Goal: Transaction & Acquisition: Obtain resource

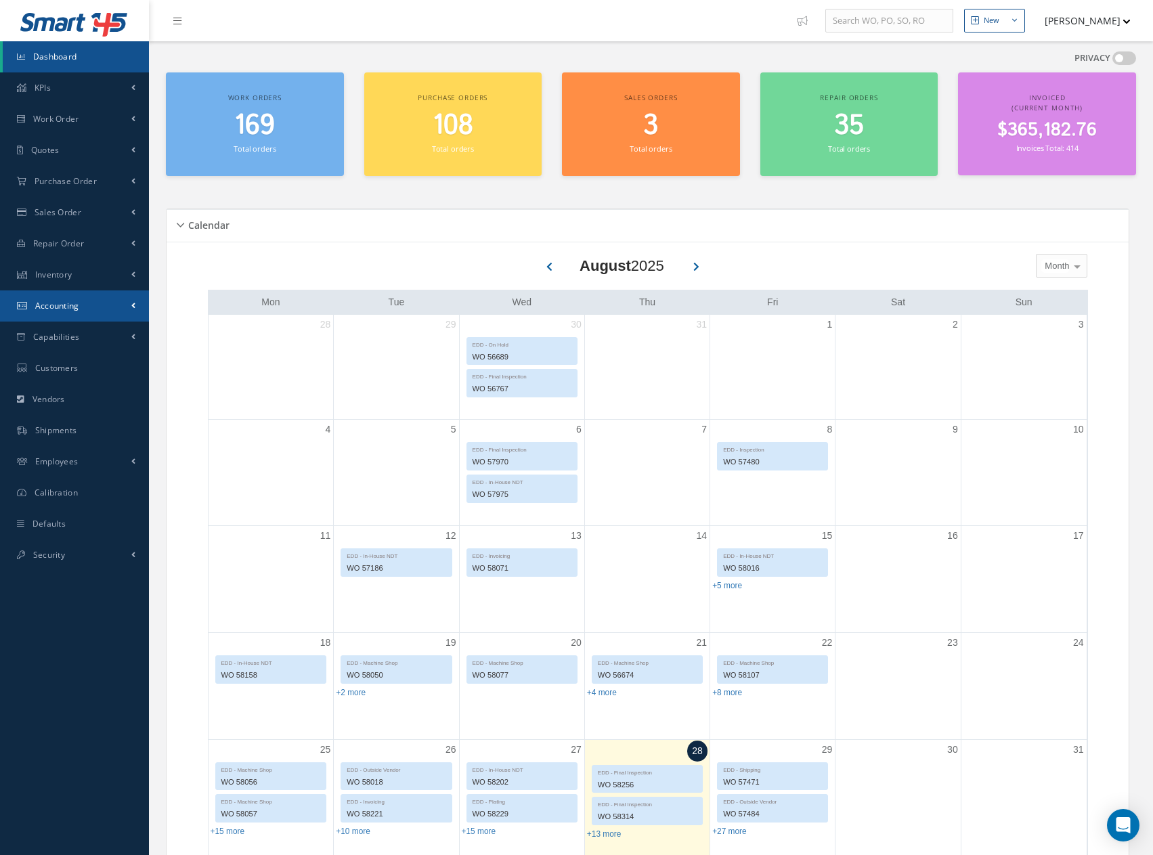
click at [55, 300] on span "Accounting" at bounding box center [57, 306] width 44 height 12
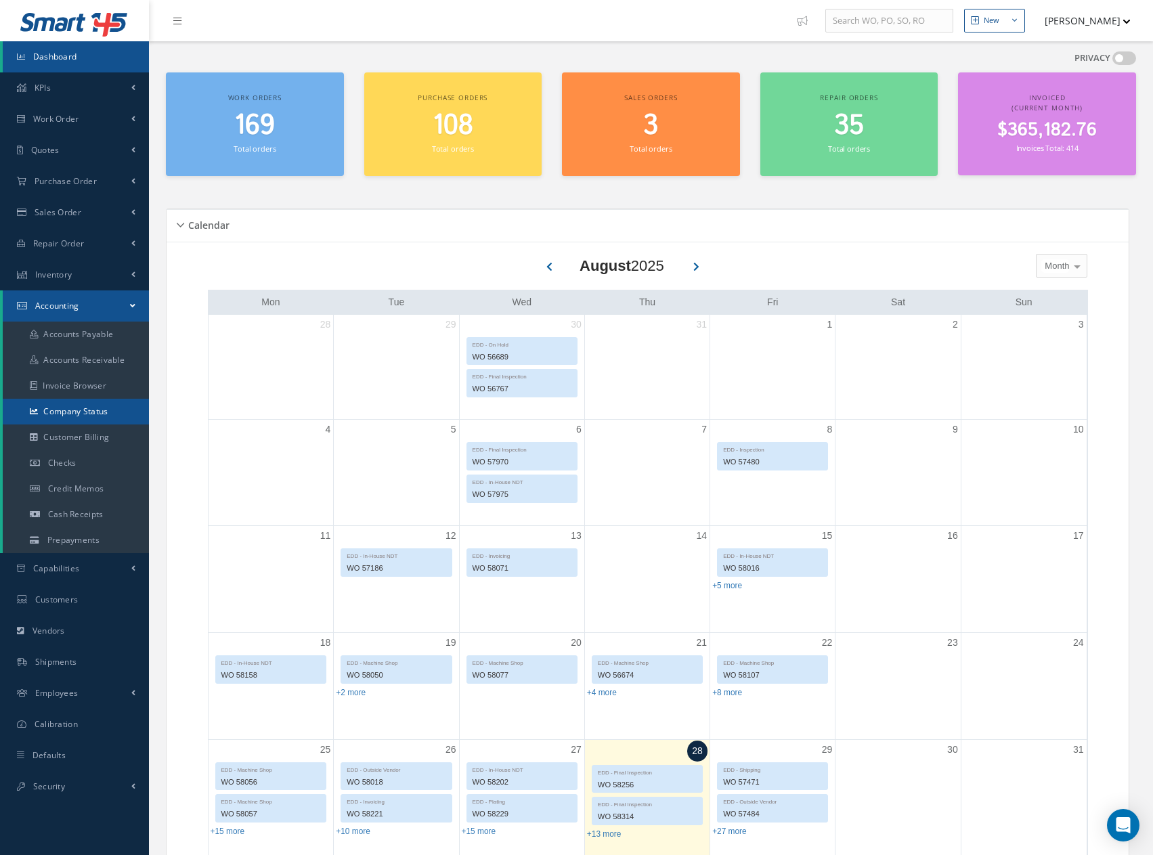
click at [77, 410] on link "Company Status" at bounding box center [76, 412] width 146 height 26
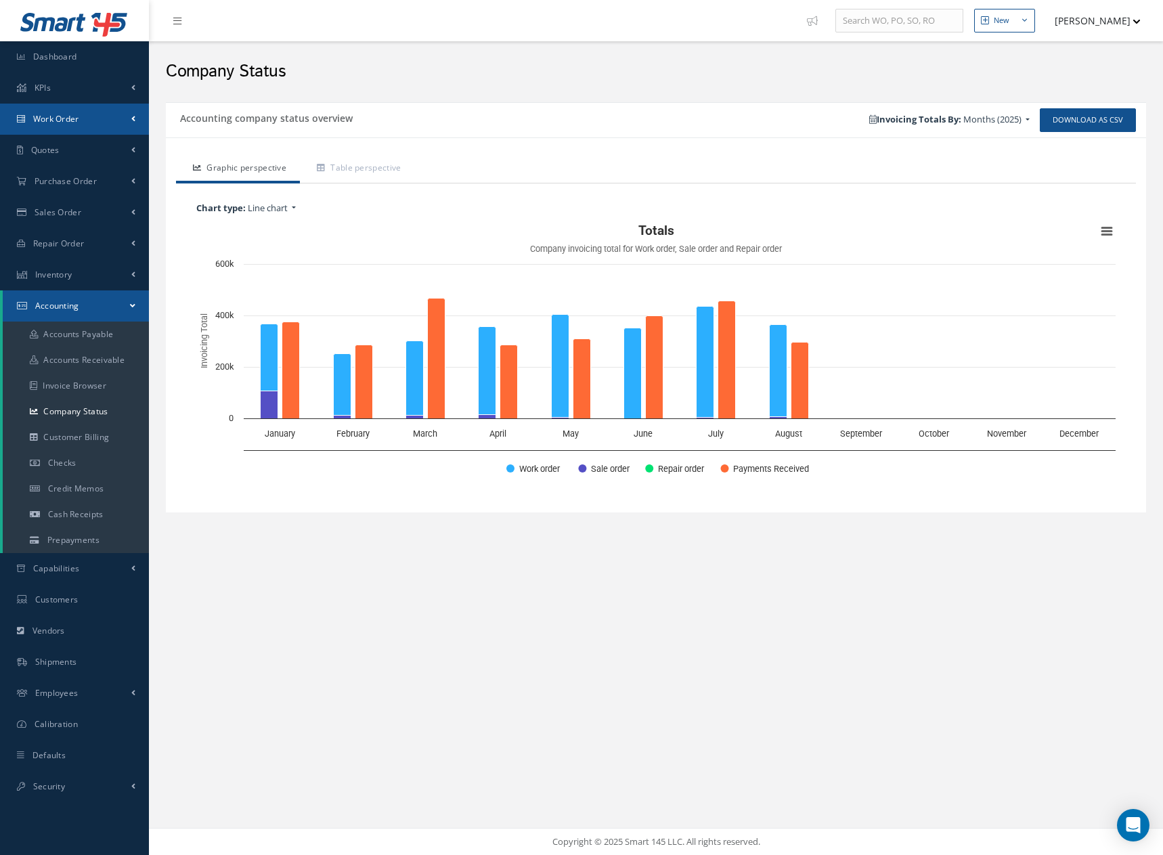
click at [51, 115] on span "Work Order" at bounding box center [56, 119] width 46 height 12
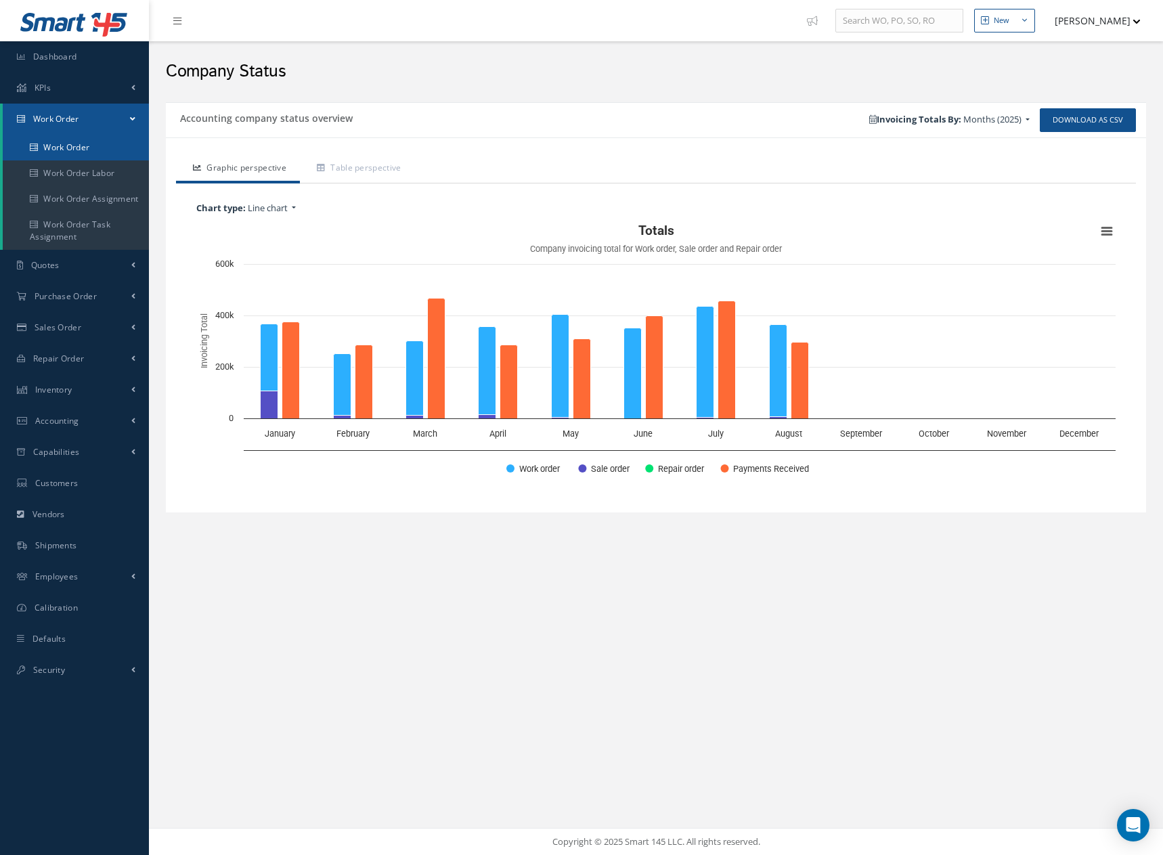
click at [62, 144] on link "Work Order" at bounding box center [76, 148] width 146 height 26
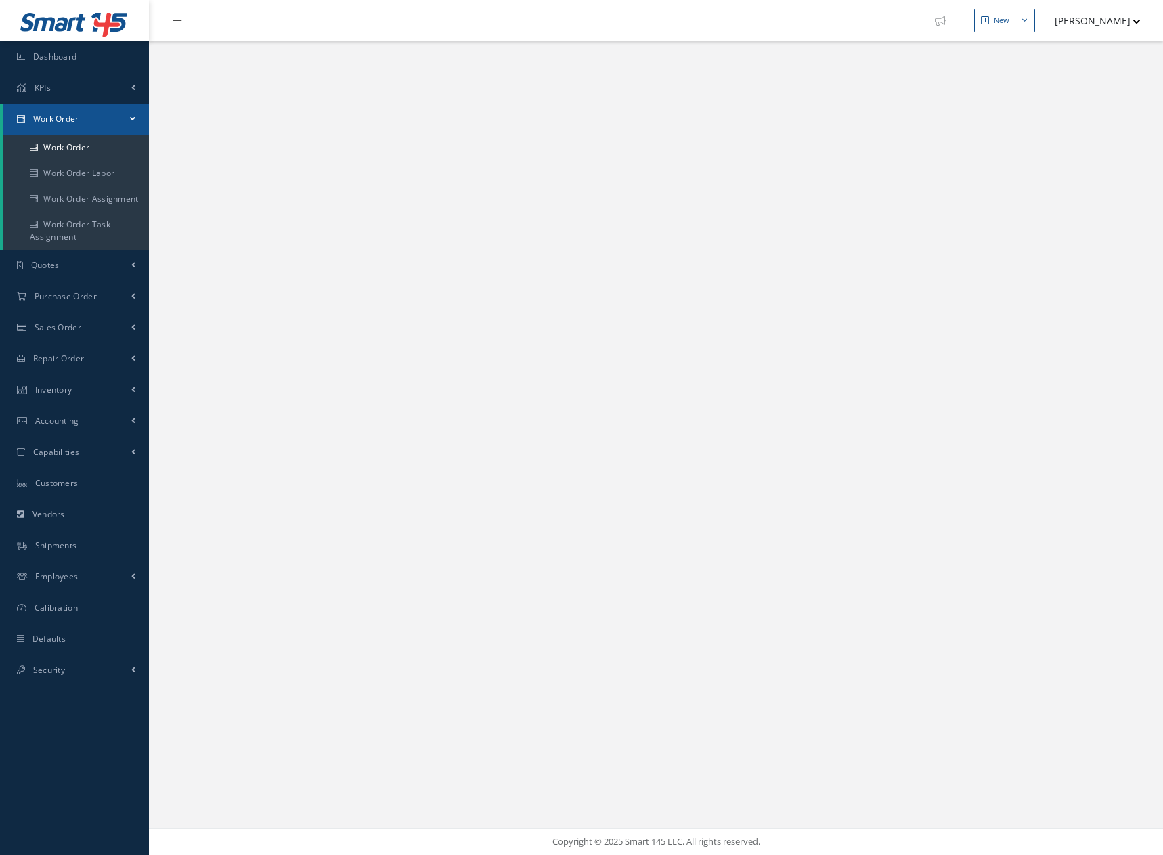
select select "25"
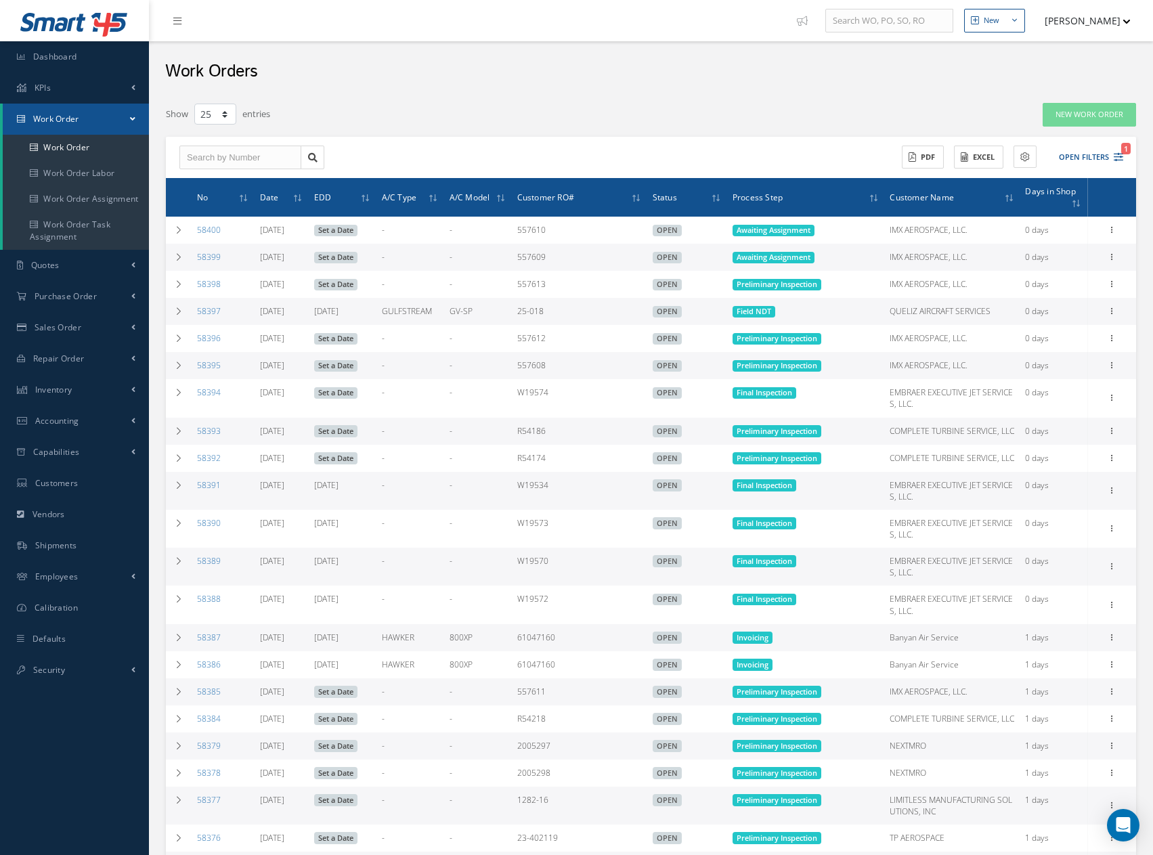
click at [1076, 18] on button "[PERSON_NAME]" at bounding box center [1081, 20] width 99 height 26
click at [1035, 138] on link "Logout" at bounding box center [1076, 137] width 108 height 23
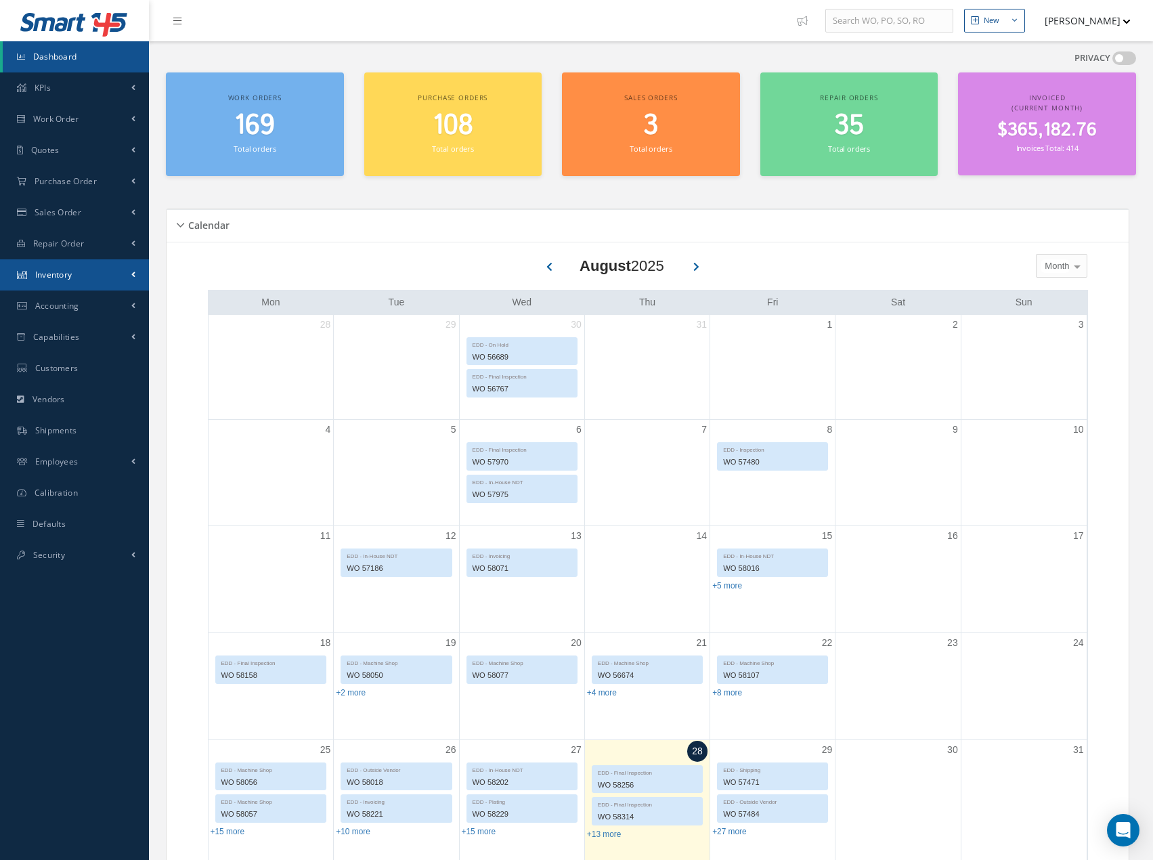
click at [63, 273] on span "Inventory" at bounding box center [53, 275] width 37 height 12
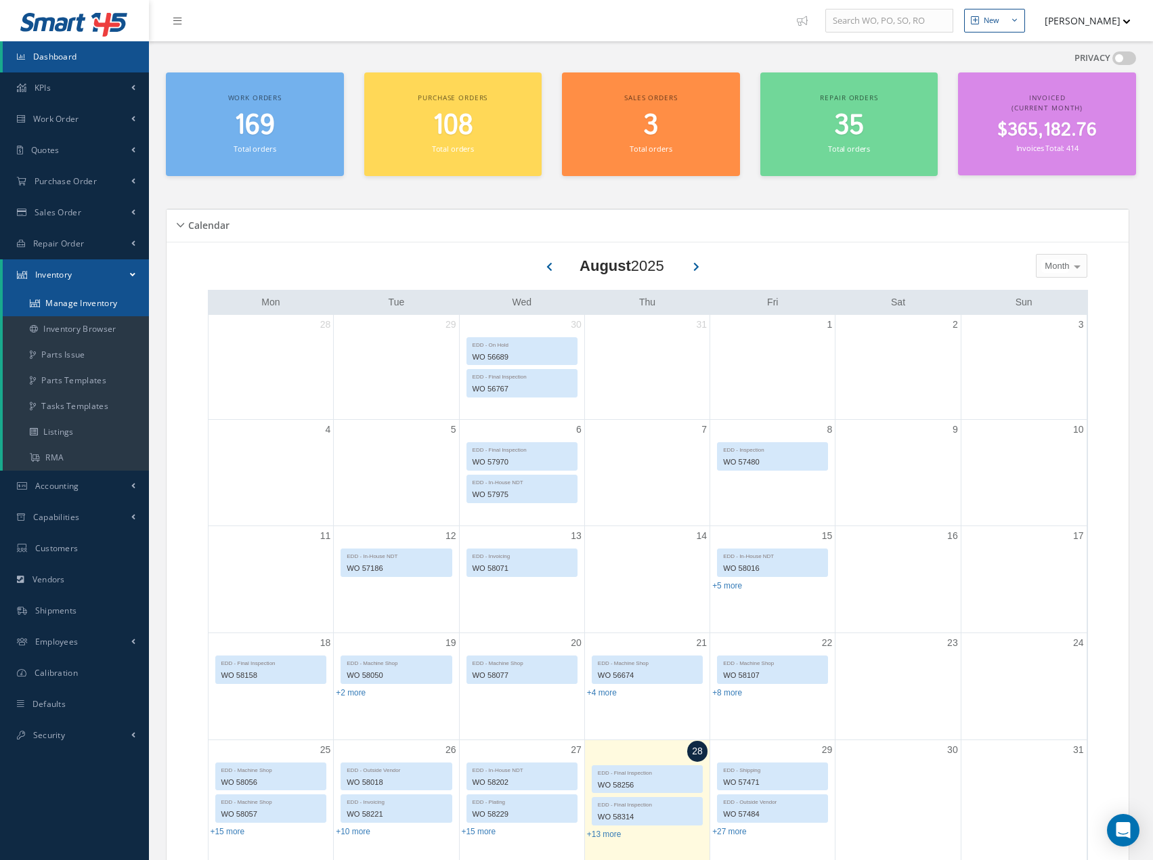
click at [83, 305] on link "Manage Inventory" at bounding box center [76, 303] width 146 height 26
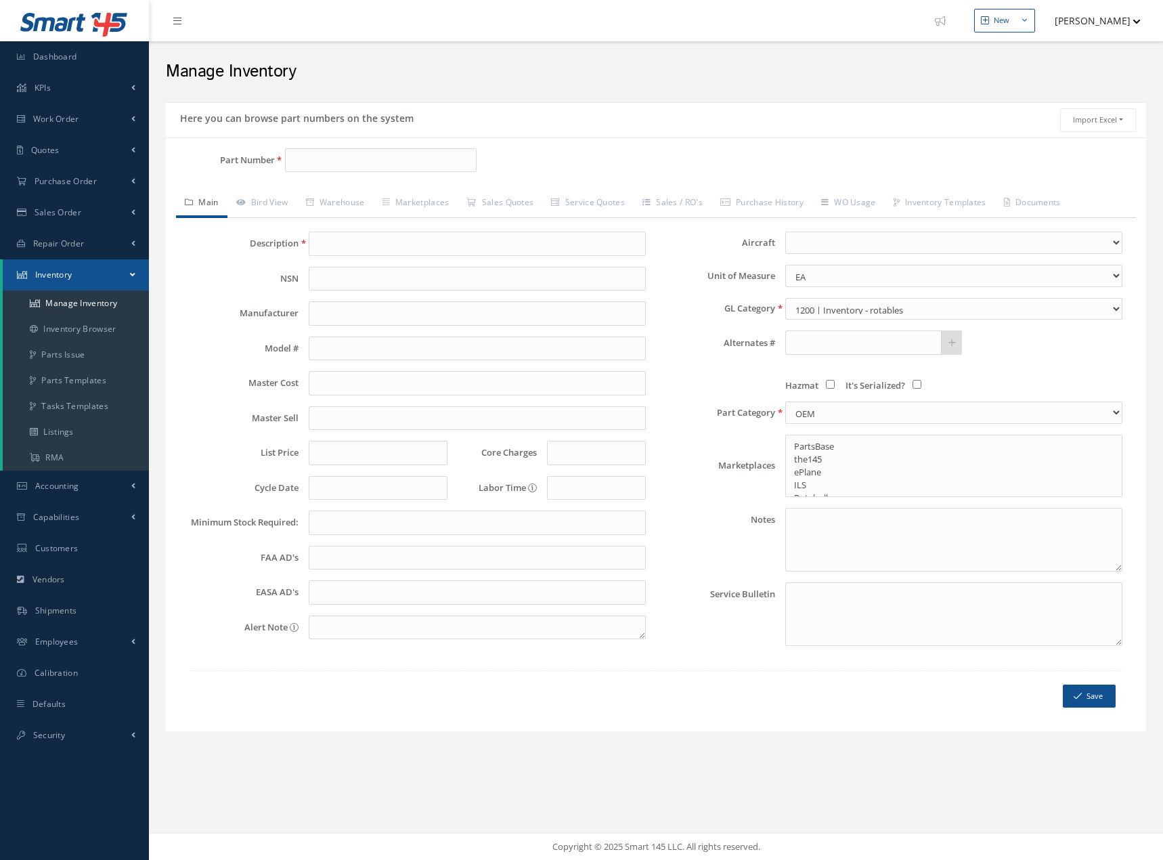
select select
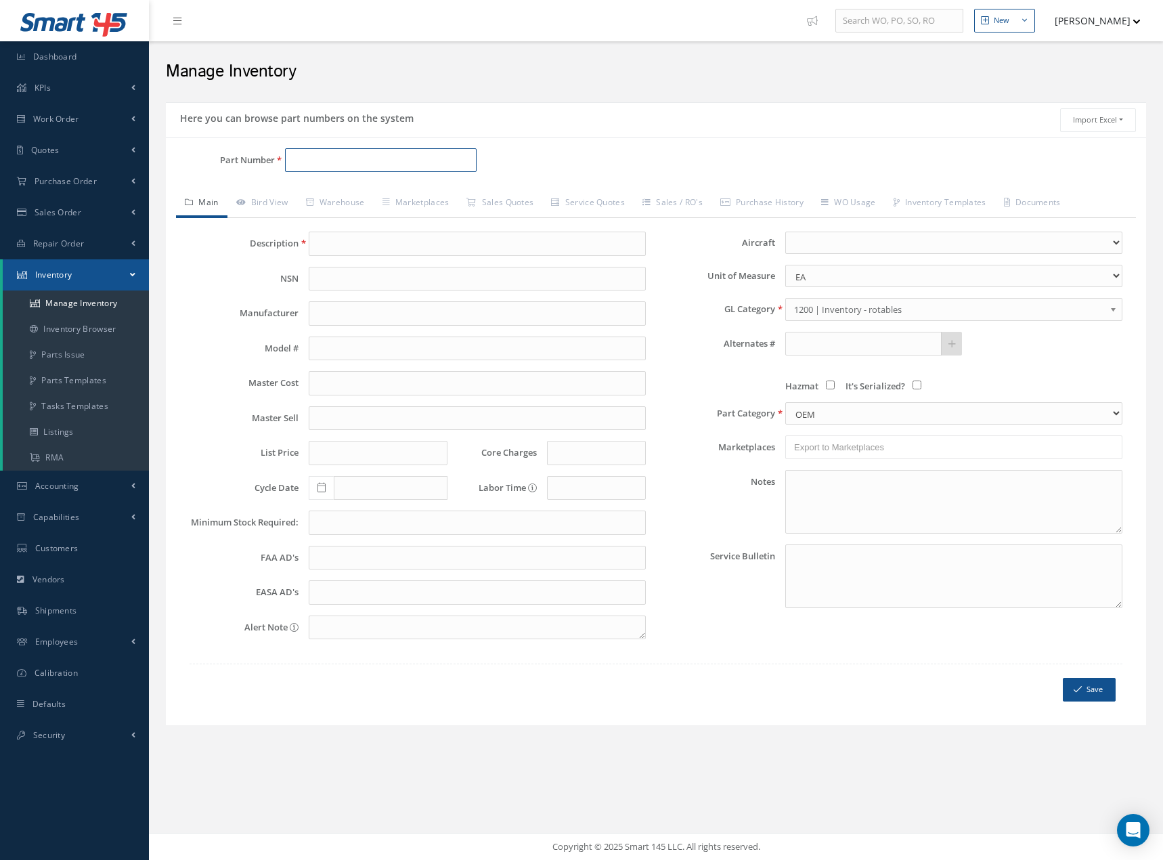
click at [336, 154] on input "Part Number" at bounding box center [381, 160] width 192 height 24
click at [351, 197] on span "9380M27P08" at bounding box center [351, 195] width 122 height 14
type input "9380M27P08"
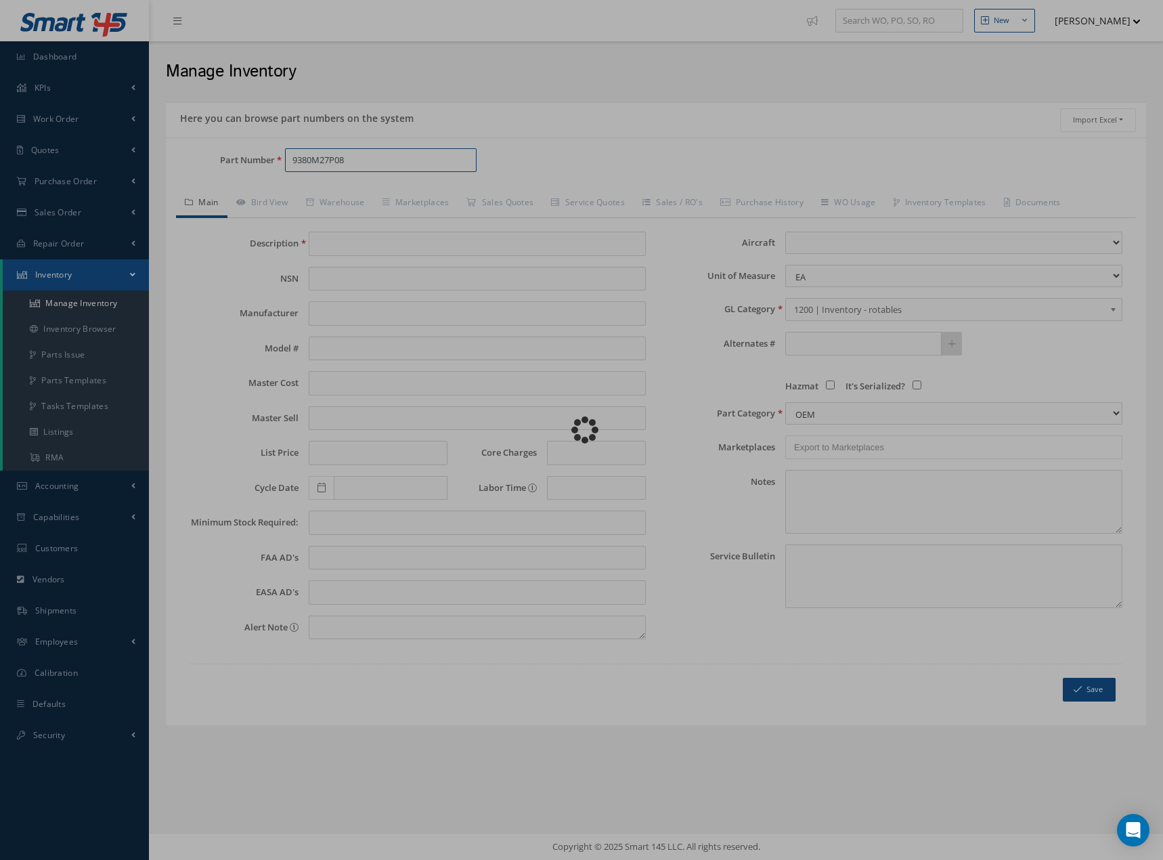
type input "HPC ROTOR DISK STG 2"
type input "0.00"
select select
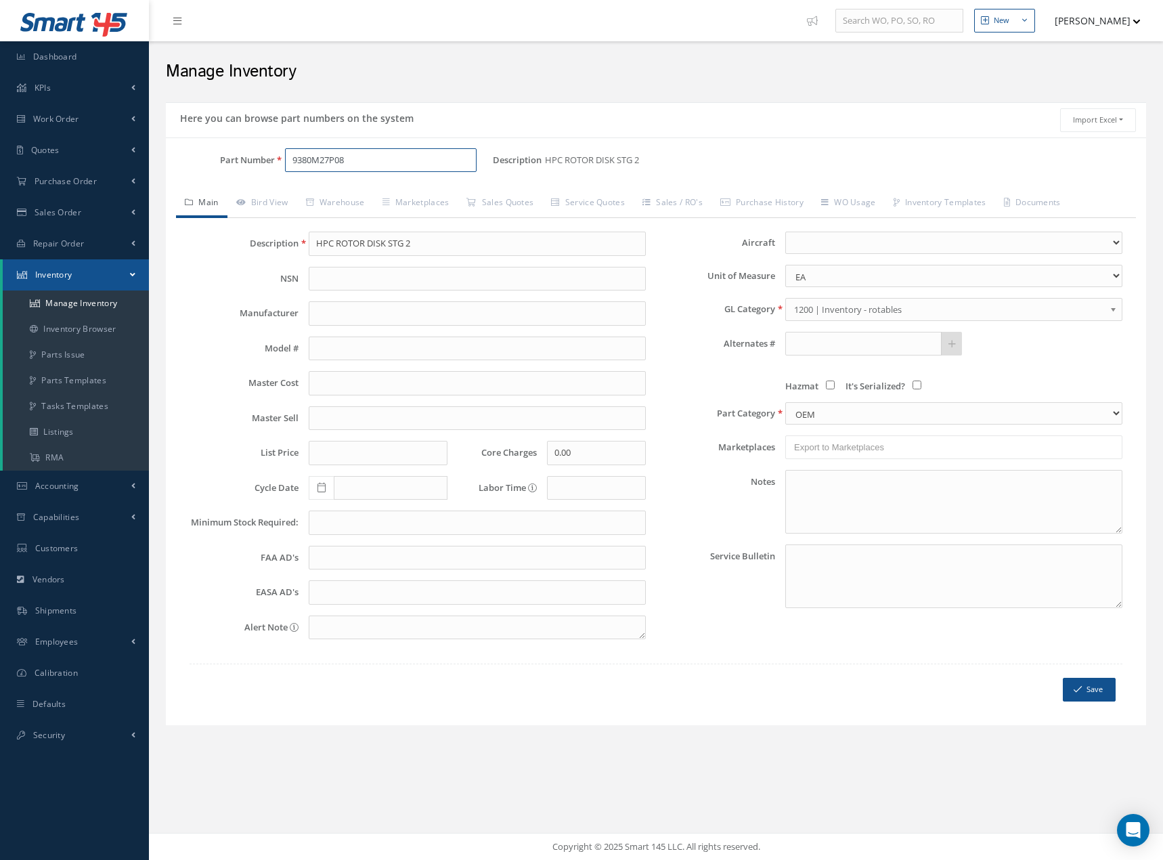
type input "9380M27P08"
click at [368, 420] on input "text" at bounding box center [477, 418] width 337 height 24
type input "600.00"
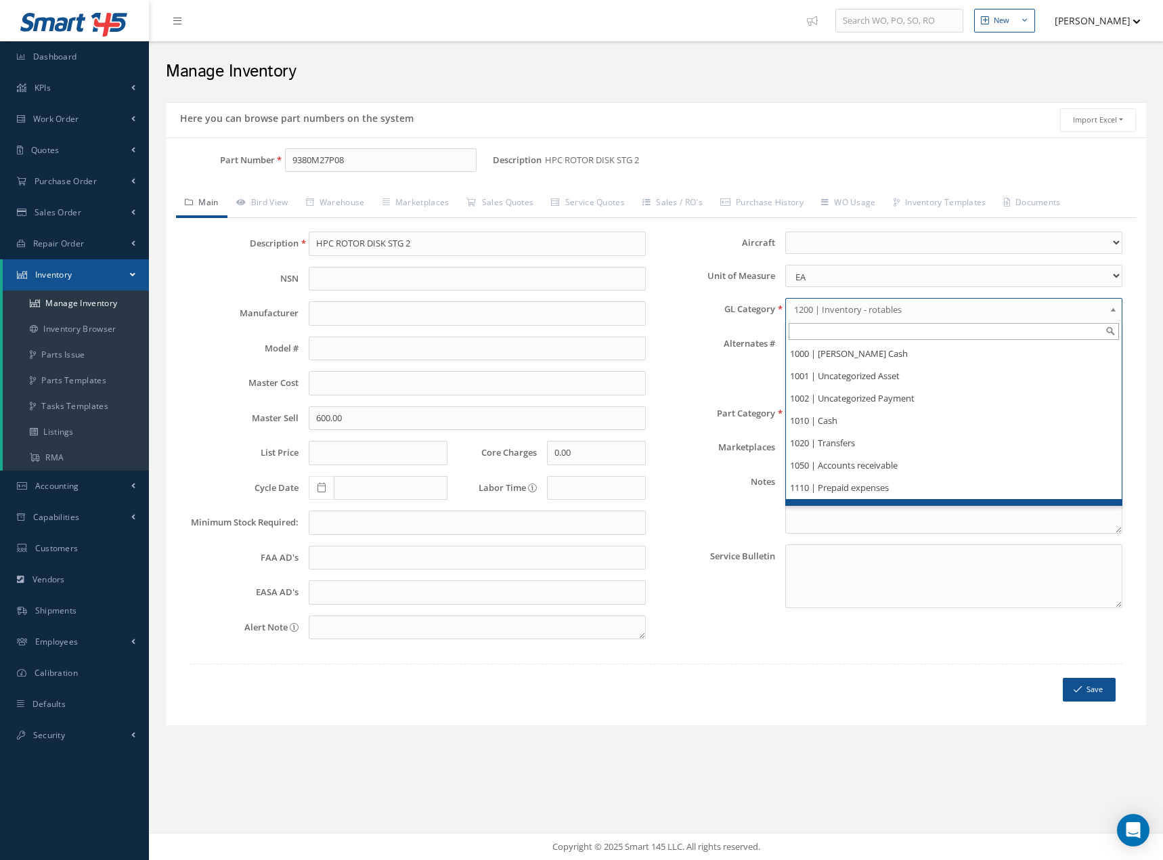
click at [1109, 313] on link "1200 | Inventory - rotables" at bounding box center [953, 309] width 337 height 23
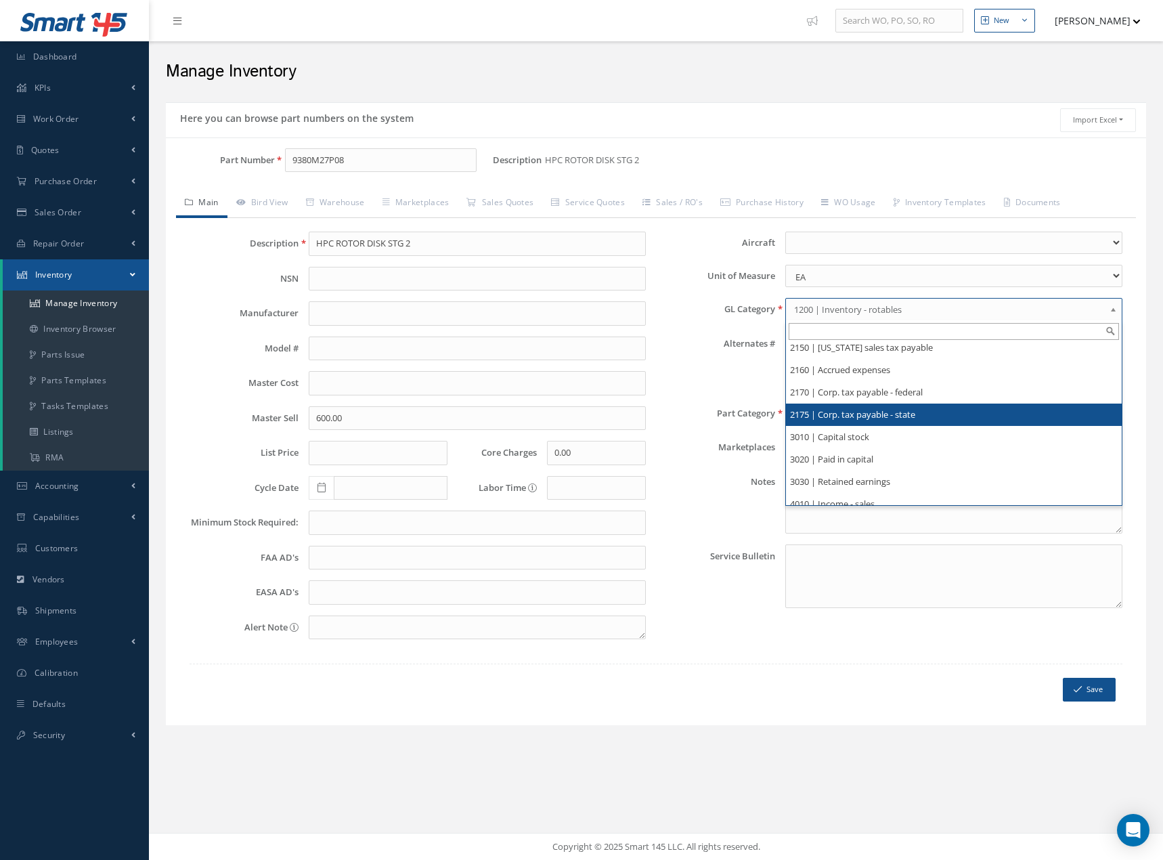
scroll to position [677, 0]
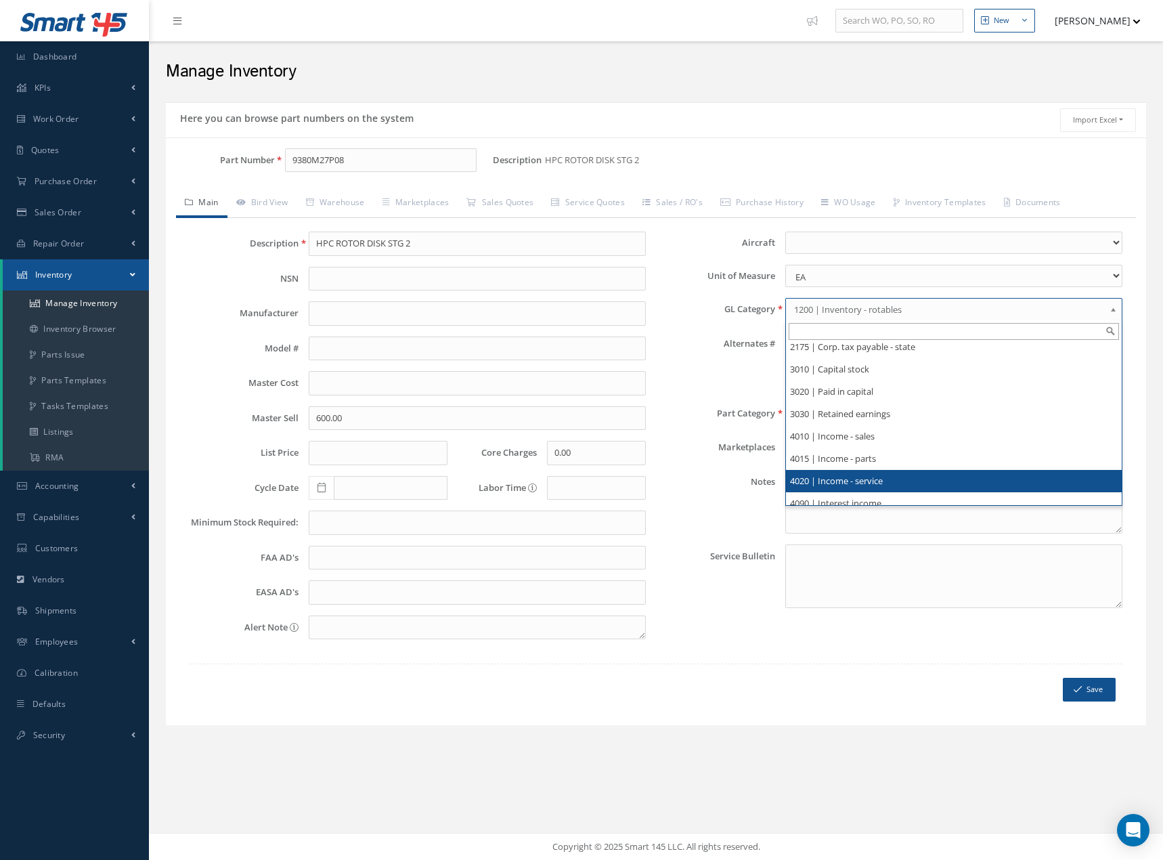
click at [951, 481] on li "4020 | Income - service" at bounding box center [954, 481] width 336 height 22
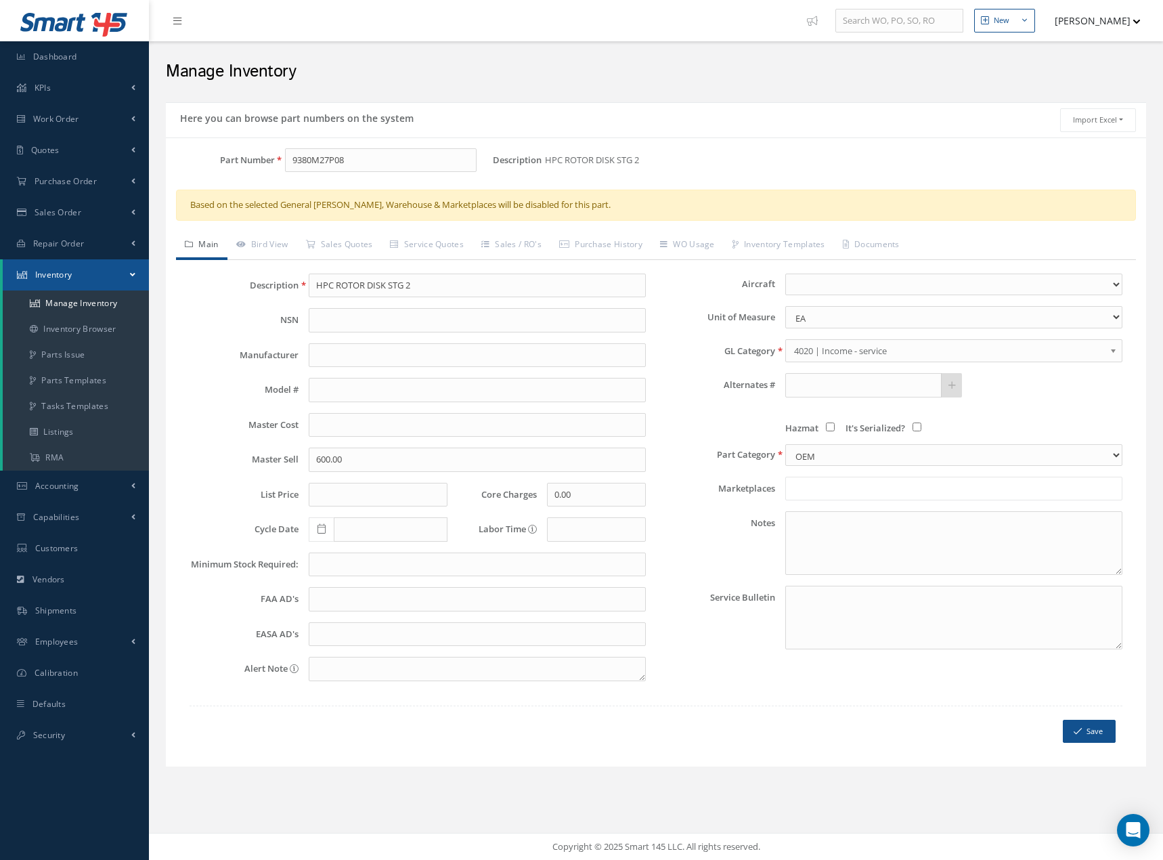
click at [951, 481] on ul at bounding box center [953, 489] width 337 height 24
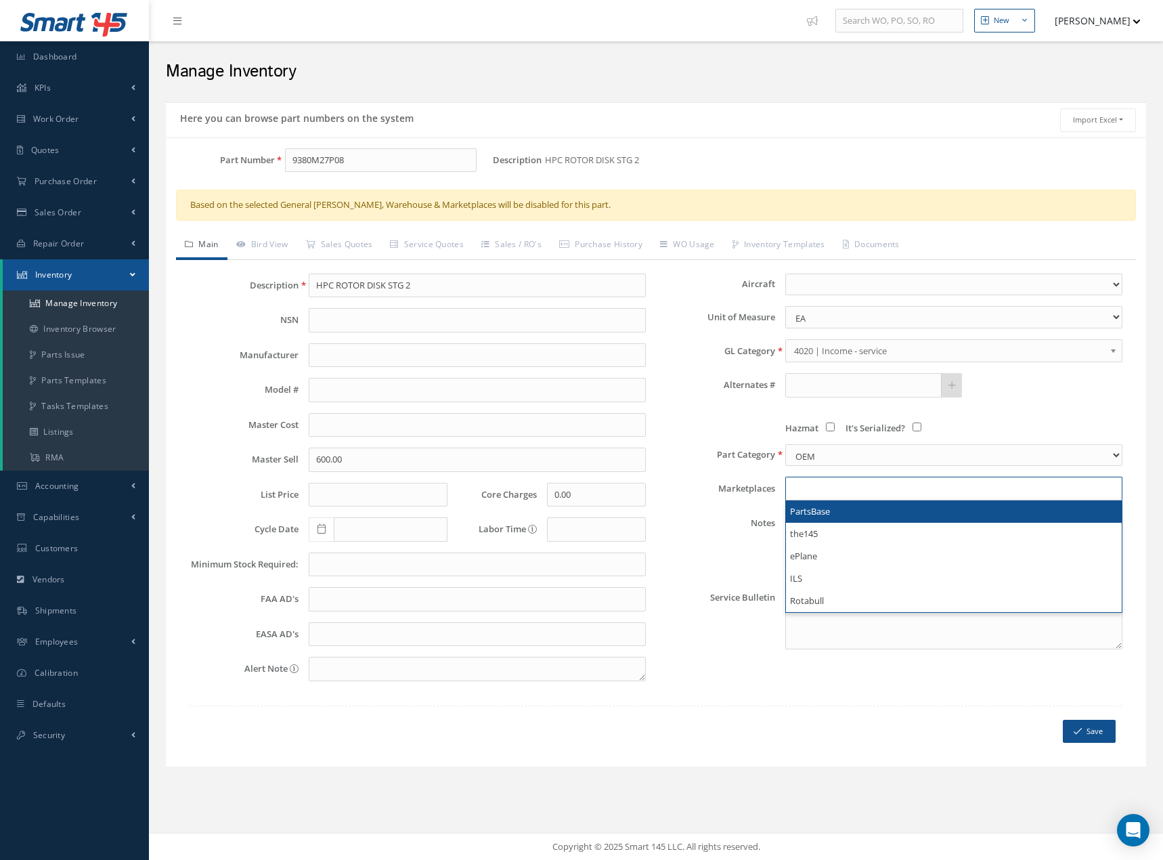
click at [696, 423] on div "Hazmat It's Serialized?" at bounding box center [894, 427] width 477 height 11
type input "Export to Marketplaces"
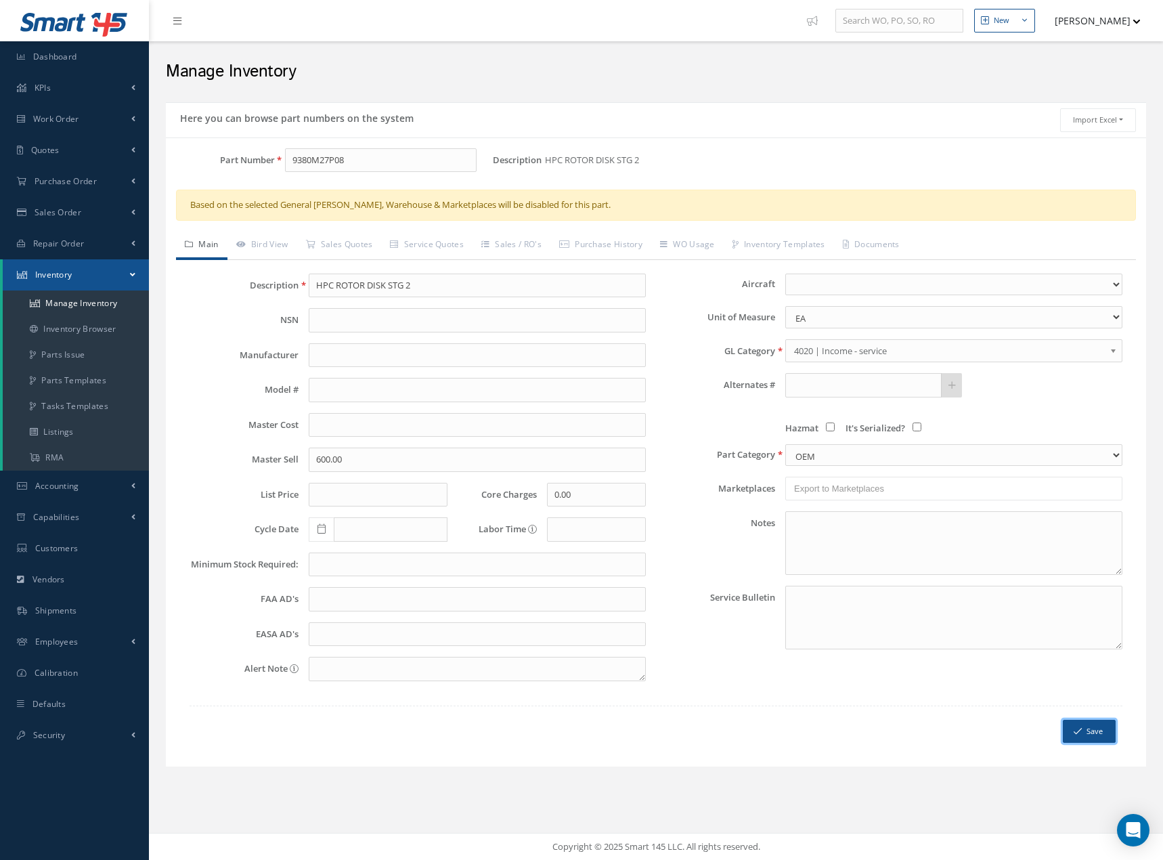
click at [1099, 733] on button "Save" at bounding box center [1089, 732] width 53 height 24
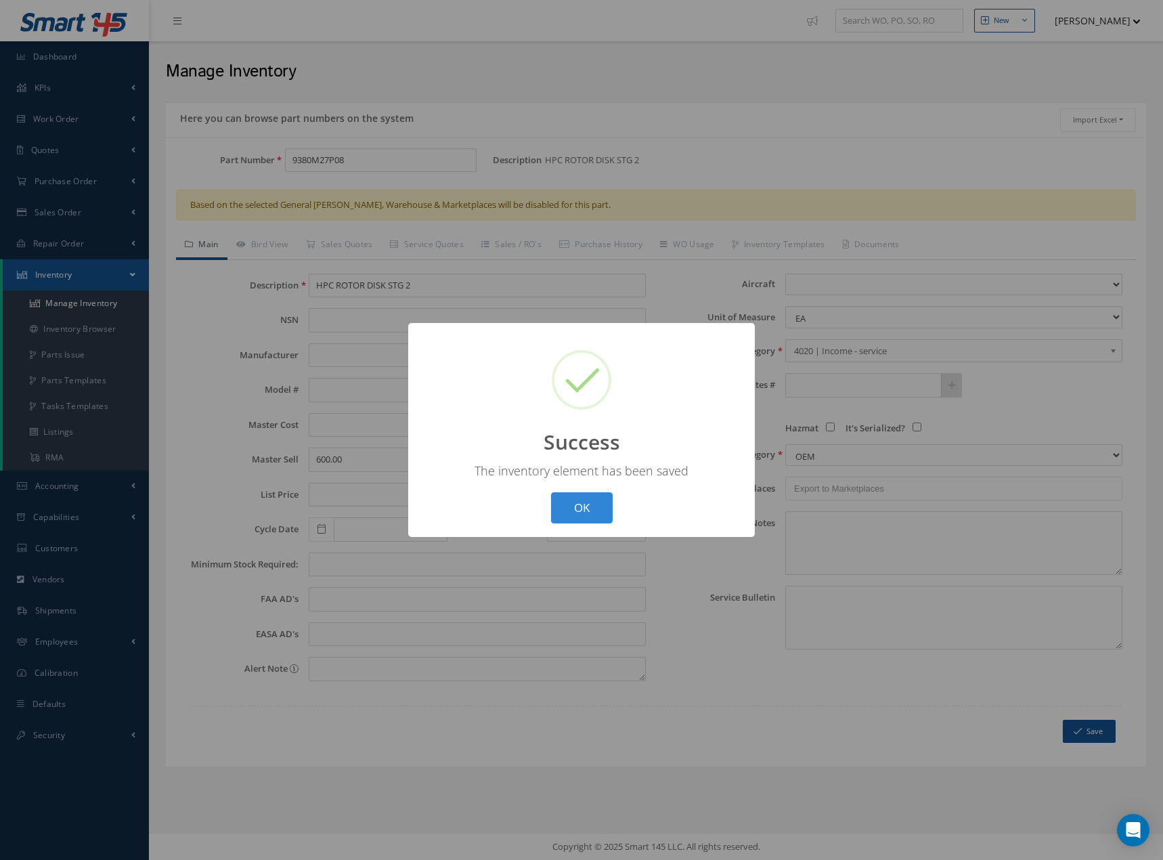
scroll to position [0, 0]
click at [590, 507] on button "OK" at bounding box center [582, 508] width 62 height 32
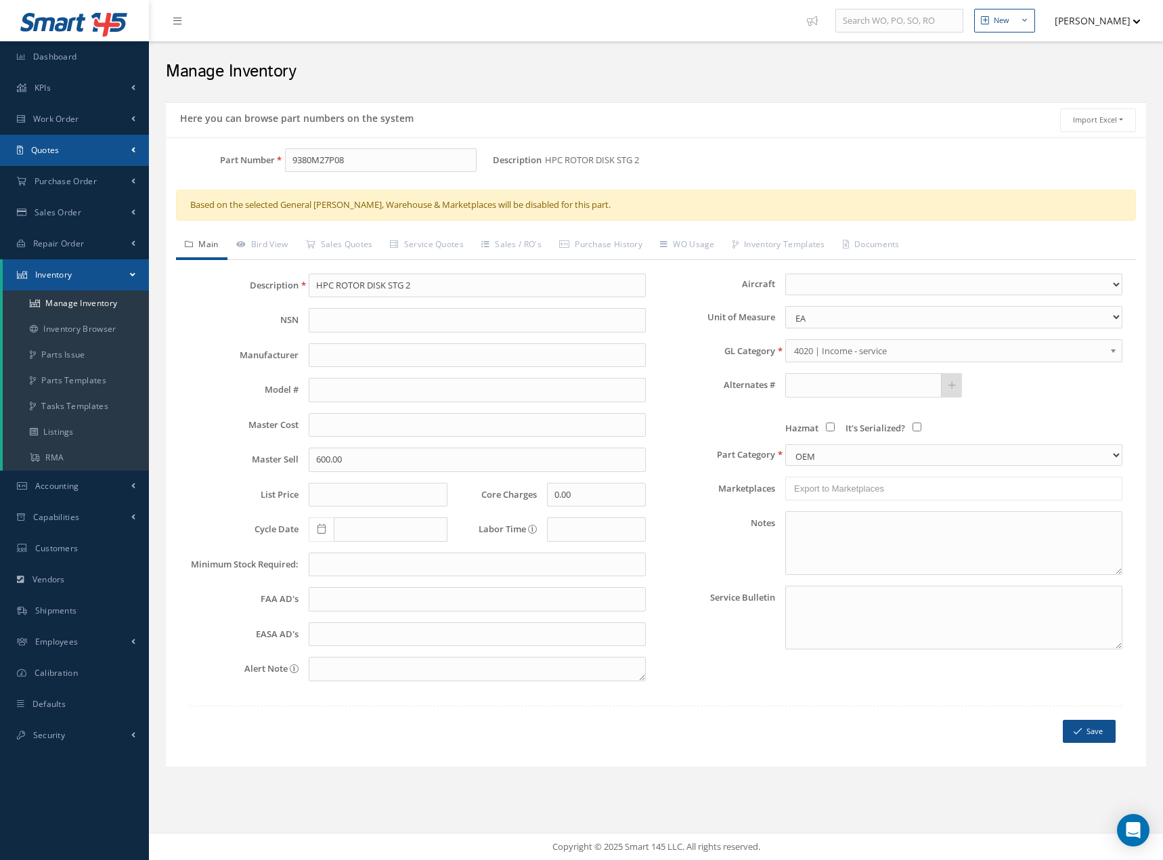
click at [43, 148] on span "Quotes" at bounding box center [45, 150] width 28 height 12
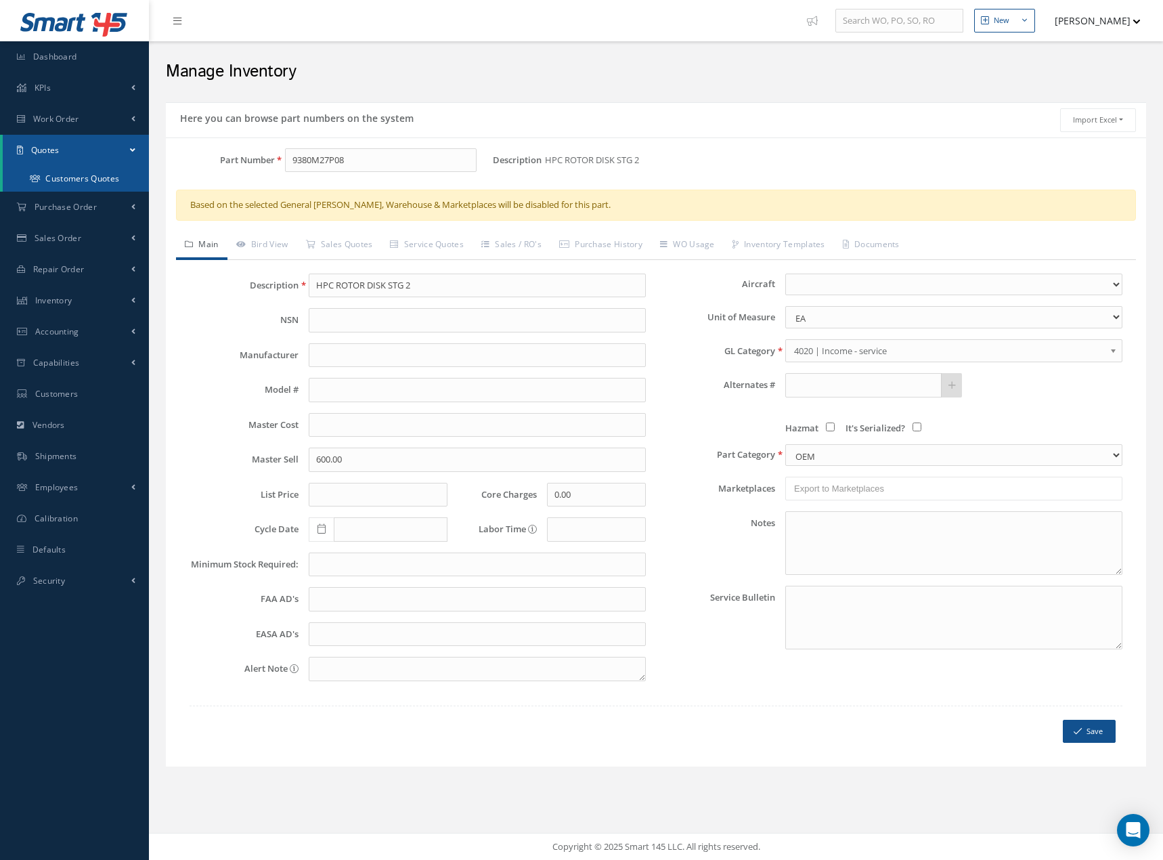
click at [81, 179] on link "Customers Quotes" at bounding box center [76, 179] width 146 height 26
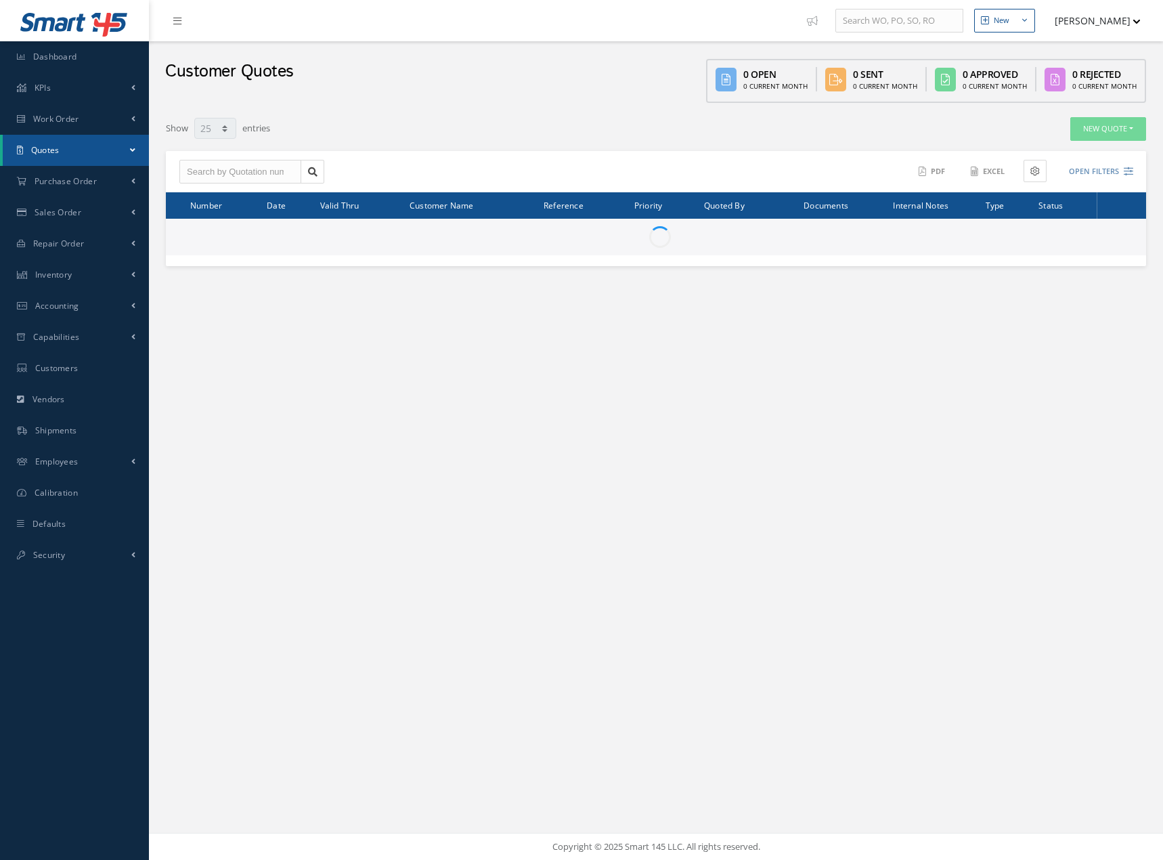
select select "25"
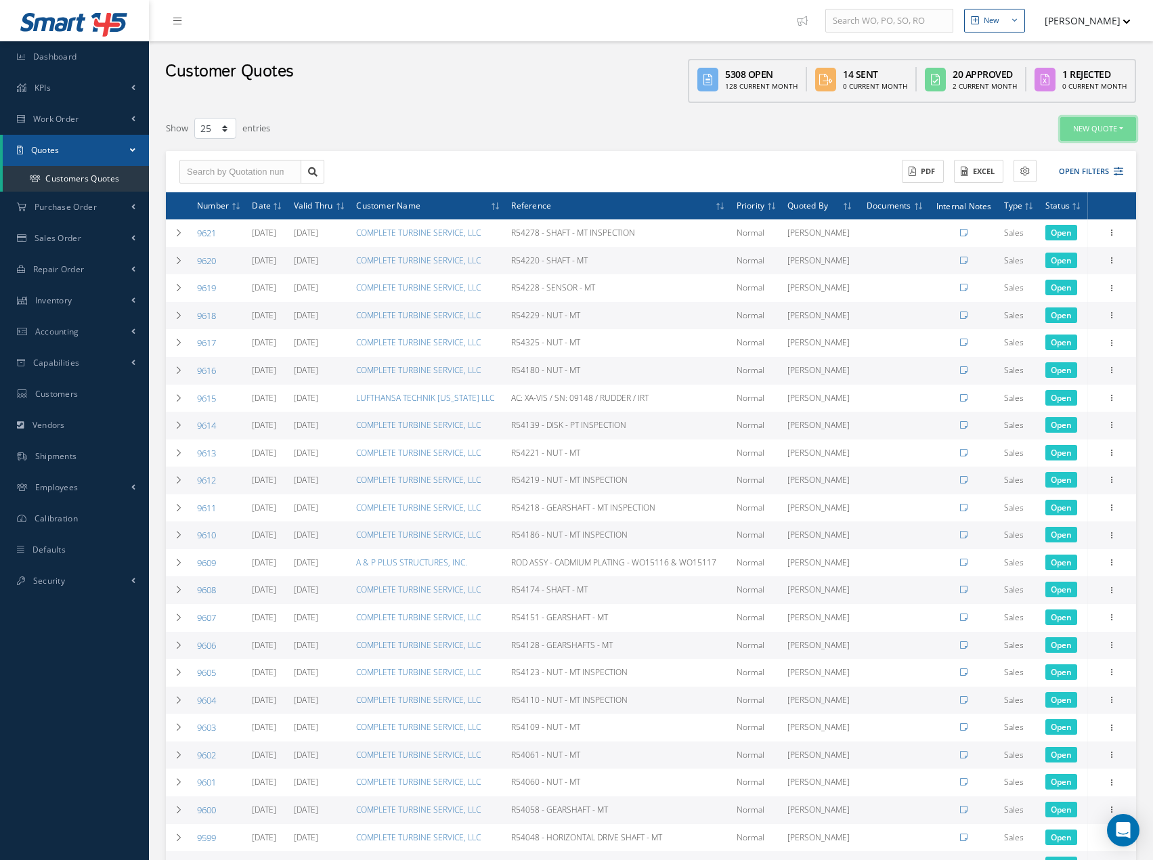
click at [1123, 123] on button "New Quote" at bounding box center [1098, 129] width 76 height 24
click at [1058, 172] on link "Service Quote" at bounding box center [1082, 169] width 108 height 18
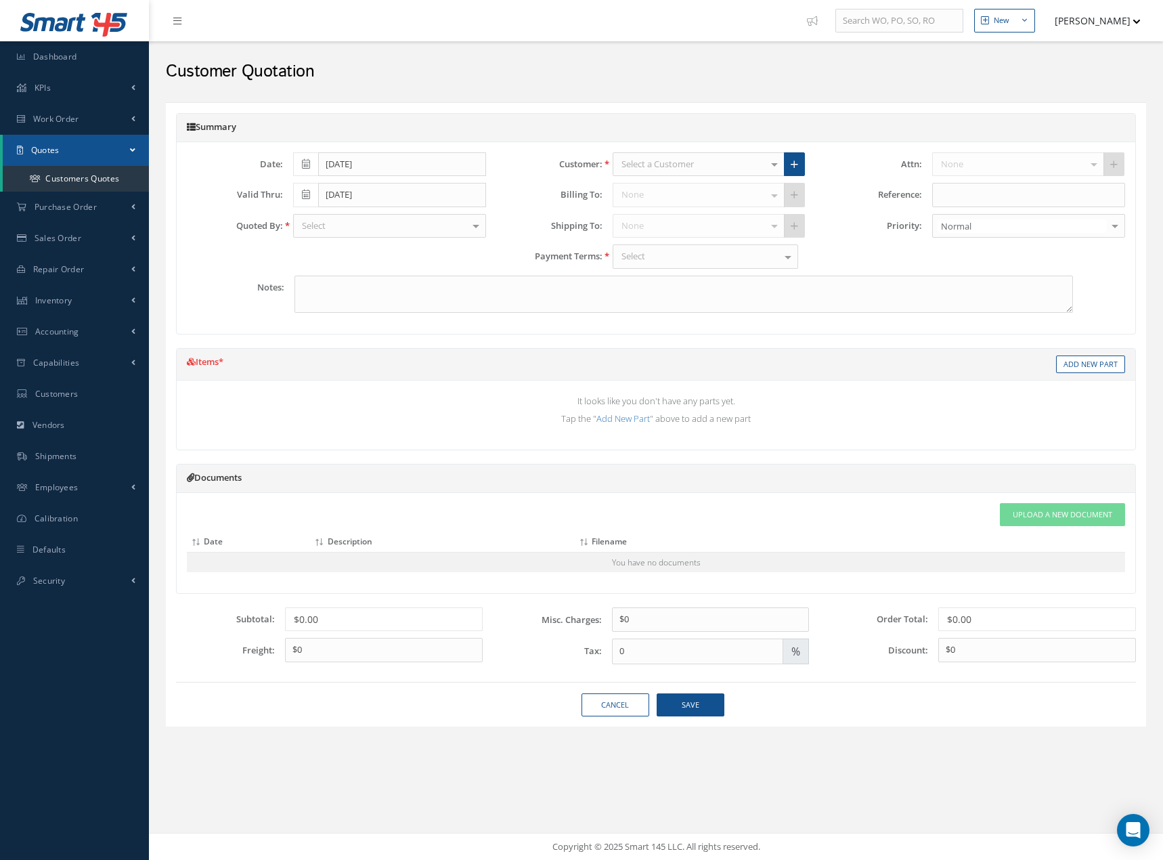
click at [397, 230] on div "Select" at bounding box center [389, 226] width 193 height 24
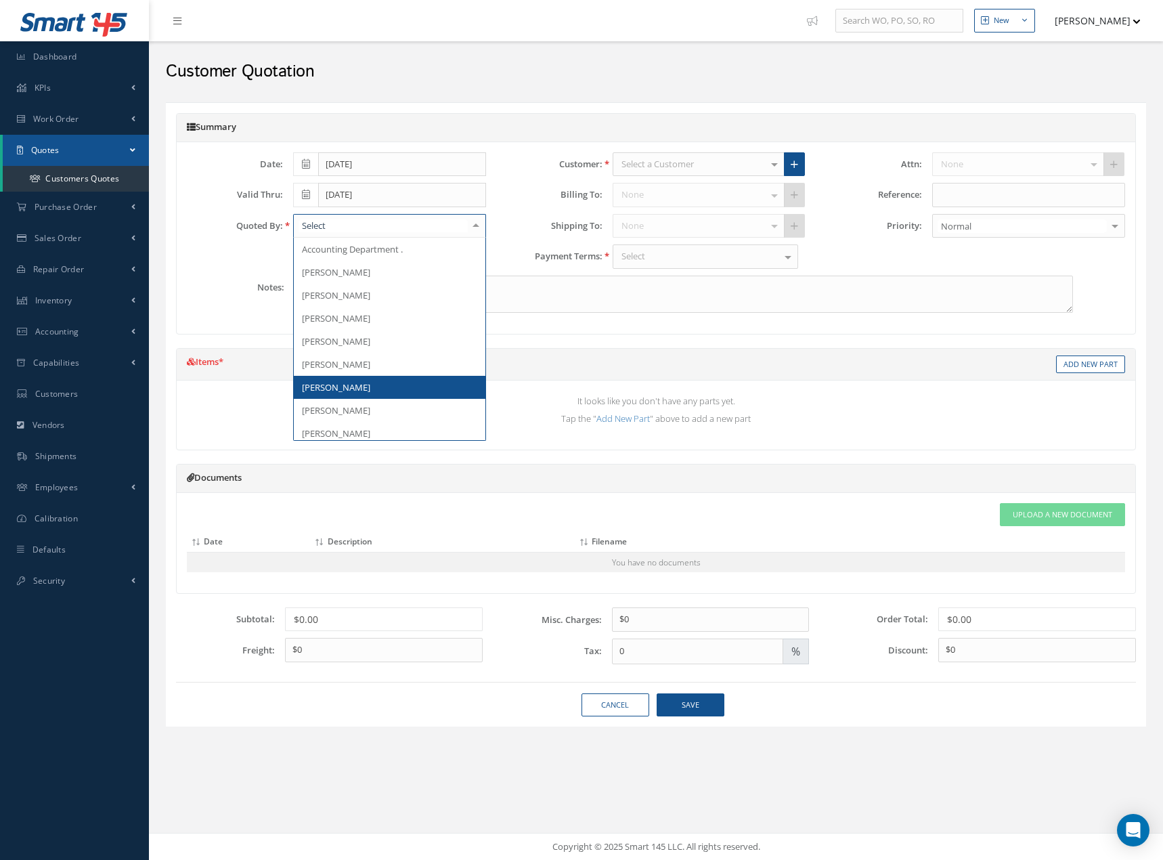
click at [370, 381] on span "[PERSON_NAME]" at bounding box center [336, 387] width 68 height 12
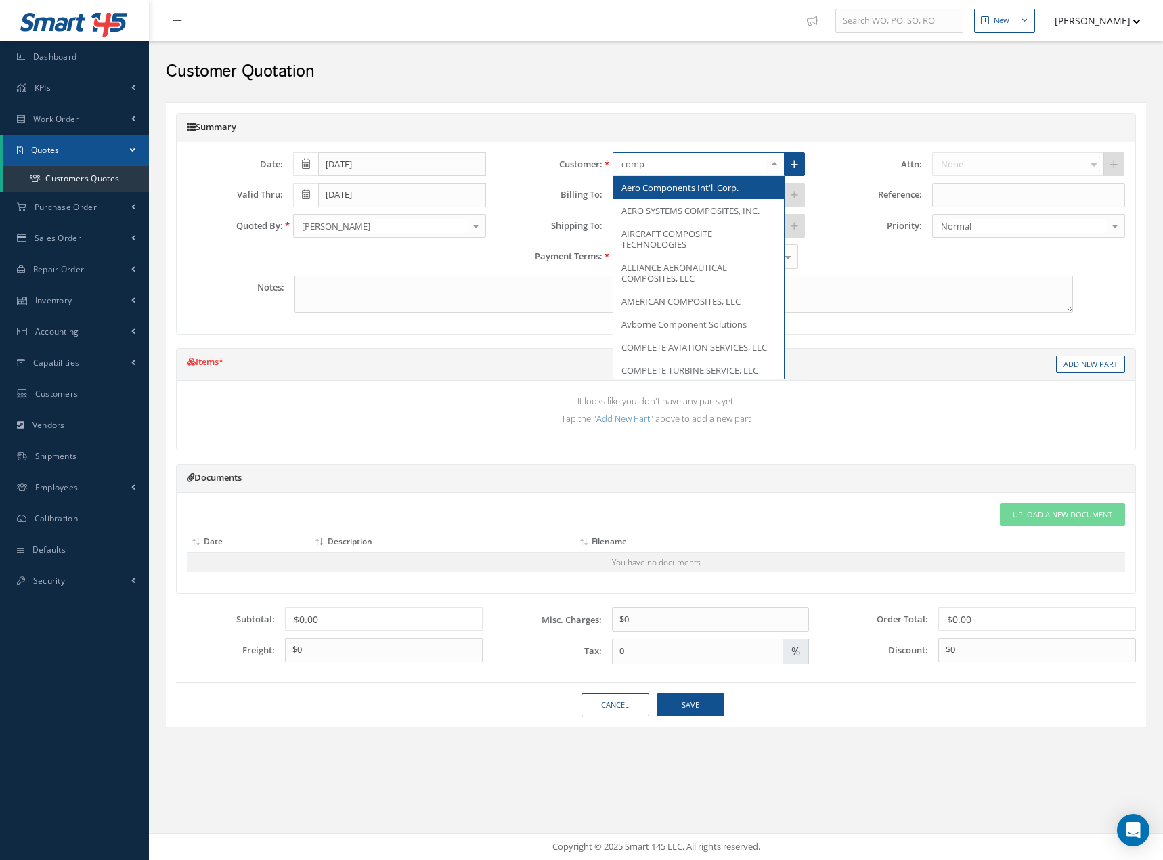
type input "compl"
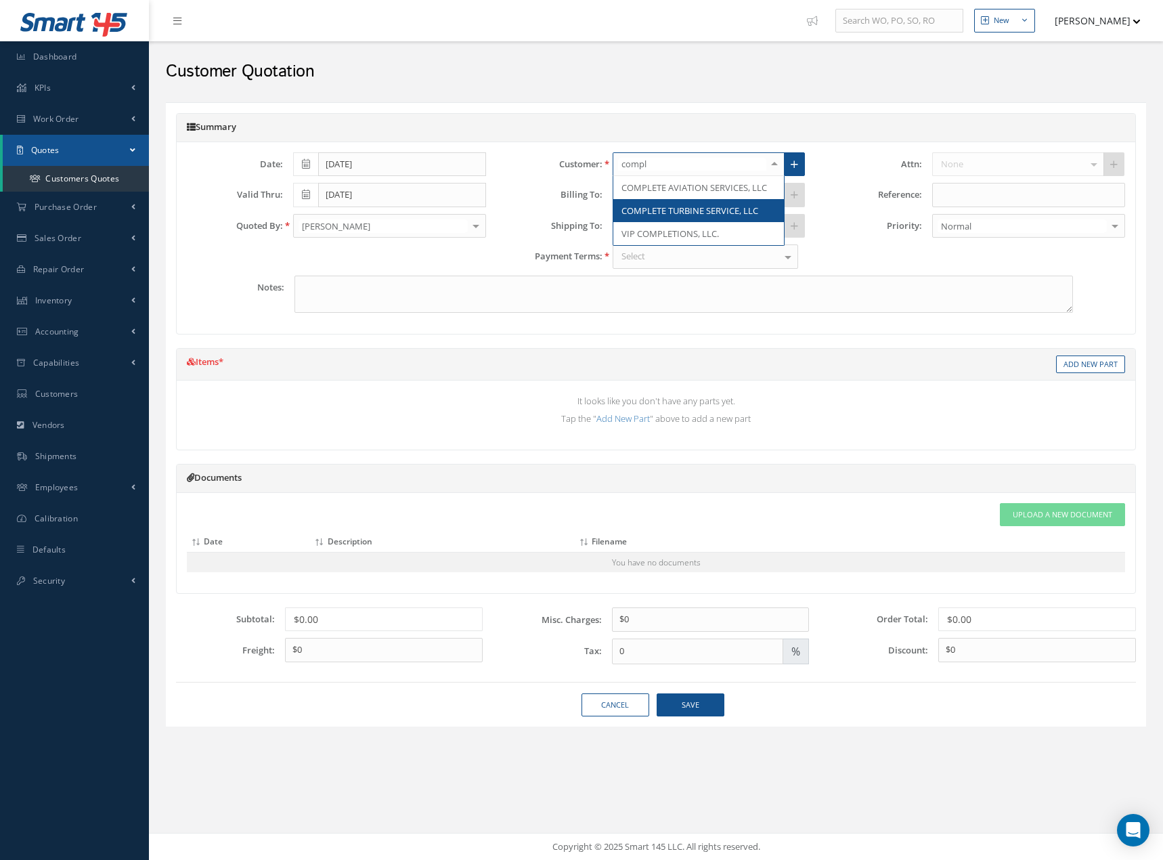
click at [677, 210] on span "COMPLETE TURBINE SERVICE, LLC" at bounding box center [689, 210] width 137 height 12
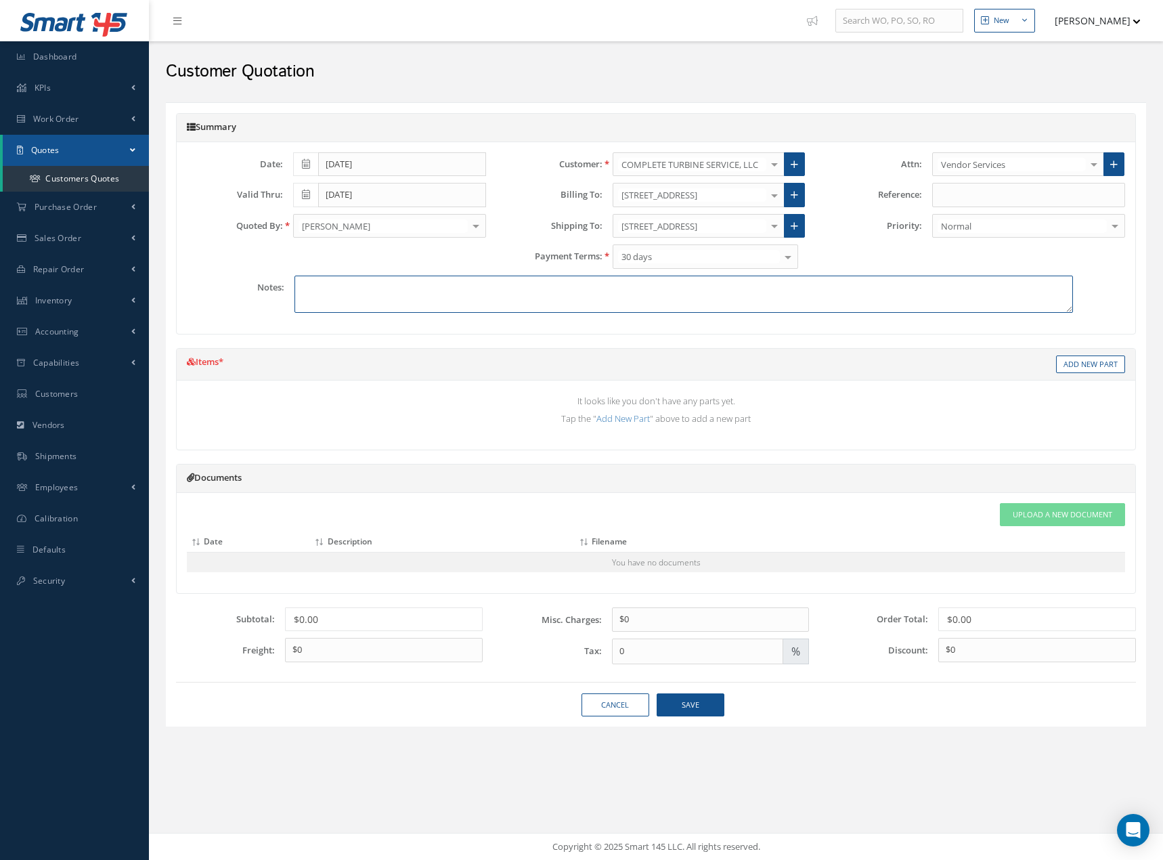
click at [704, 290] on textarea at bounding box center [684, 294] width 779 height 37
type textarea "Perform NDT"
click at [1077, 362] on link "Add New Part" at bounding box center [1090, 364] width 69 height 18
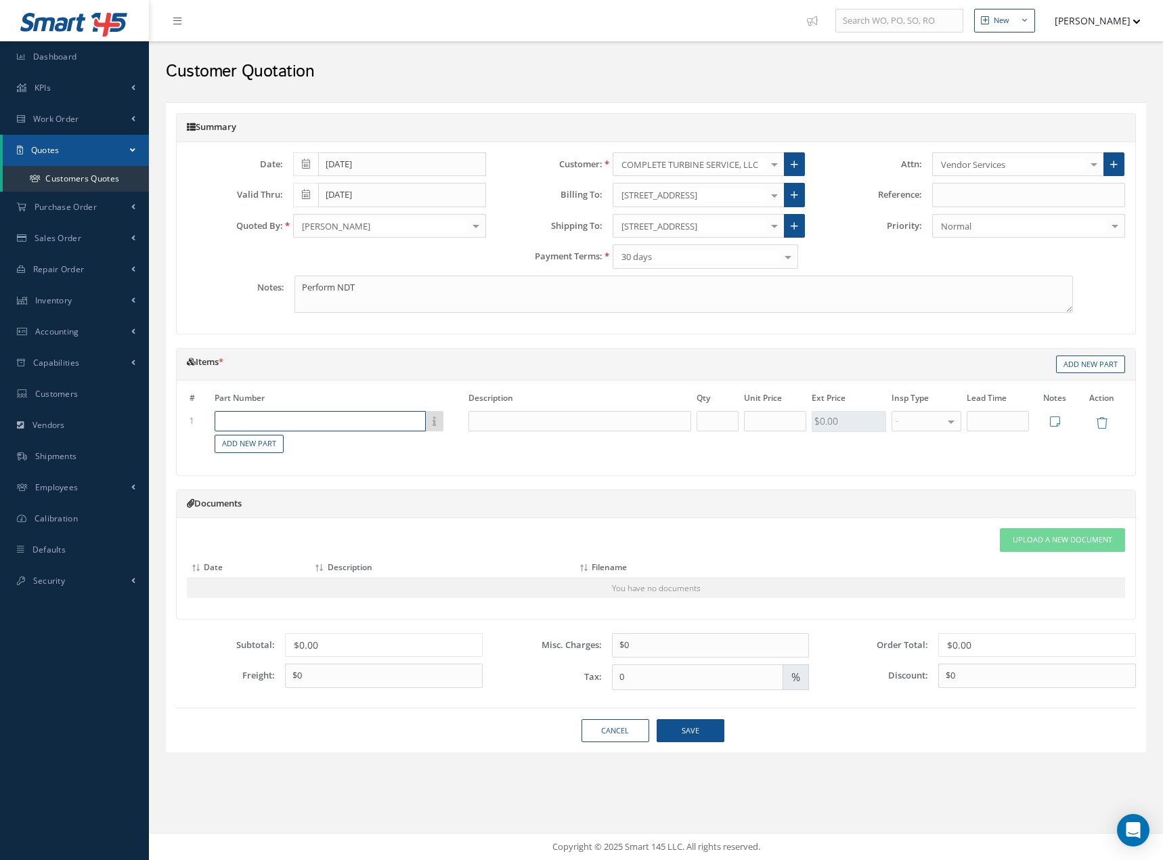
click at [267, 415] on input "text" at bounding box center [320, 421] width 211 height 20
click at [267, 443] on span "9380M27P08" at bounding box center [246, 443] width 49 height 12
type input "9380M27P08"
type input "HPC ROTOR DISK STG 2"
type input "1"
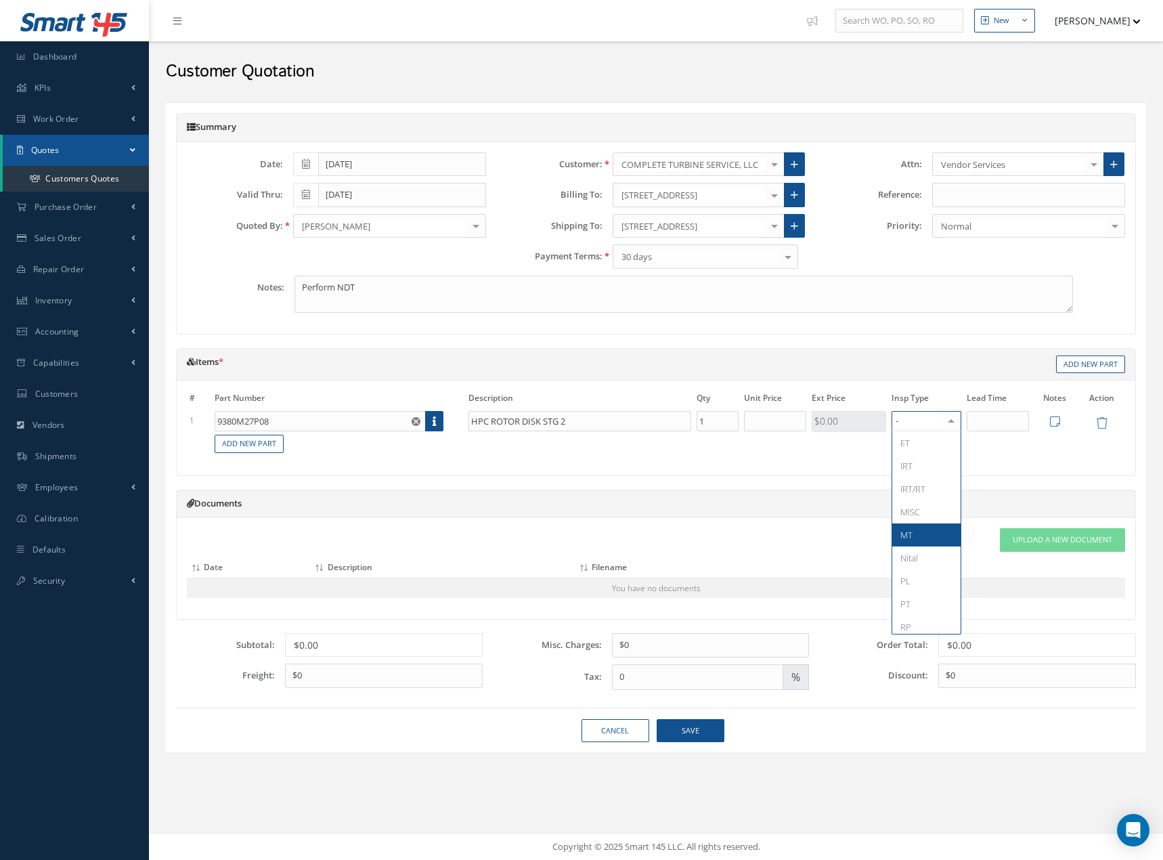
click at [902, 534] on span "MT" at bounding box center [906, 535] width 12 height 12
click at [955, 422] on div at bounding box center [951, 422] width 19 height 20
click at [911, 601] on span "PT" at bounding box center [926, 603] width 68 height 23
click at [694, 733] on button "Save" at bounding box center [691, 731] width 68 height 24
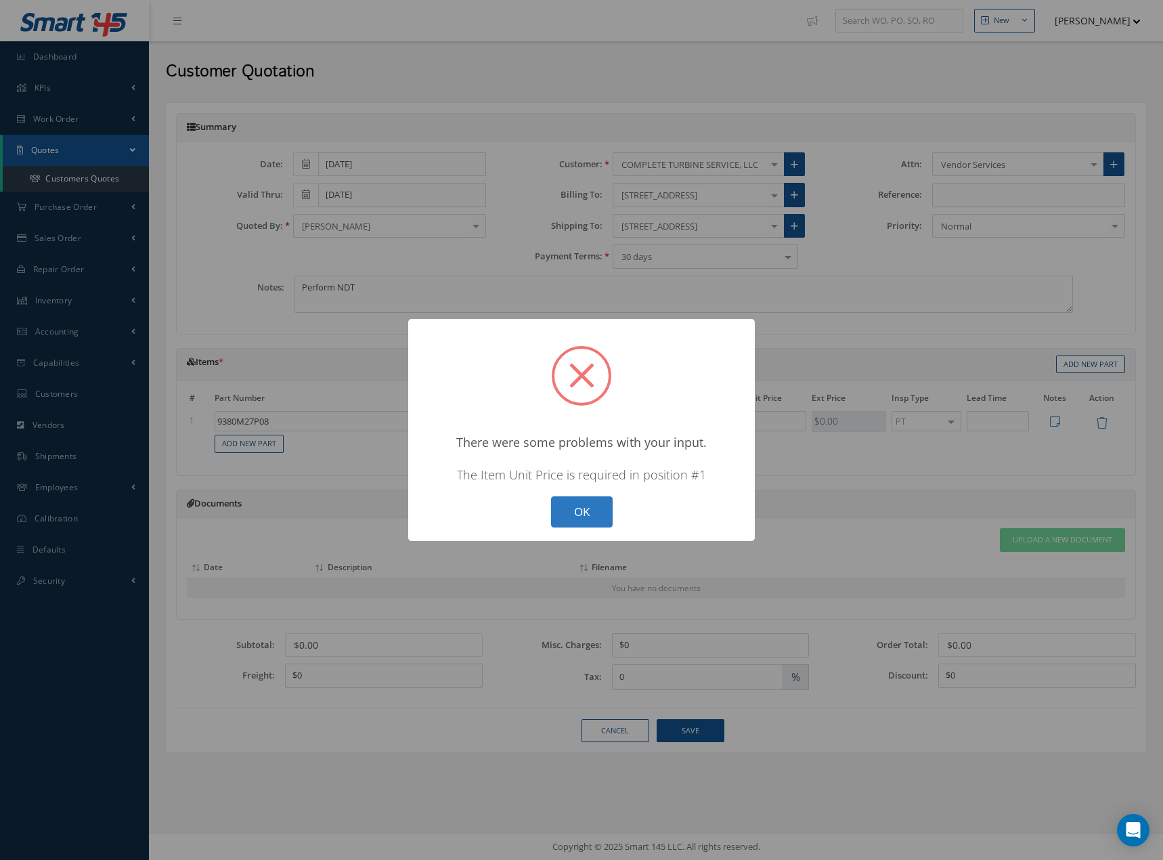
click at [583, 514] on button "OK" at bounding box center [582, 512] width 62 height 32
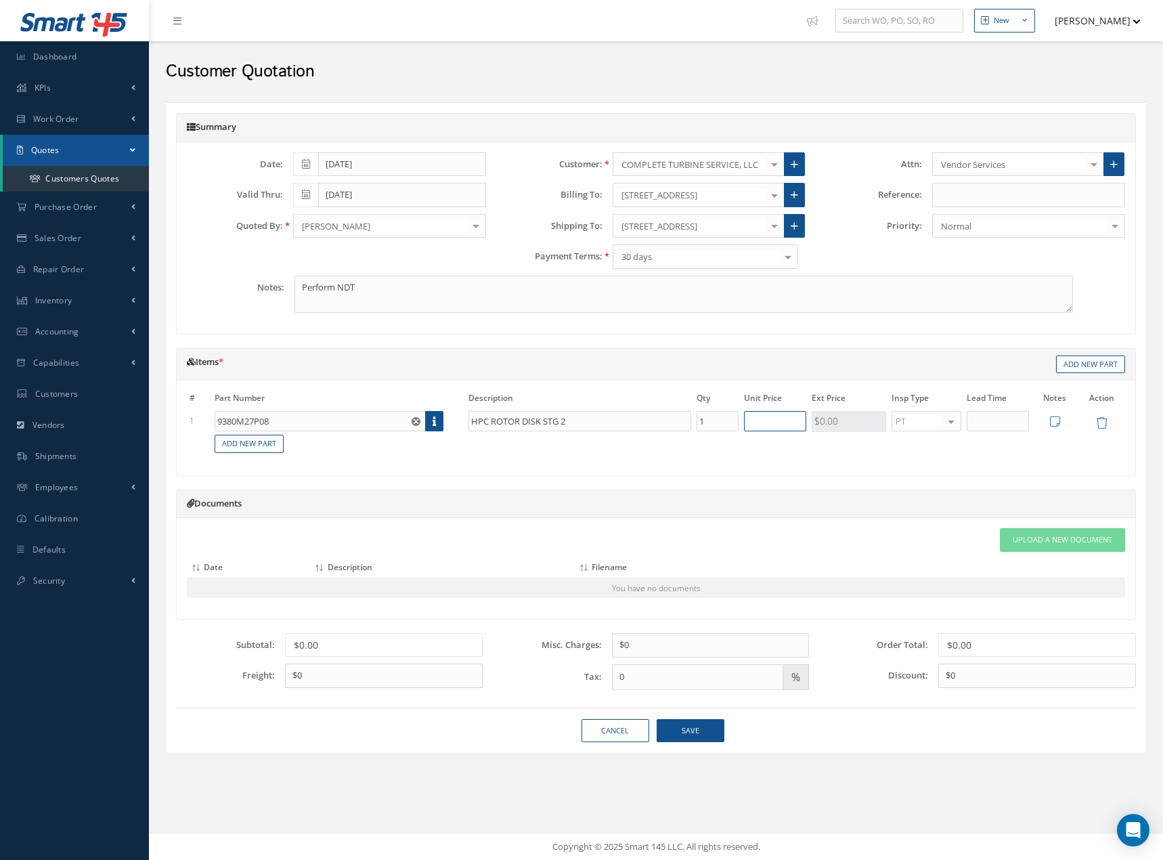
click at [775, 426] on input "text" at bounding box center [775, 421] width 62 height 20
type input "$600"
click at [700, 728] on button "Save" at bounding box center [691, 731] width 68 height 24
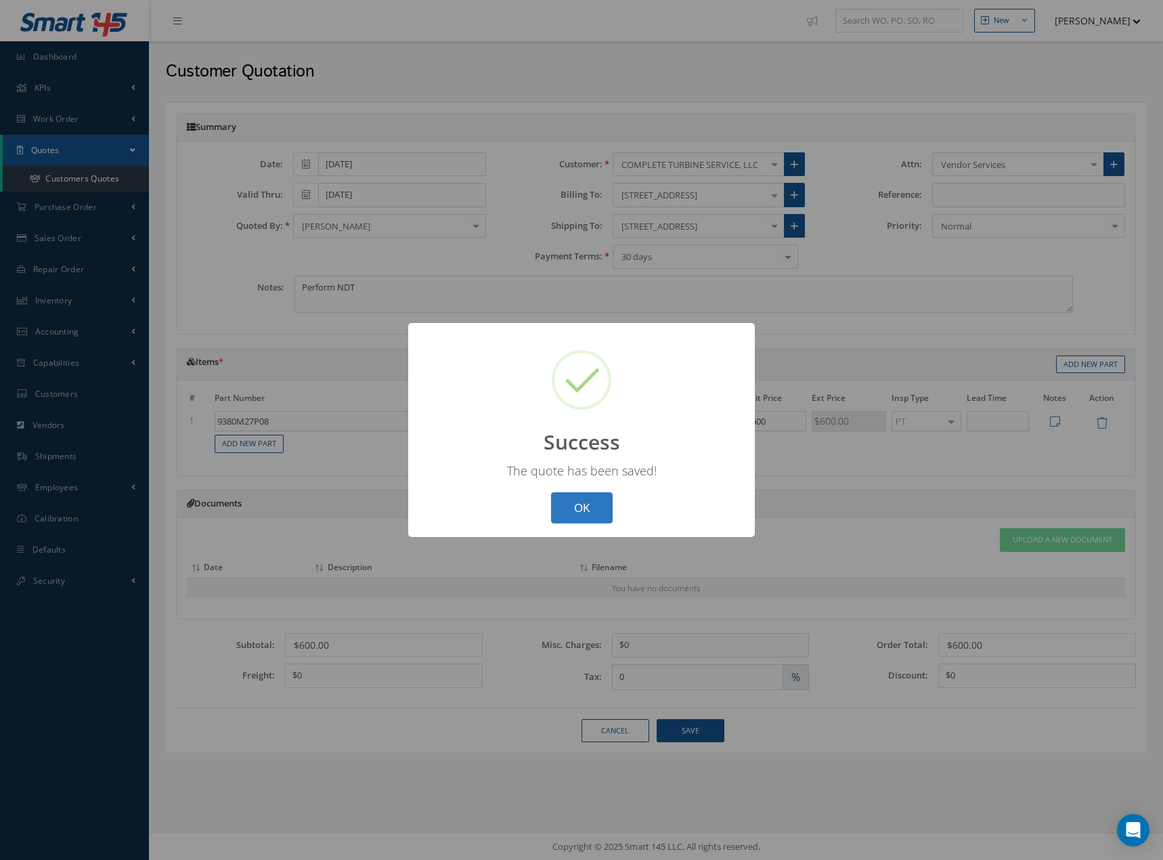
click at [571, 498] on button "OK" at bounding box center [582, 508] width 62 height 32
select select "25"
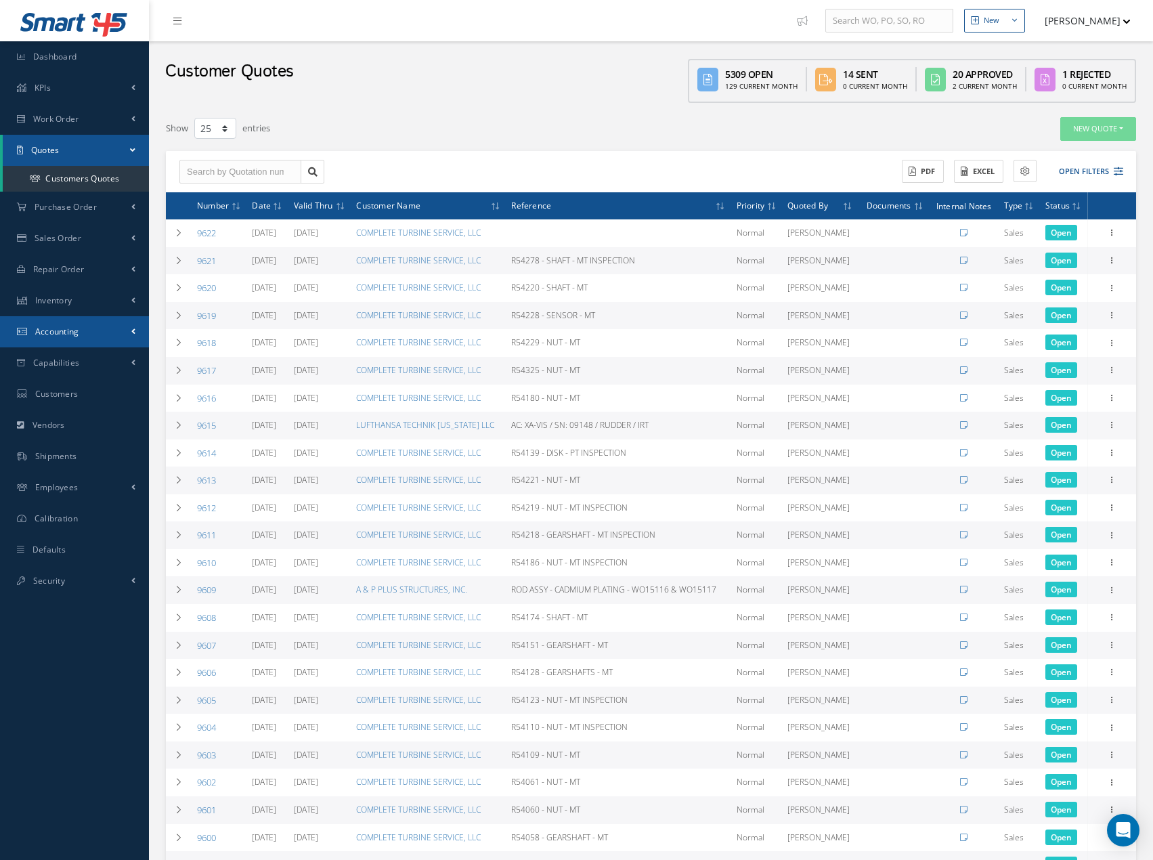
click at [51, 331] on span "Accounting" at bounding box center [57, 332] width 44 height 12
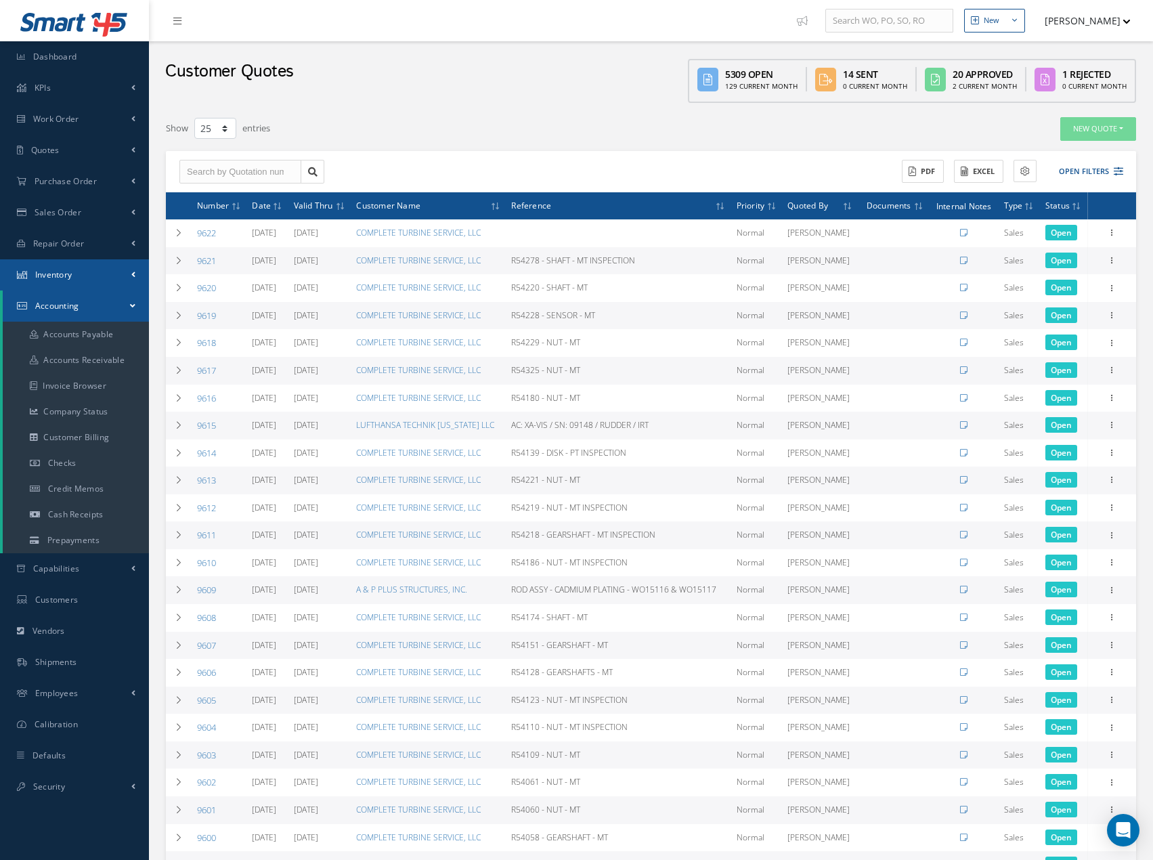
click at [51, 278] on span "Inventory" at bounding box center [53, 275] width 37 height 12
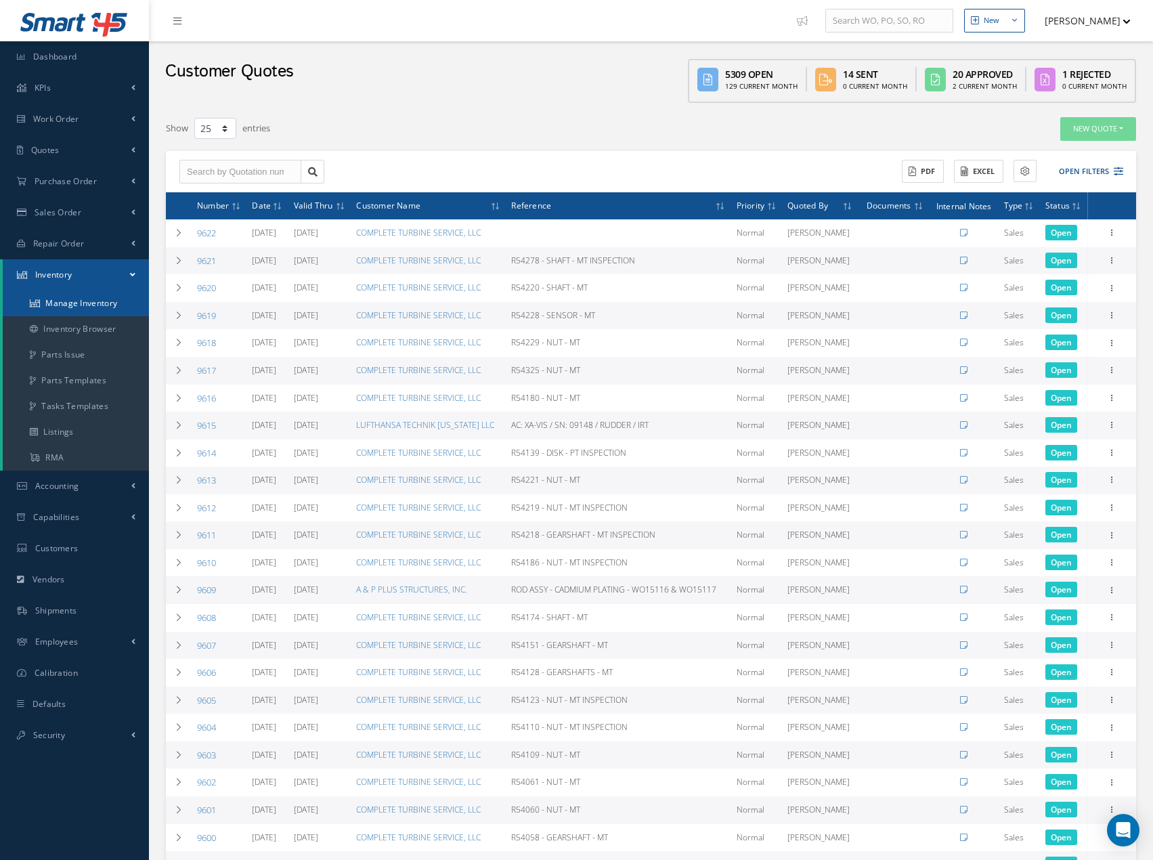
click at [86, 305] on link "Manage Inventory" at bounding box center [76, 303] width 146 height 26
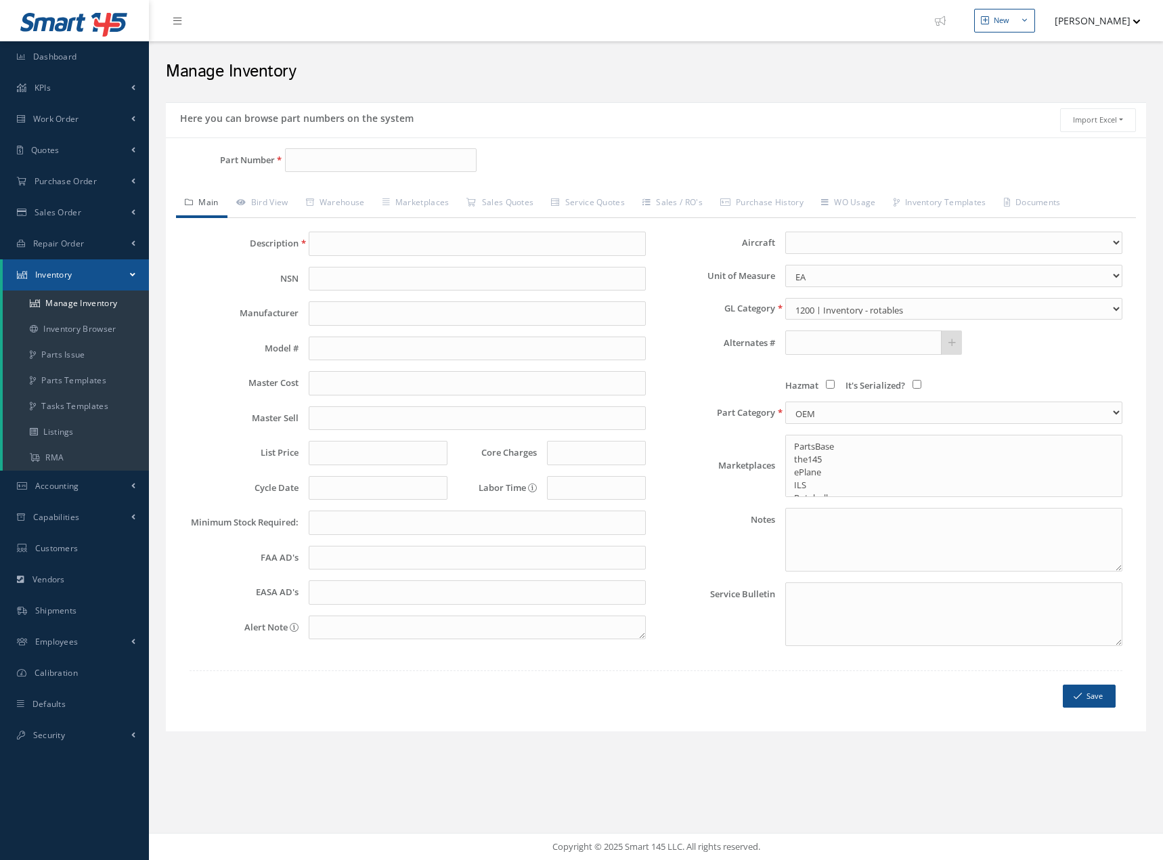
select select
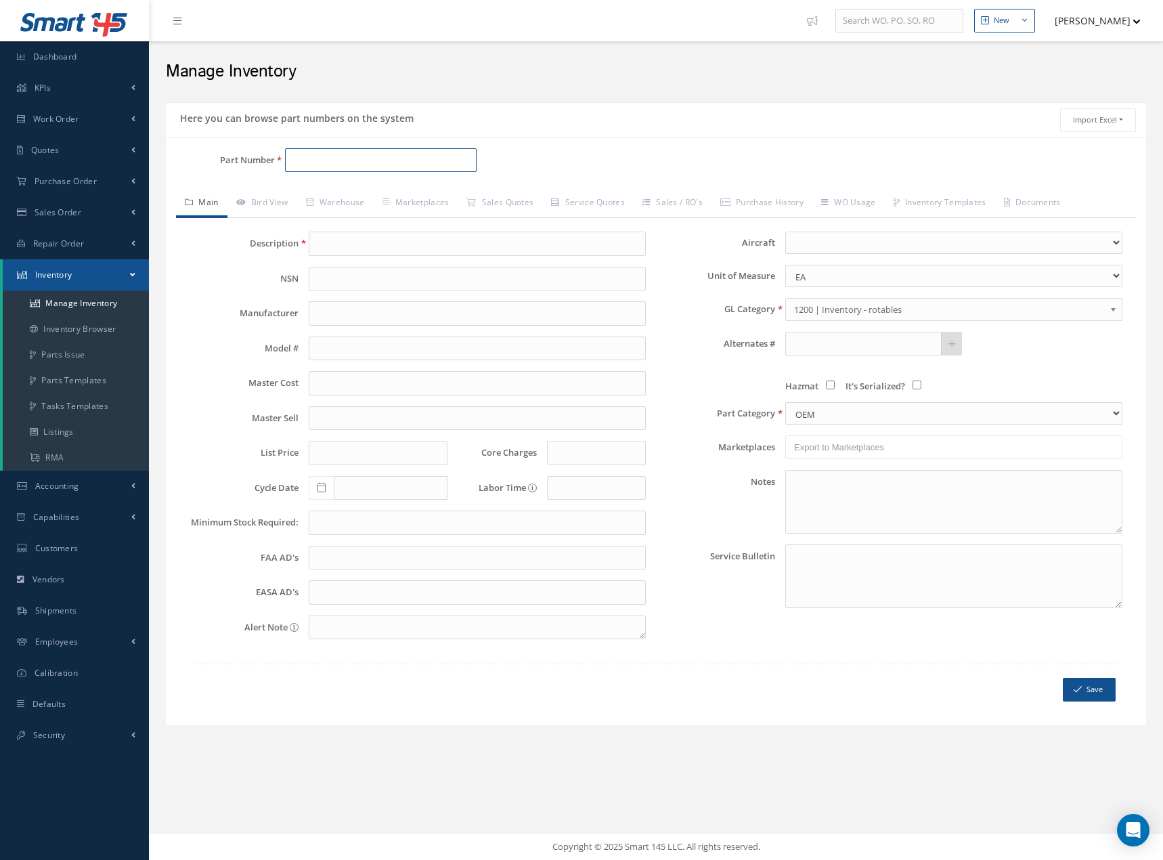
click at [328, 158] on input "Part Number" at bounding box center [381, 160] width 192 height 24
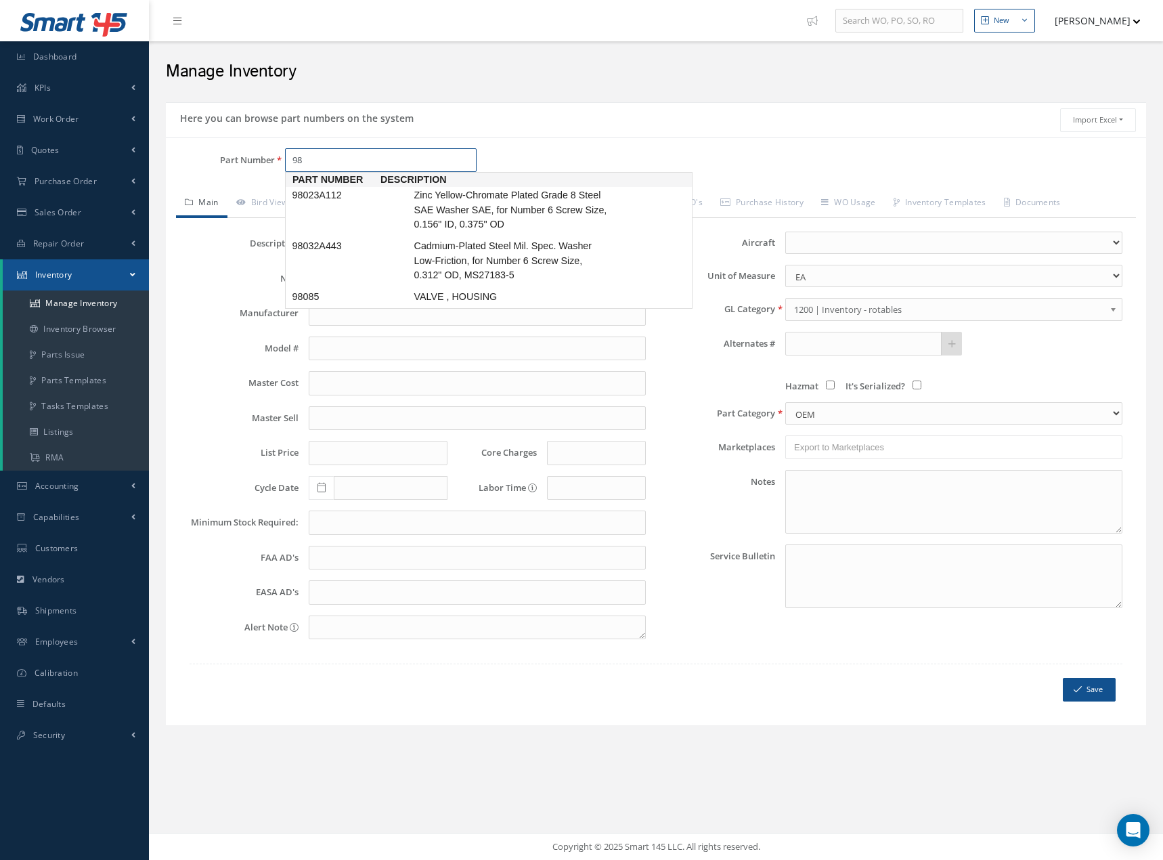
type input "9"
click at [334, 200] on span "9380M27P08" at bounding box center [351, 195] width 122 height 14
type input "9380M27P08"
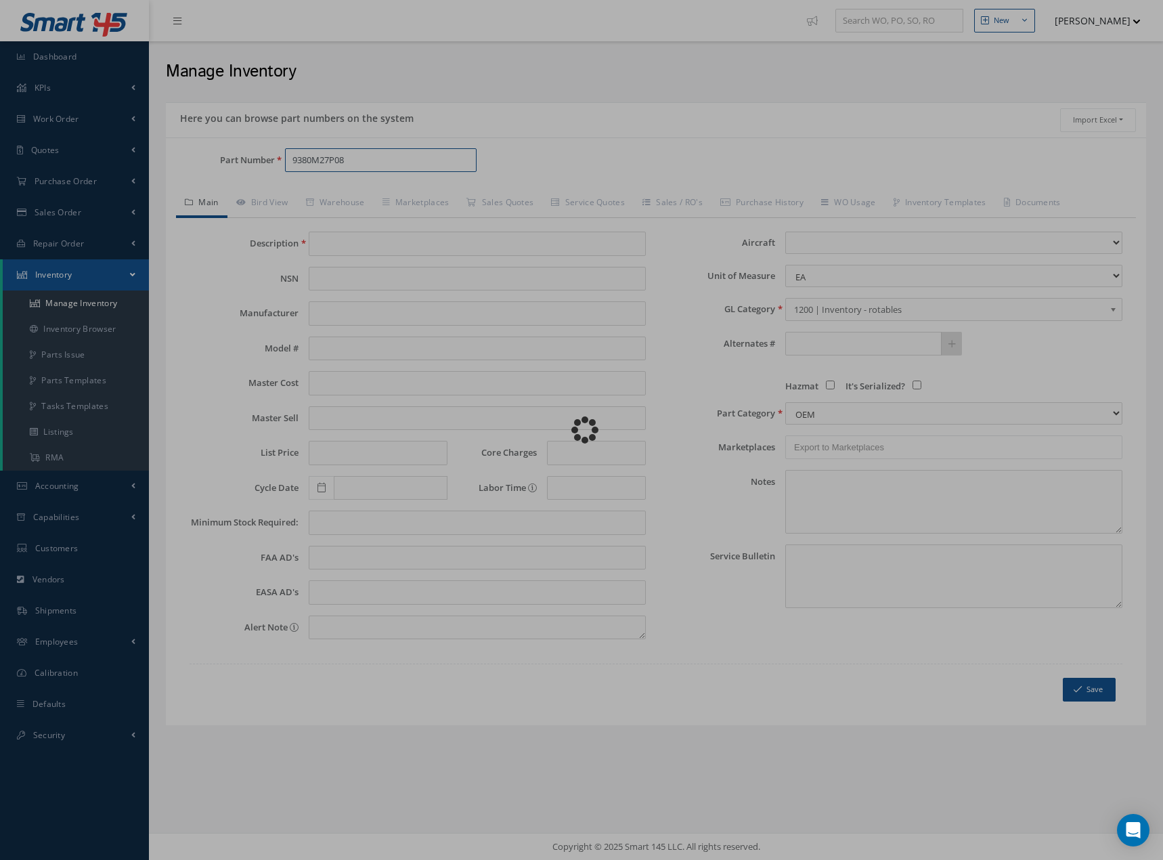
type input "HPC ROTOR DISK STG 2"
type input "600.00"
type input "0.00"
select select
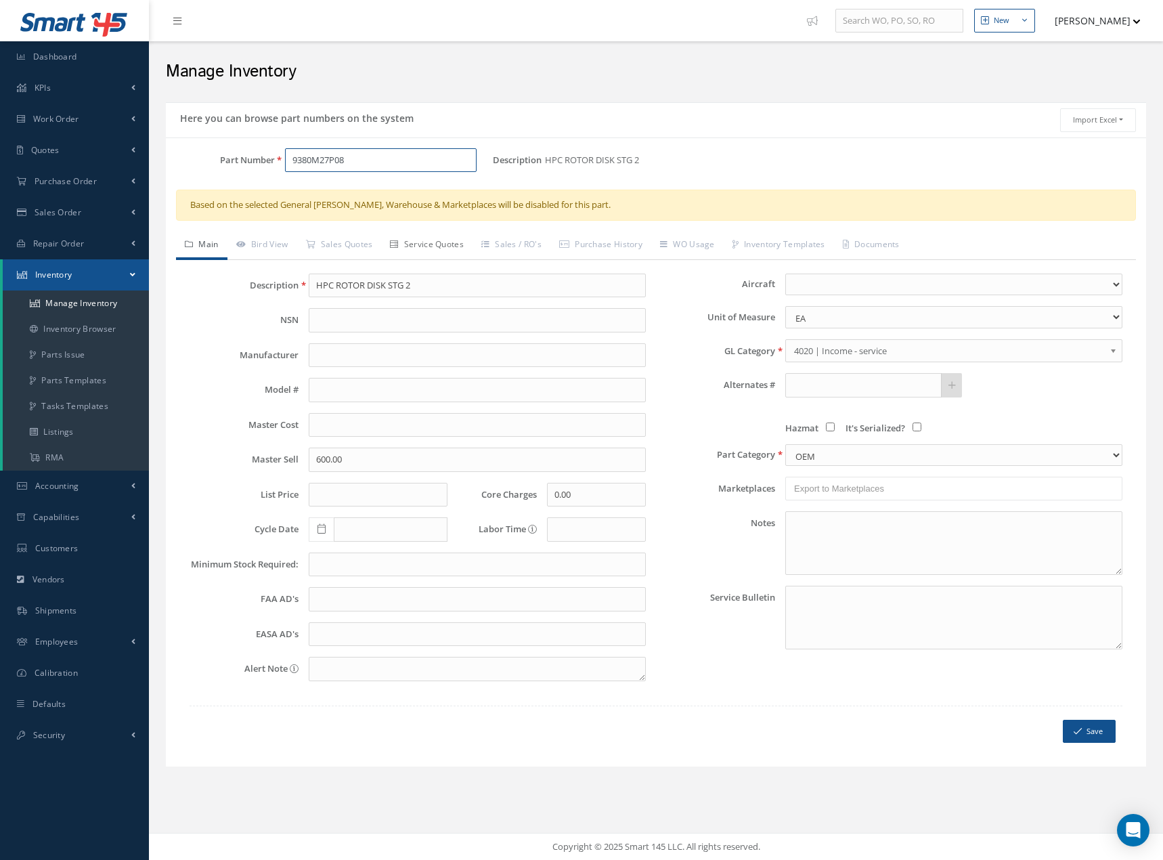
type input "9380M27P08"
click at [443, 244] on link "Service Quotes" at bounding box center [426, 246] width 91 height 28
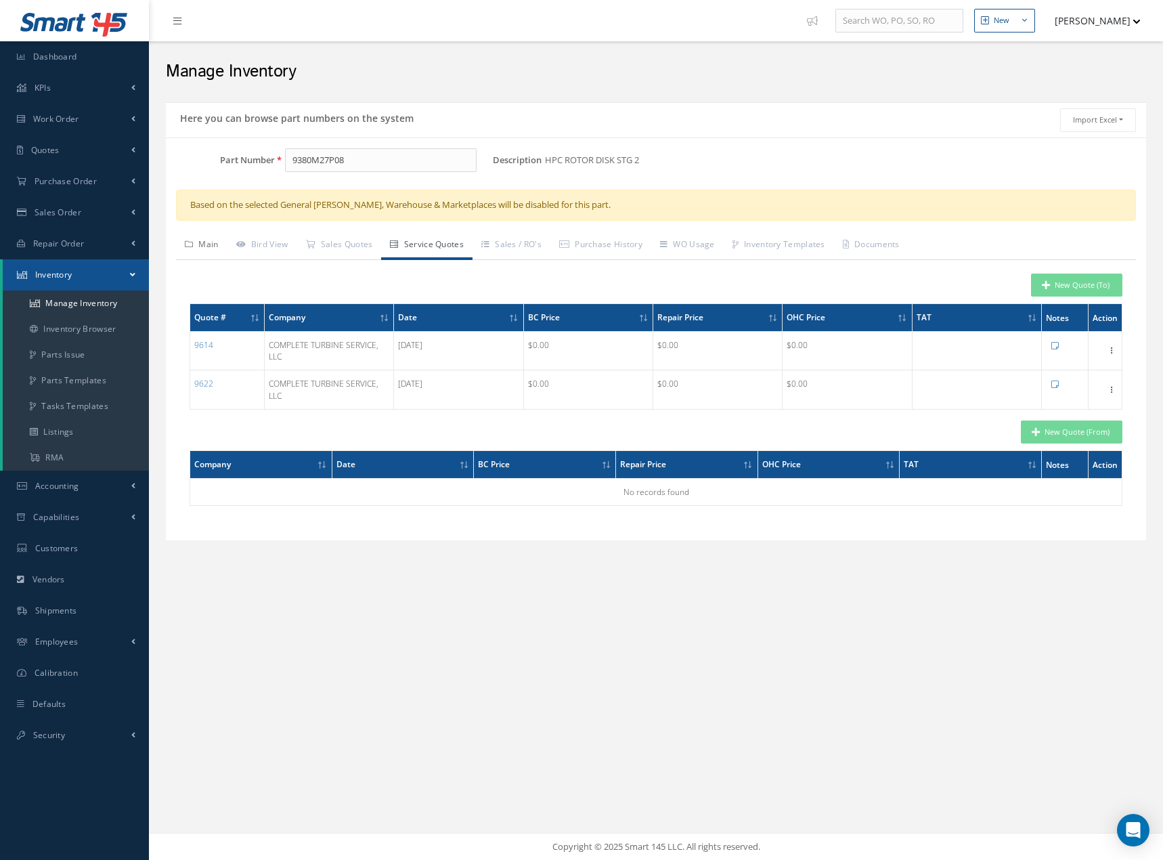
click at [212, 244] on link "Main" at bounding box center [201, 246] width 51 height 28
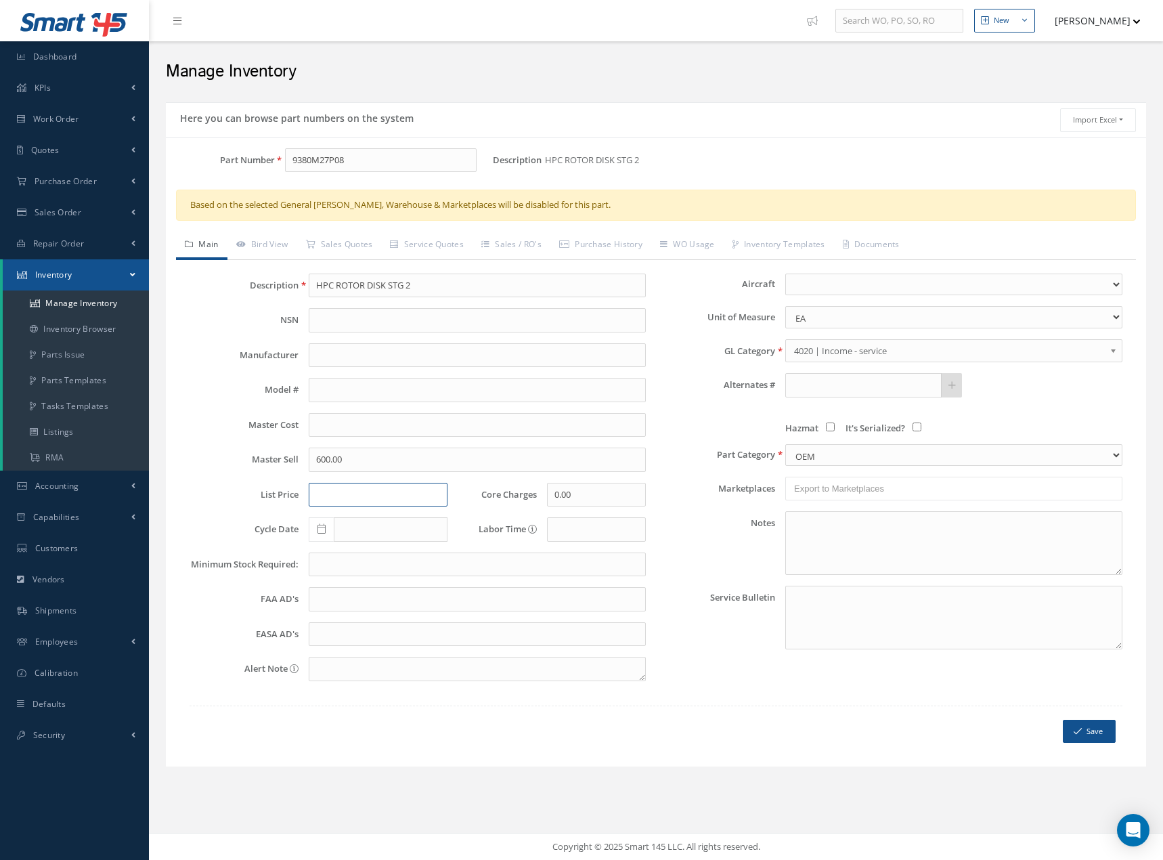
click at [359, 493] on input "text" at bounding box center [378, 495] width 139 height 24
type input "600"
click at [385, 433] on input "text" at bounding box center [477, 425] width 337 height 24
click at [1093, 730] on button "Save" at bounding box center [1089, 732] width 53 height 24
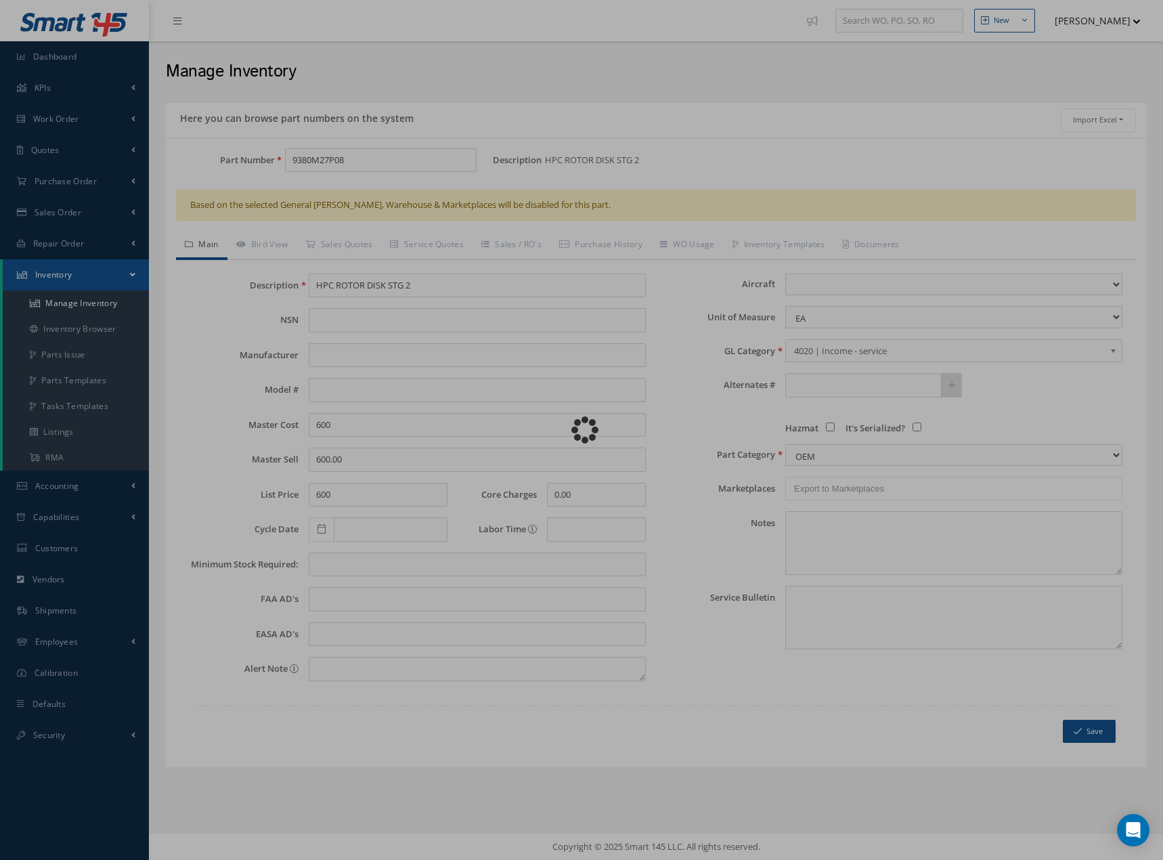
click at [582, 430] on div "Loading…" at bounding box center [582, 430] width 0 height 0
type input "600.00"
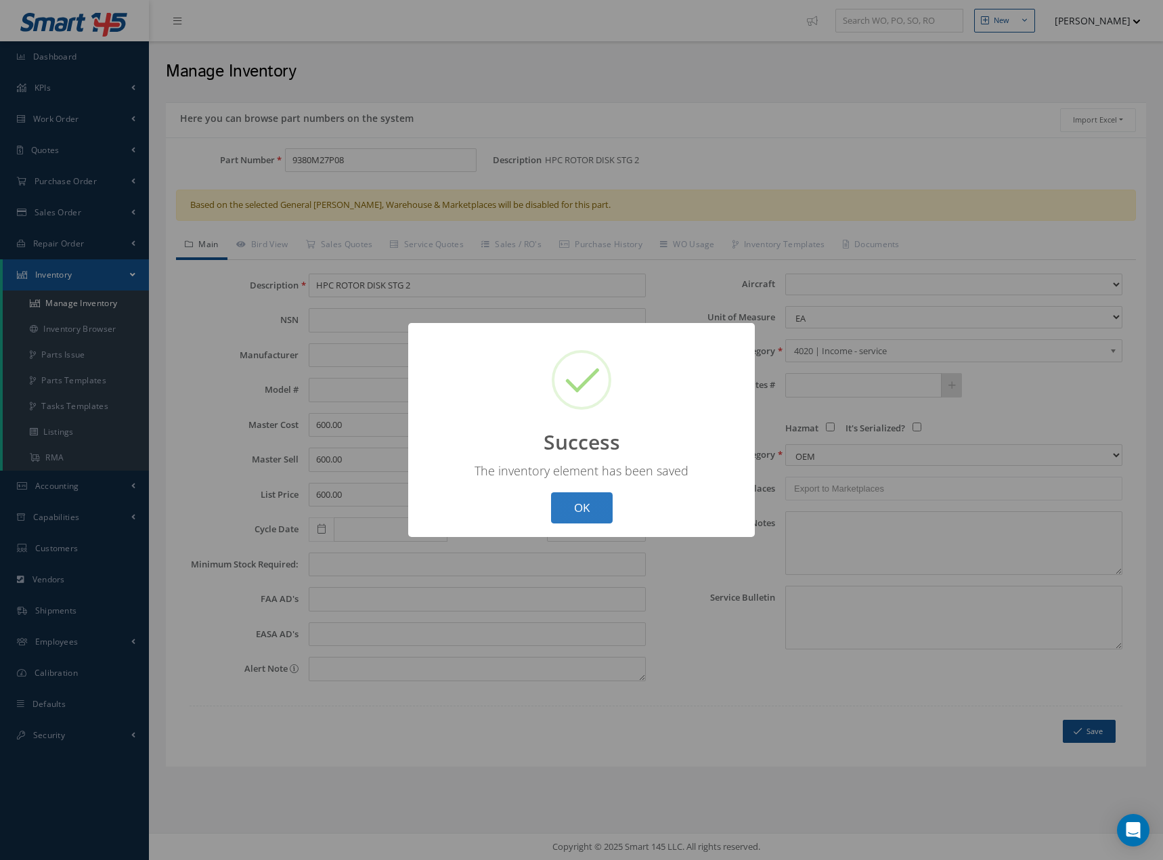
click at [575, 508] on button "OK" at bounding box center [582, 508] width 62 height 32
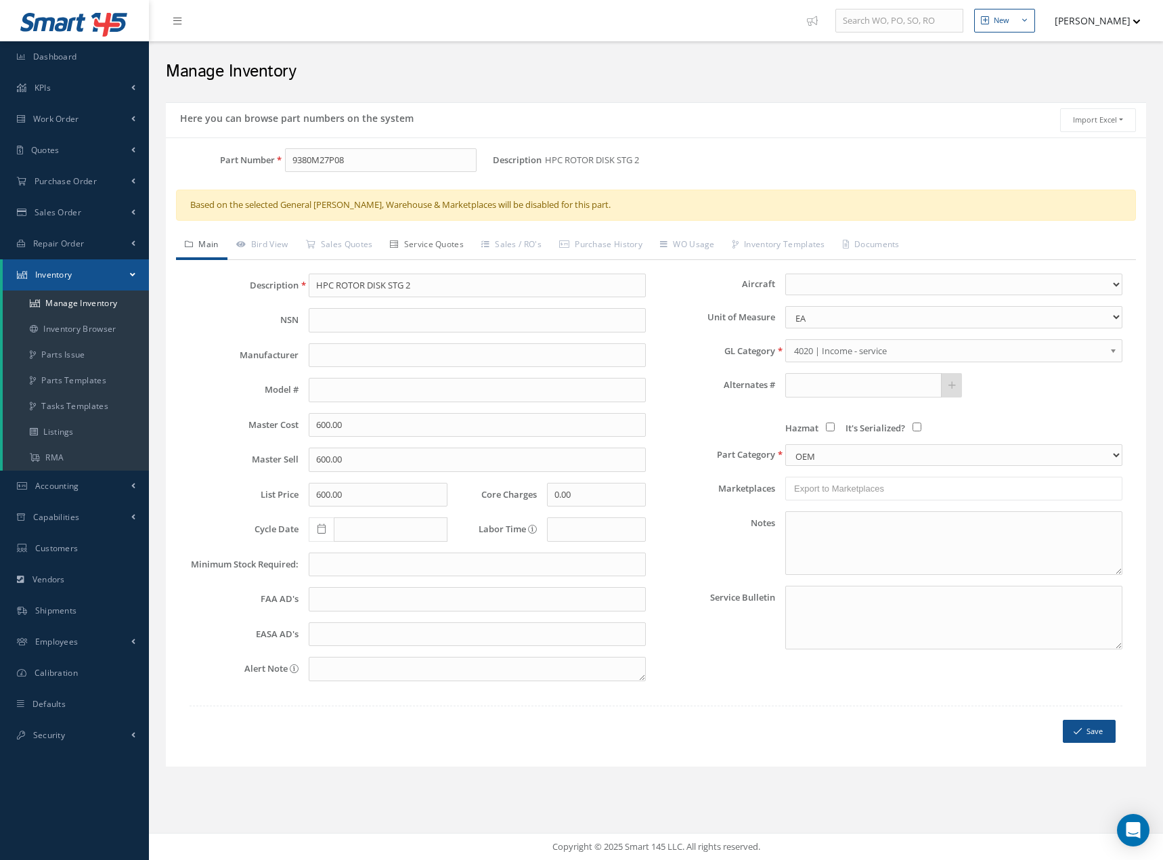
click at [435, 244] on link "Service Quotes" at bounding box center [426, 246] width 91 height 28
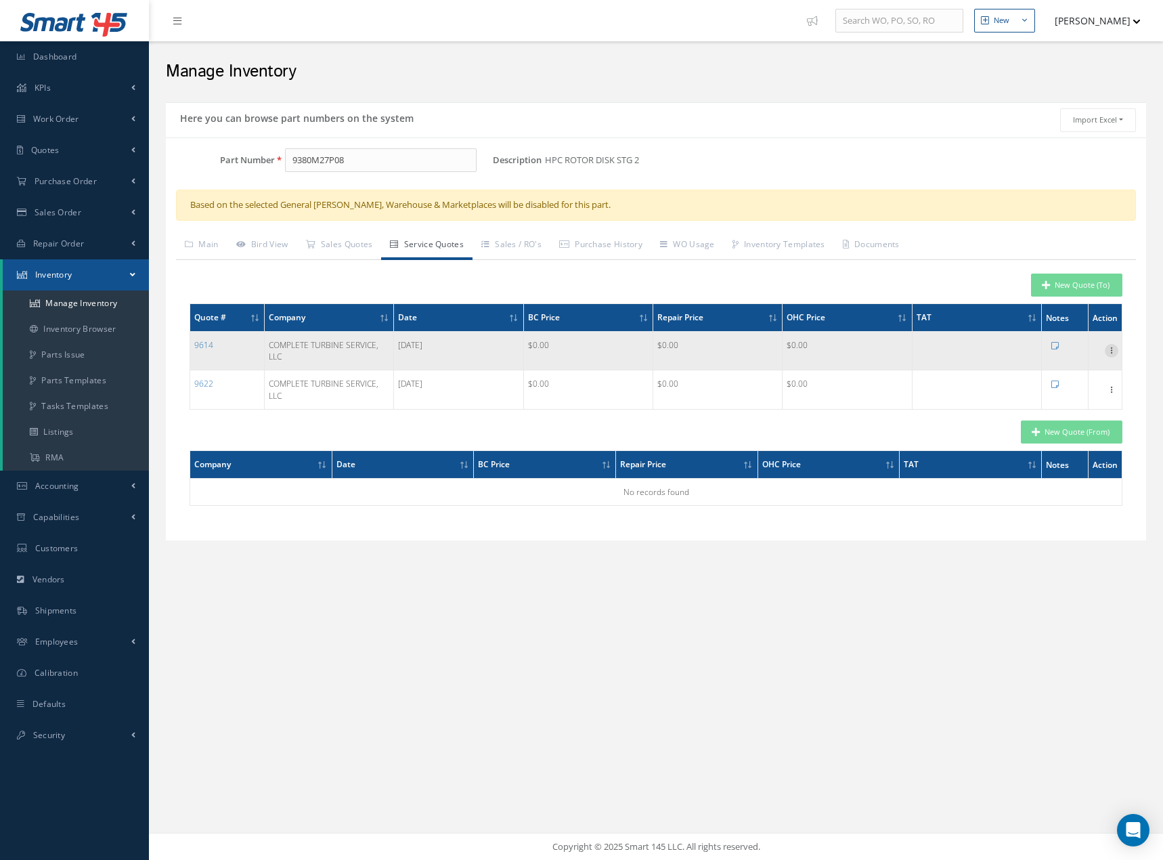
click at [1112, 349] on icon at bounding box center [1112, 349] width 14 height 11
click at [1034, 362] on link "Edit" at bounding box center [1049, 360] width 107 height 18
type input "HPC ROTOR DISK STG 2"
type input "1"
type input "COMPLETE TURBINE SERVICE, LLC"
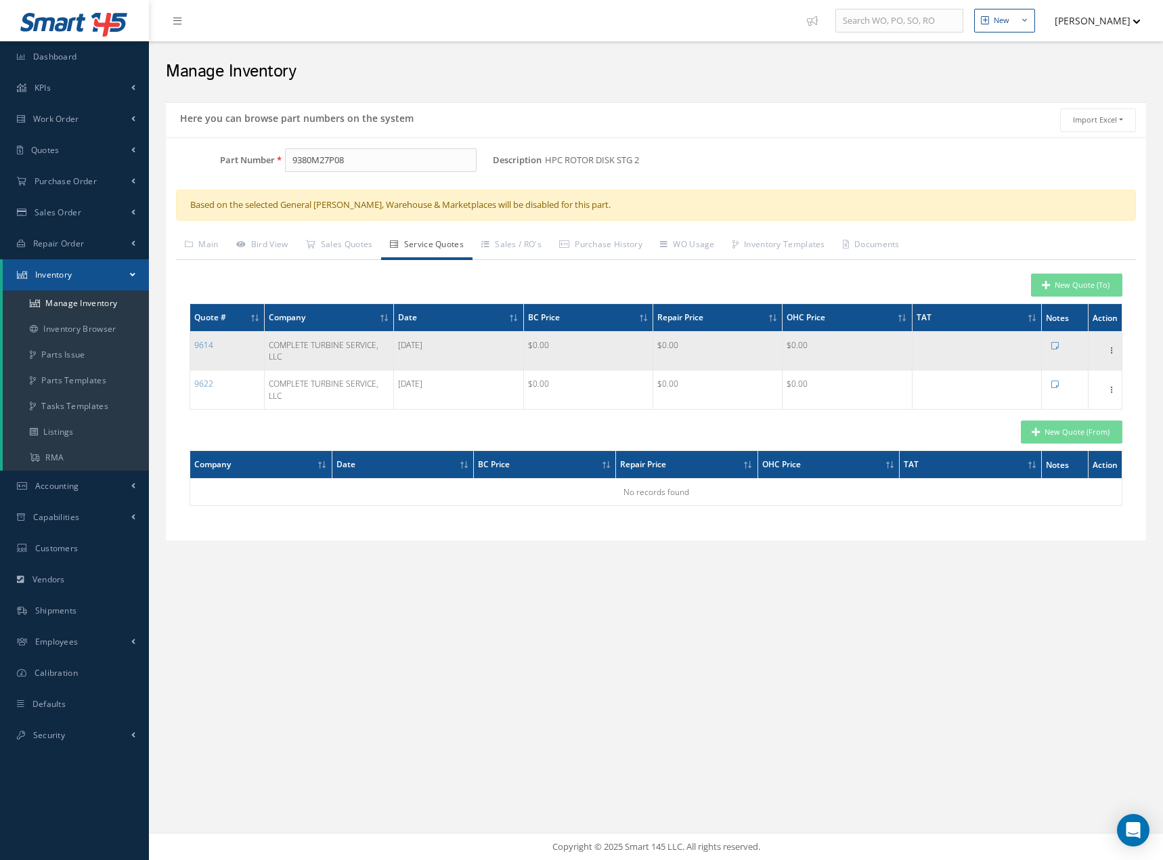
type input "Vendor Services"
type input "954.764.2616"
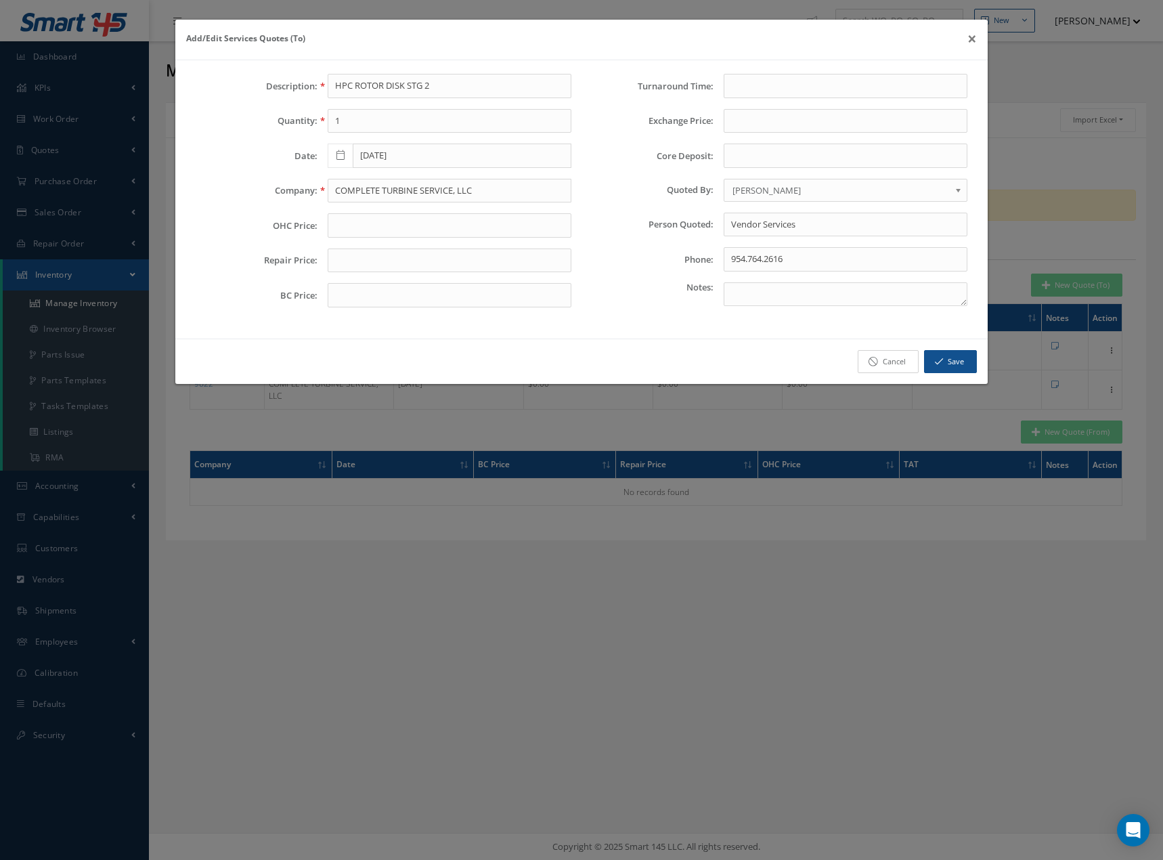
click at [883, 361] on link "Cancel" at bounding box center [888, 362] width 61 height 24
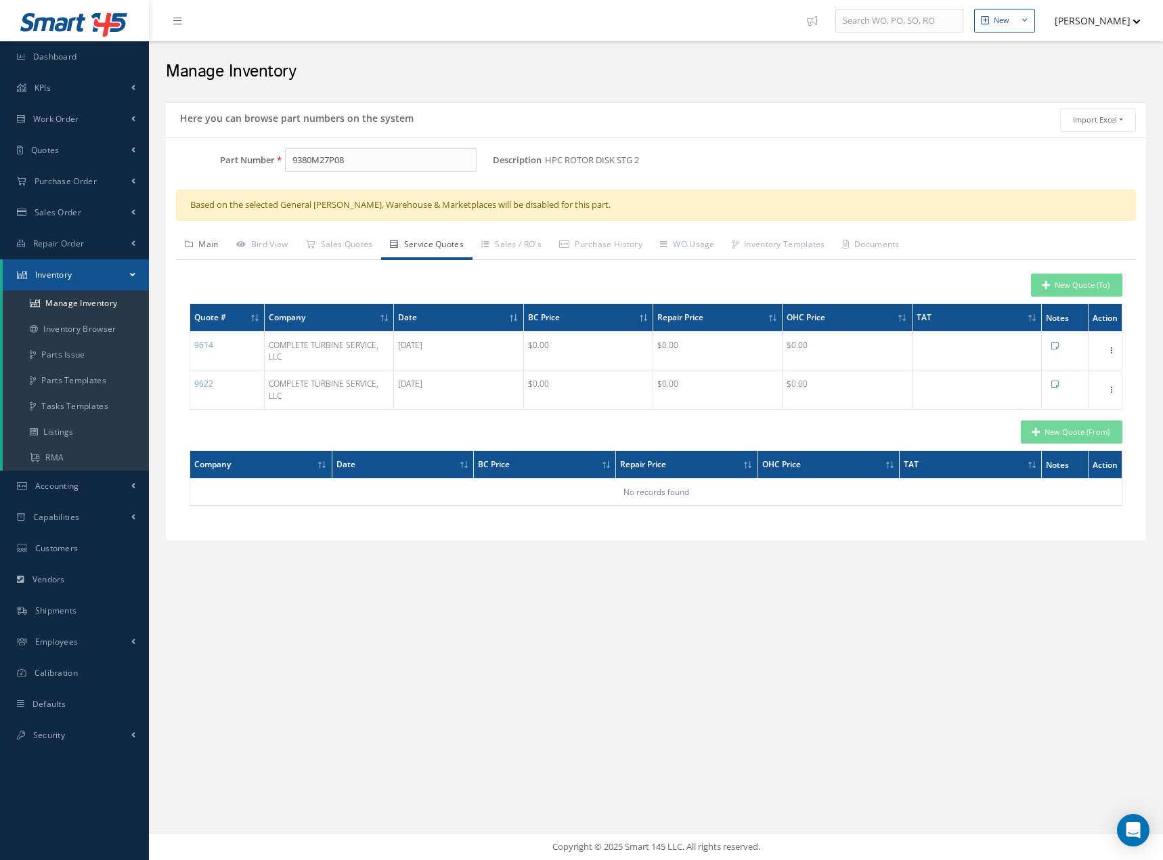
click at [208, 242] on link "Main" at bounding box center [201, 246] width 51 height 28
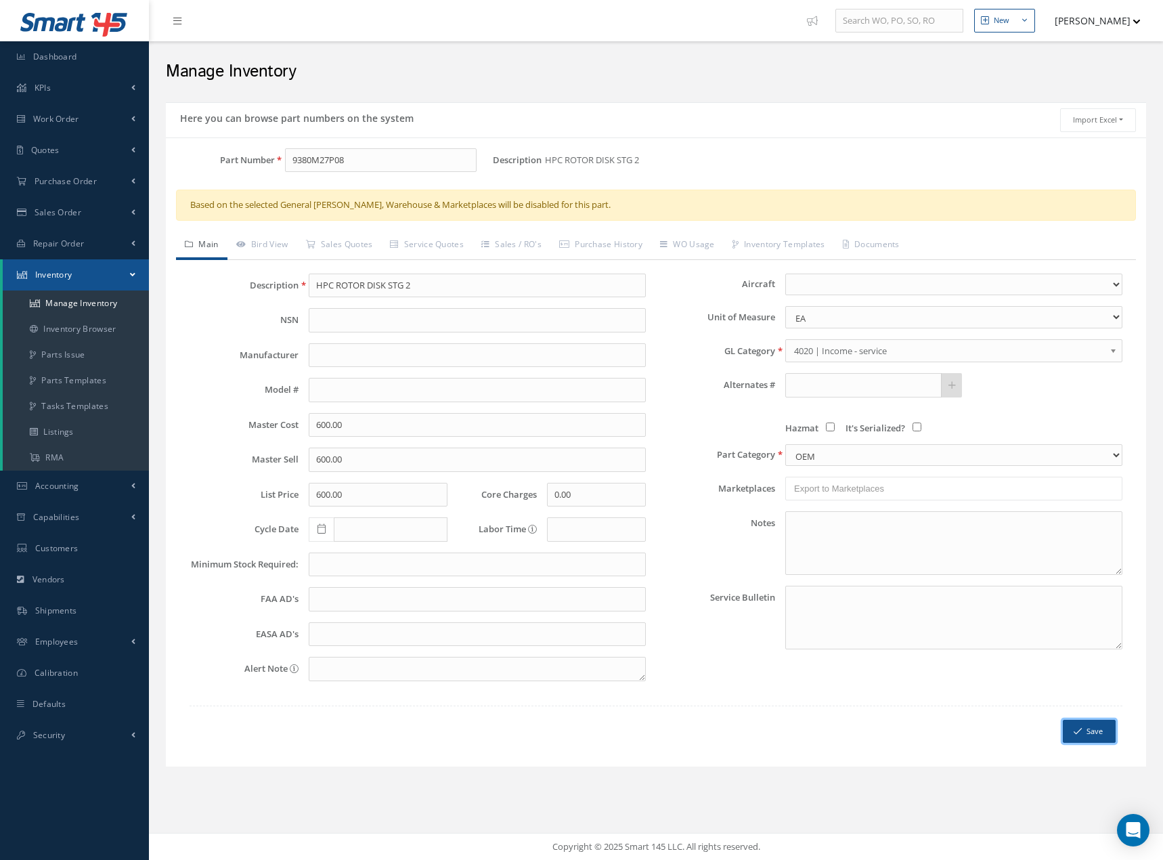
click at [1093, 726] on button "Save" at bounding box center [1089, 732] width 53 height 24
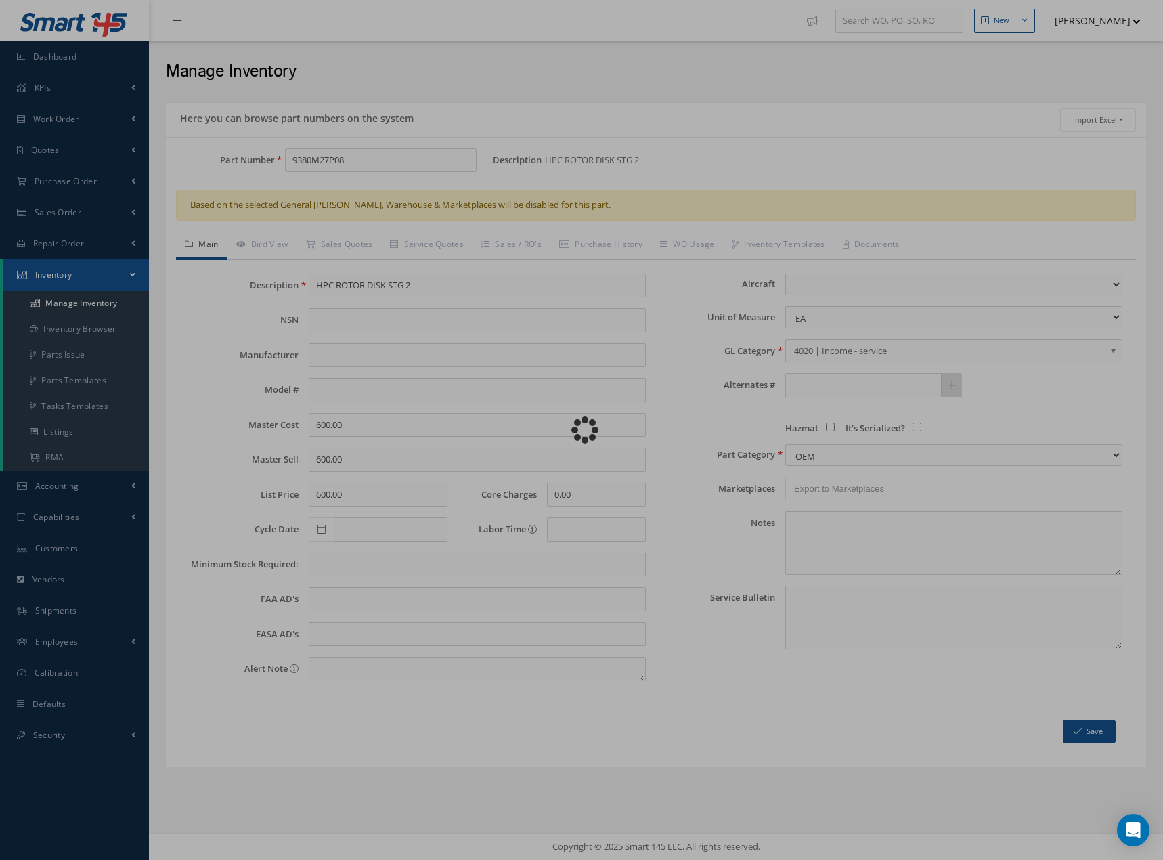
click at [582, 430] on div "Loading…" at bounding box center [582, 430] width 0 height 0
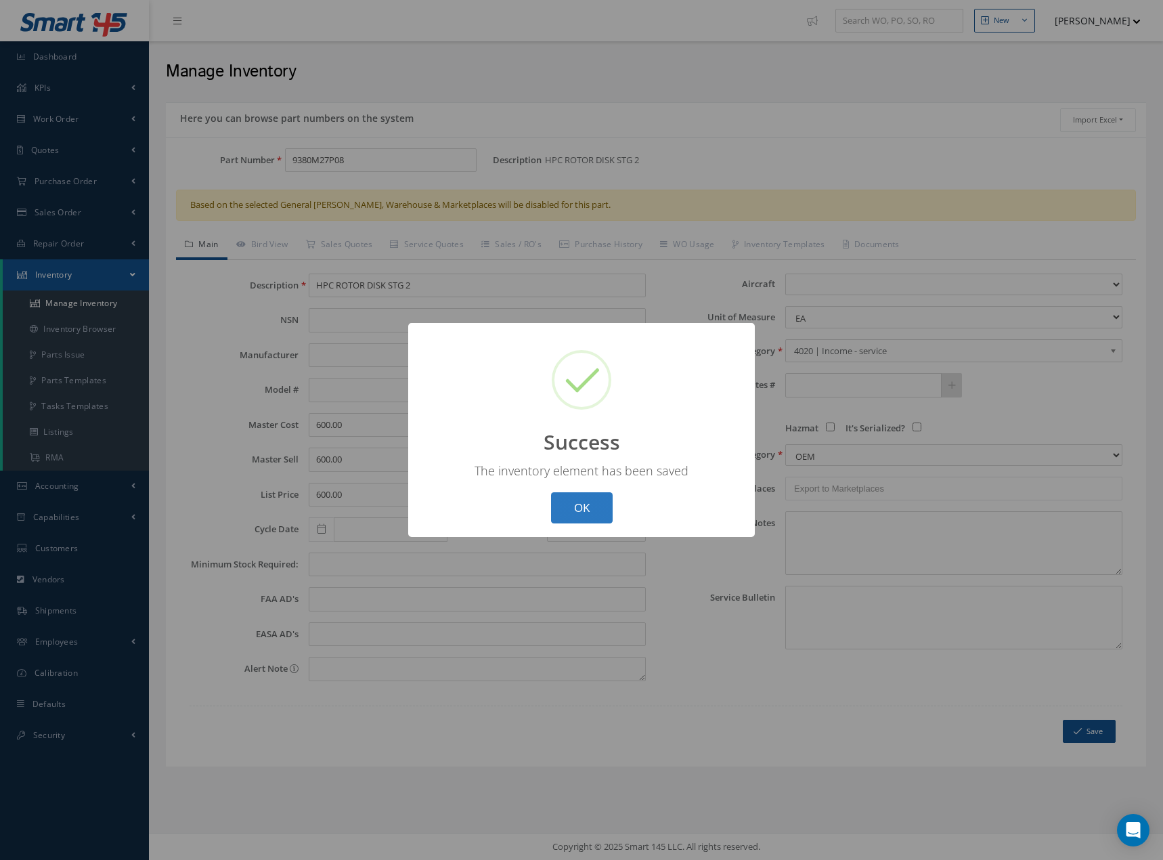
click at [569, 508] on button "OK" at bounding box center [582, 508] width 62 height 32
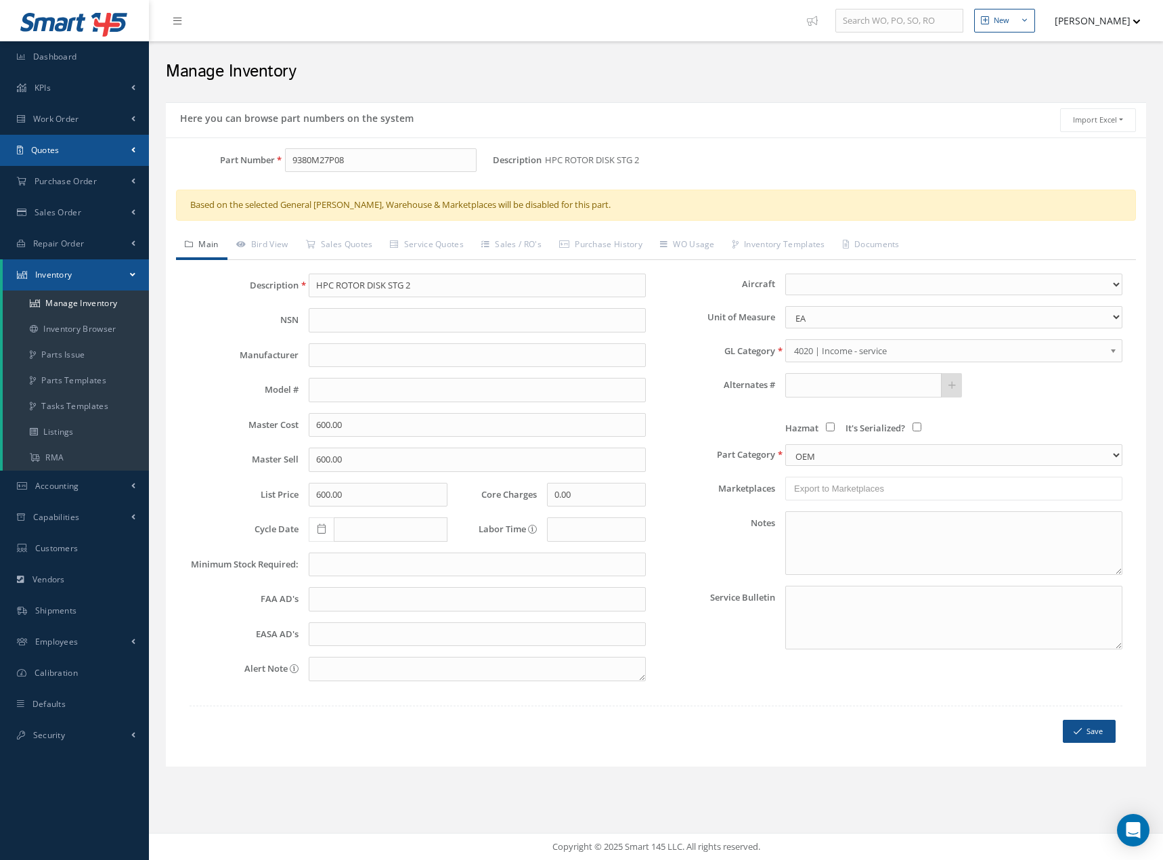
click at [53, 151] on span "Quotes" at bounding box center [45, 150] width 28 height 12
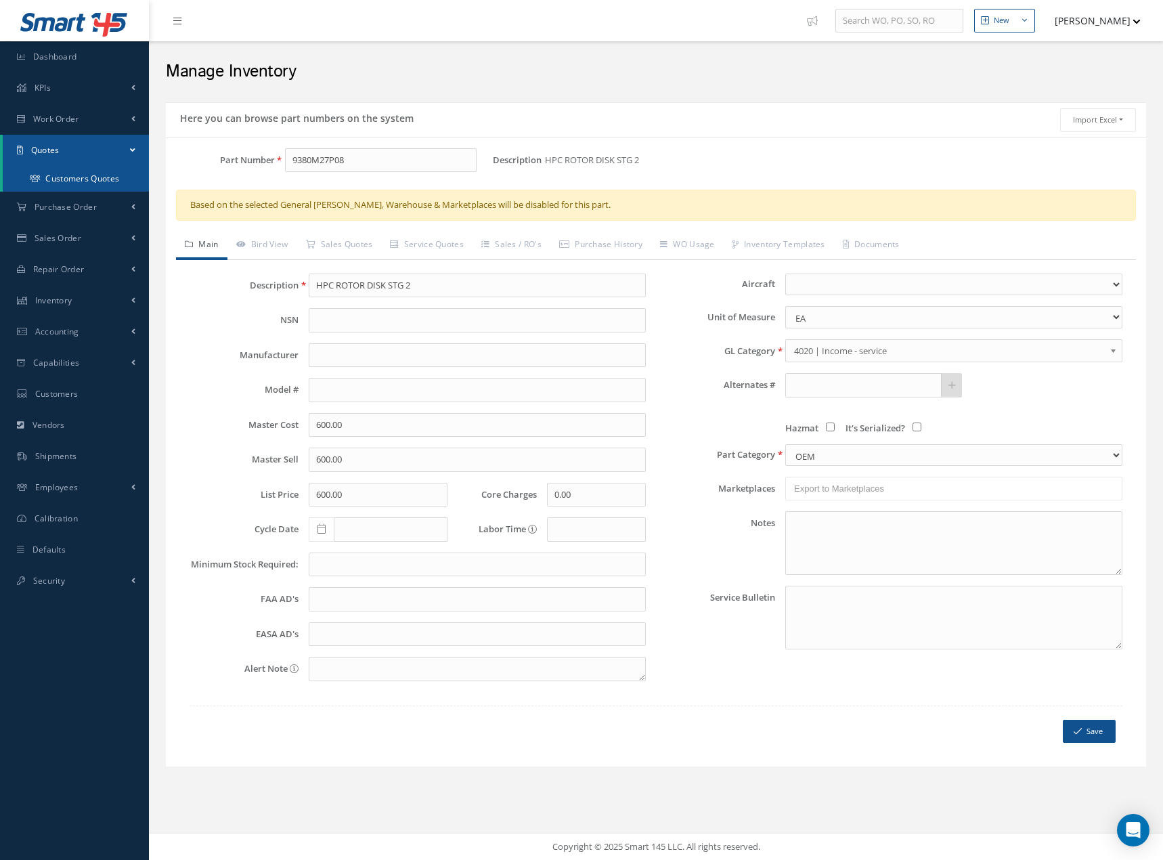
click at [68, 180] on link "Customers Quotes" at bounding box center [76, 179] width 146 height 26
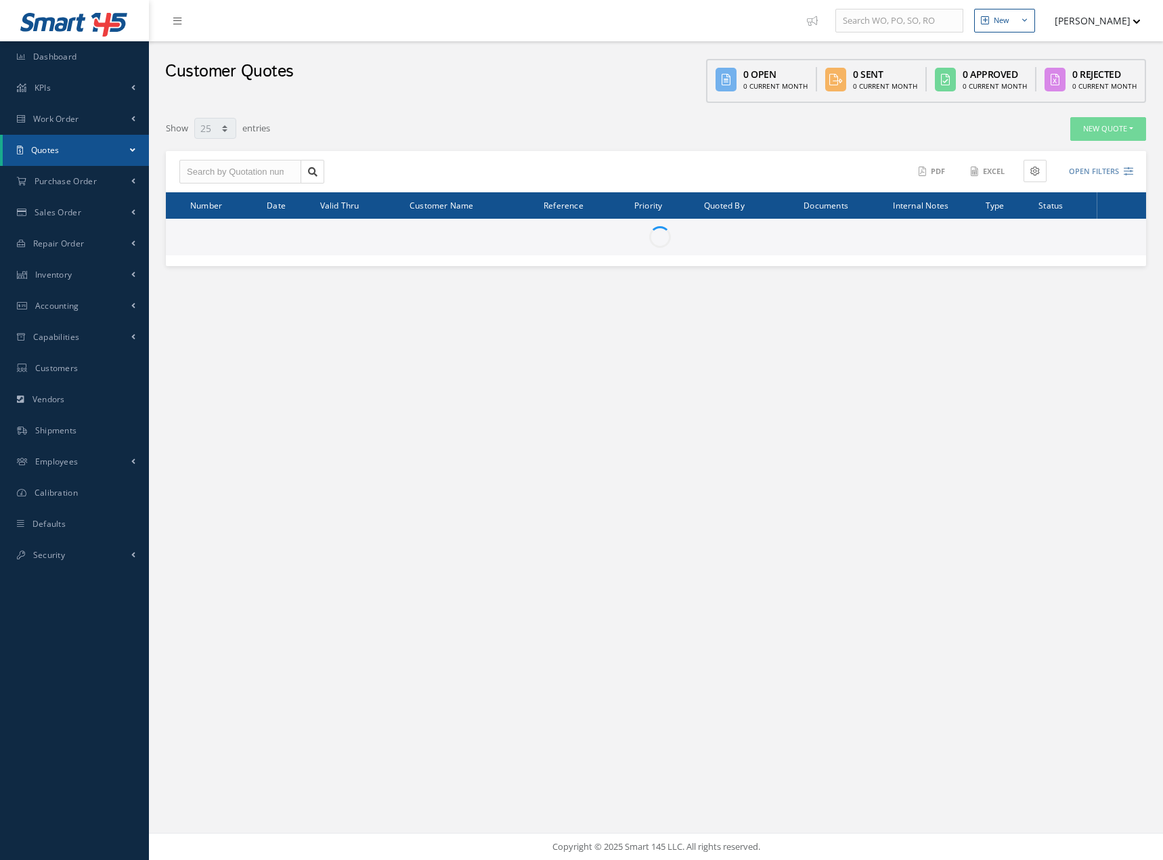
select select "25"
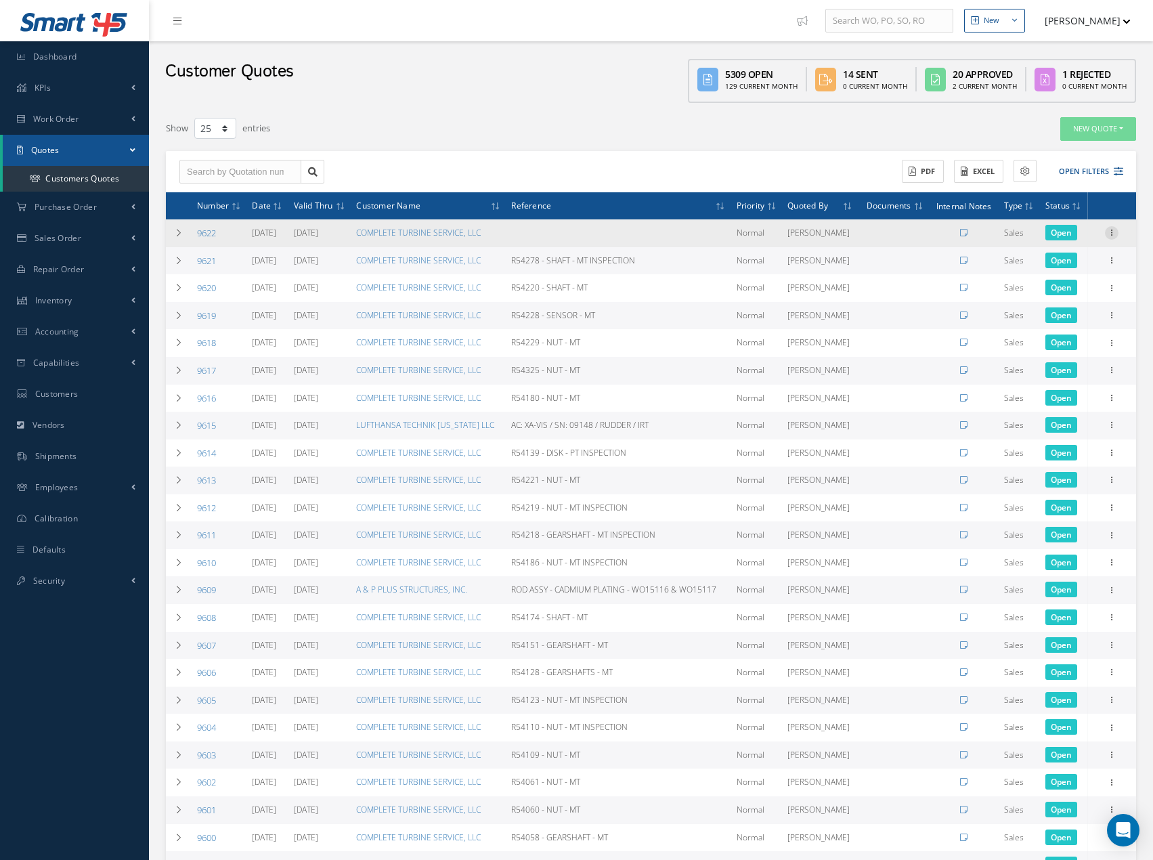
click at [1114, 237] on icon at bounding box center [1112, 231] width 14 height 11
click at [1039, 250] on link "Edit" at bounding box center [1049, 242] width 107 height 18
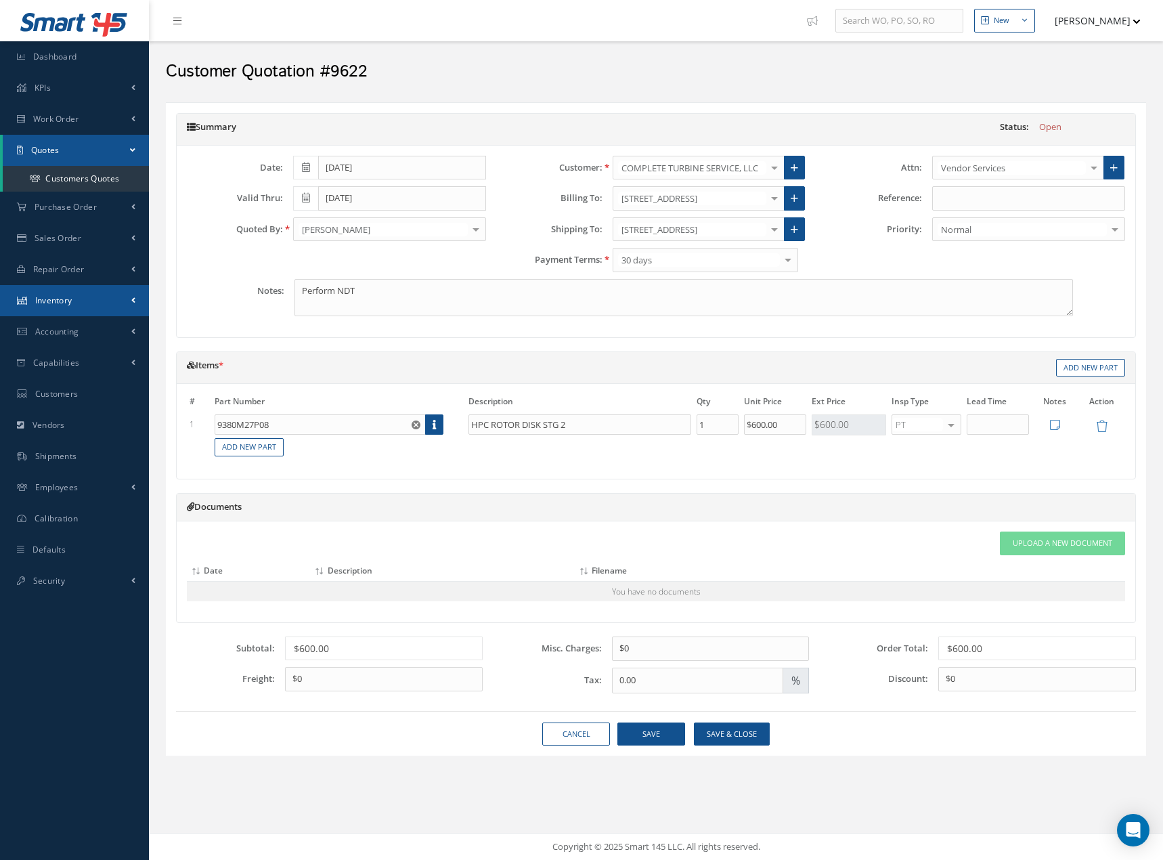
click at [59, 301] on span "Inventory" at bounding box center [53, 301] width 37 height 12
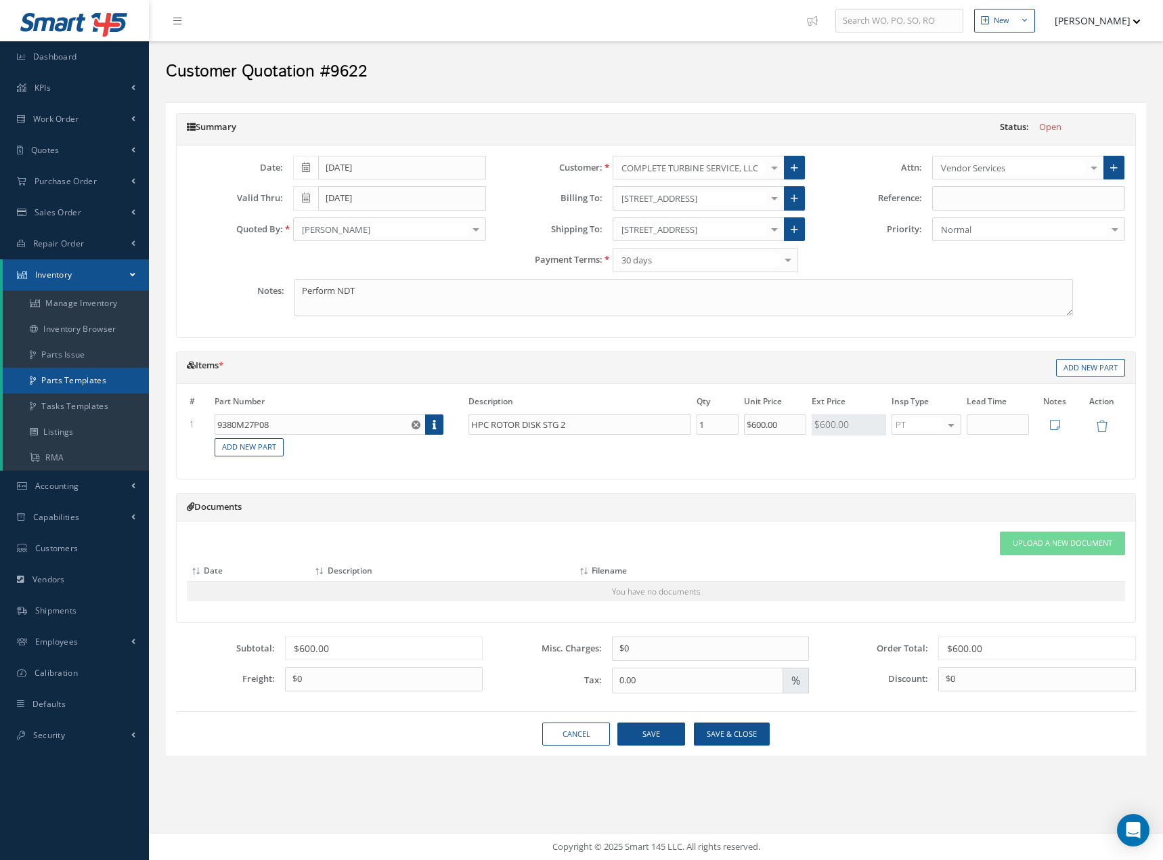
click at [64, 380] on link "Parts Templates" at bounding box center [76, 381] width 146 height 26
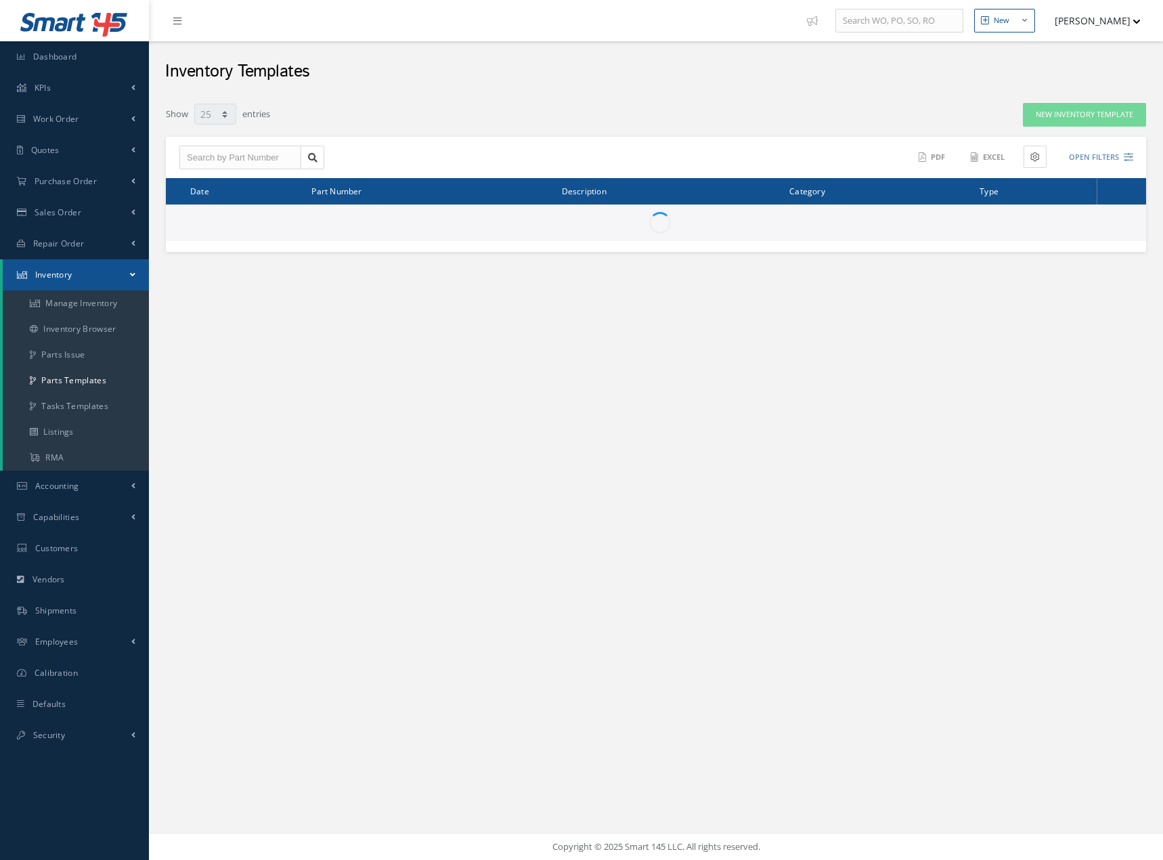
select select "25"
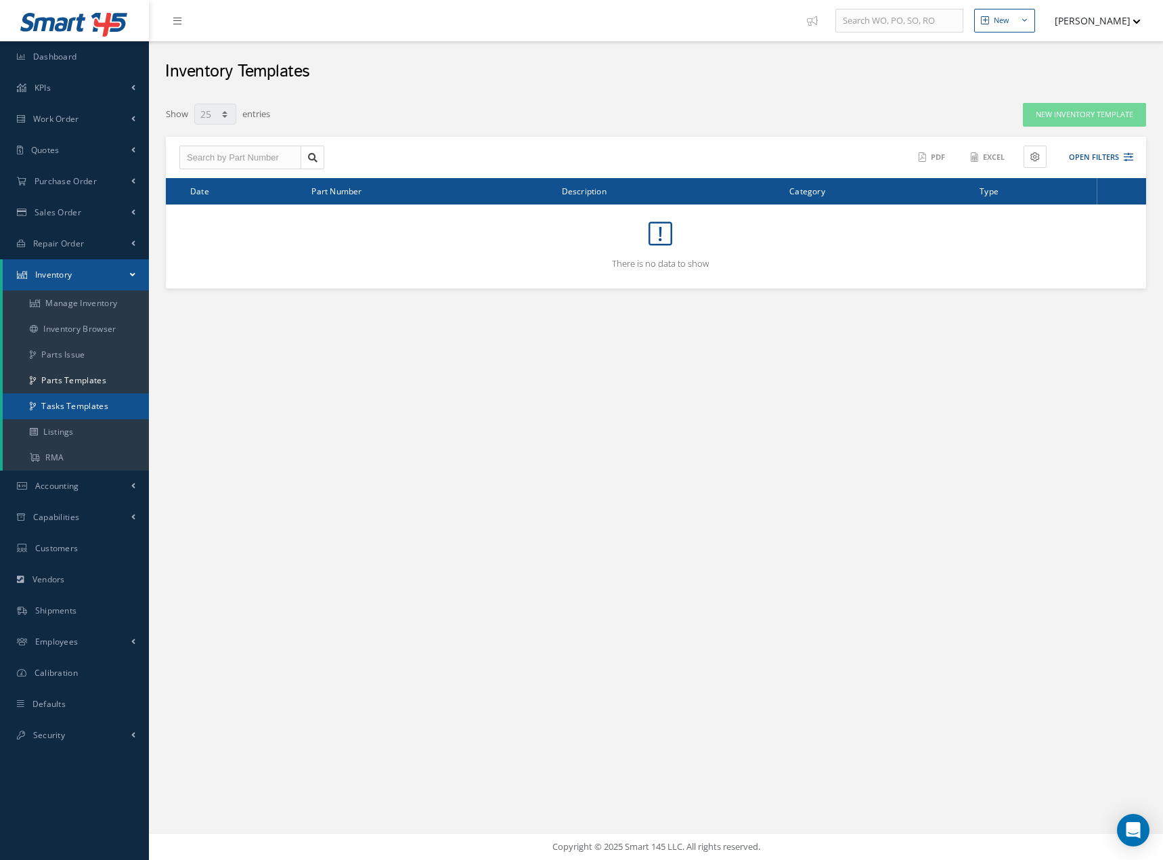
click at [80, 407] on link "Tasks Templates" at bounding box center [76, 406] width 146 height 26
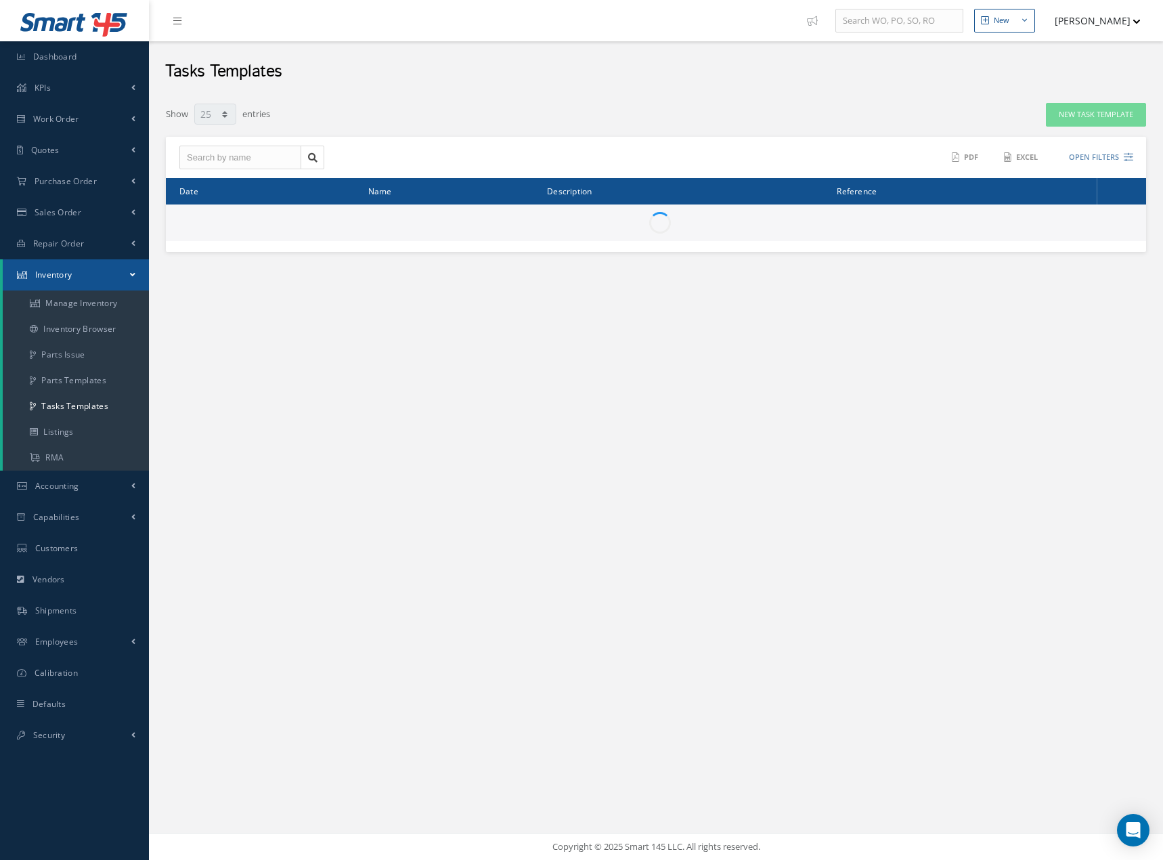
select select "25"
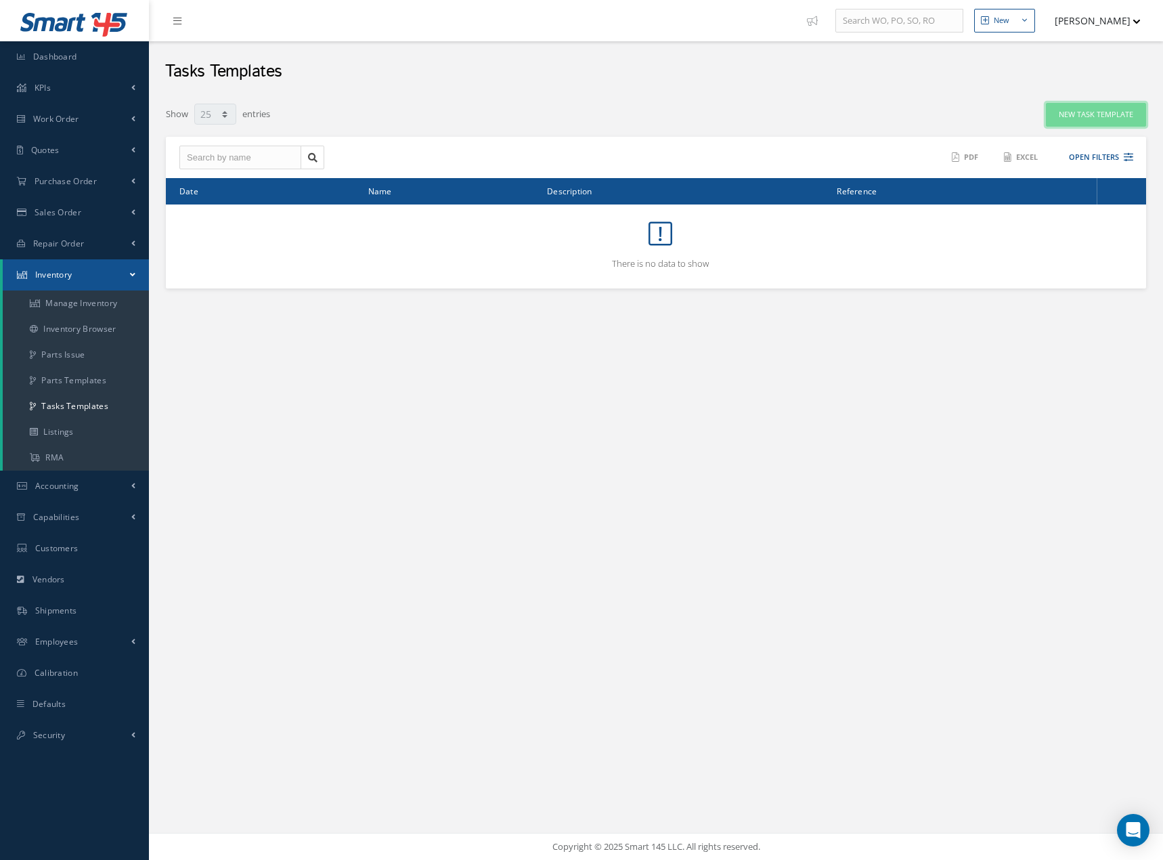
click at [1072, 112] on button "New Task Template" at bounding box center [1096, 115] width 100 height 24
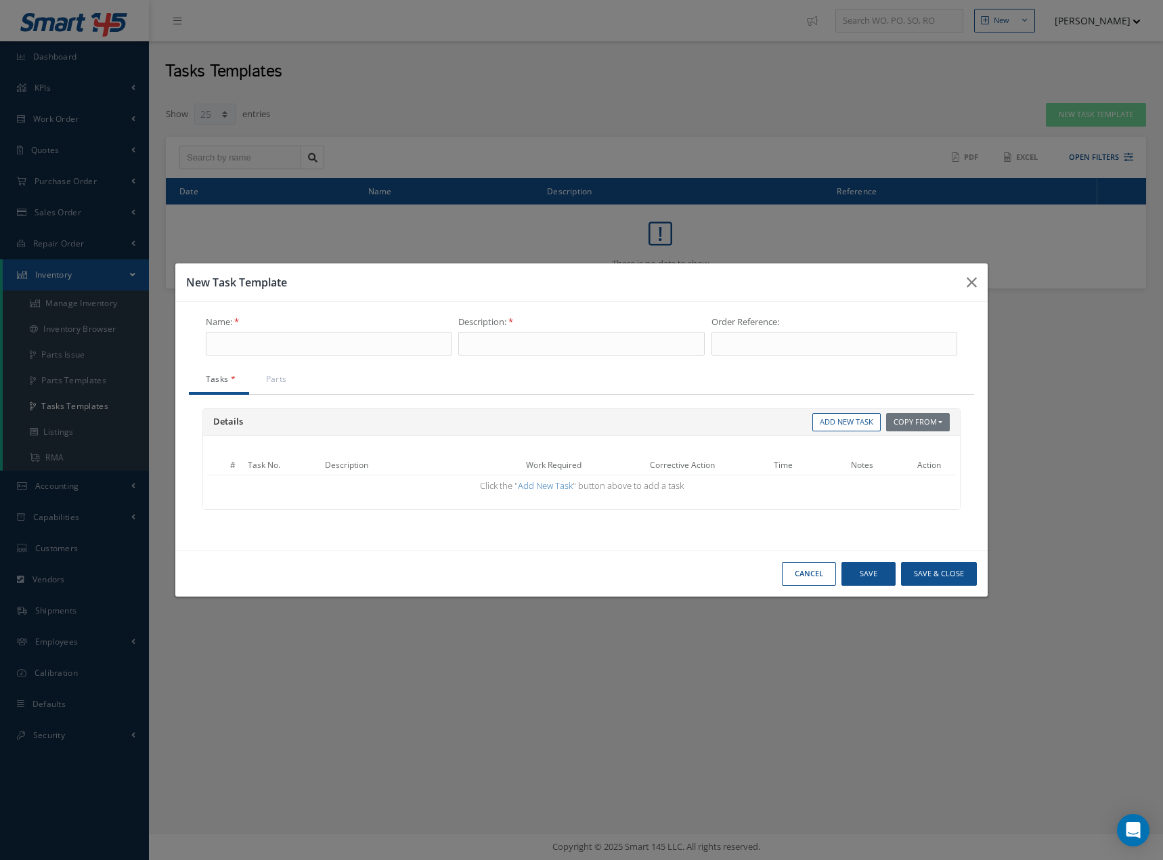
click at [0, 0] on button "Cancel" at bounding box center [0, 0] width 0 height 0
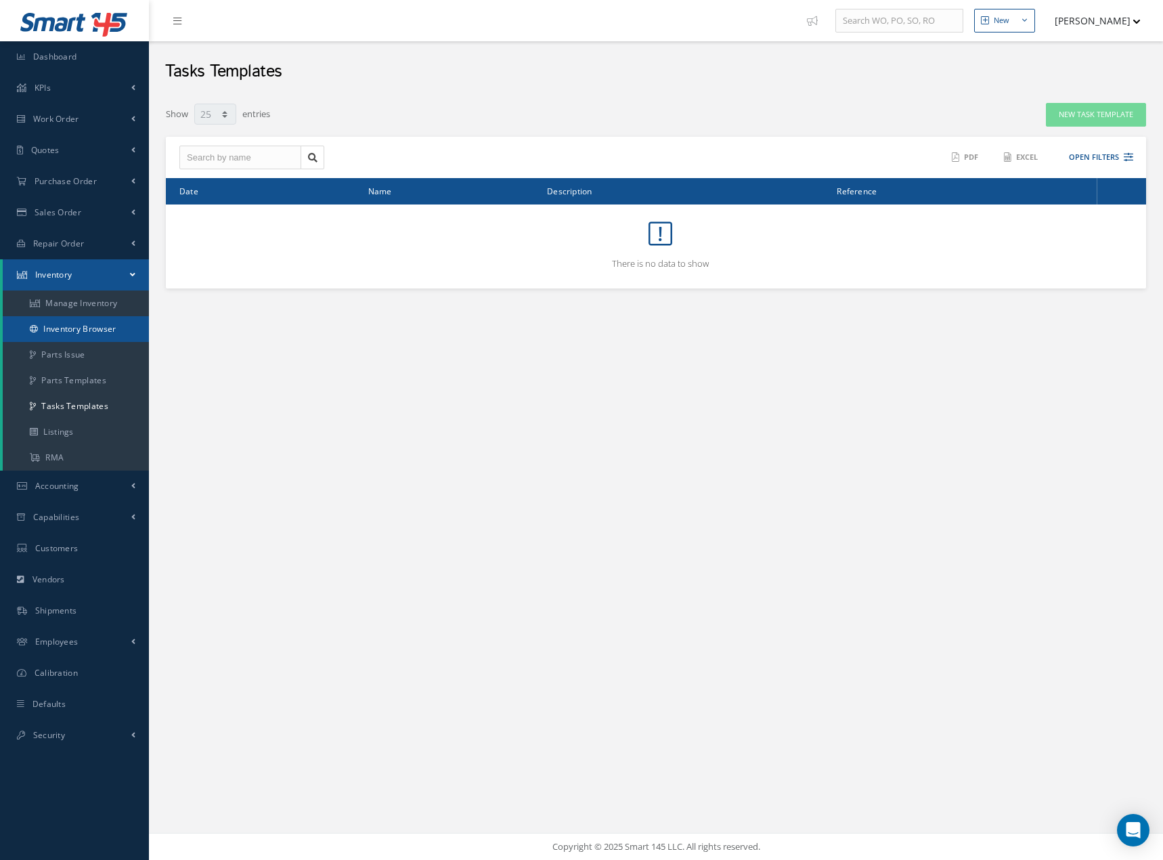
click at [78, 328] on link "Inventory Browser" at bounding box center [76, 329] width 146 height 26
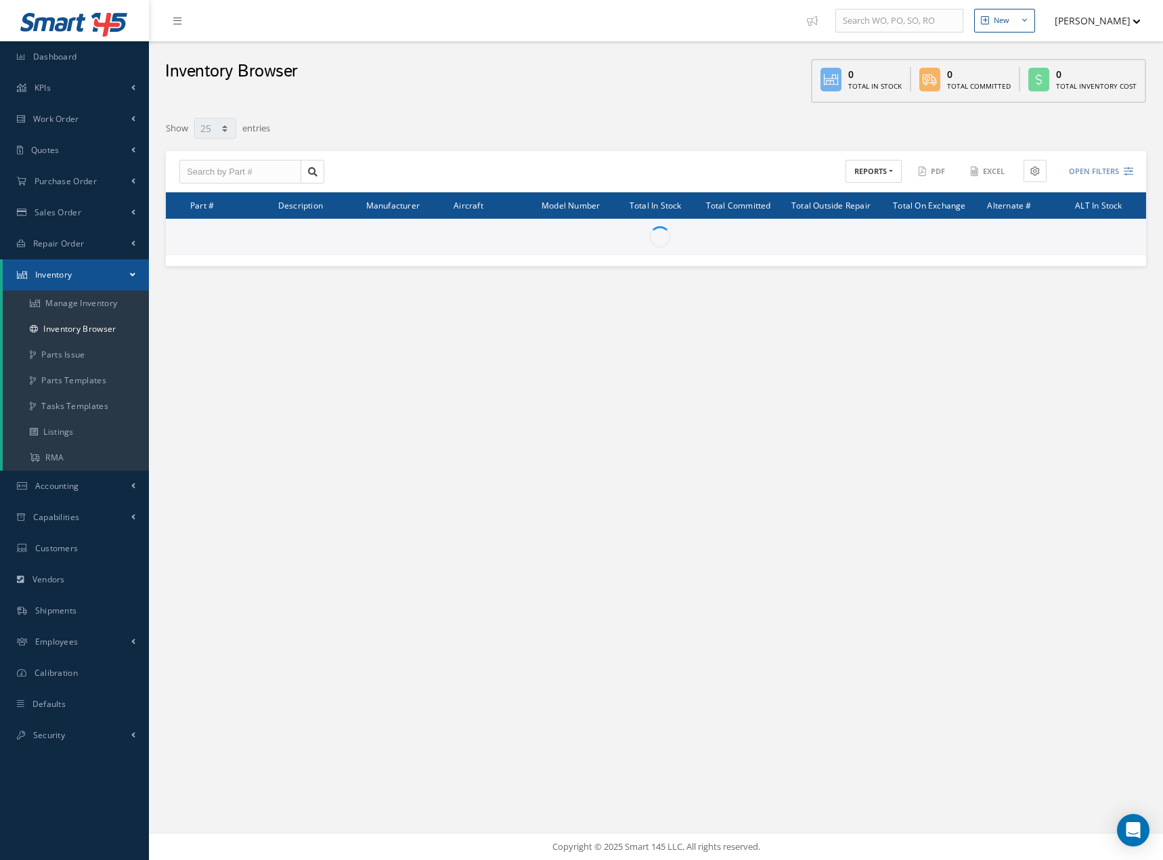
select select "25"
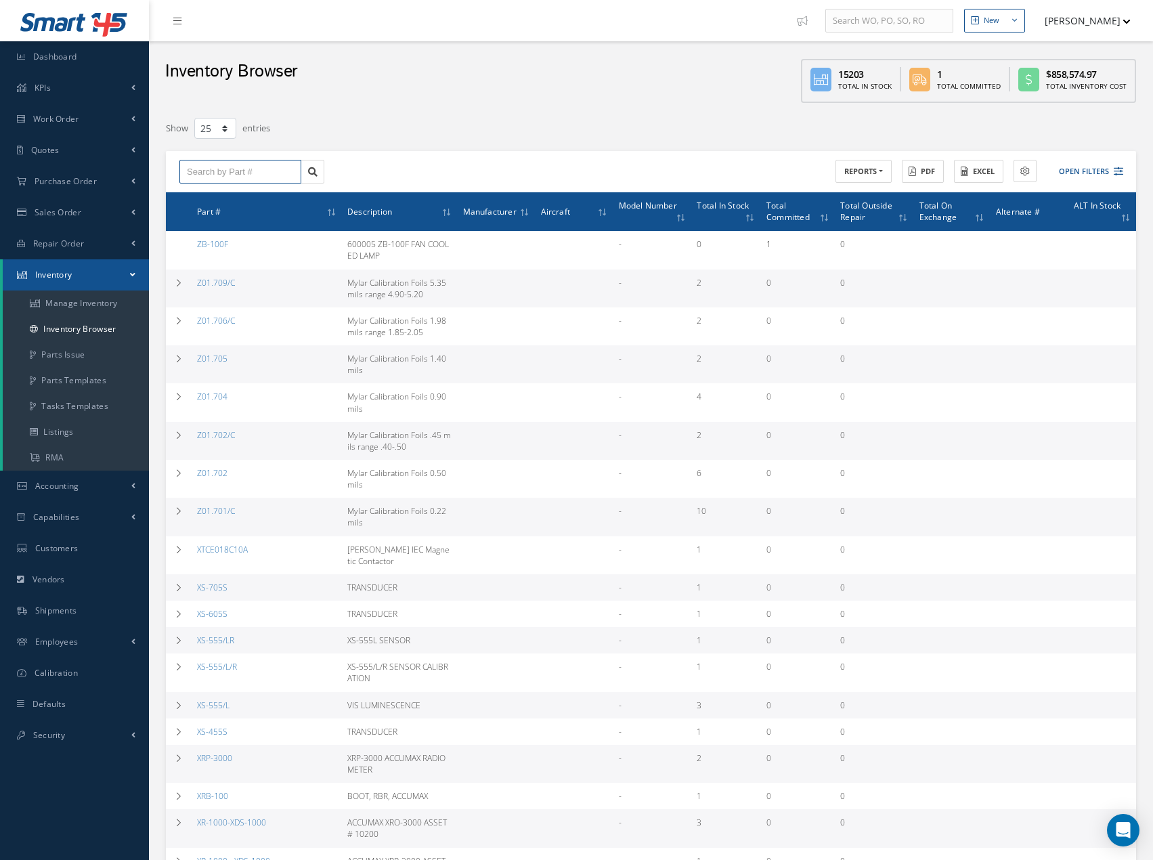
click at [245, 173] on input "text" at bounding box center [240, 172] width 122 height 24
type input "3"
click at [65, 301] on link "Manage Inventory" at bounding box center [76, 303] width 146 height 26
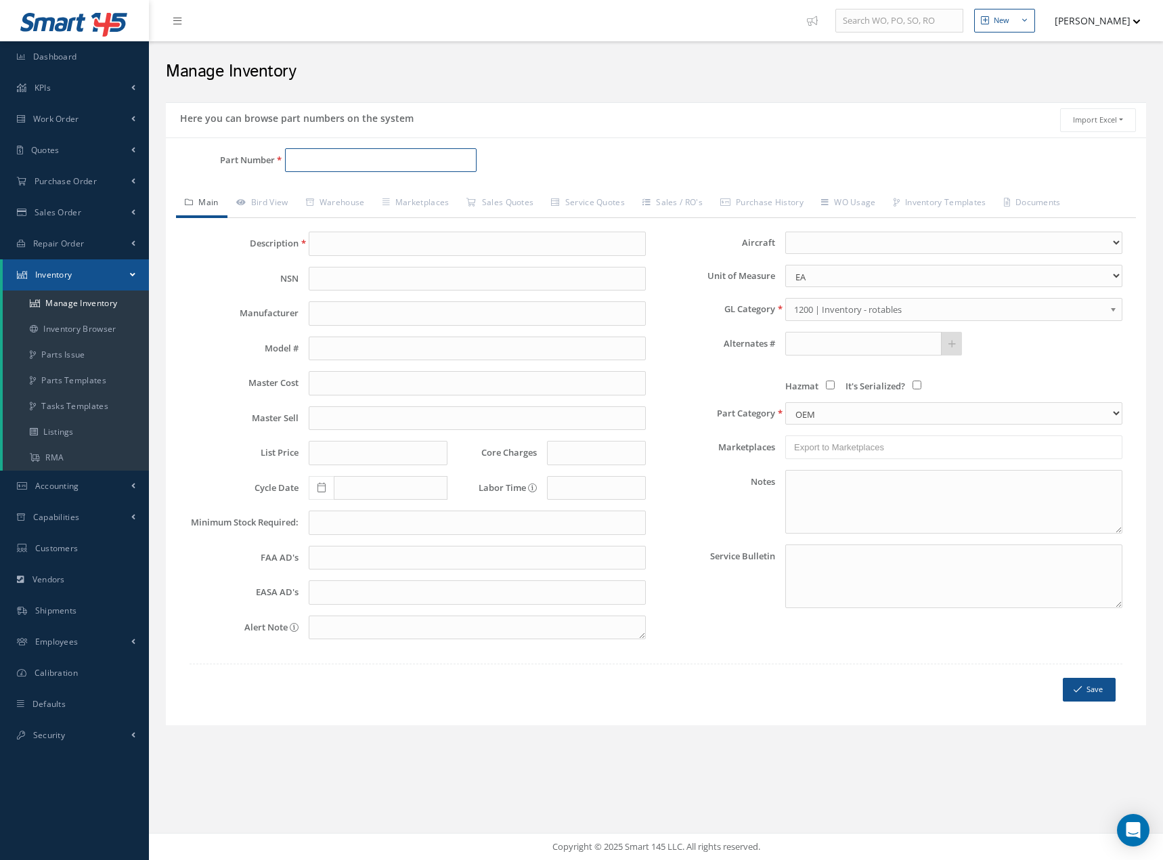
click at [341, 160] on input "Part Number" at bounding box center [381, 160] width 192 height 24
click at [332, 190] on span "9312M66G08" at bounding box center [351, 195] width 122 height 14
type input "9312M66G08"
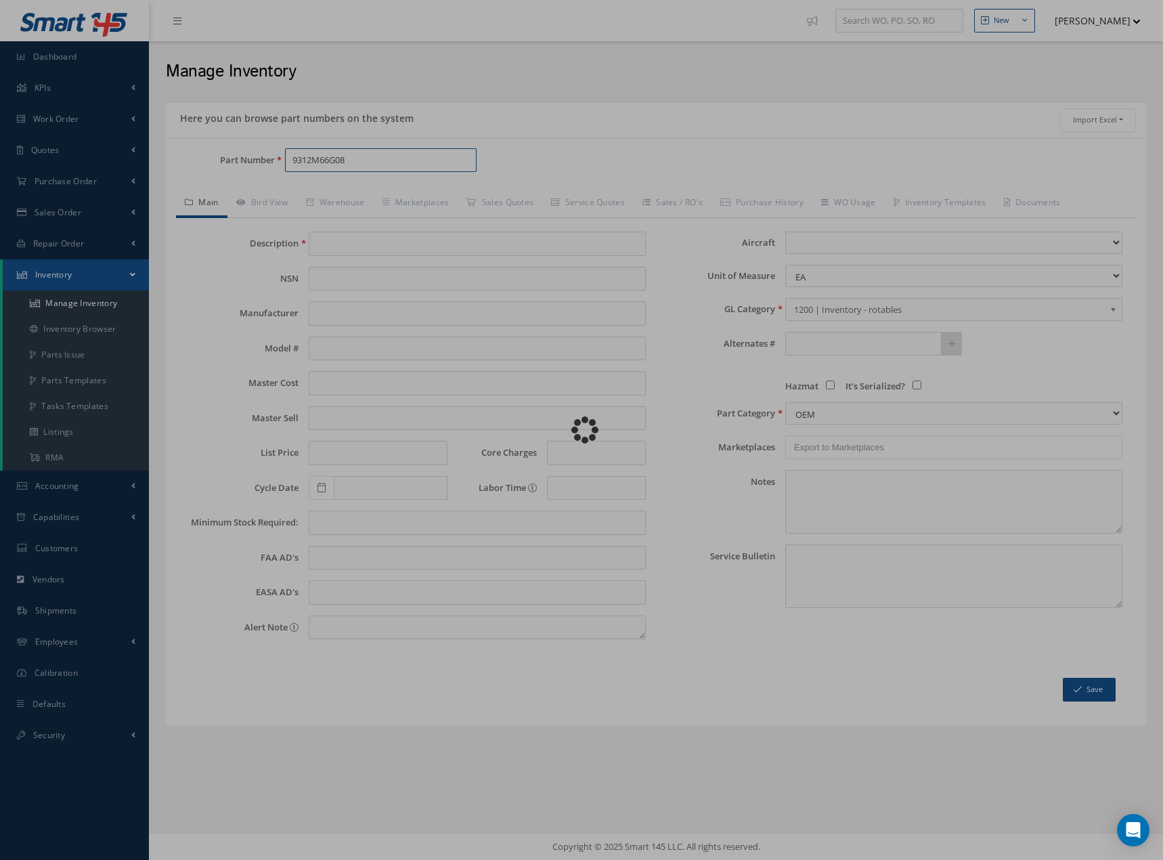
type input "AGB IDG ADAPTER [PAD 4]"
type input "0.00"
select select
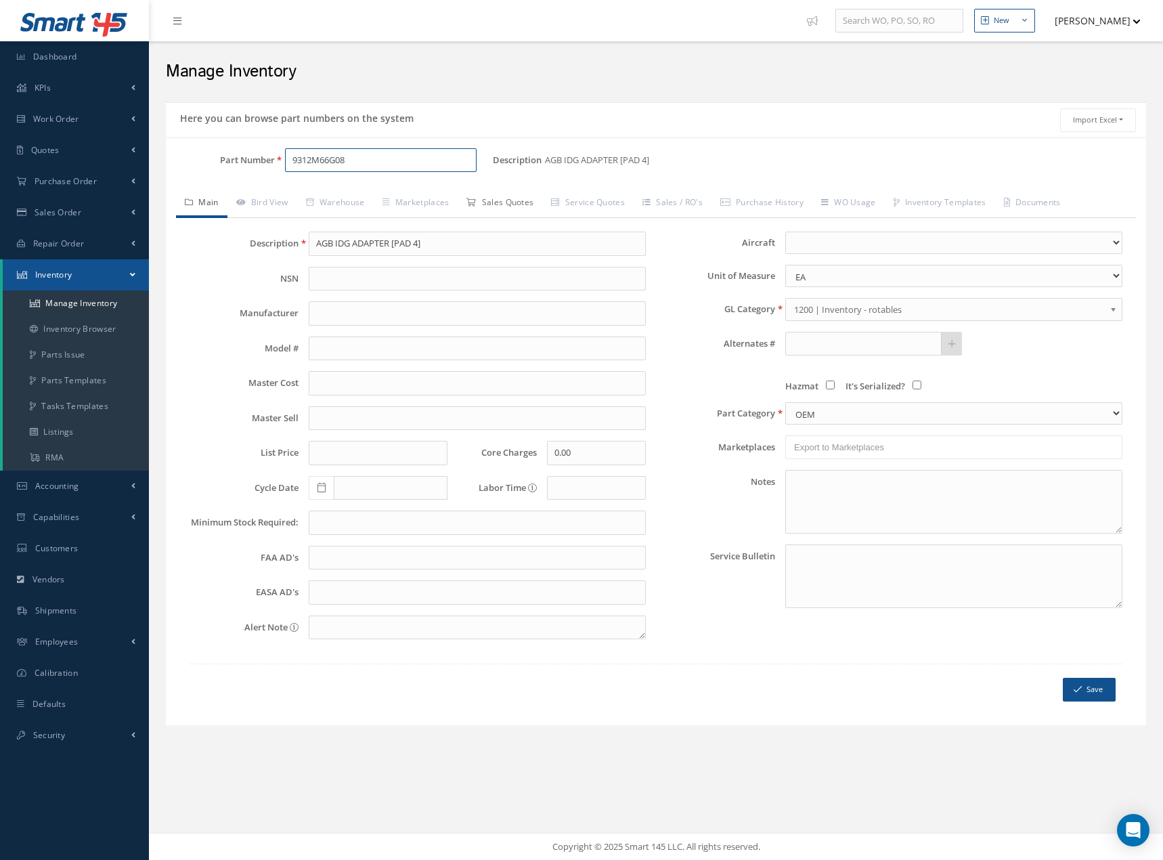
type input "9312M66G08"
click at [506, 202] on link "Sales Quotes" at bounding box center [500, 204] width 85 height 28
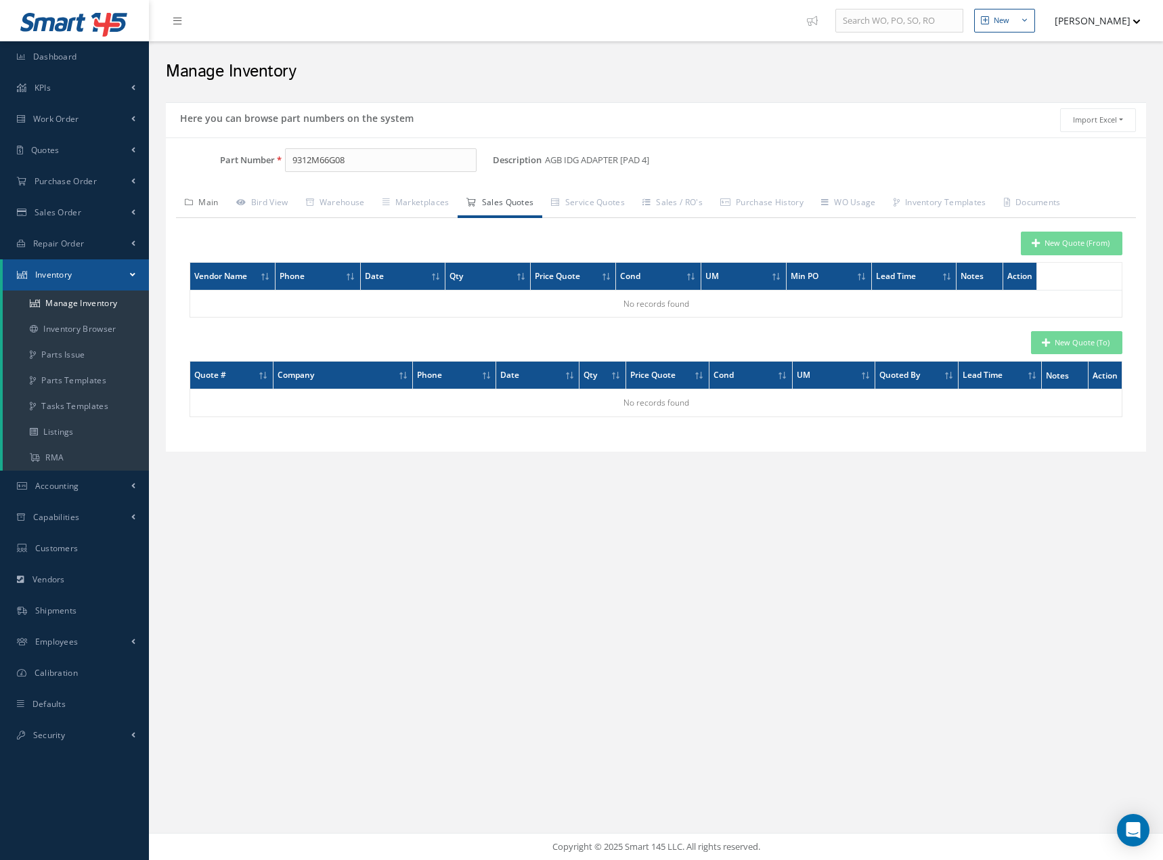
click at [213, 203] on link "Main" at bounding box center [201, 204] width 51 height 28
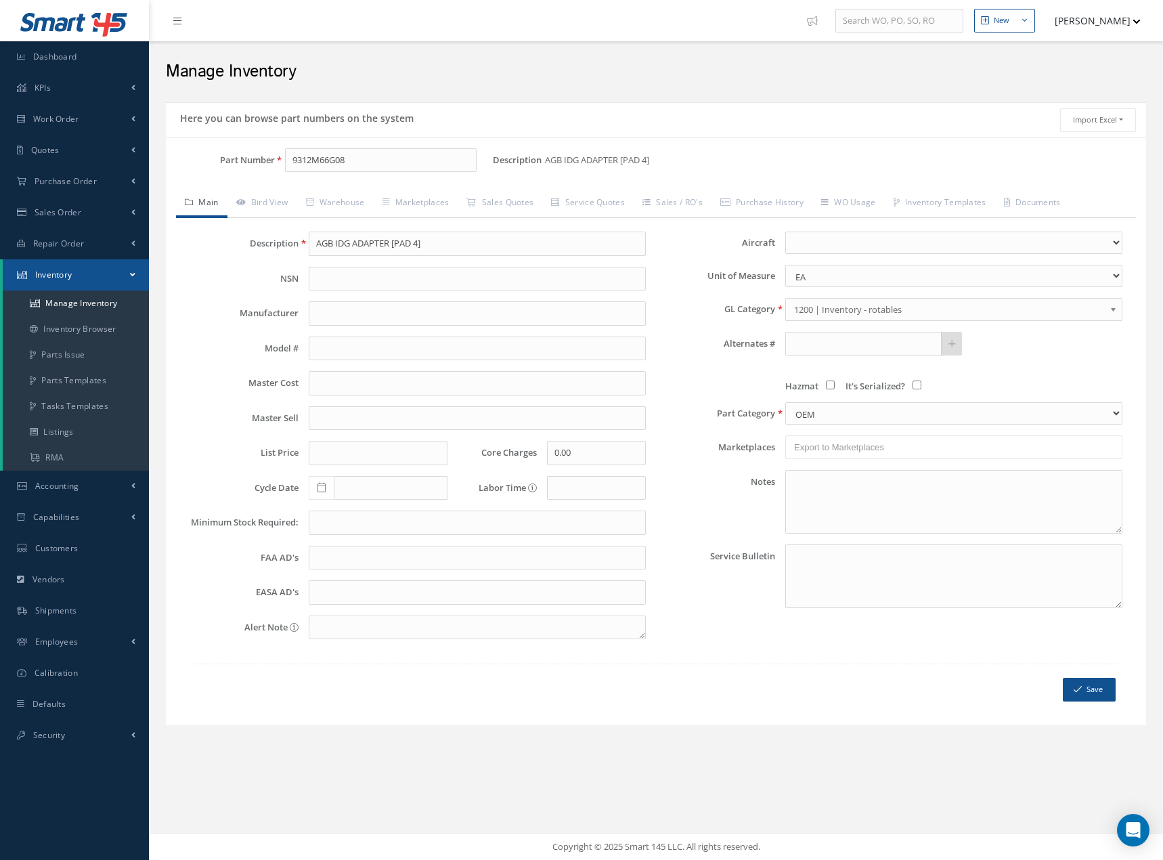
scroll to position [16, 0]
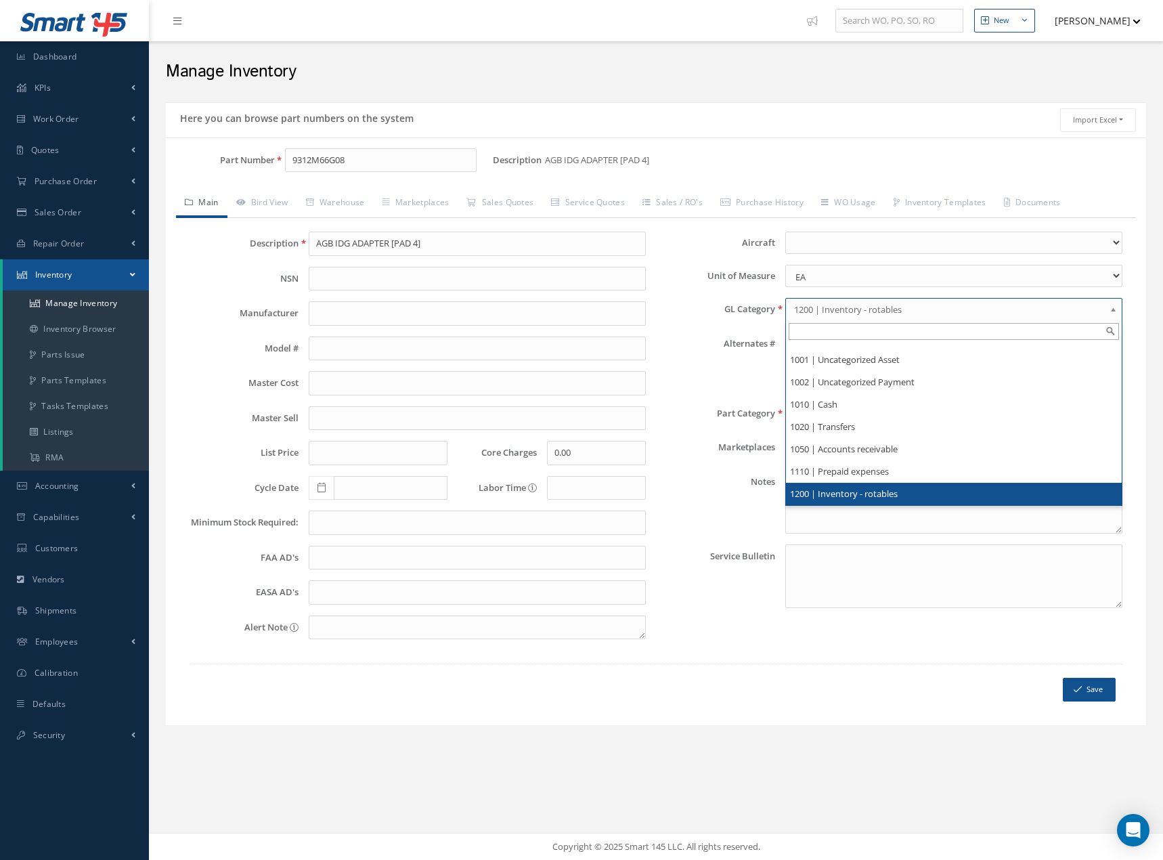
click at [1113, 312] on b at bounding box center [1116, 313] width 12 height 22
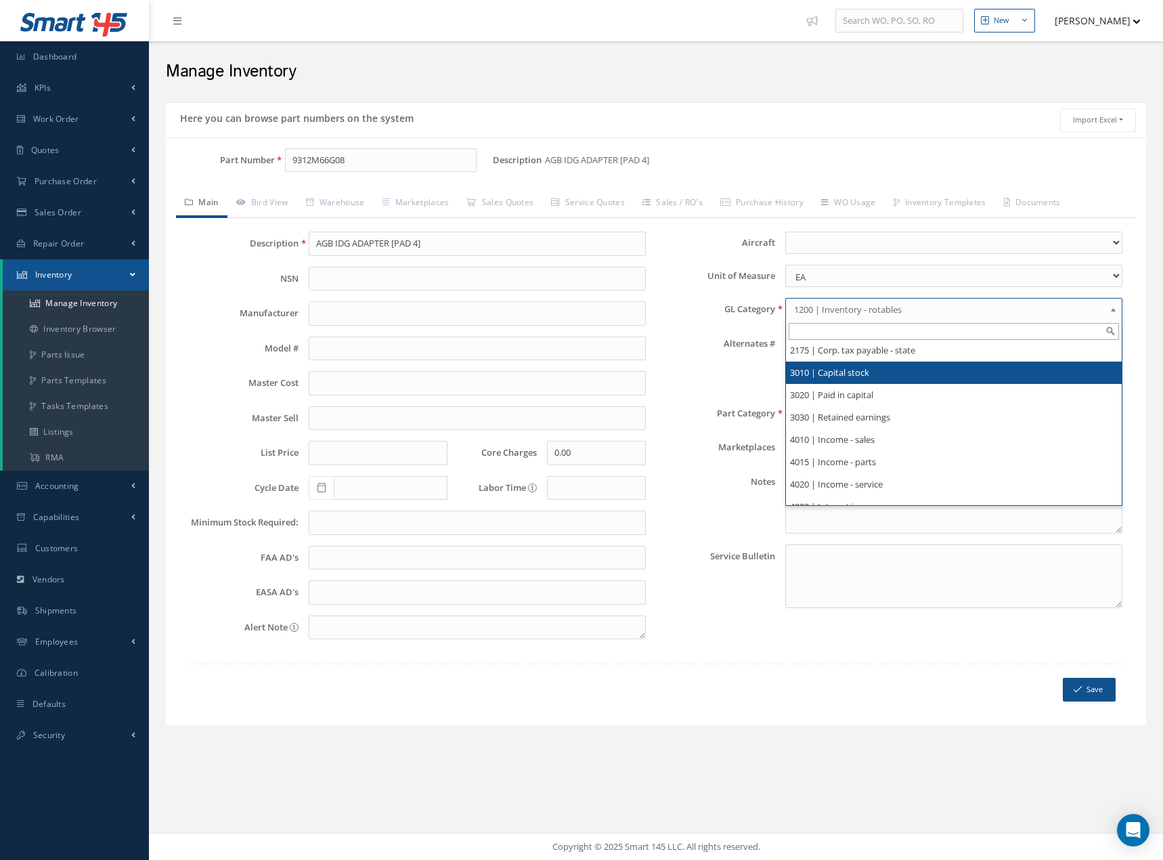
scroll to position [741, 0]
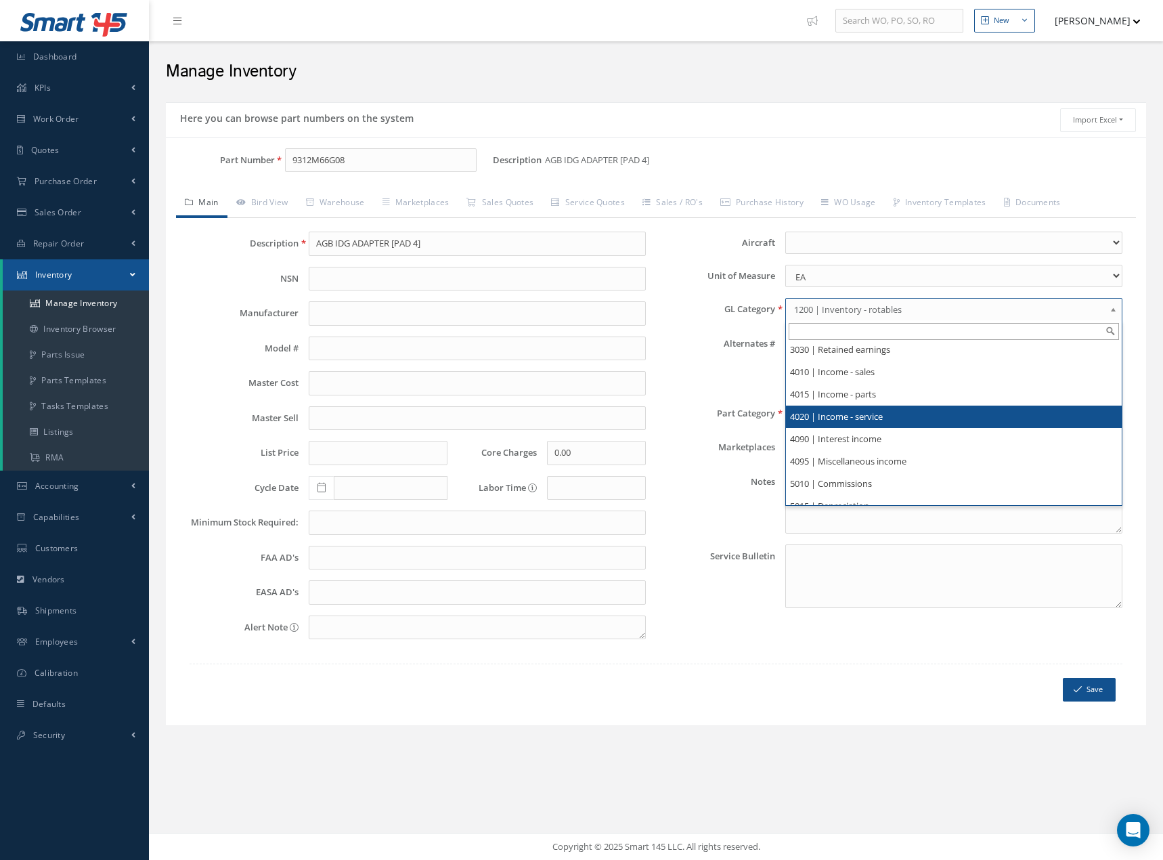
click at [869, 420] on li "4020 | Income - service" at bounding box center [954, 417] width 336 height 22
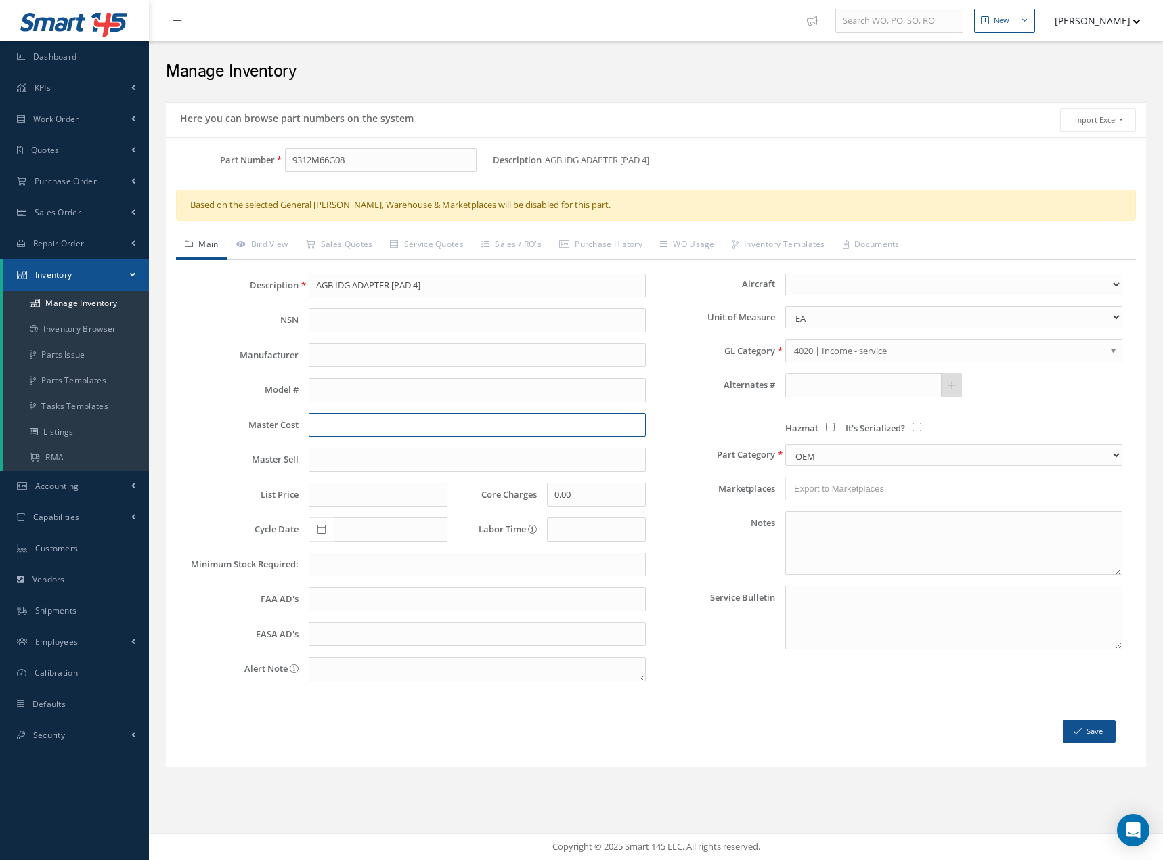
click at [365, 428] on input "text" at bounding box center [477, 425] width 337 height 24
type input "75.00"
click at [1093, 730] on button "Save" at bounding box center [1089, 732] width 53 height 24
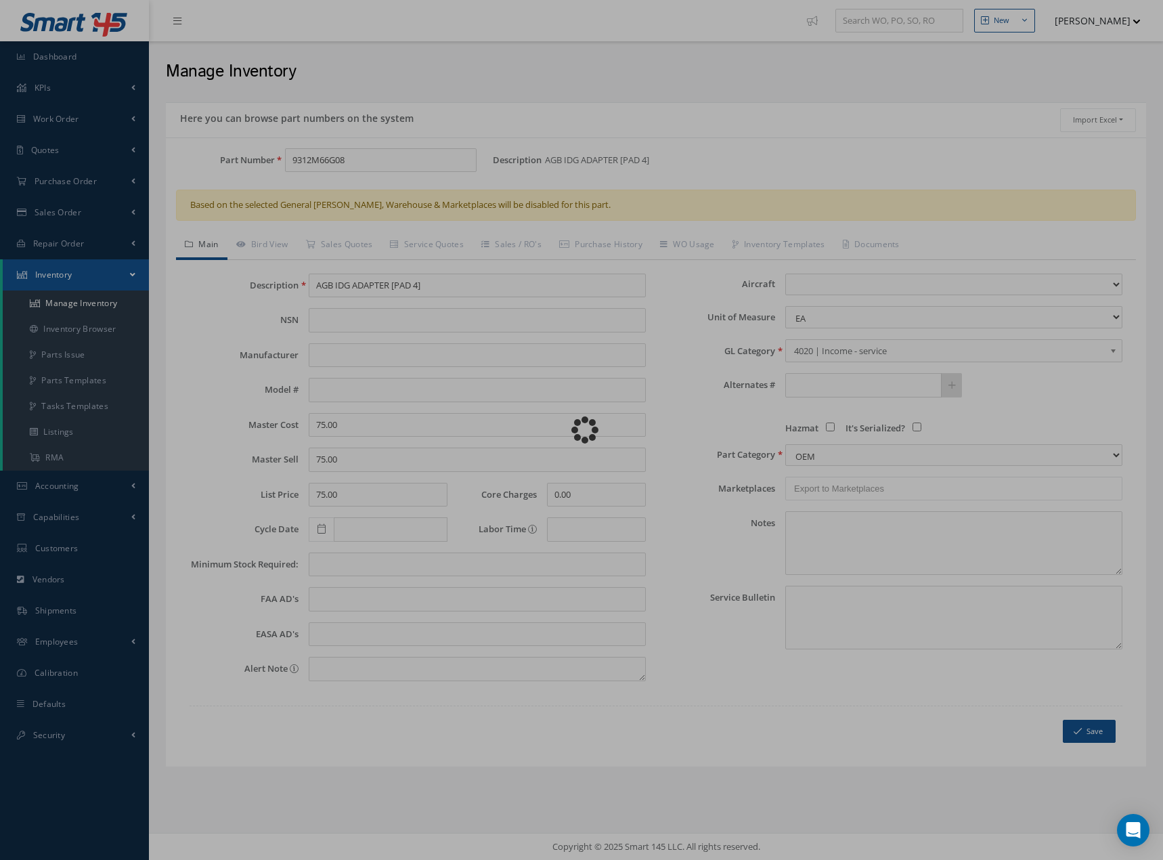
scroll to position [0, 0]
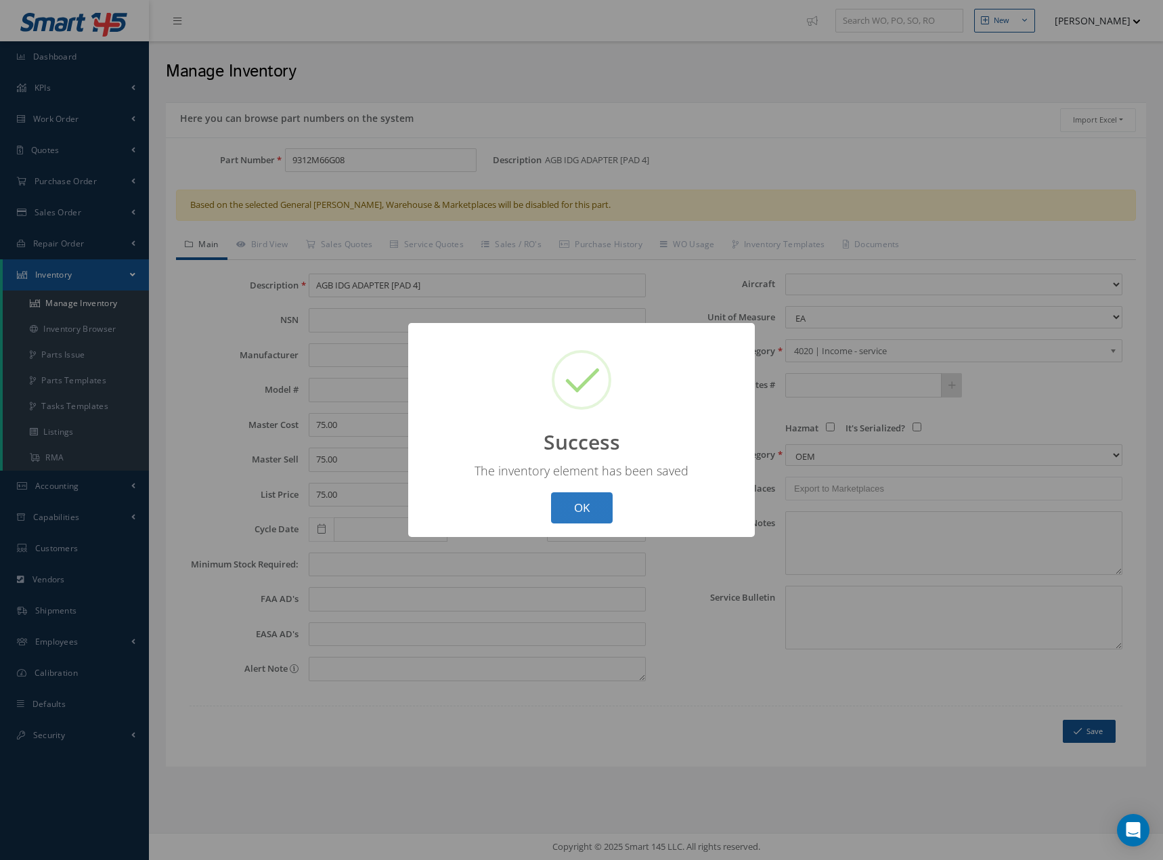
click at [584, 508] on button "OK" at bounding box center [582, 508] width 62 height 32
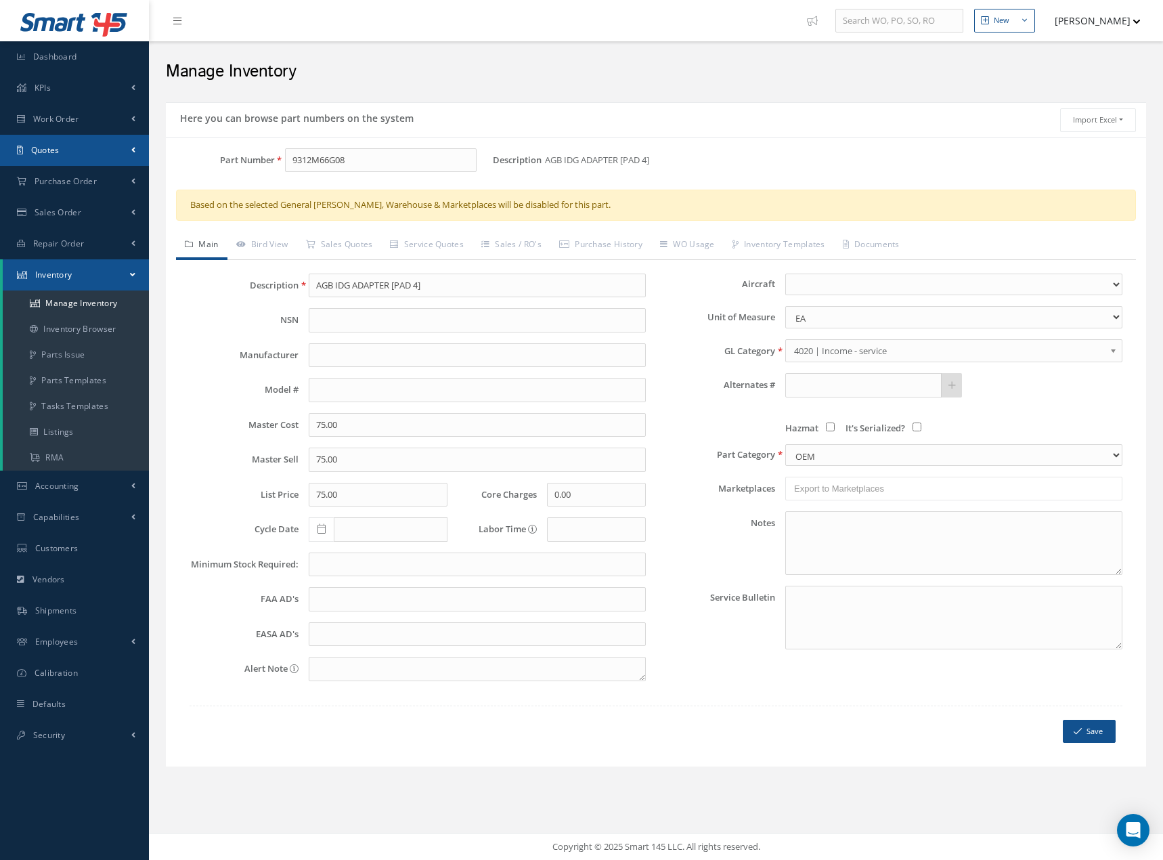
click at [51, 152] on span "Quotes" at bounding box center [45, 150] width 28 height 12
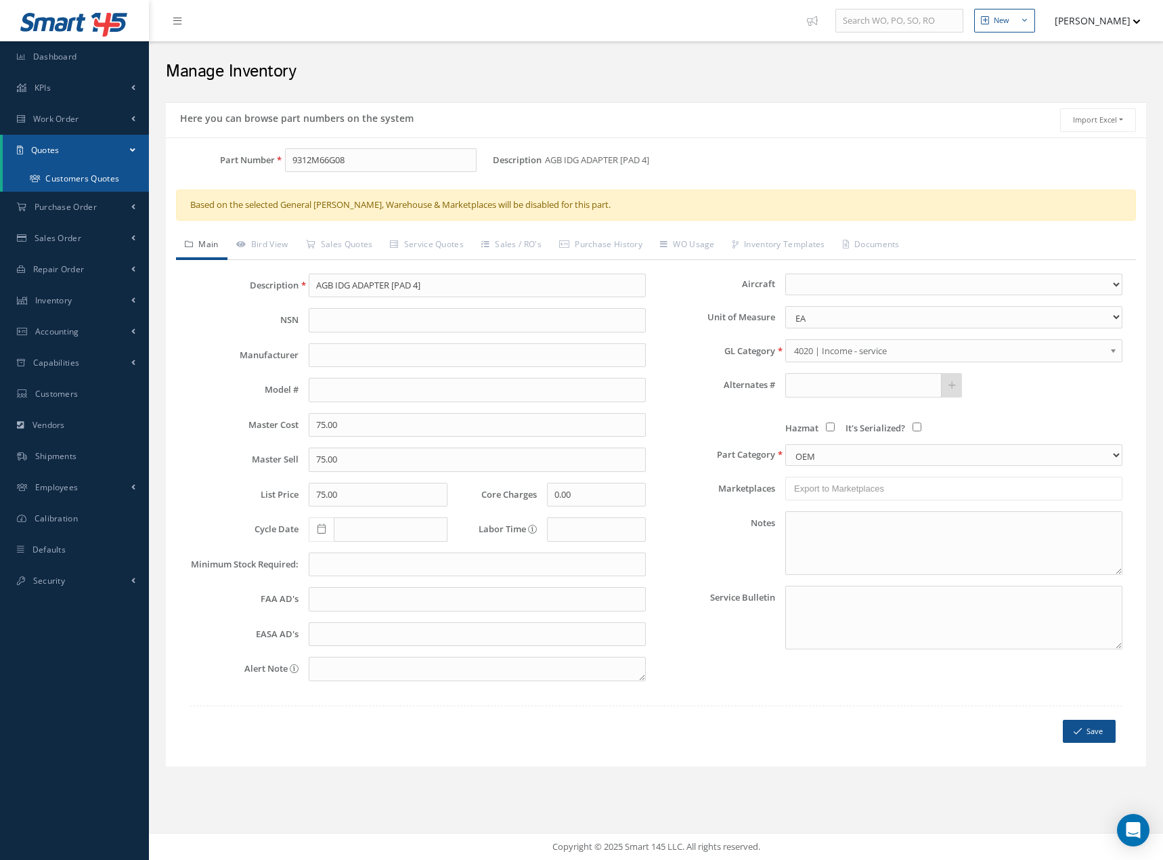
click at [86, 178] on link "Customers Quotes" at bounding box center [76, 179] width 146 height 26
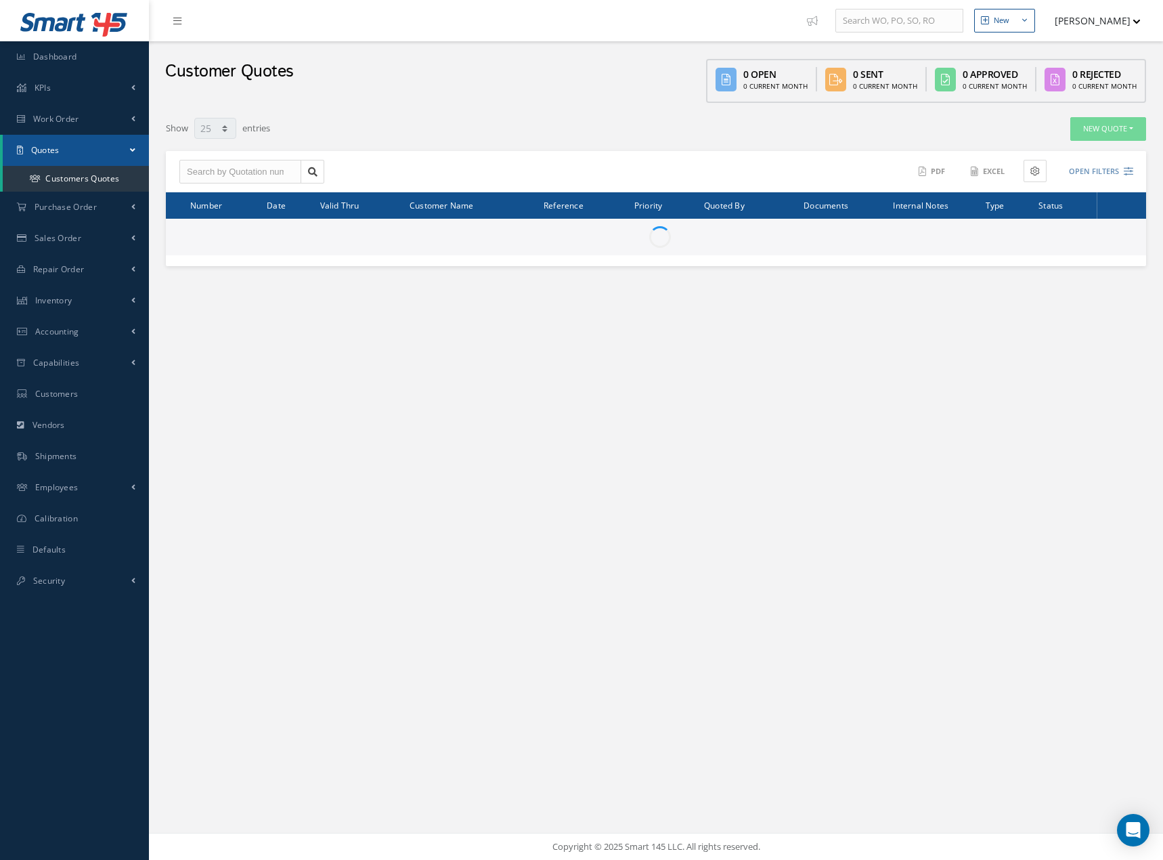
select select "25"
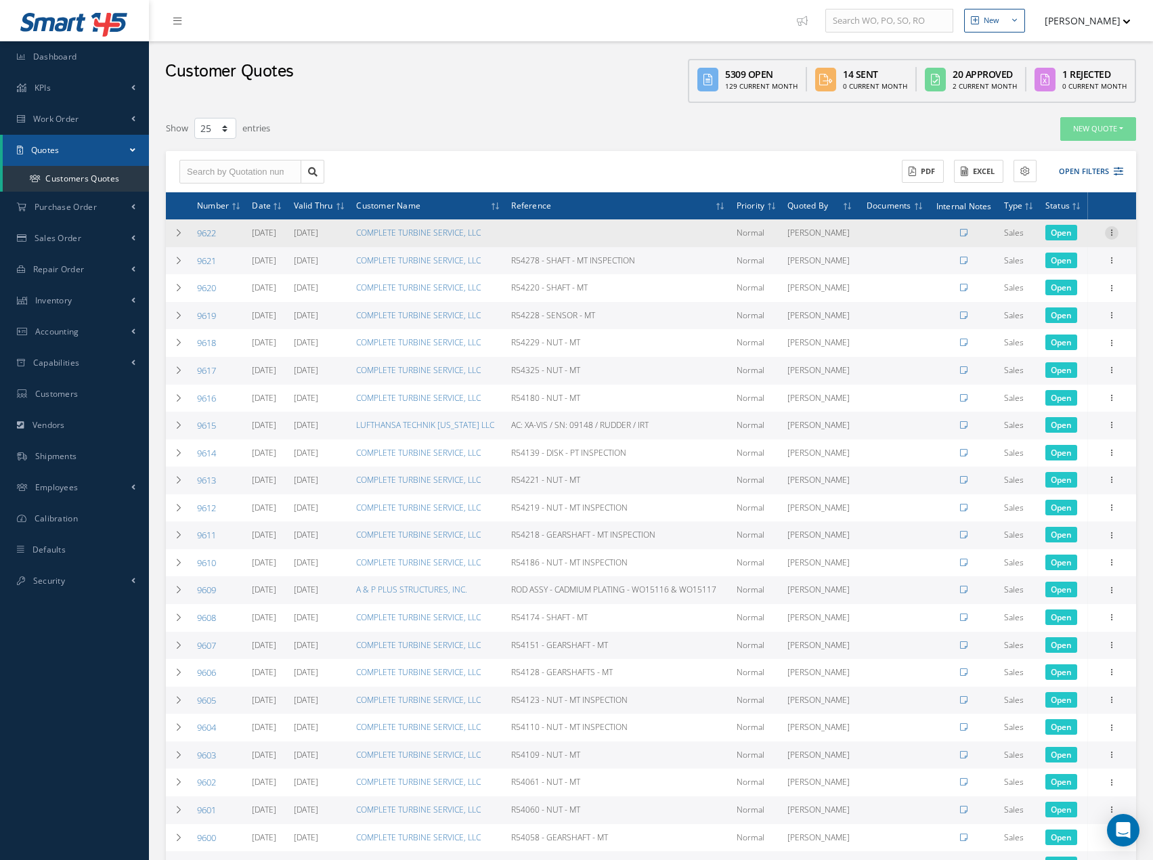
click at [1114, 237] on icon at bounding box center [1112, 231] width 14 height 11
click at [1036, 250] on link "Edit" at bounding box center [1049, 242] width 107 height 18
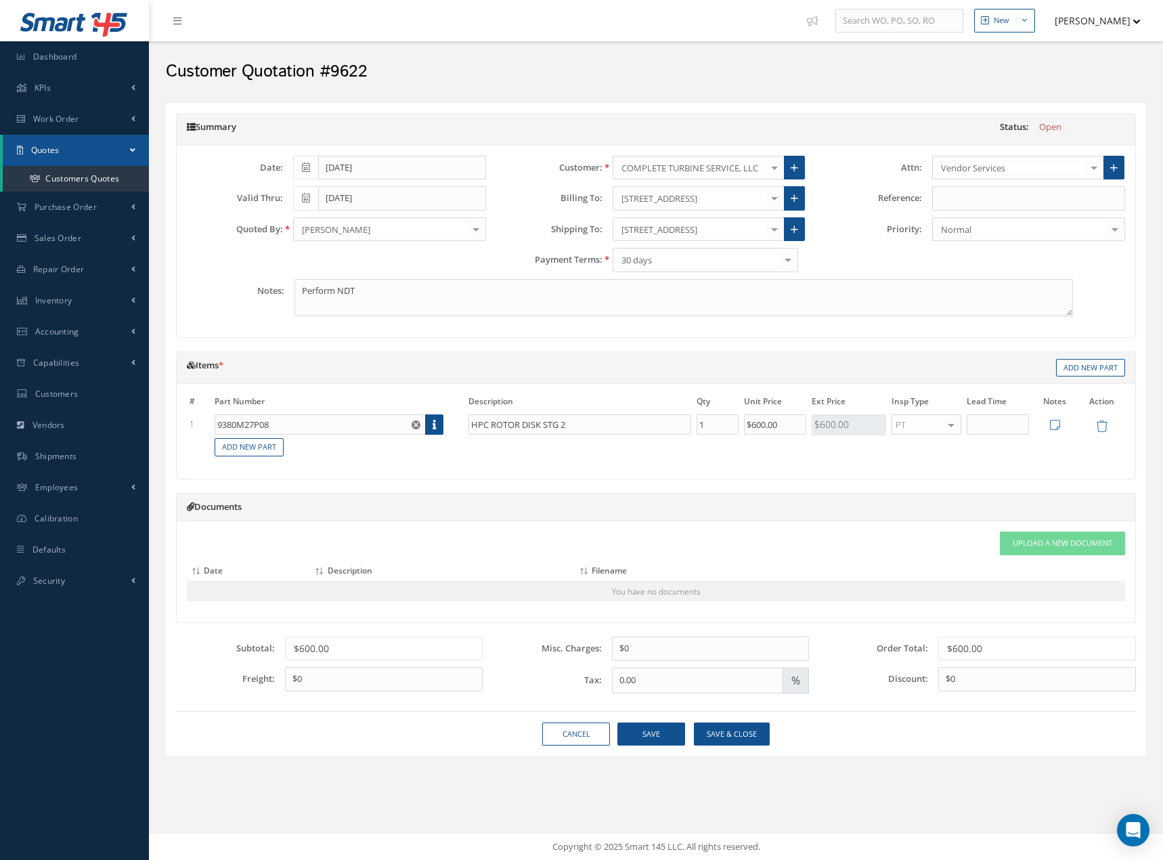
click at [265, 462] on div "# Part Number Description Qty Unit Price Ext Price Insp Type Lead Time Notes Ac…" at bounding box center [656, 431] width 959 height 95
click at [250, 437] on td "Add New Part" at bounding box center [668, 447] width 913 height 21
click at [257, 449] on link "Add New Part" at bounding box center [249, 447] width 69 height 18
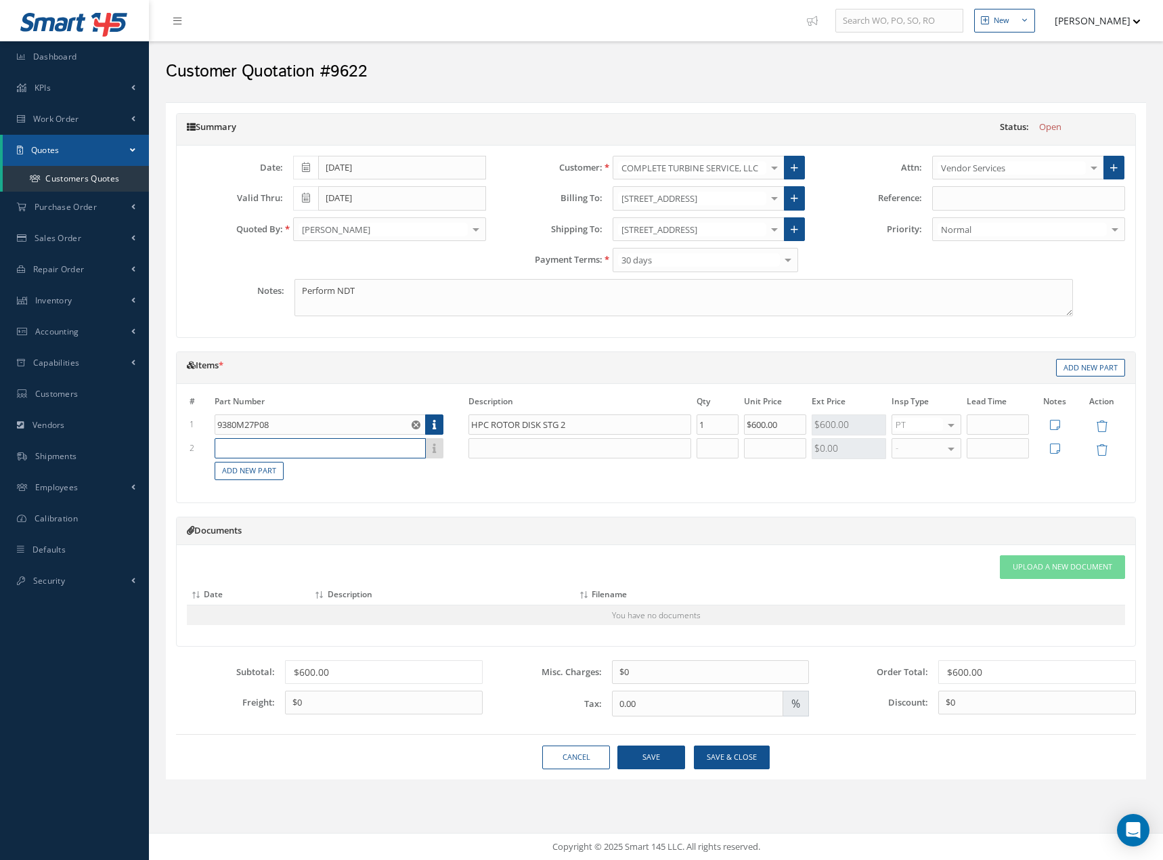
click at [259, 450] on input "text" at bounding box center [320, 448] width 211 height 20
click at [255, 472] on span "9312M66G08" at bounding box center [247, 470] width 51 height 12
type input "9312M66G08"
type input "AGB IDG ADAPTER [PAD 4]"
type input "1"
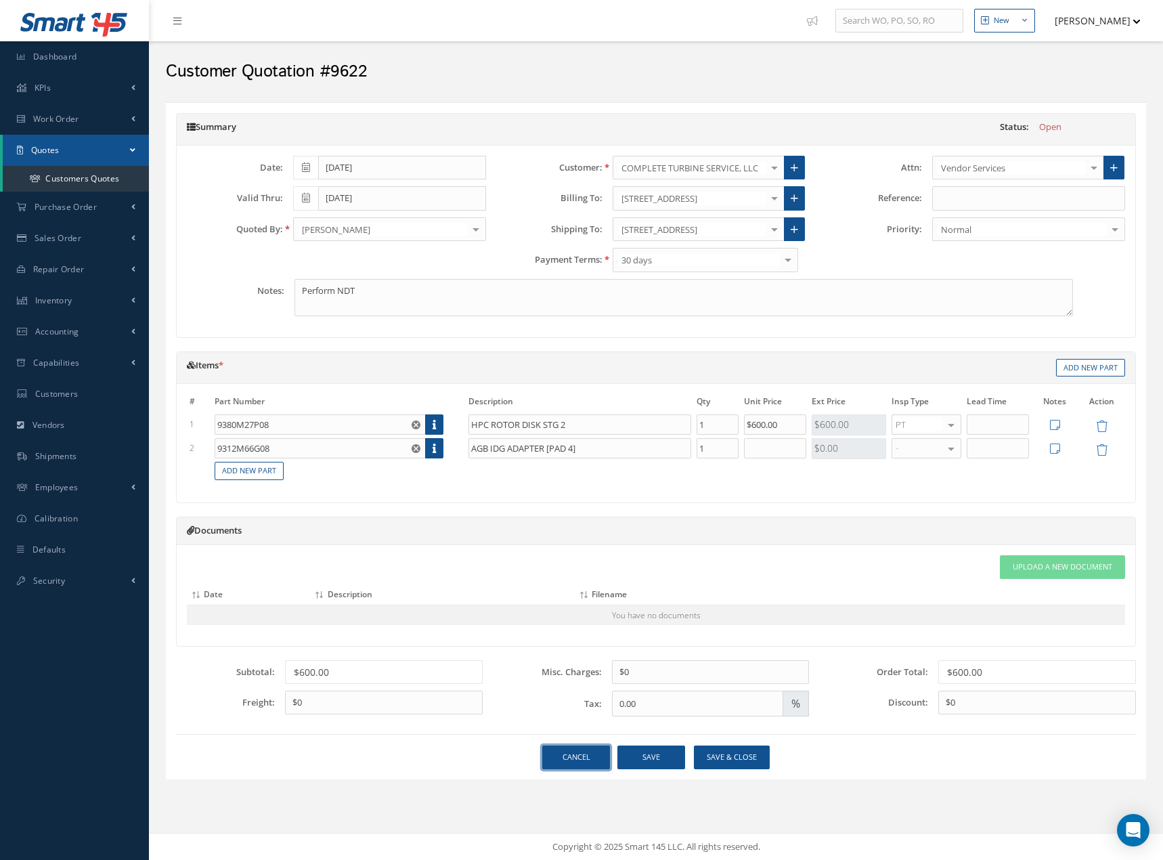
click at [576, 765] on link "Cancel" at bounding box center [576, 757] width 68 height 24
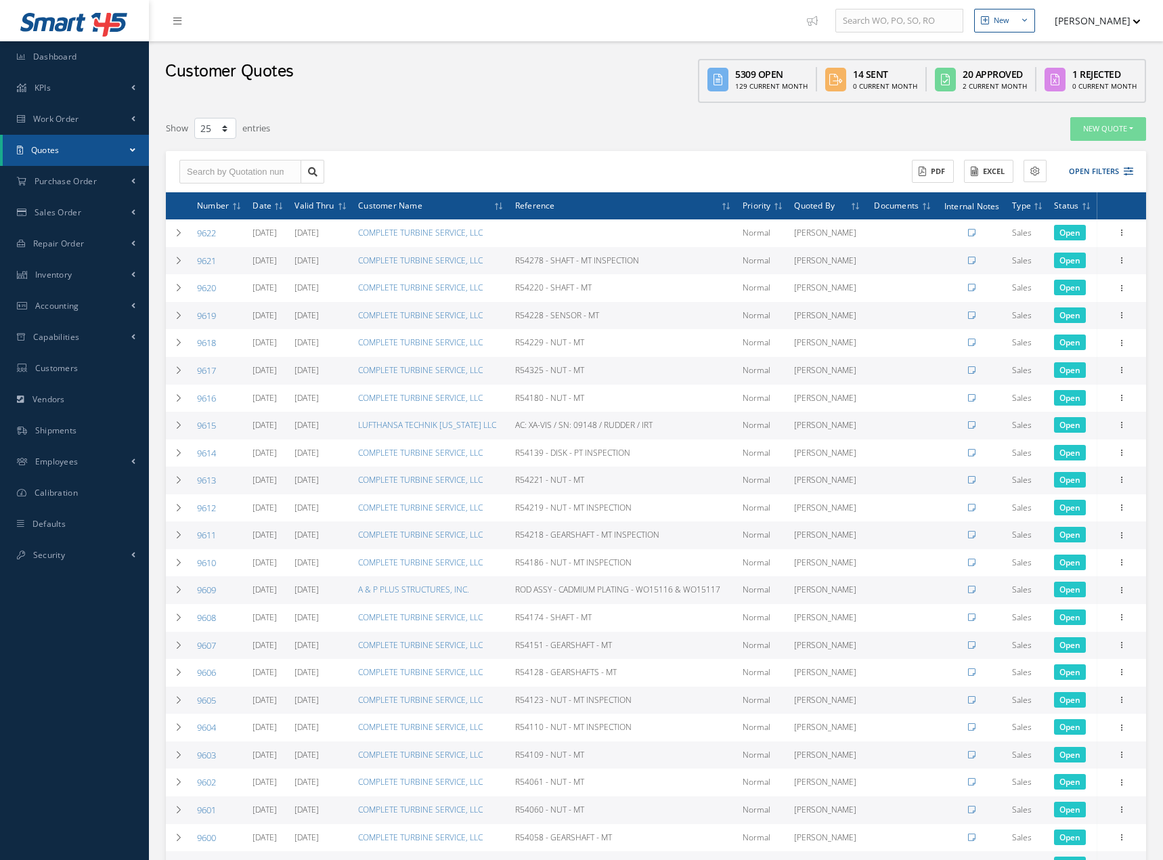
select select "25"
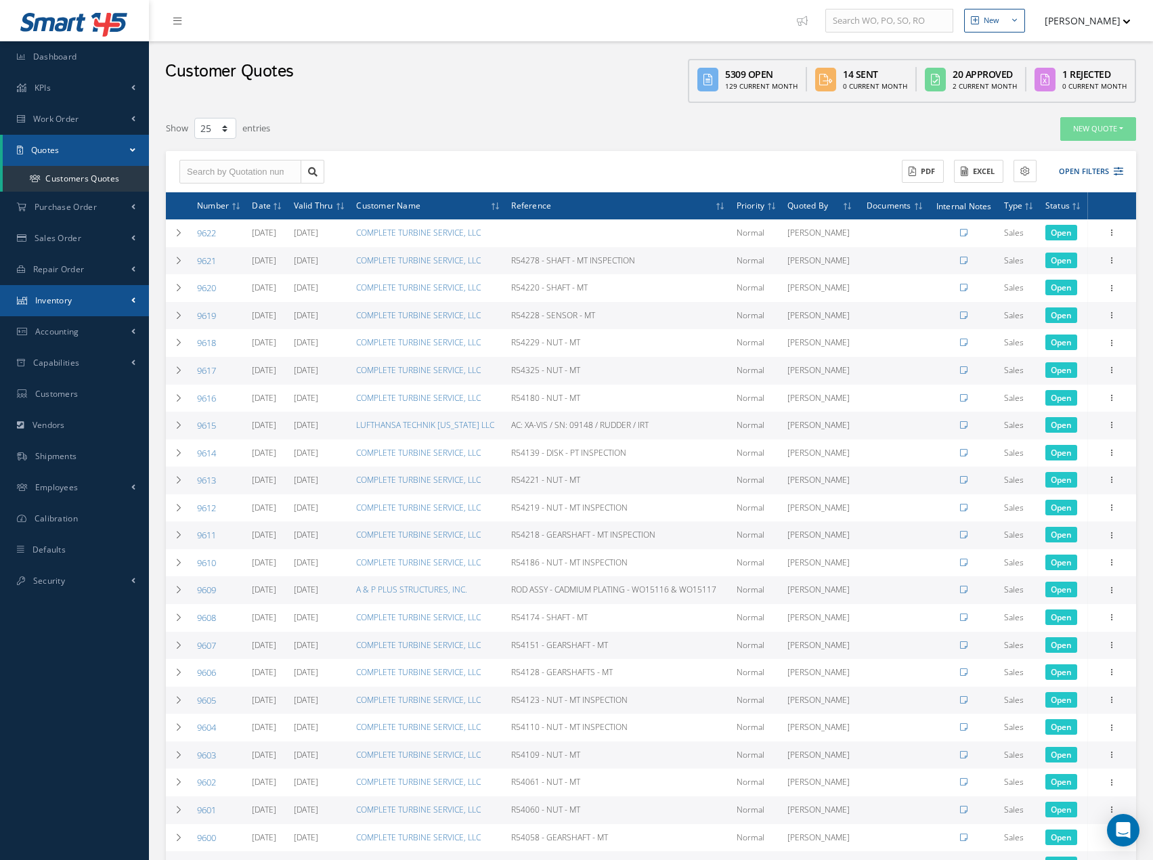
click at [59, 301] on span "Inventory" at bounding box center [53, 301] width 37 height 12
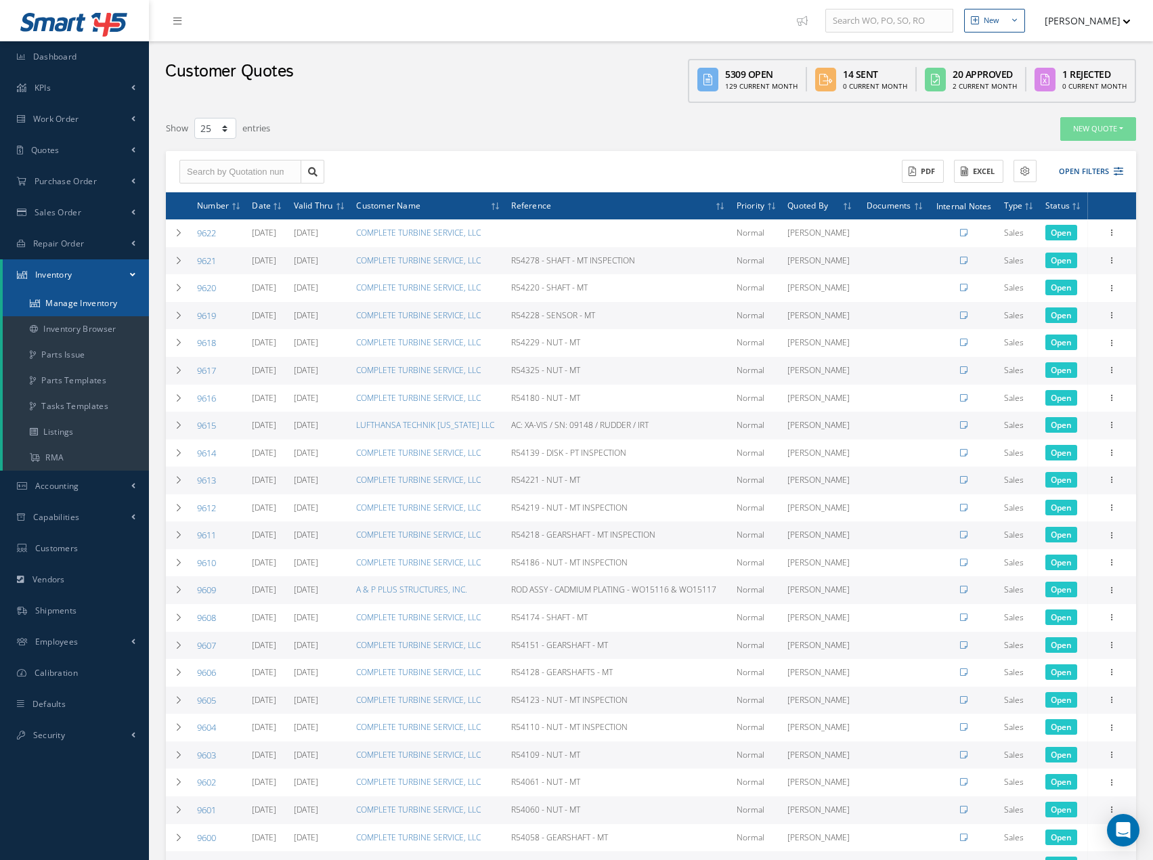
click at [76, 305] on link "Manage Inventory" at bounding box center [76, 303] width 146 height 26
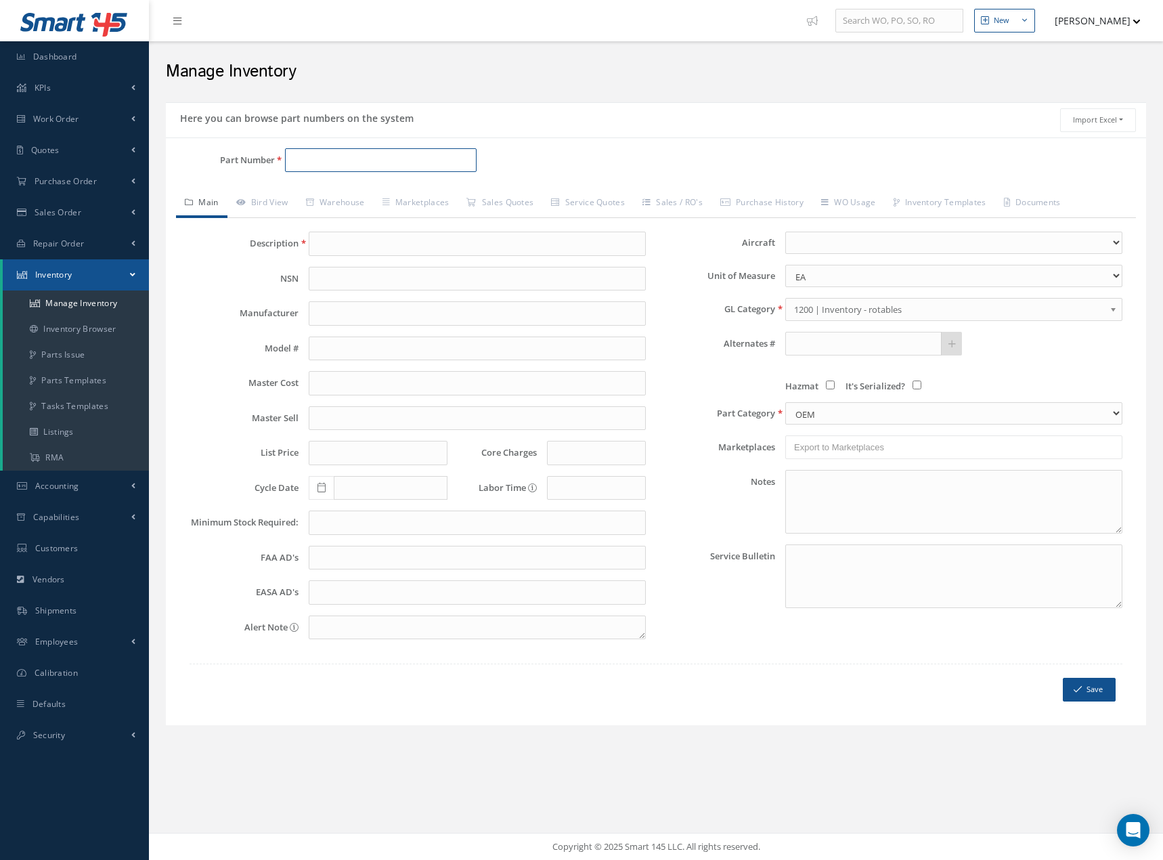
click at [349, 157] on input "Part Number" at bounding box center [381, 160] width 192 height 24
click at [307, 194] on span "9312M66G08" at bounding box center [351, 195] width 122 height 14
type input "9312M66G08"
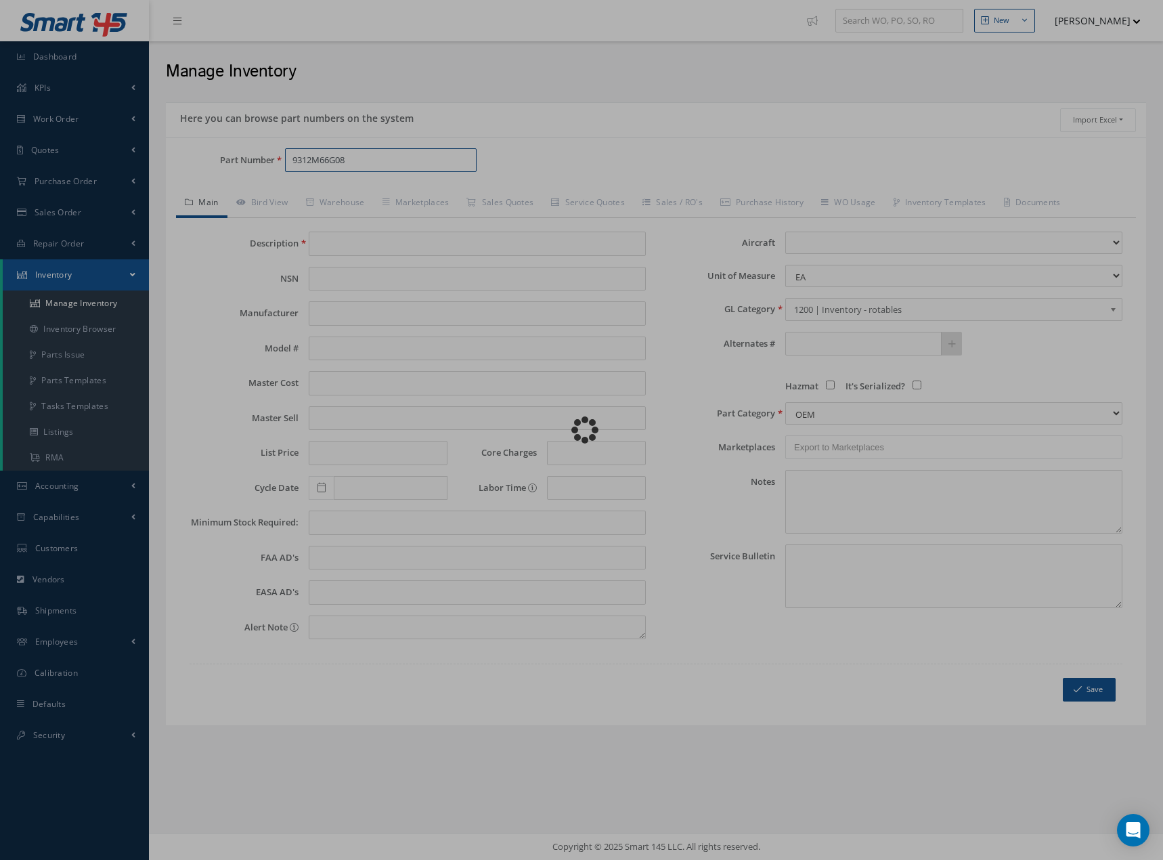
type input "AGB IDG ADAPTER [PAD 4]"
type input "75.00"
type input "0.00"
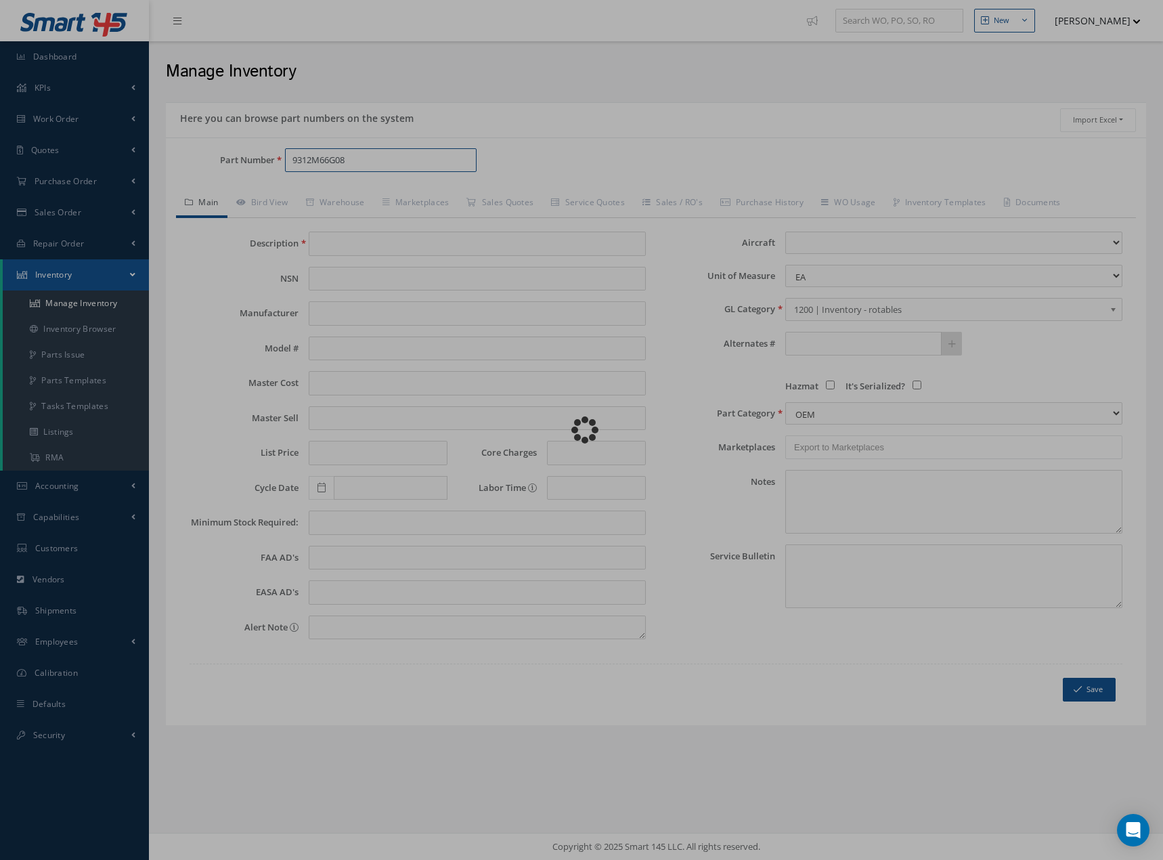
select select
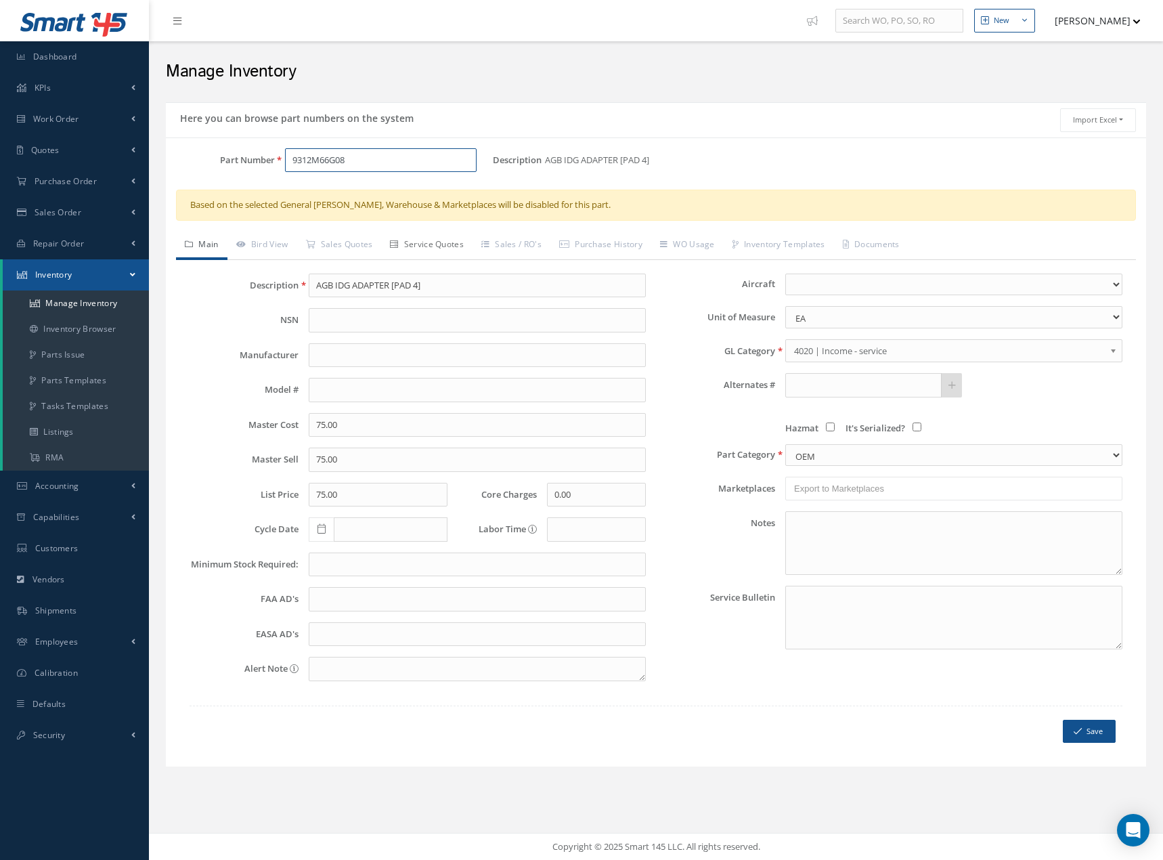
type input "9312M66G08"
click at [439, 246] on link "Service Quotes" at bounding box center [426, 246] width 91 height 28
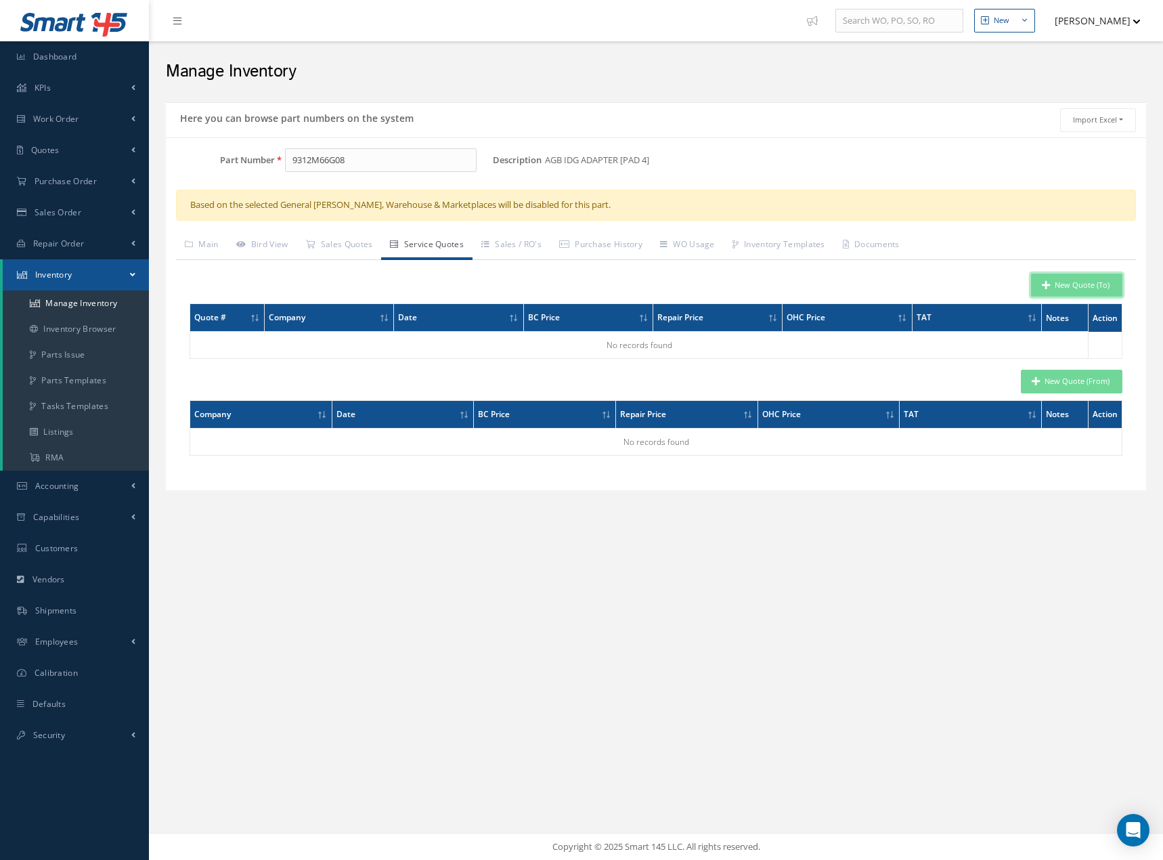
click at [1068, 286] on button "New Quote (To)" at bounding box center [1076, 286] width 91 height 24
type input "AGB IDG ADAPTER [PAD 4]"
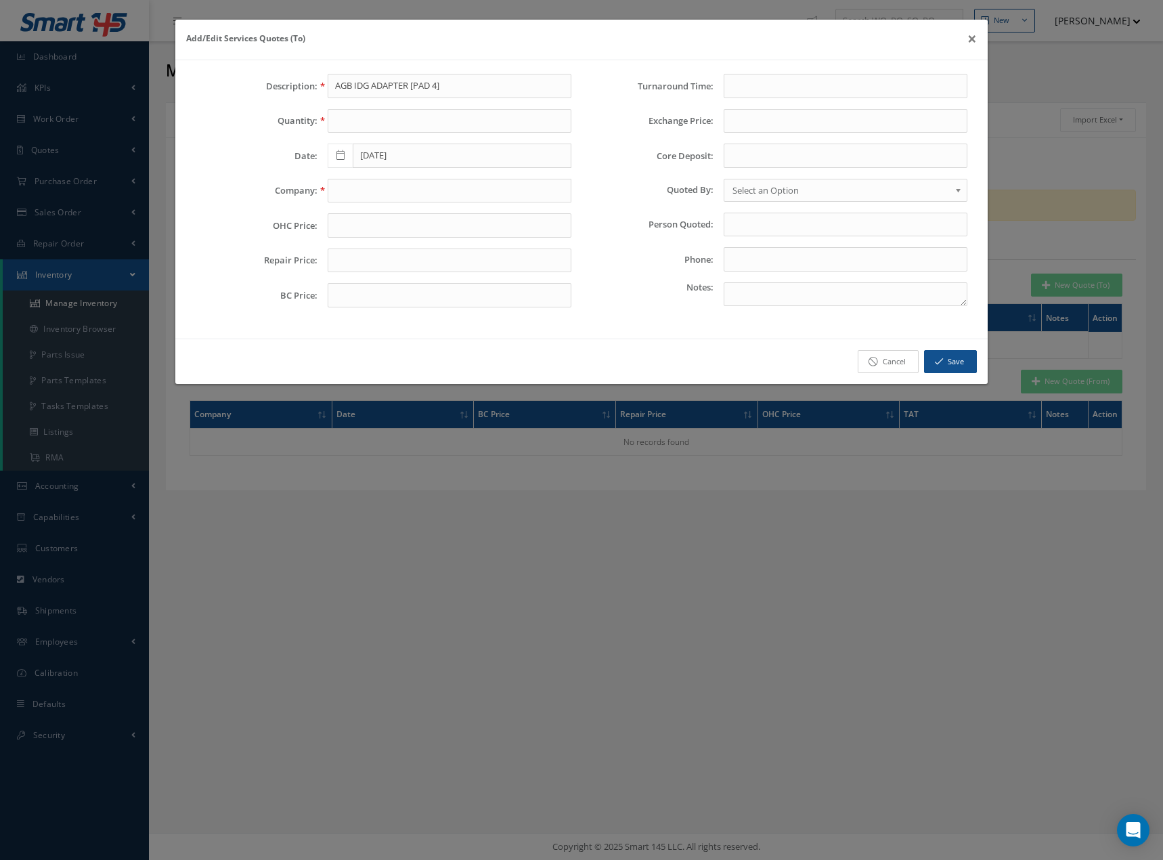
click at [888, 364] on link "Cancel" at bounding box center [888, 362] width 61 height 24
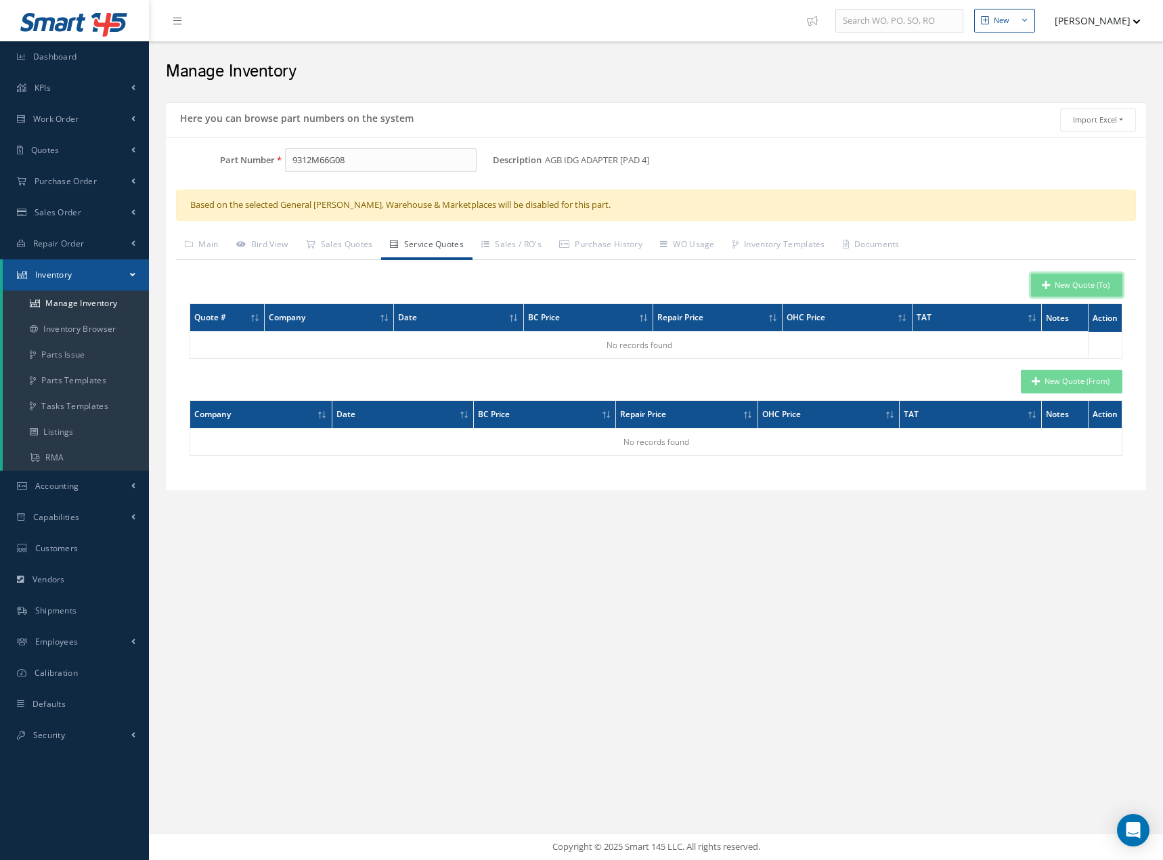
click at [1070, 286] on button "New Quote (To)" at bounding box center [1076, 286] width 91 height 24
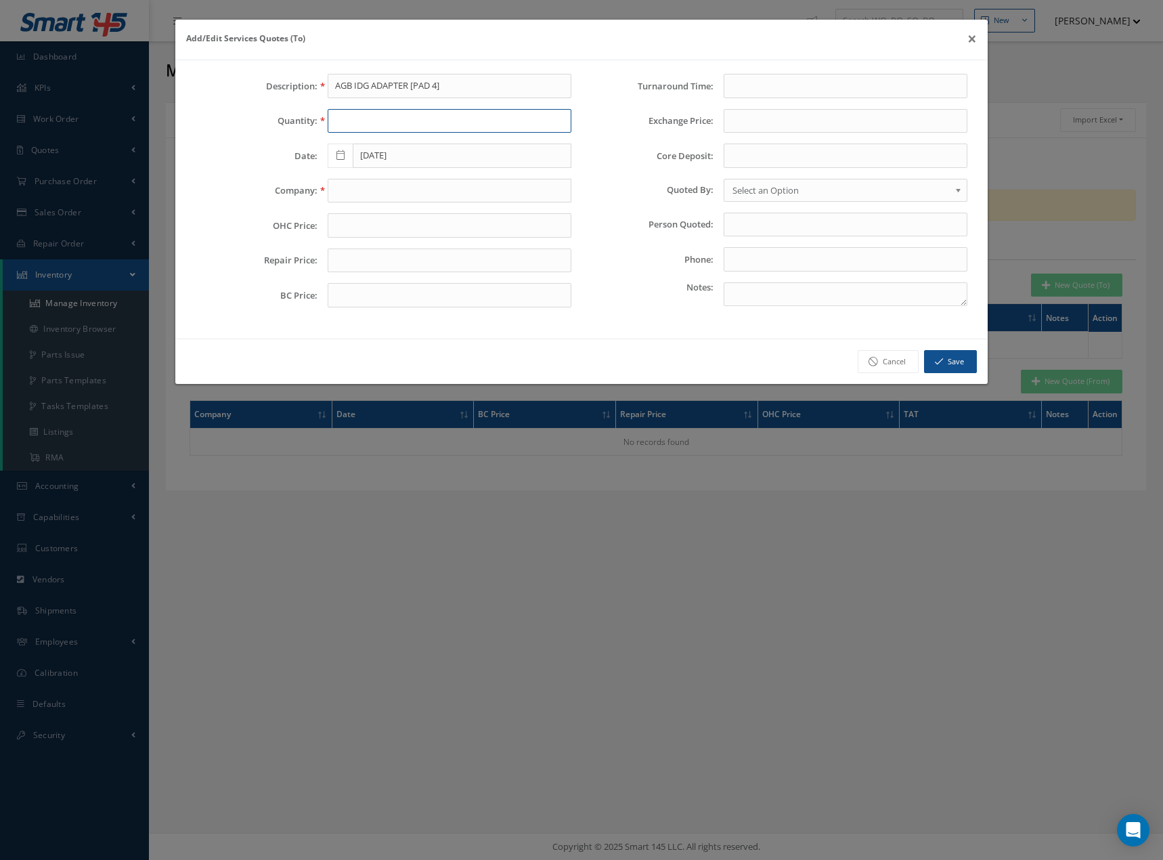
click at [355, 118] on input "text" at bounding box center [450, 121] width 244 height 24
type input "1"
click at [387, 211] on span "COMPLETE TURBINE SERVICE, LLC" at bounding box center [403, 214] width 137 height 12
type input "COMPLETE TURBINE SERVICE, LLC"
type input "954.764.2616"
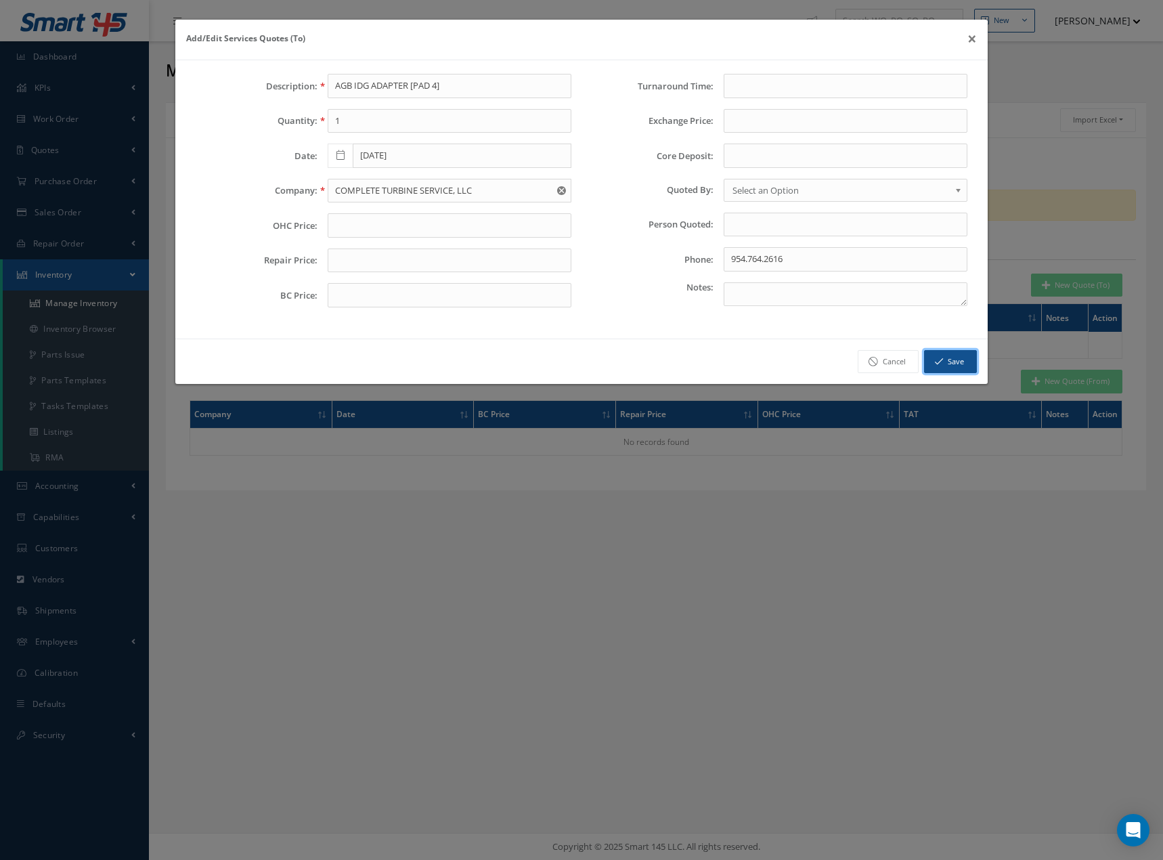
click at [950, 361] on button "Save" at bounding box center [950, 362] width 53 height 24
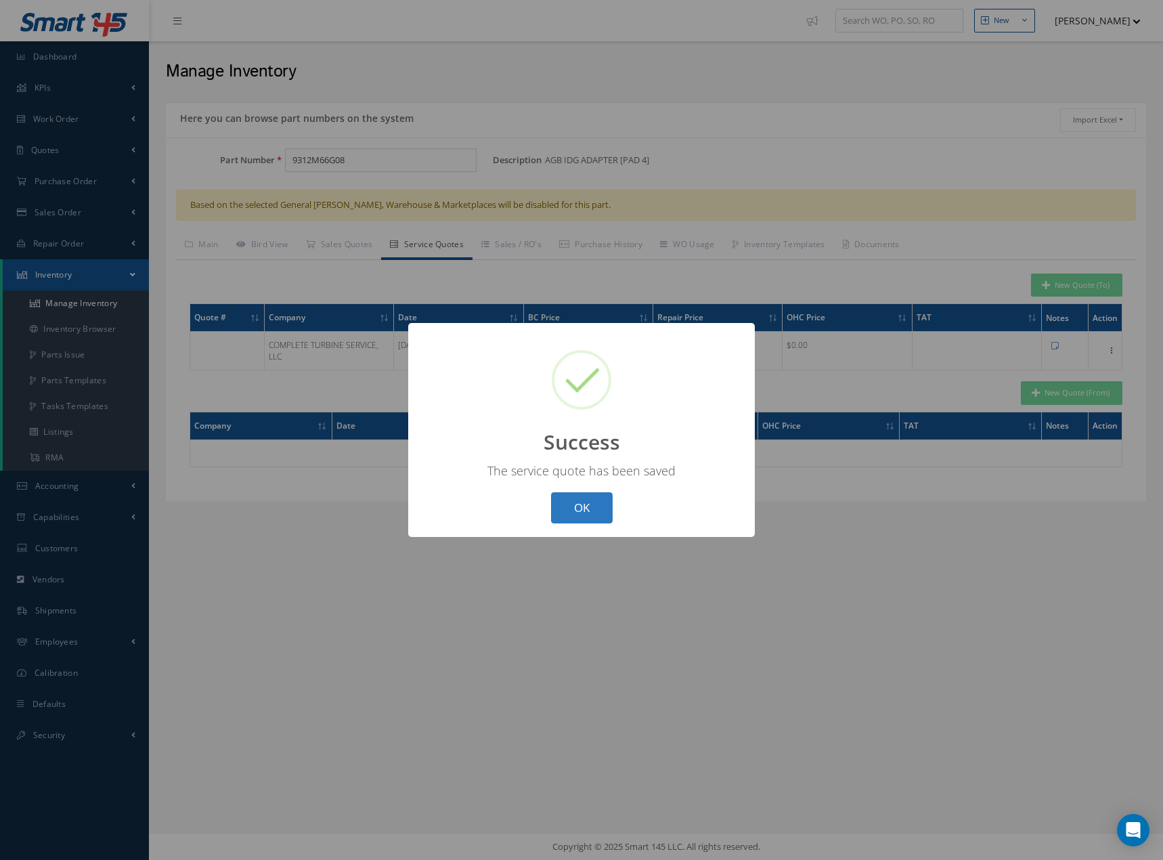
click at [590, 506] on button "OK" at bounding box center [582, 508] width 62 height 32
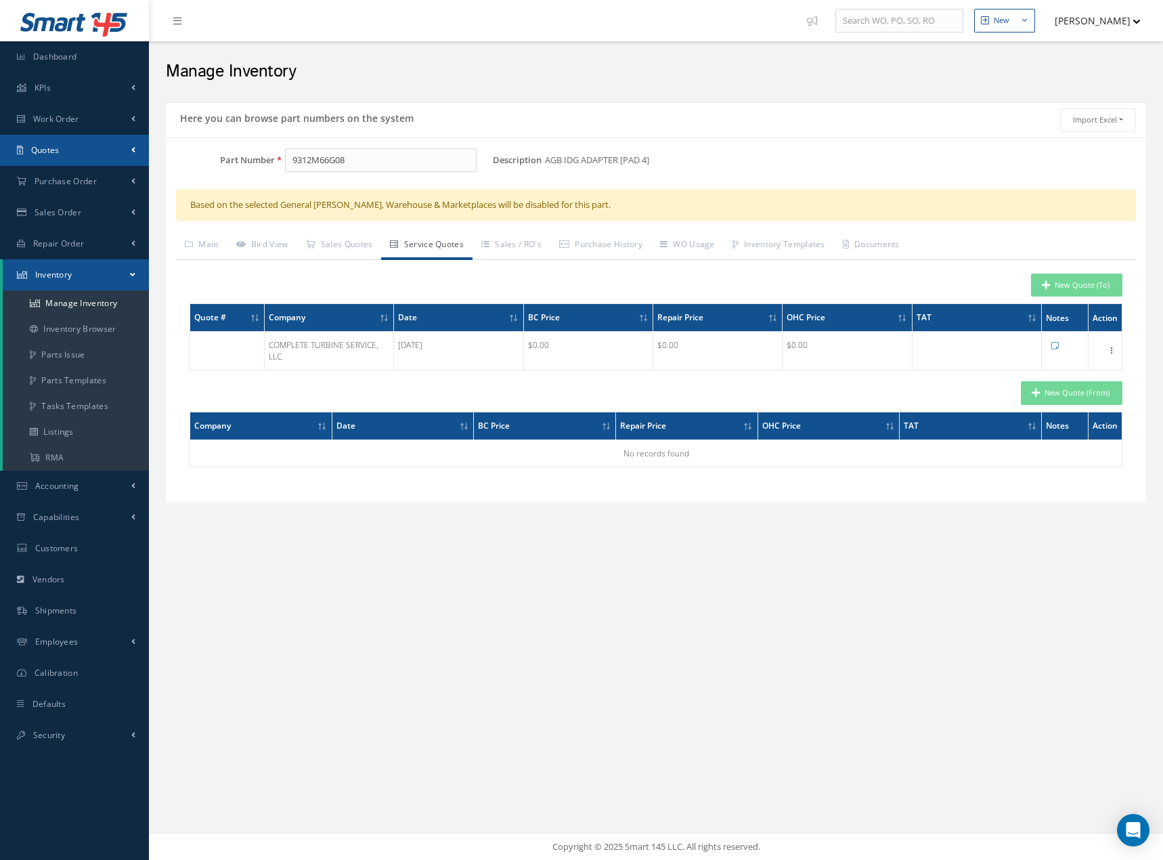
click at [52, 150] on span "Quotes" at bounding box center [45, 150] width 28 height 12
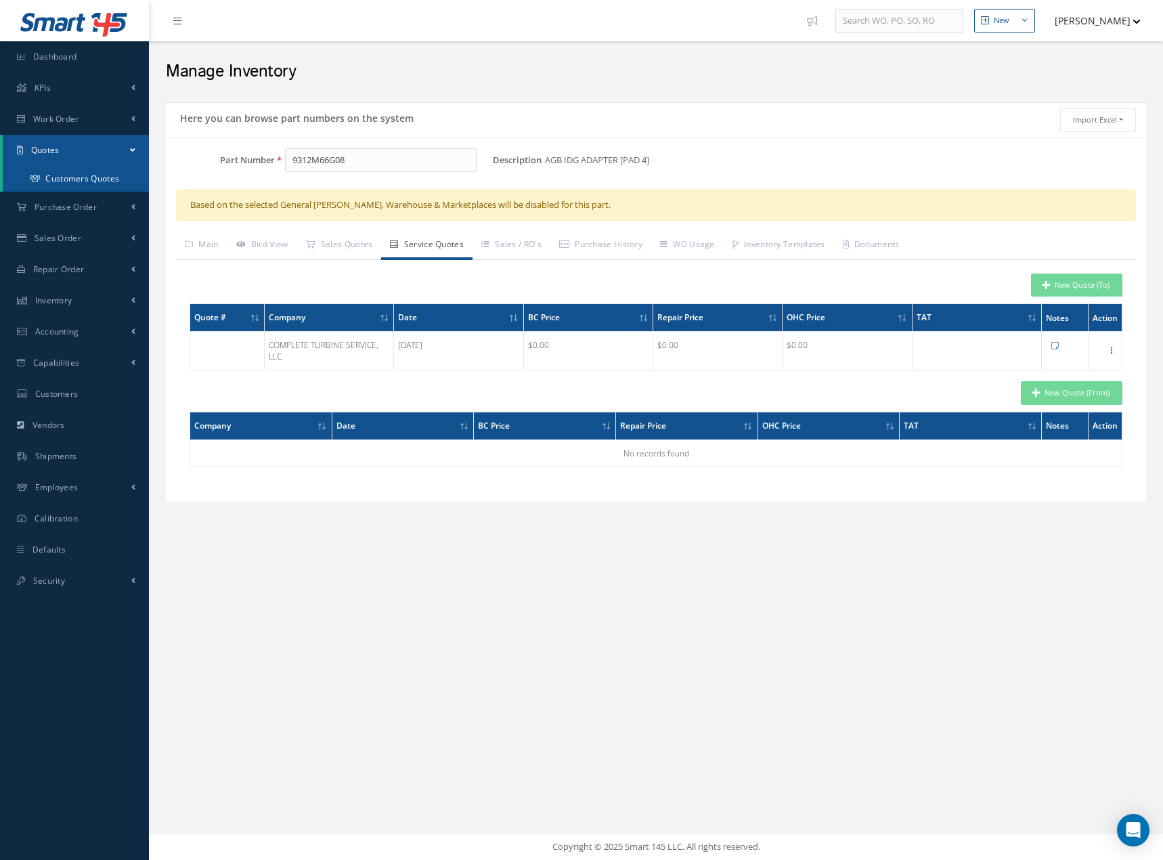
click at [66, 177] on link "Customers Quotes" at bounding box center [76, 179] width 146 height 26
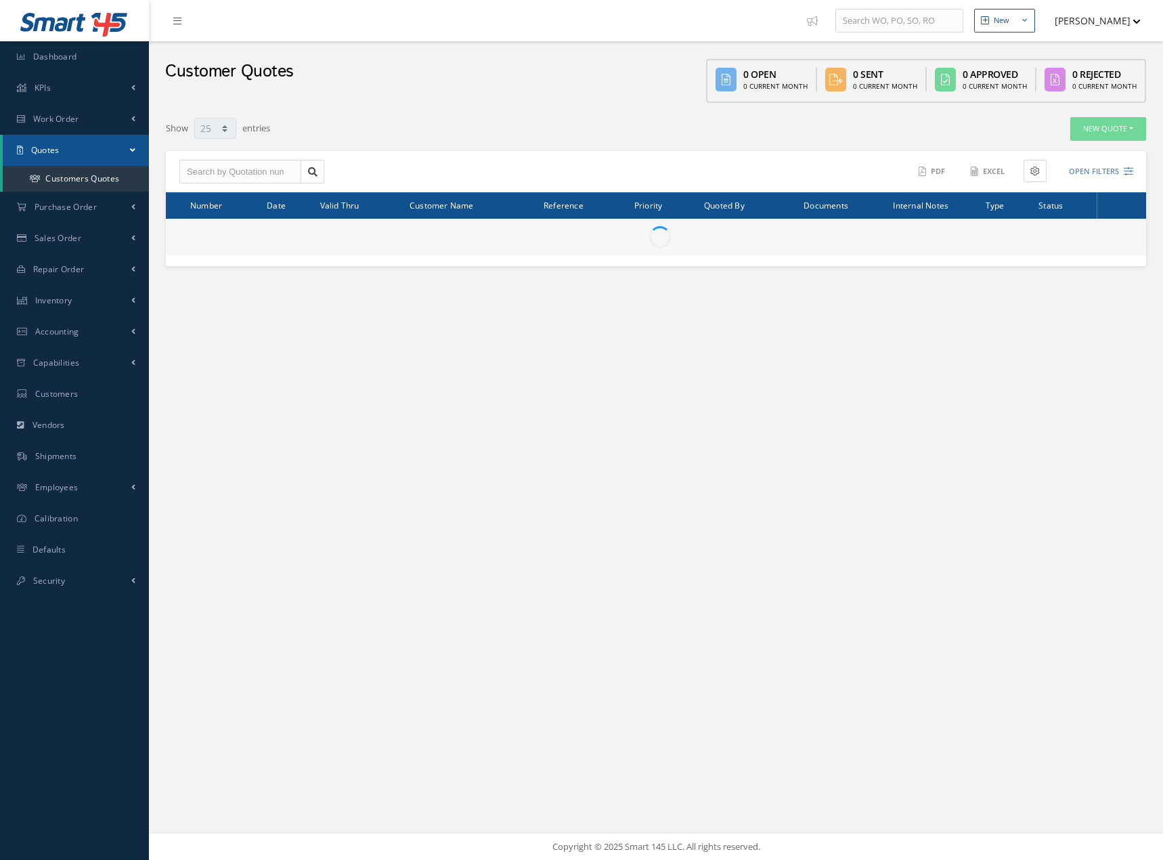
select select "25"
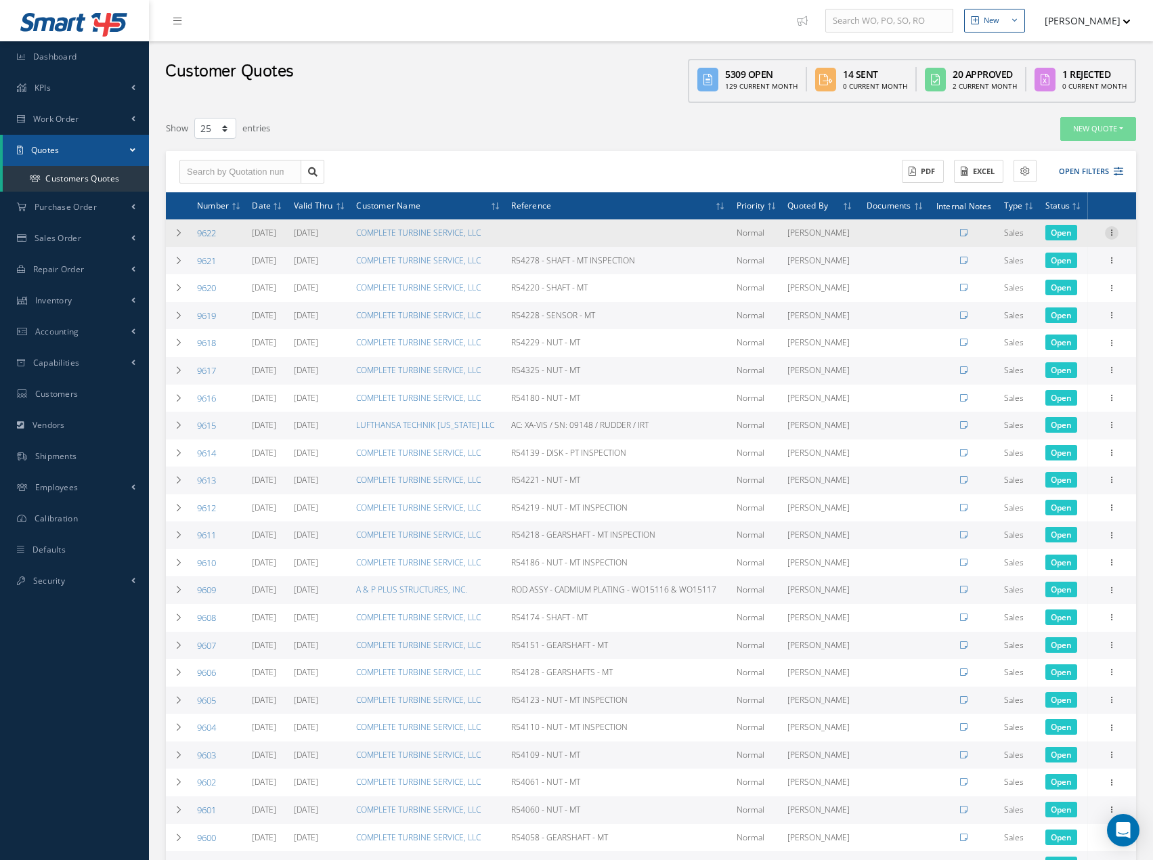
click at [1108, 237] on icon at bounding box center [1112, 231] width 14 height 11
click at [1030, 250] on link "Edit" at bounding box center [1049, 242] width 107 height 18
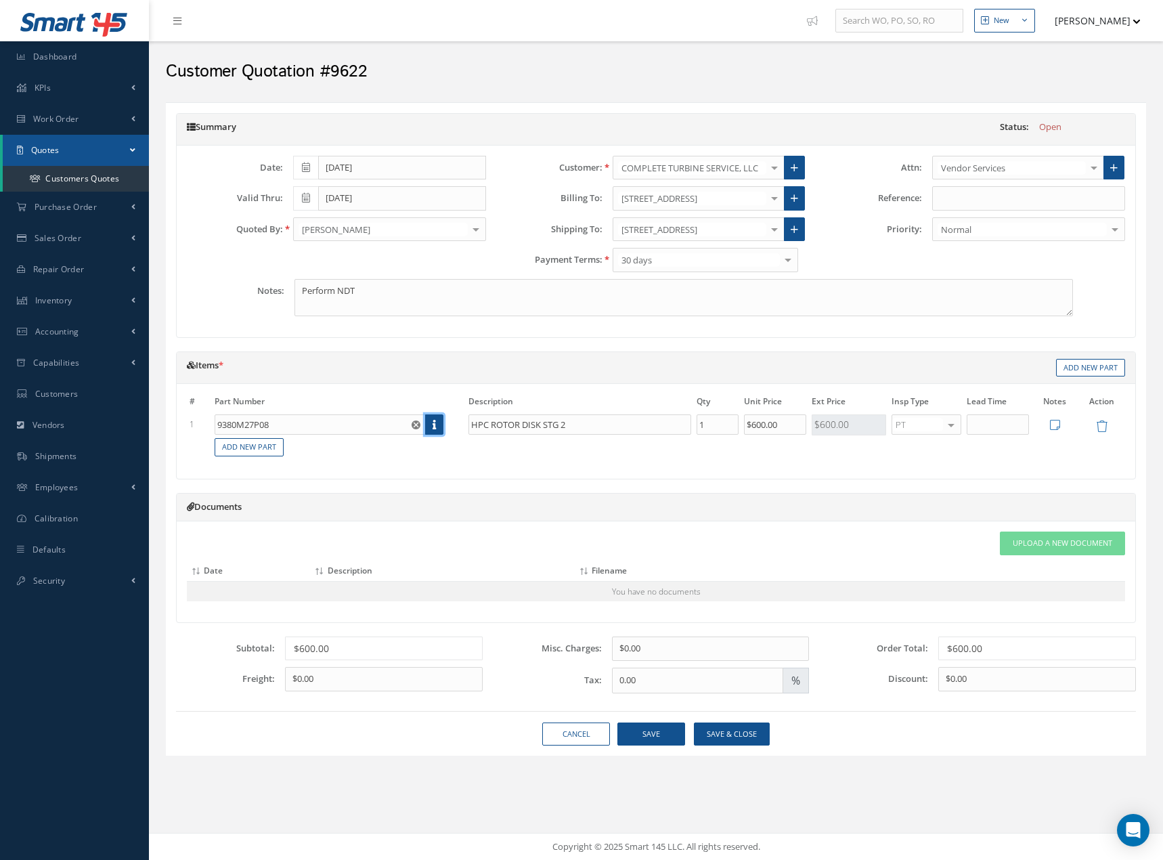
click at [431, 423] on link at bounding box center [434, 424] width 18 height 20
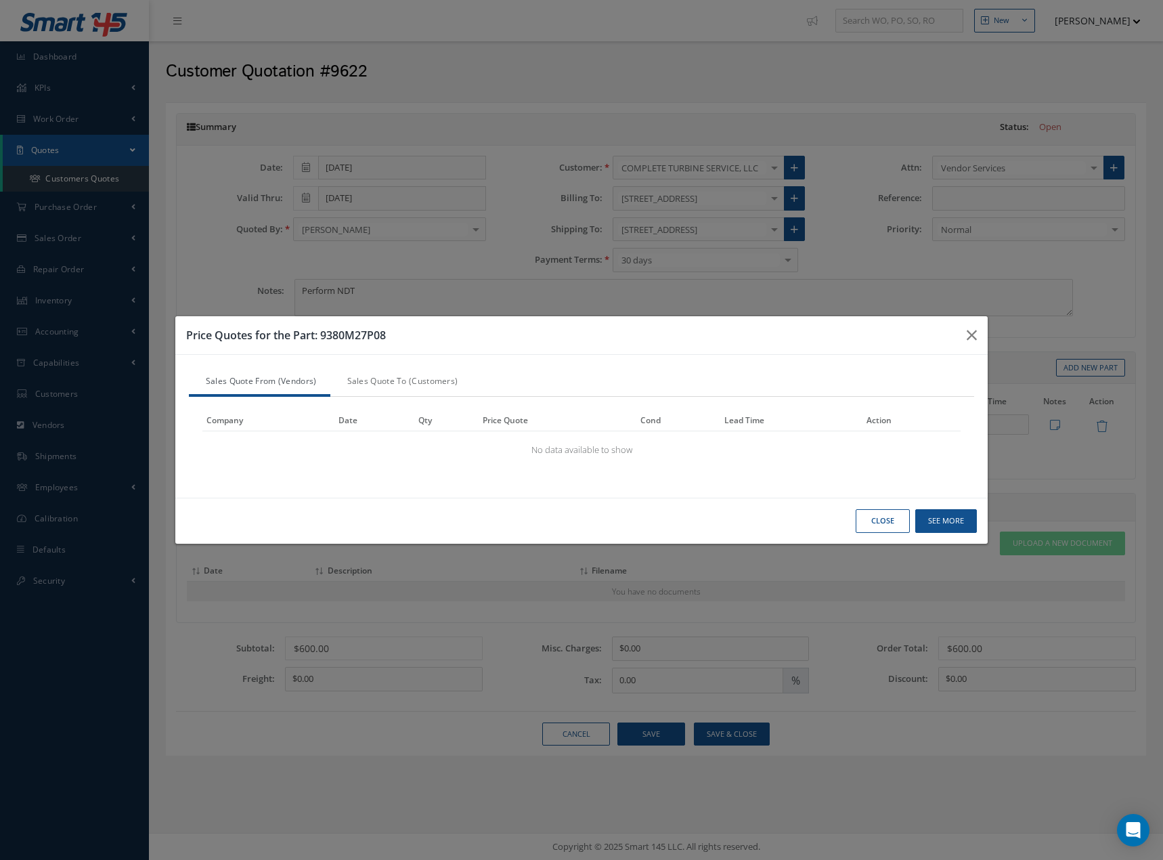
click at [391, 380] on link "Sales Quote To (Customers)" at bounding box center [400, 382] width 141 height 28
click at [0, 0] on button "Close" at bounding box center [0, 0] width 0 height 0
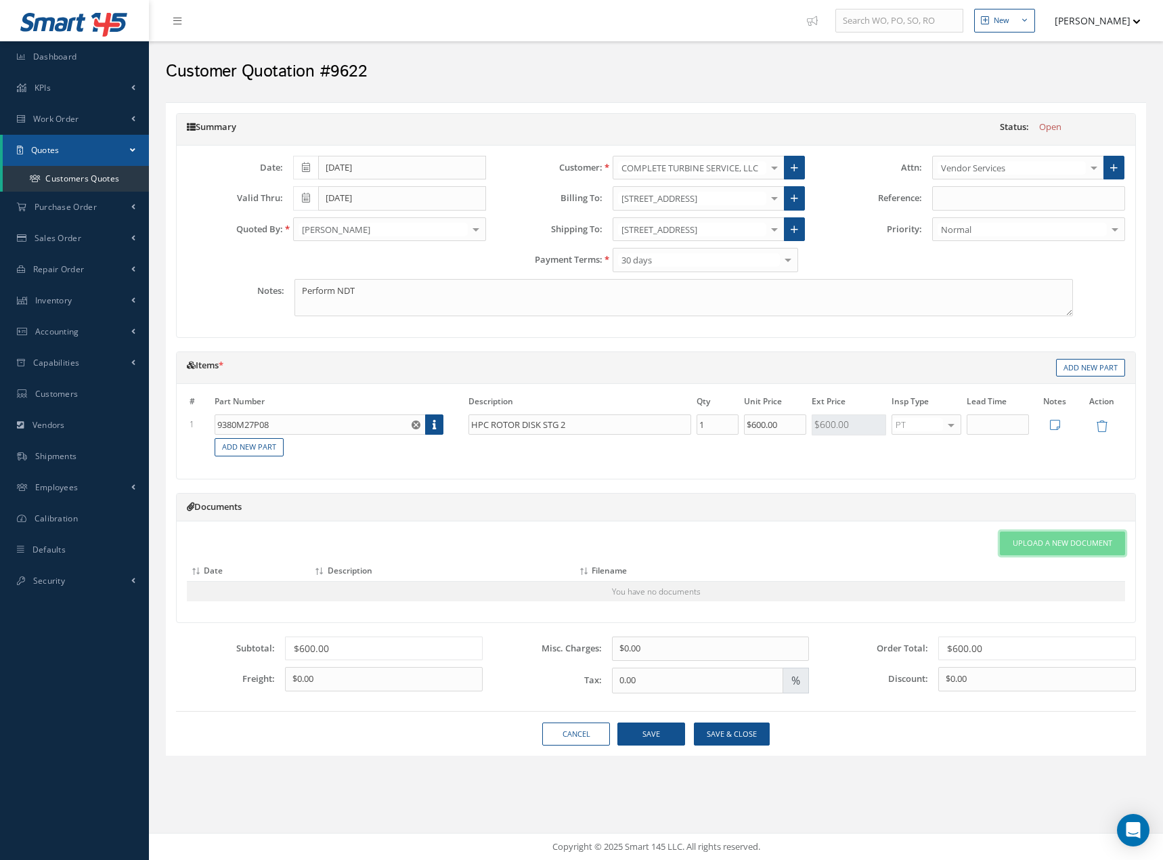
click at [1032, 542] on span "Upload a New Document" at bounding box center [1063, 544] width 100 height 12
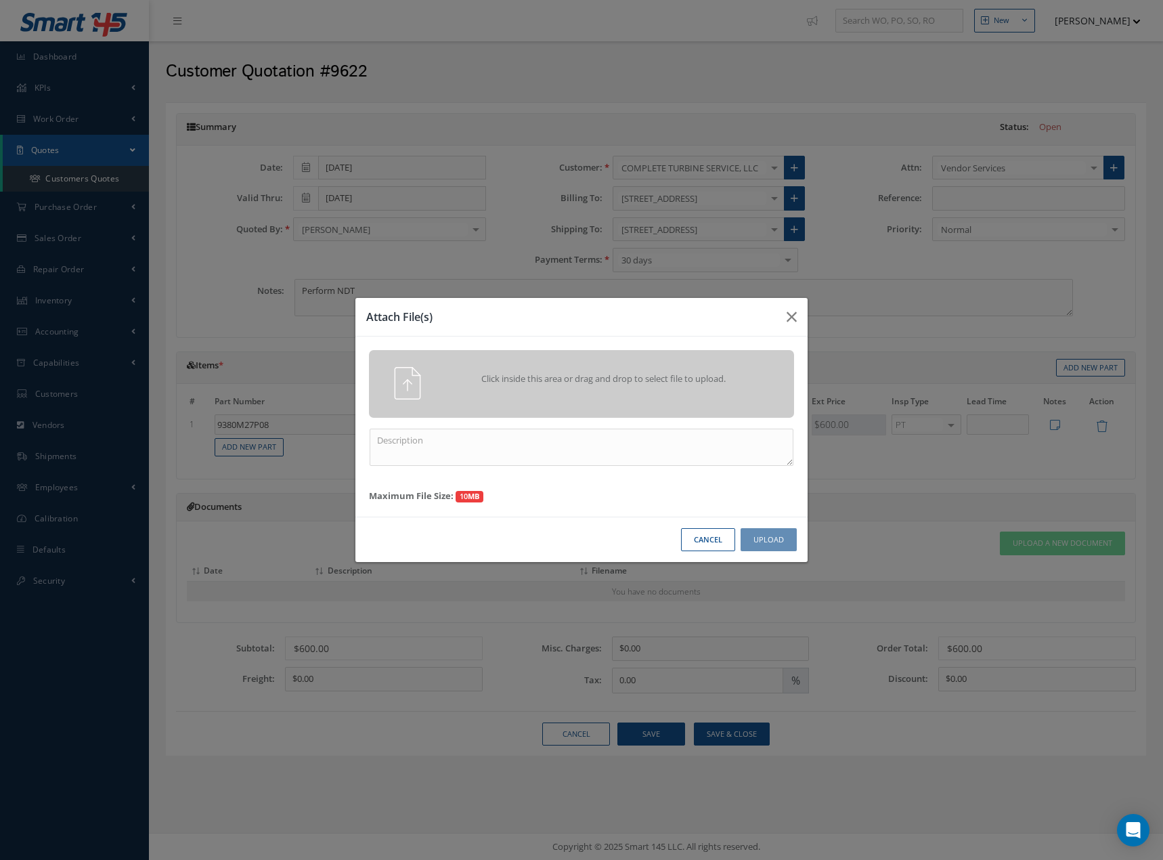
click at [716, 544] on button "Cancel" at bounding box center [708, 540] width 54 height 24
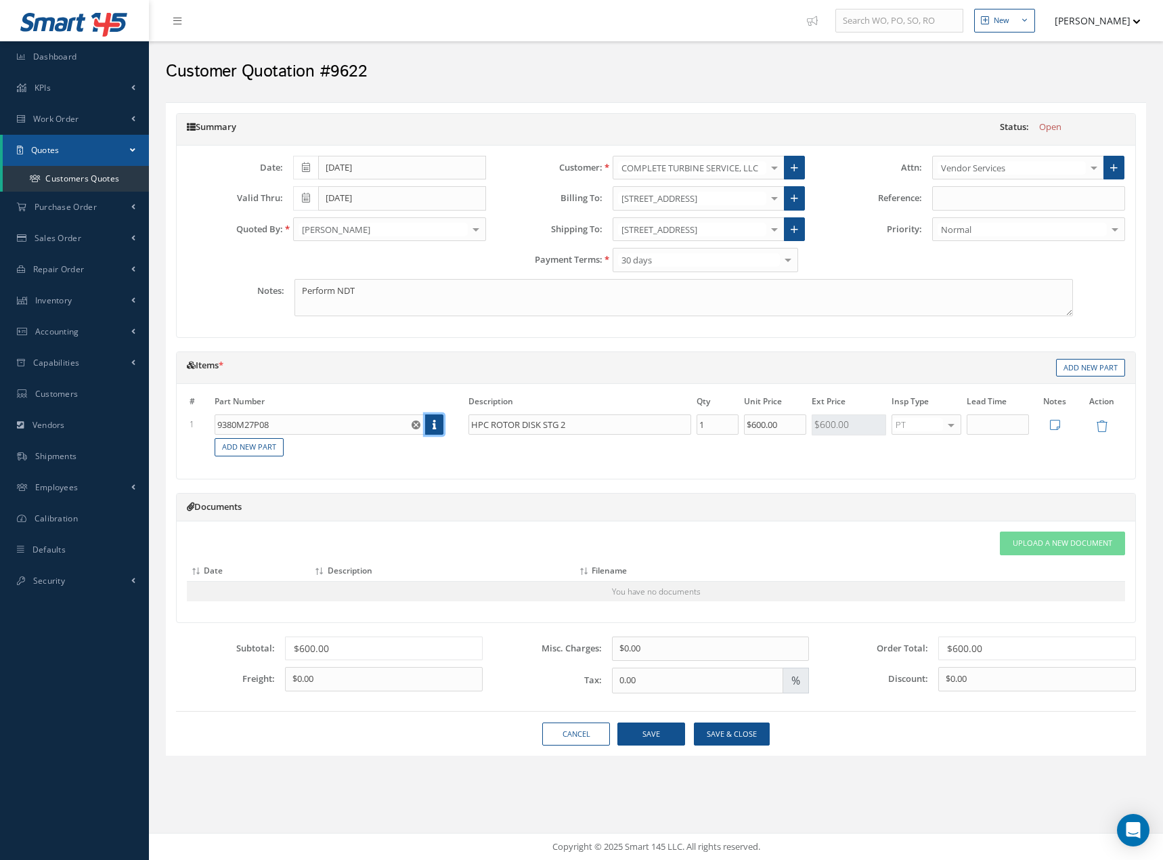
click at [435, 420] on icon at bounding box center [434, 424] width 3 height 9
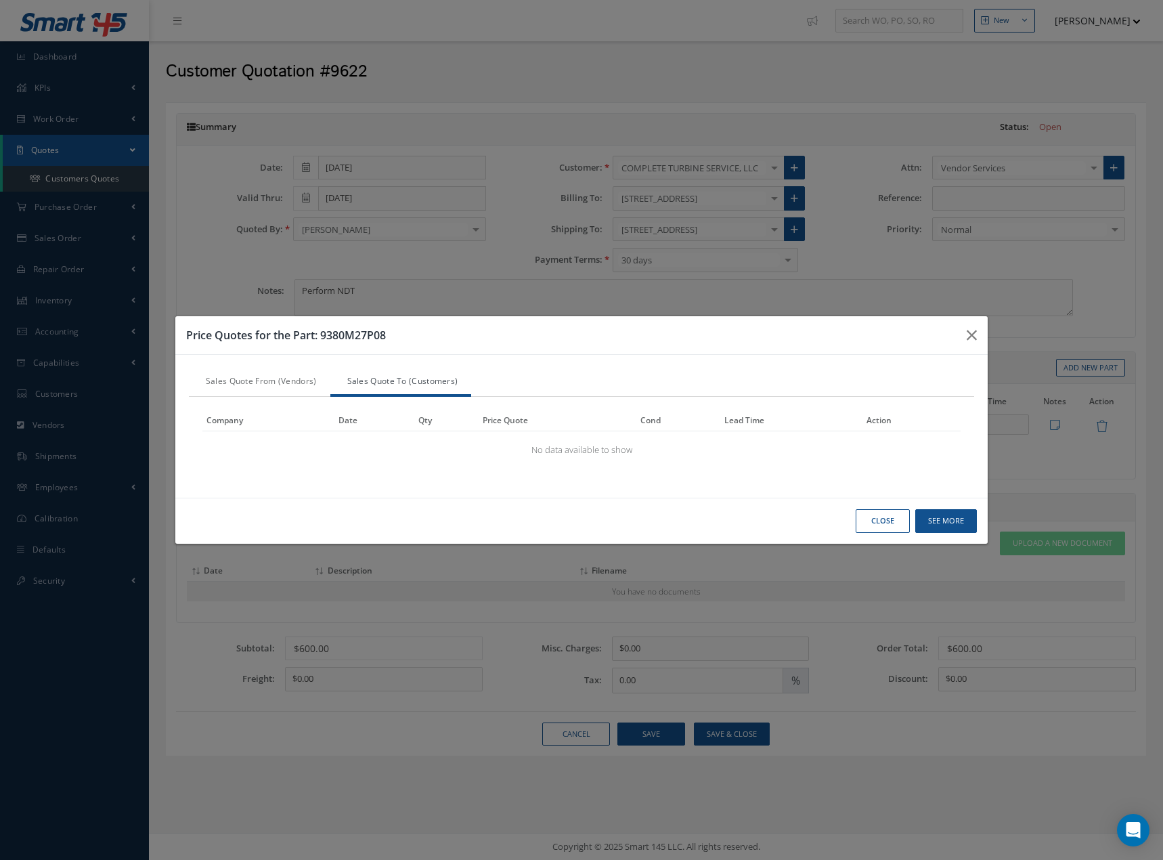
click at [246, 382] on link "Sales Quote From (Vendors)" at bounding box center [259, 382] width 141 height 28
click at [391, 383] on link "Sales Quote To (Customers)" at bounding box center [400, 382] width 141 height 28
click at [0, 0] on button "See More" at bounding box center [0, 0] width 0 height 0
click at [0, 0] on button "Close" at bounding box center [0, 0] width 0 height 0
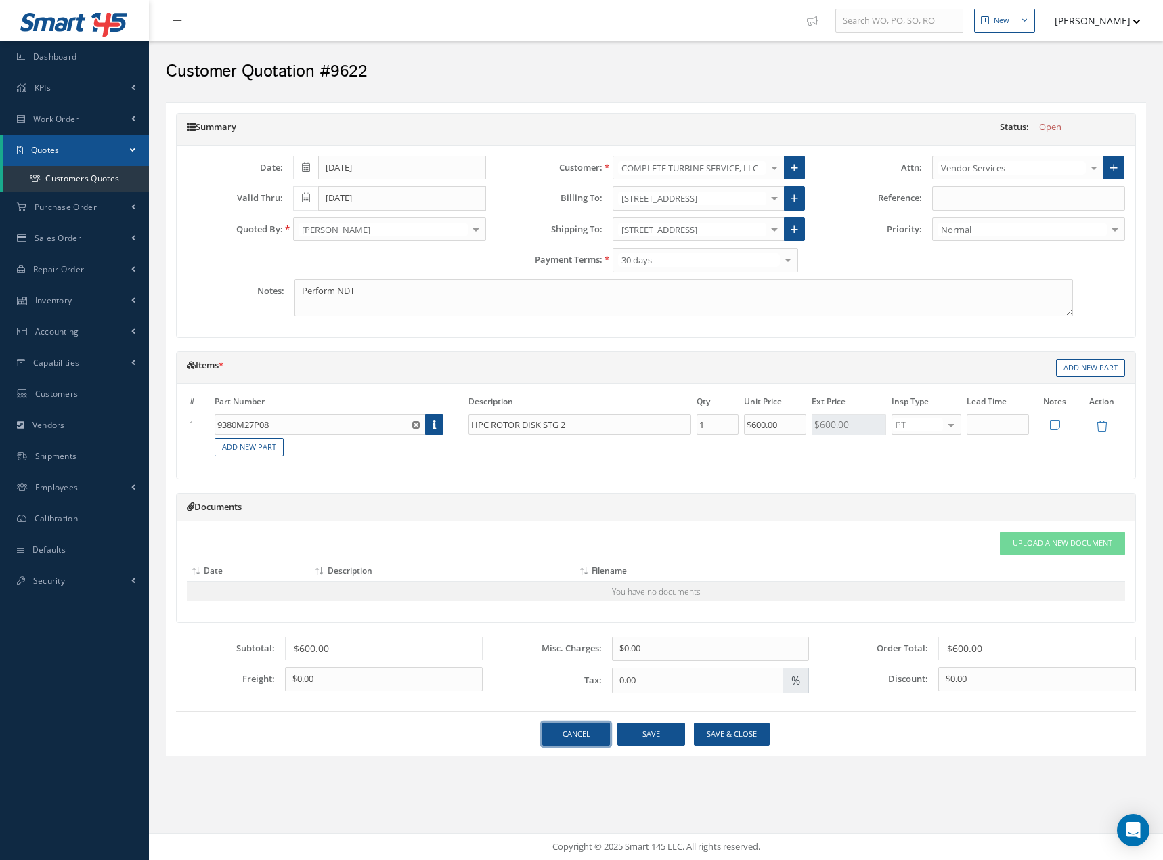
click at [582, 739] on link "Cancel" at bounding box center [576, 734] width 68 height 24
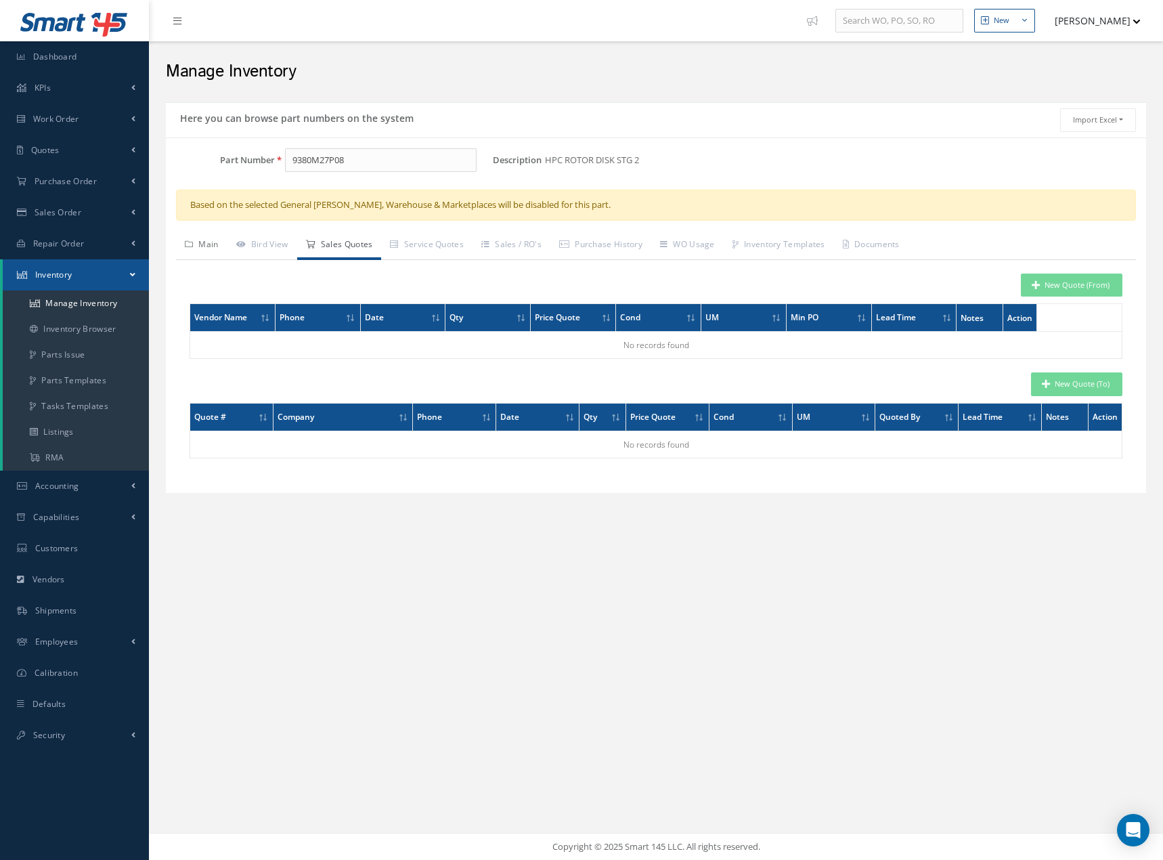
click at [207, 247] on link "Main" at bounding box center [201, 246] width 51 height 28
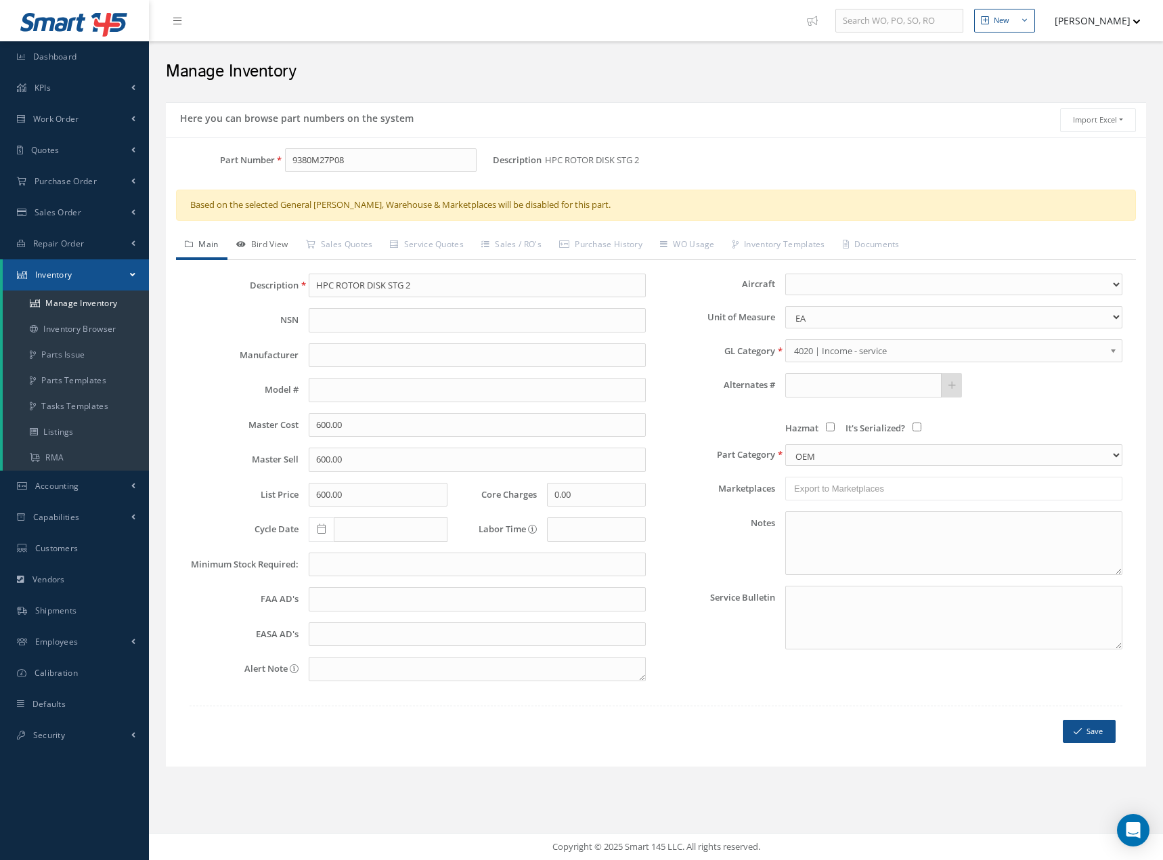
click at [275, 243] on link "Bird View" at bounding box center [262, 246] width 70 height 28
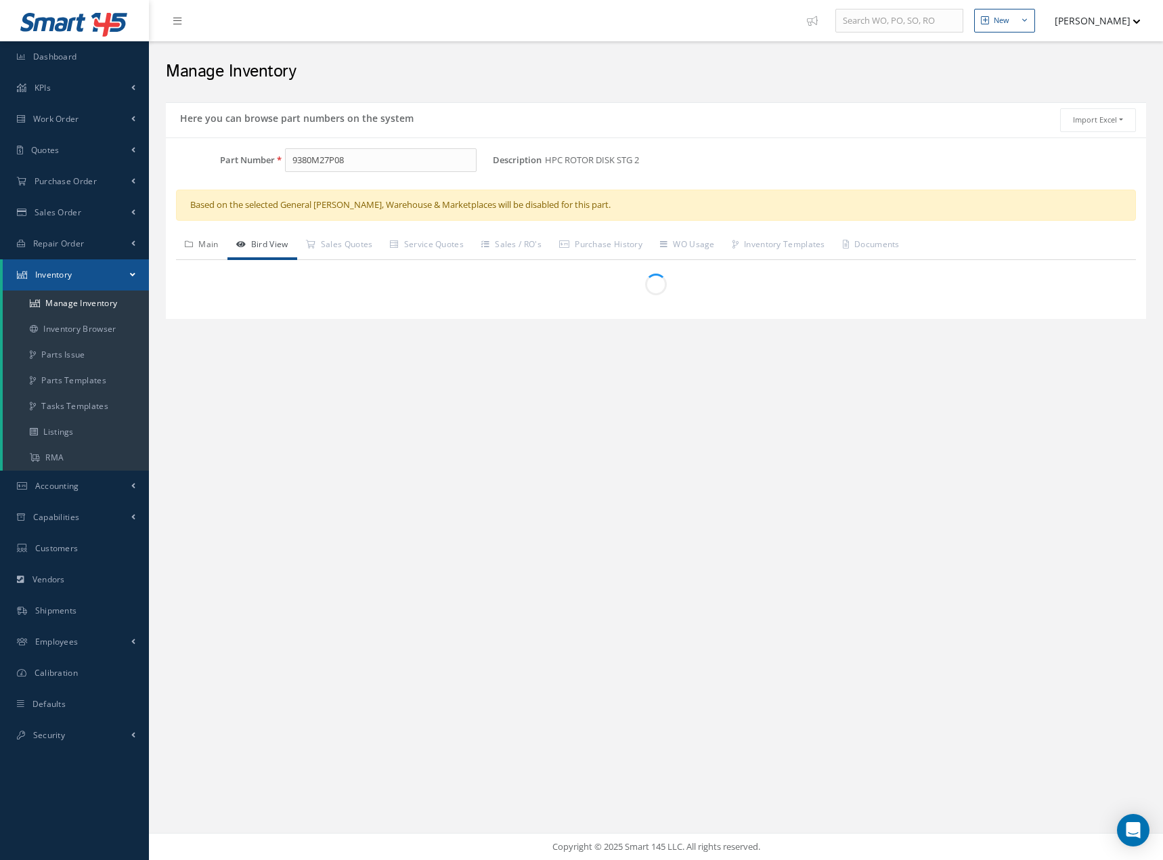
click at [204, 245] on link "Main" at bounding box center [201, 246] width 51 height 28
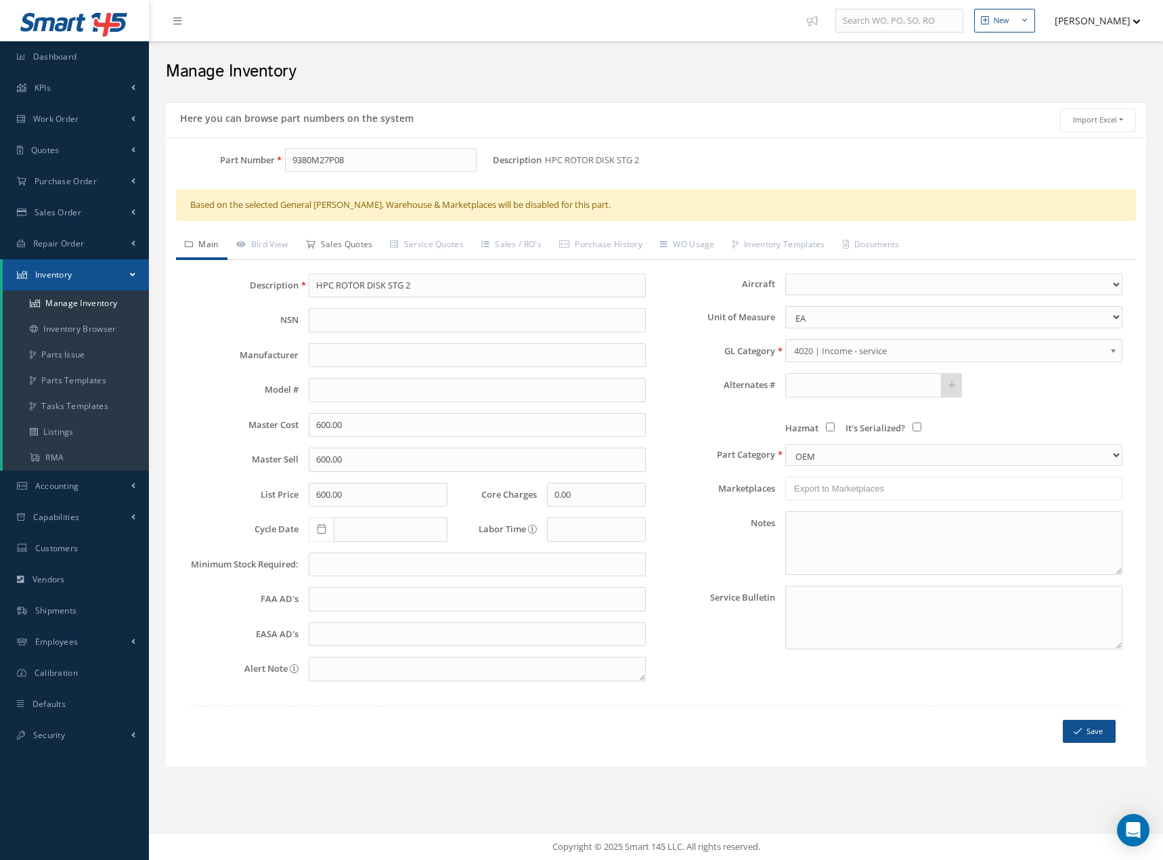
click at [343, 236] on link "Sales Quotes" at bounding box center [339, 246] width 85 height 28
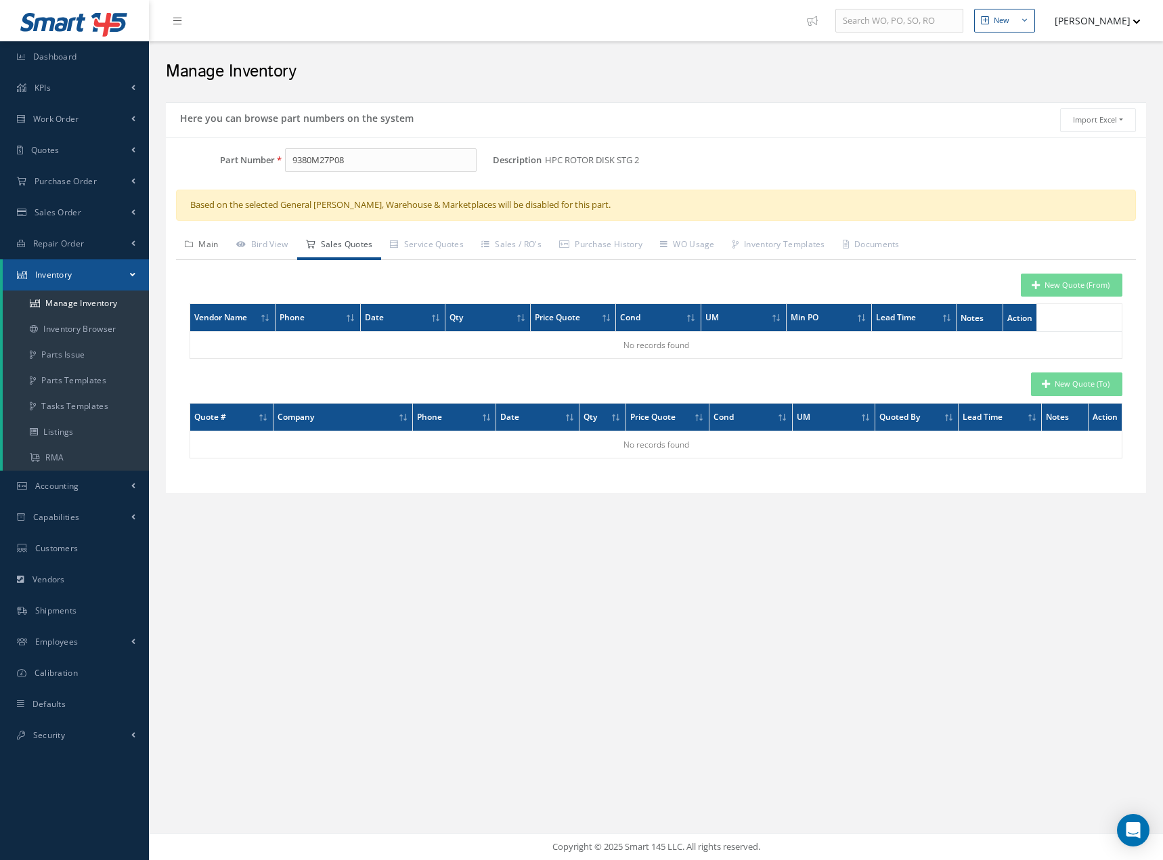
click at [217, 245] on link "Main" at bounding box center [201, 246] width 51 height 28
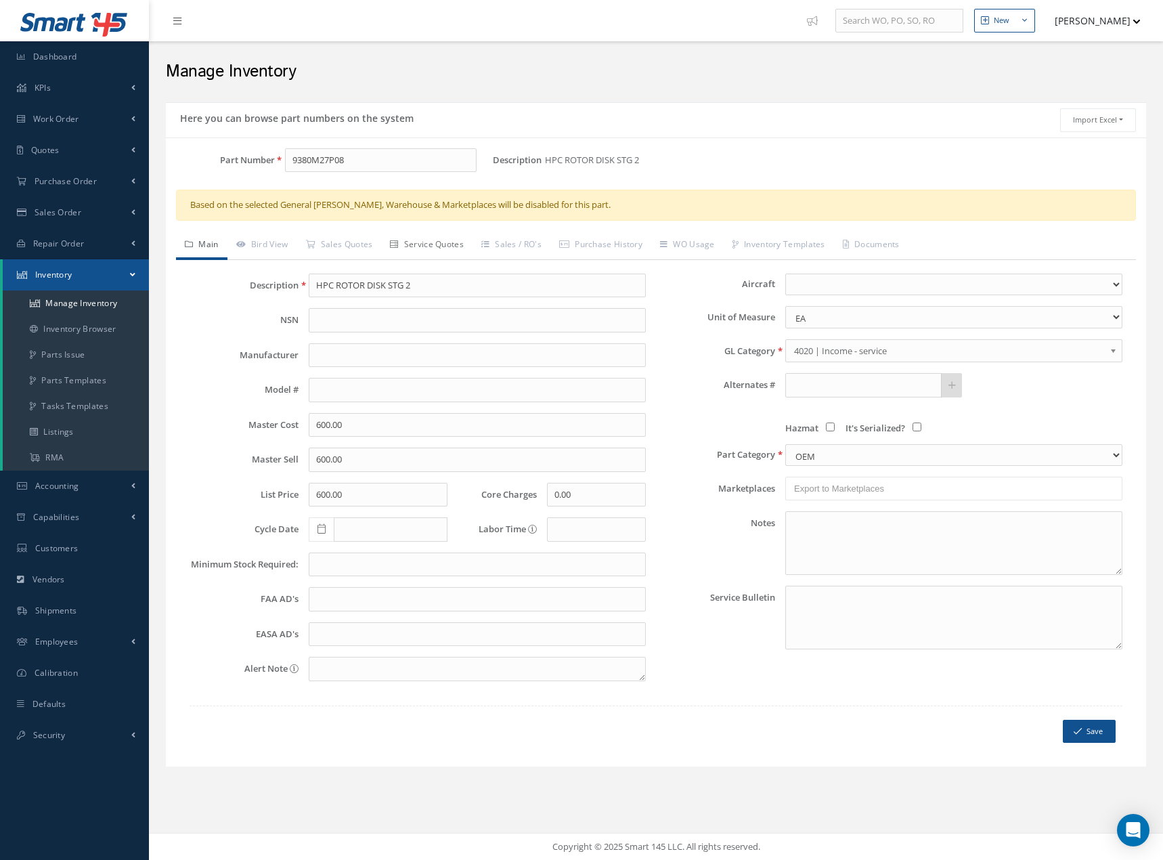
click at [436, 244] on link "Service Quotes" at bounding box center [426, 246] width 91 height 28
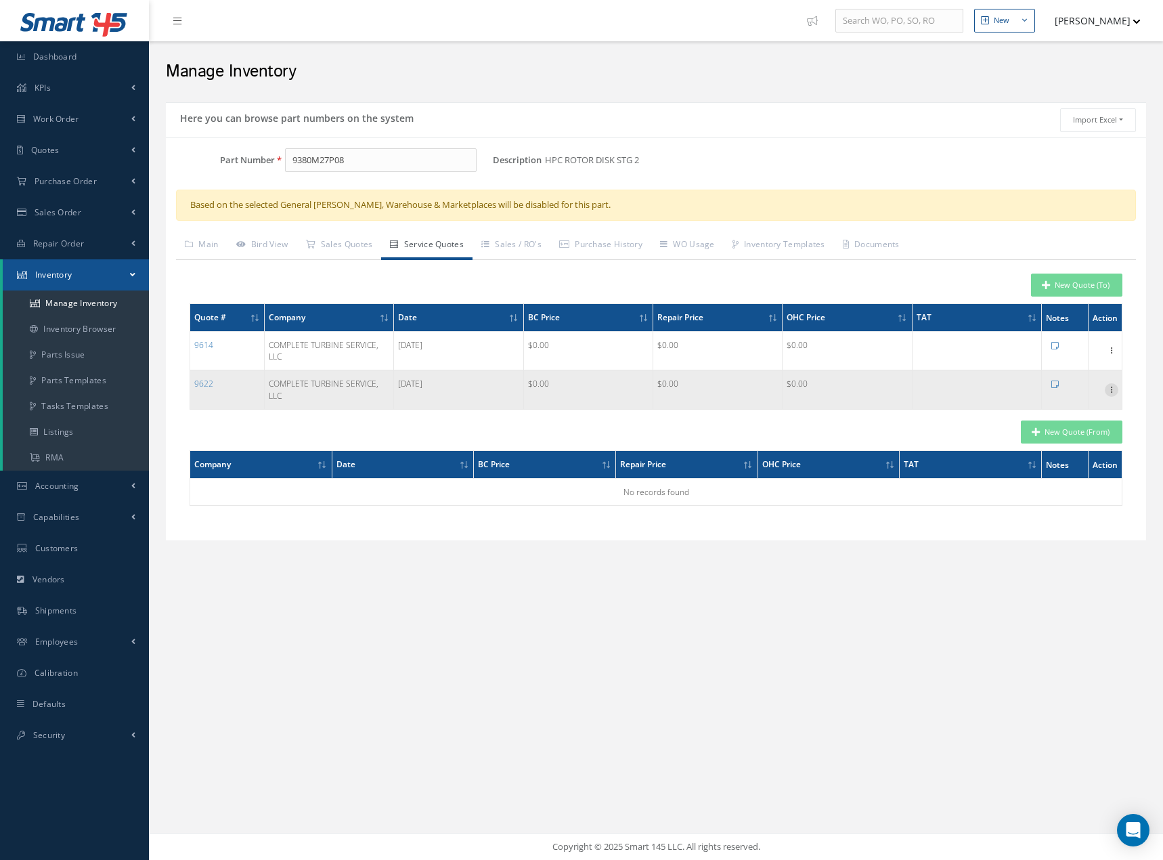
click at [1111, 392] on icon at bounding box center [1112, 388] width 14 height 11
click at [1014, 392] on link "Edit" at bounding box center [1049, 399] width 107 height 18
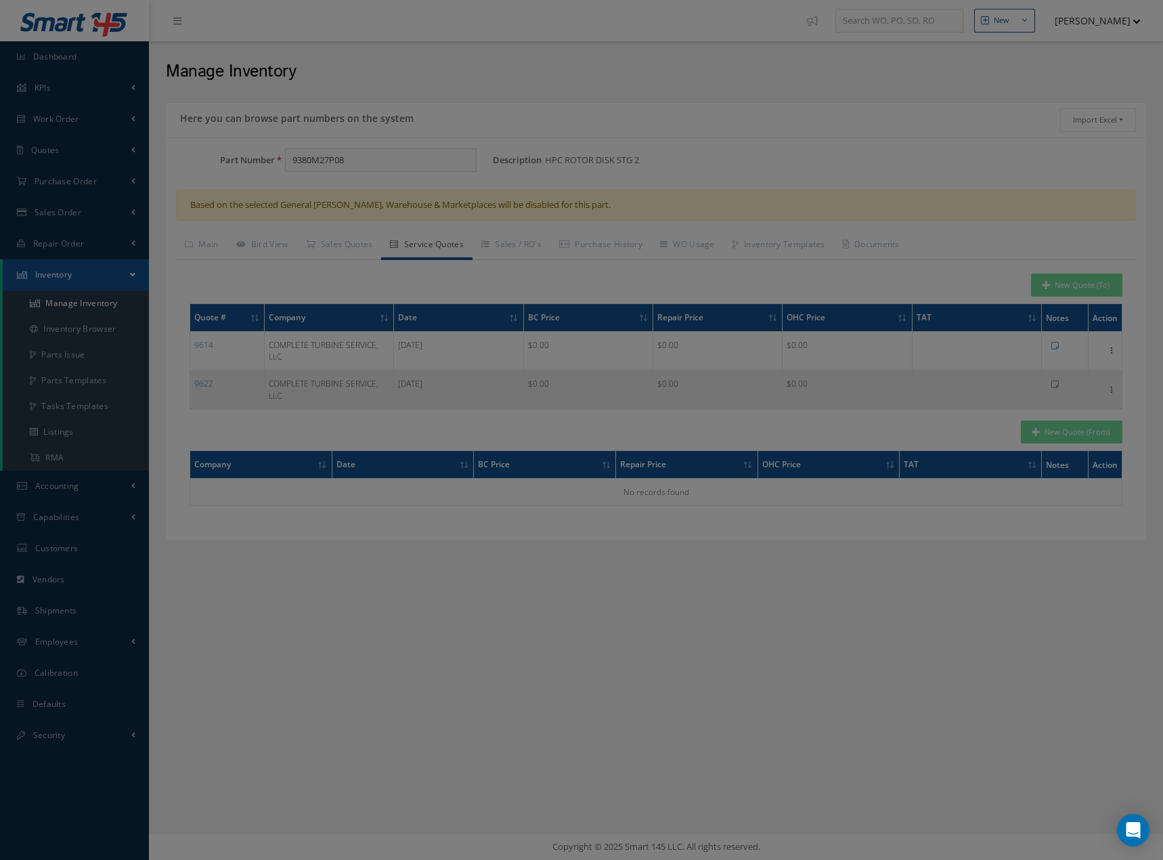
type input "HPC ROTOR DISK STG 2"
type input "1"
type input "COMPLETE TURBINE SERVICE, LLC"
type input "Vendor Services"
type input "954.764.2616"
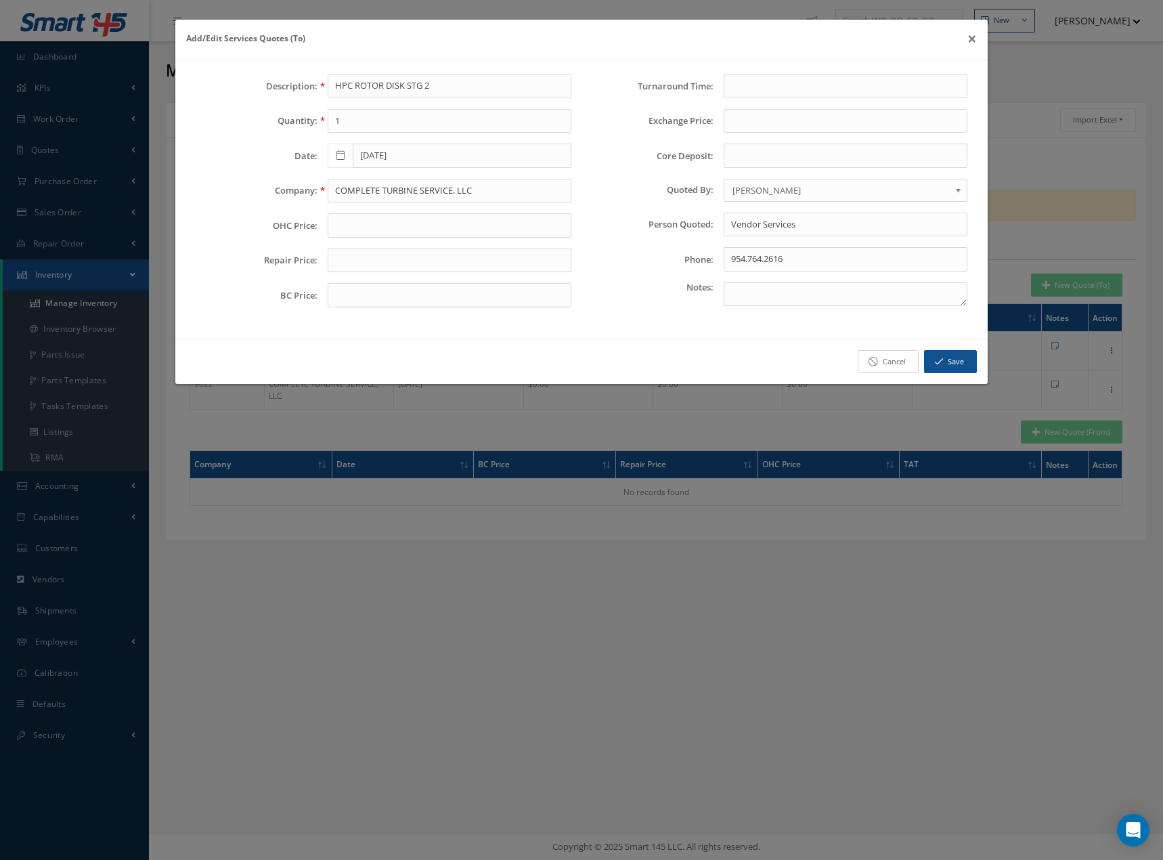
click at [902, 366] on link "Cancel" at bounding box center [888, 362] width 61 height 24
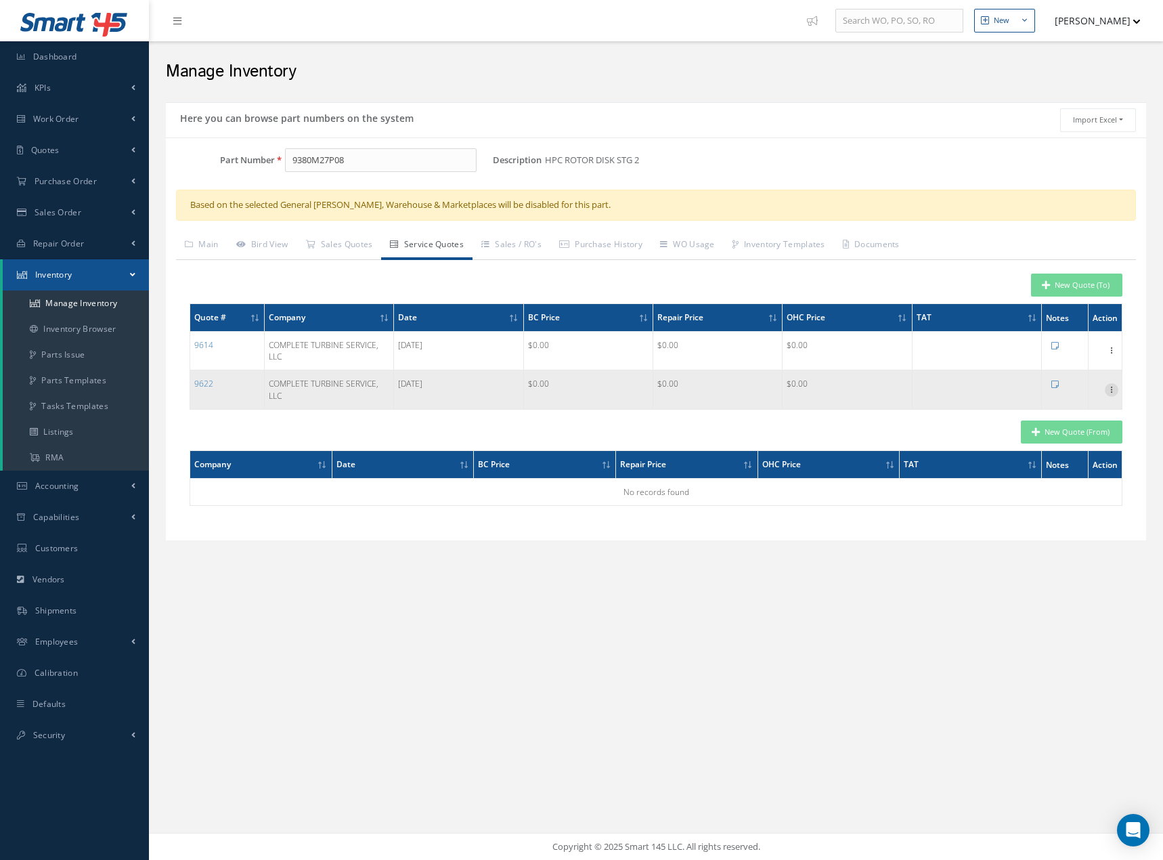
click at [1110, 393] on icon at bounding box center [1112, 388] width 14 height 11
click at [1027, 414] on link "Remove" at bounding box center [1049, 416] width 107 height 18
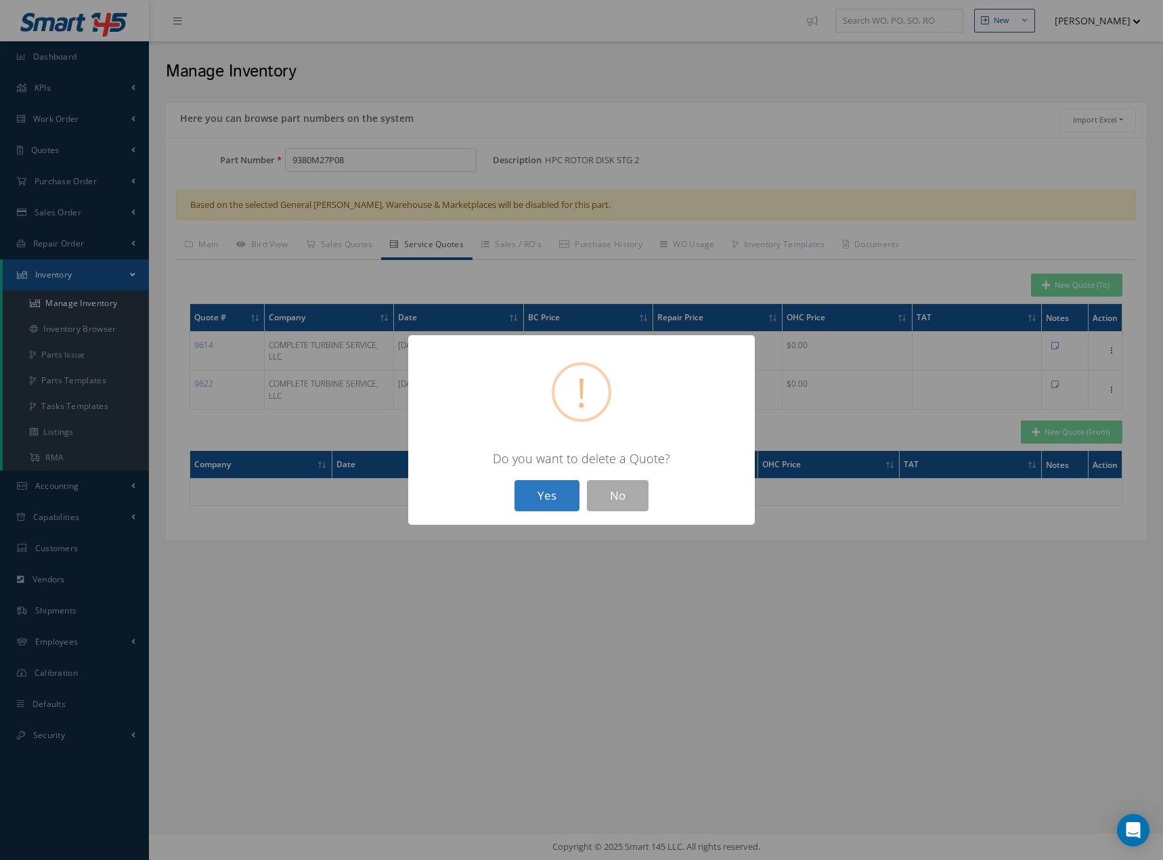
click at [536, 496] on button "Yes" at bounding box center [547, 496] width 65 height 32
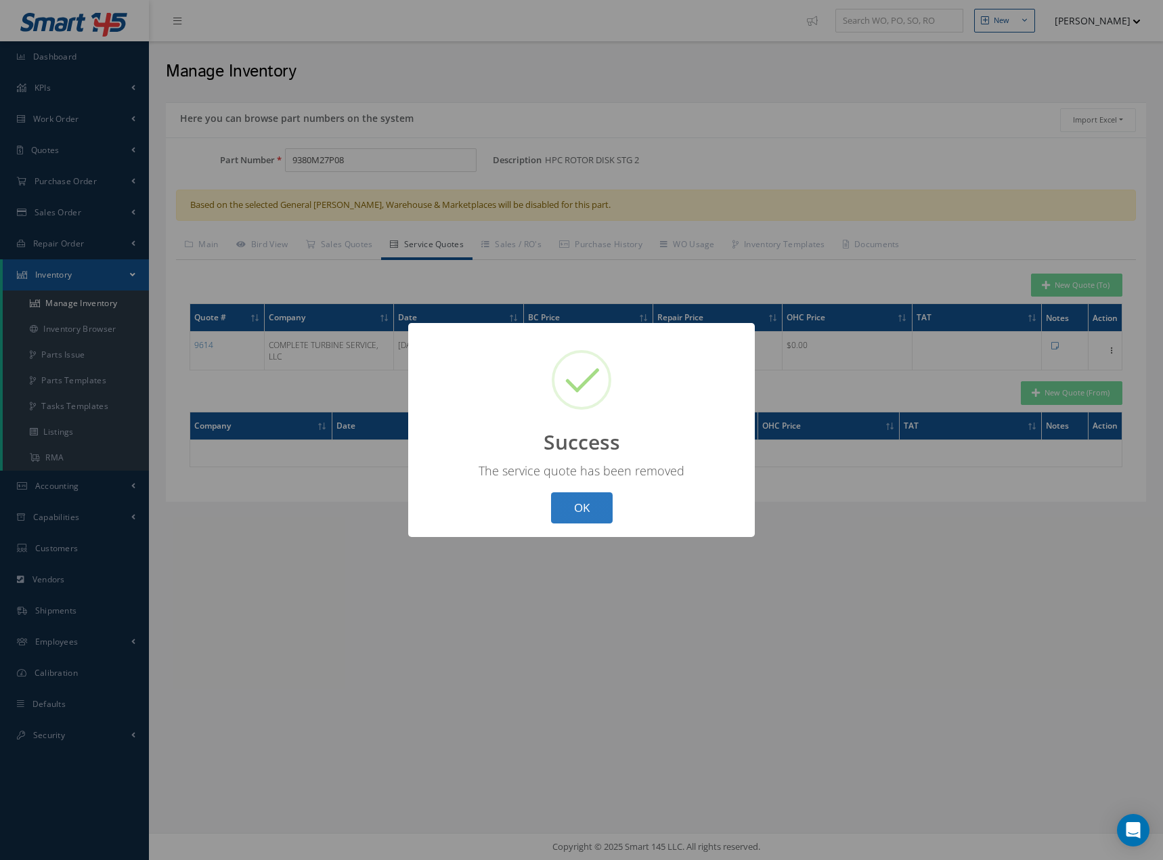
click at [580, 502] on button "OK" at bounding box center [582, 508] width 62 height 32
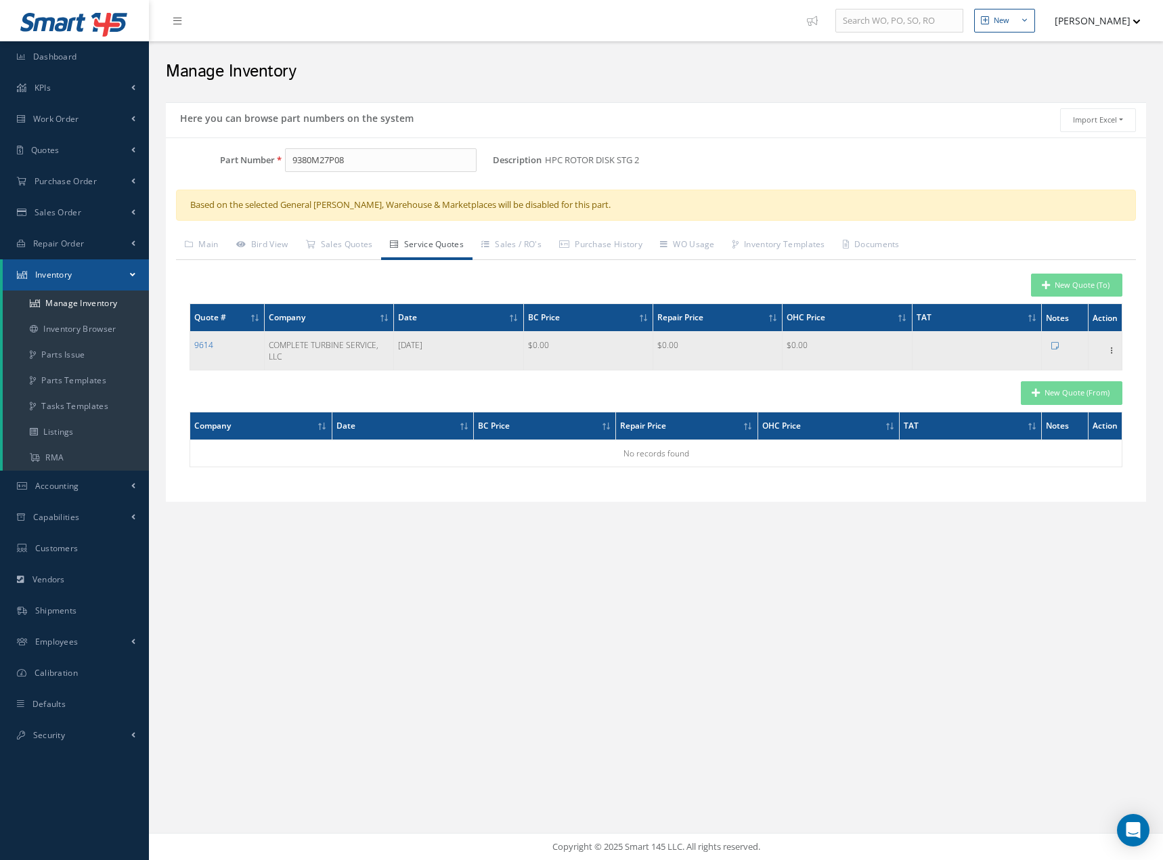
click at [208, 344] on link "9614" at bounding box center [203, 345] width 19 height 12
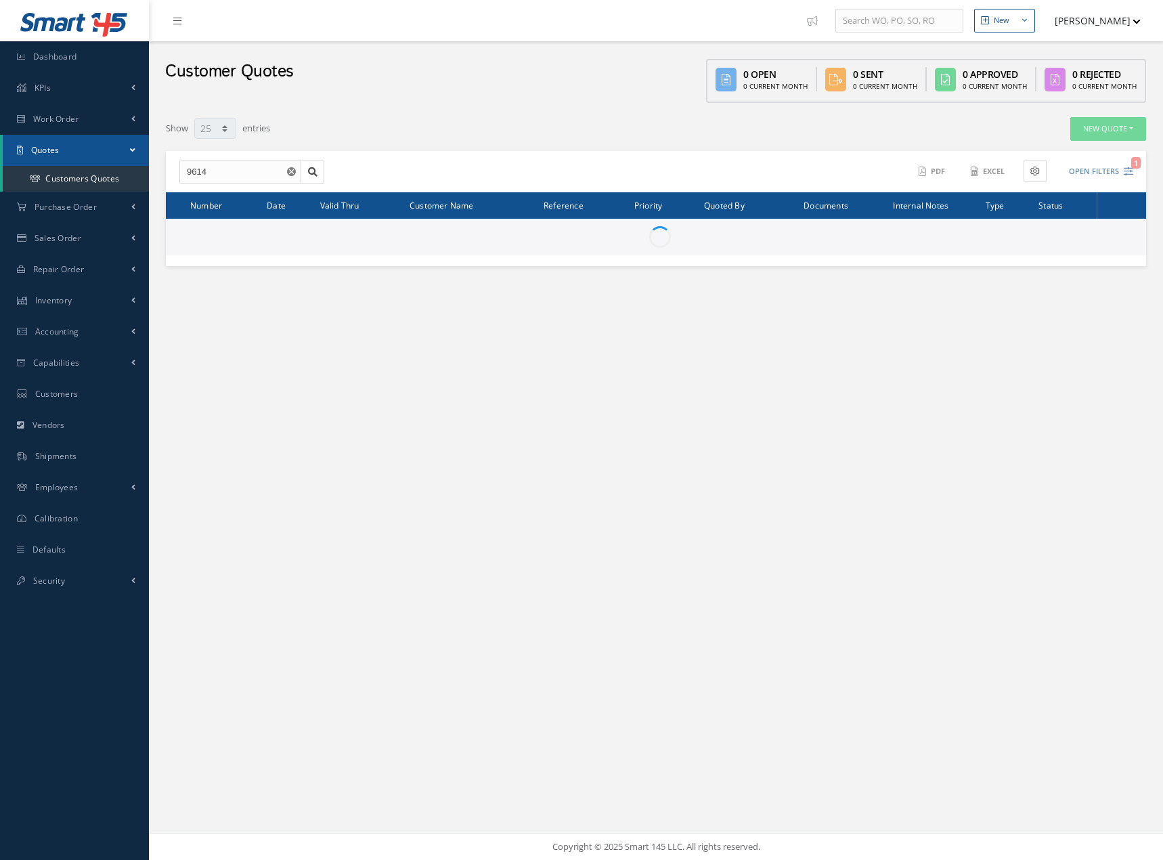
select select "25"
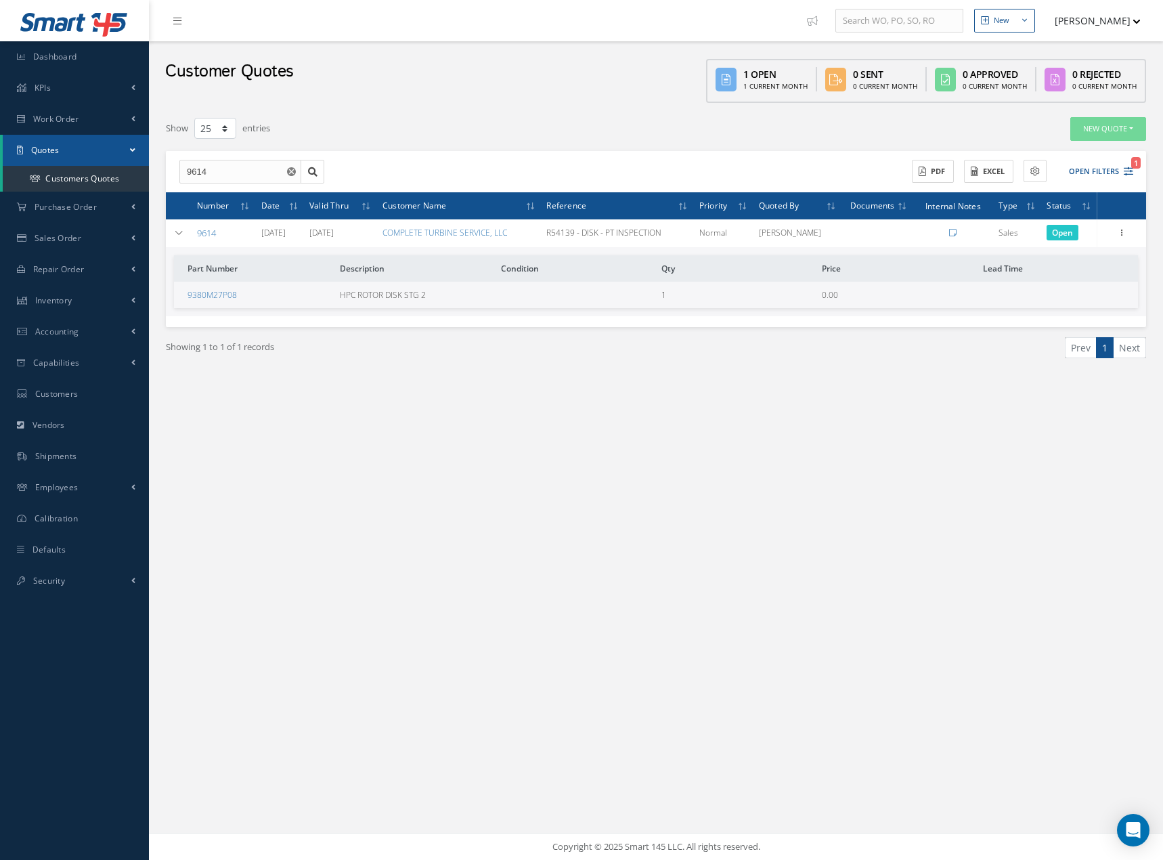
click at [1058, 233] on span "Open" at bounding box center [1063, 233] width 32 height 16
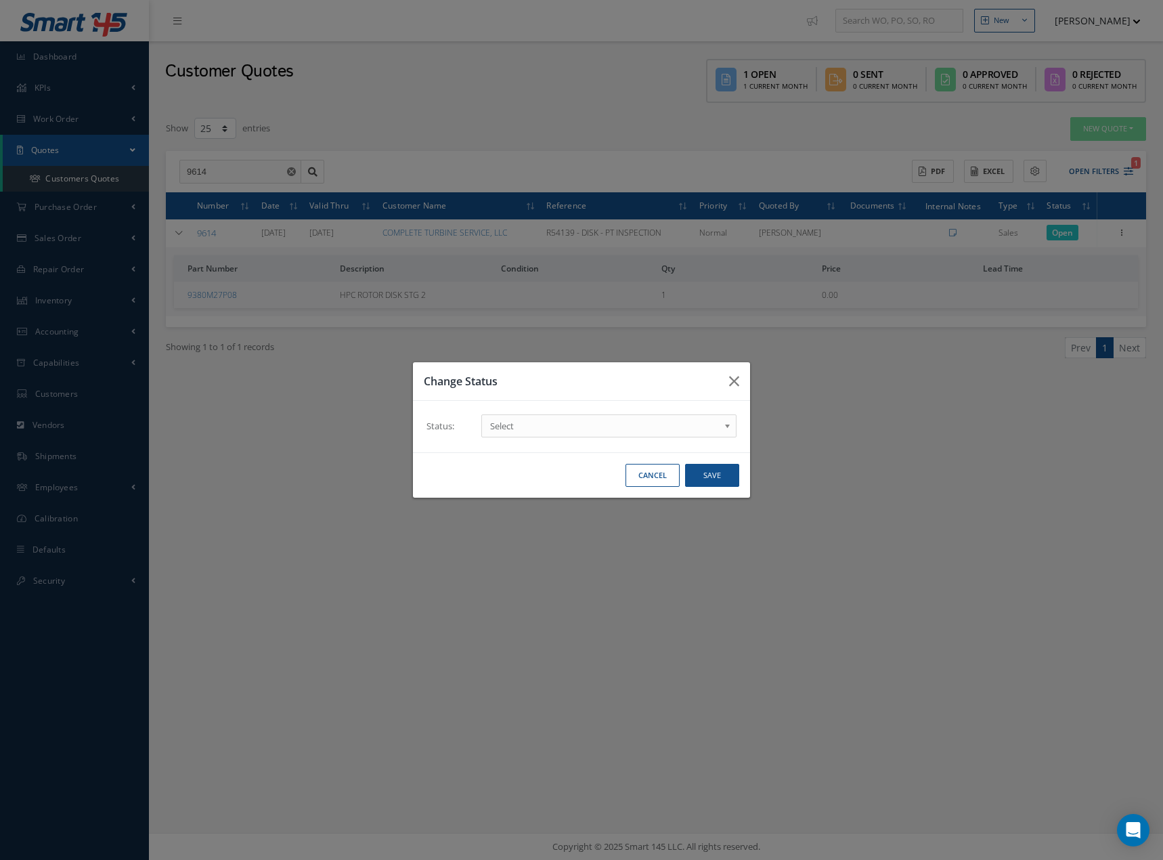
click at [722, 422] on link "Select" at bounding box center [608, 425] width 255 height 23
click at [730, 427] on b at bounding box center [730, 429] width 12 height 22
click at [651, 477] on button "Cancel" at bounding box center [653, 476] width 54 height 24
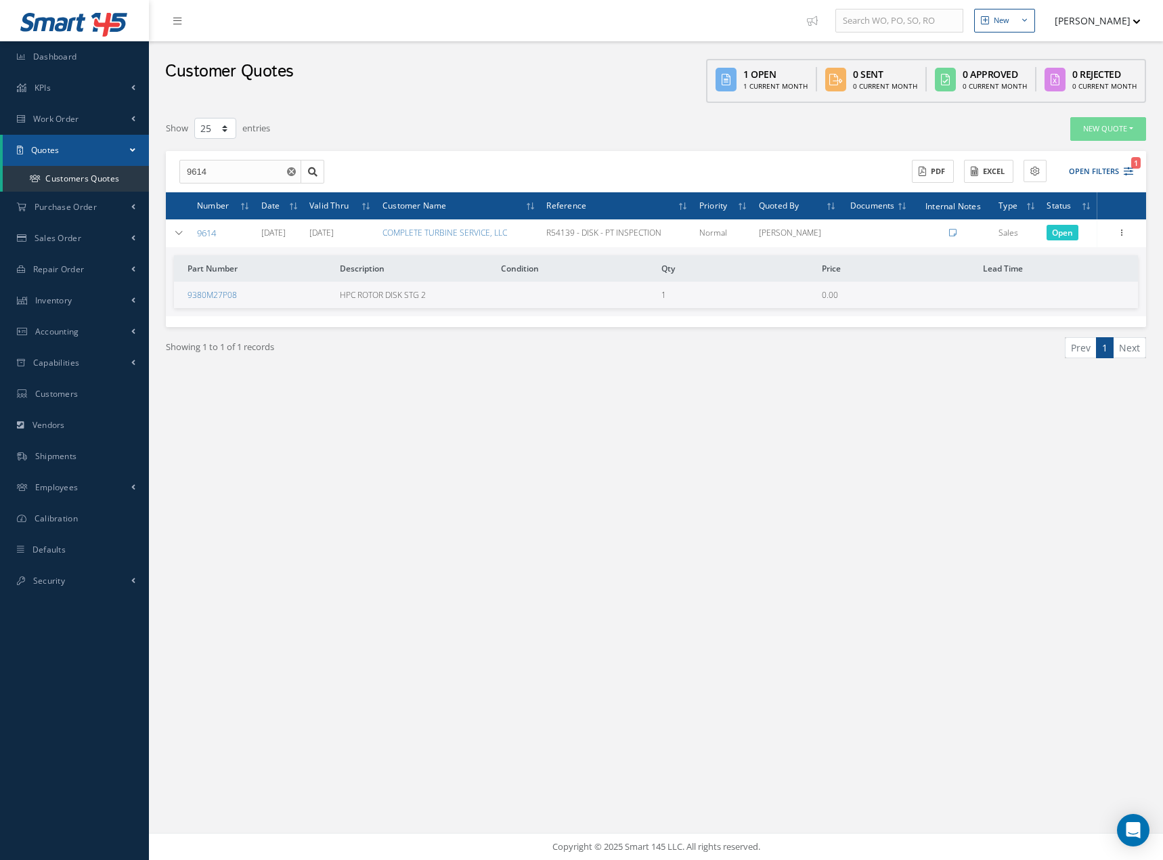
click at [1130, 235] on div "Edit Delete Send By Email Clone Create Work Order Convert to Sales Order Docume…" at bounding box center [1122, 233] width 16 height 16
click at [1117, 232] on icon at bounding box center [1122, 231] width 14 height 11
click at [1032, 241] on link "Edit" at bounding box center [1059, 242] width 107 height 18
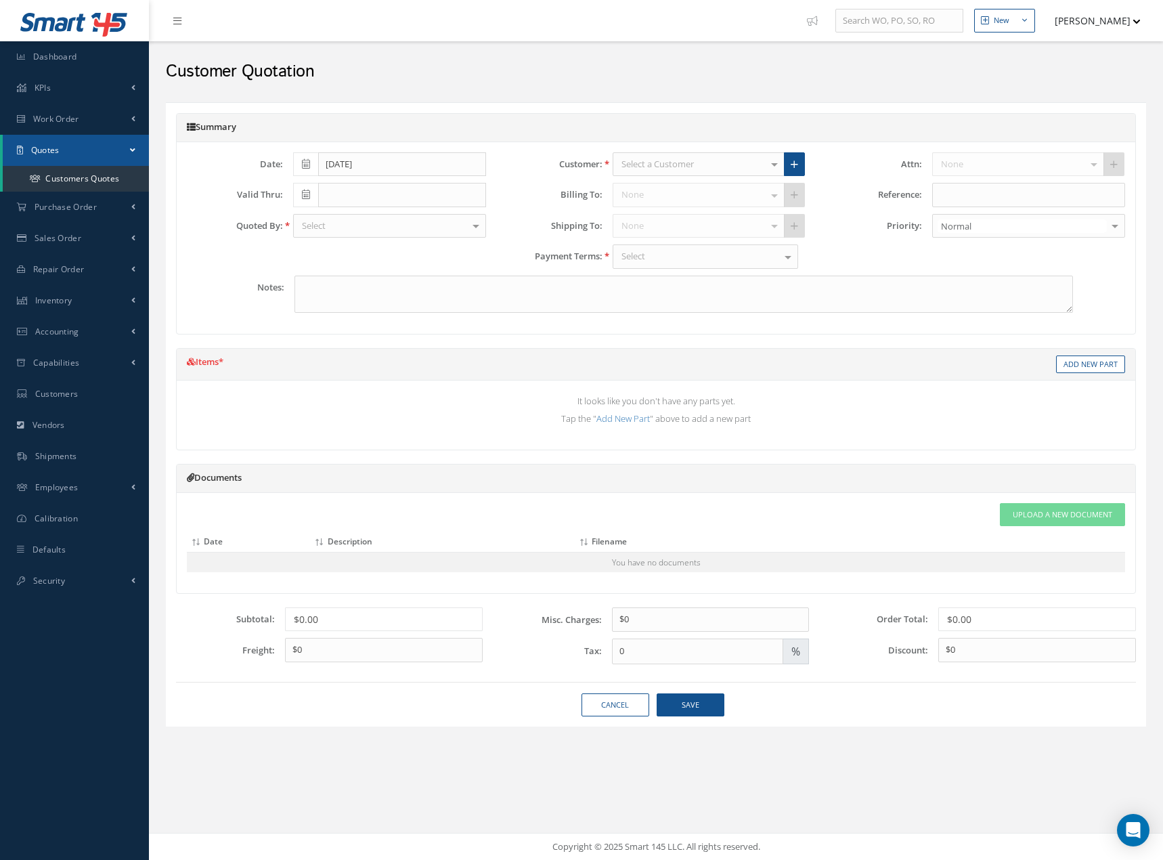
type input "[DATE]"
type input "R54139 - DISK - PT INSPECTION"
type input "0.00"
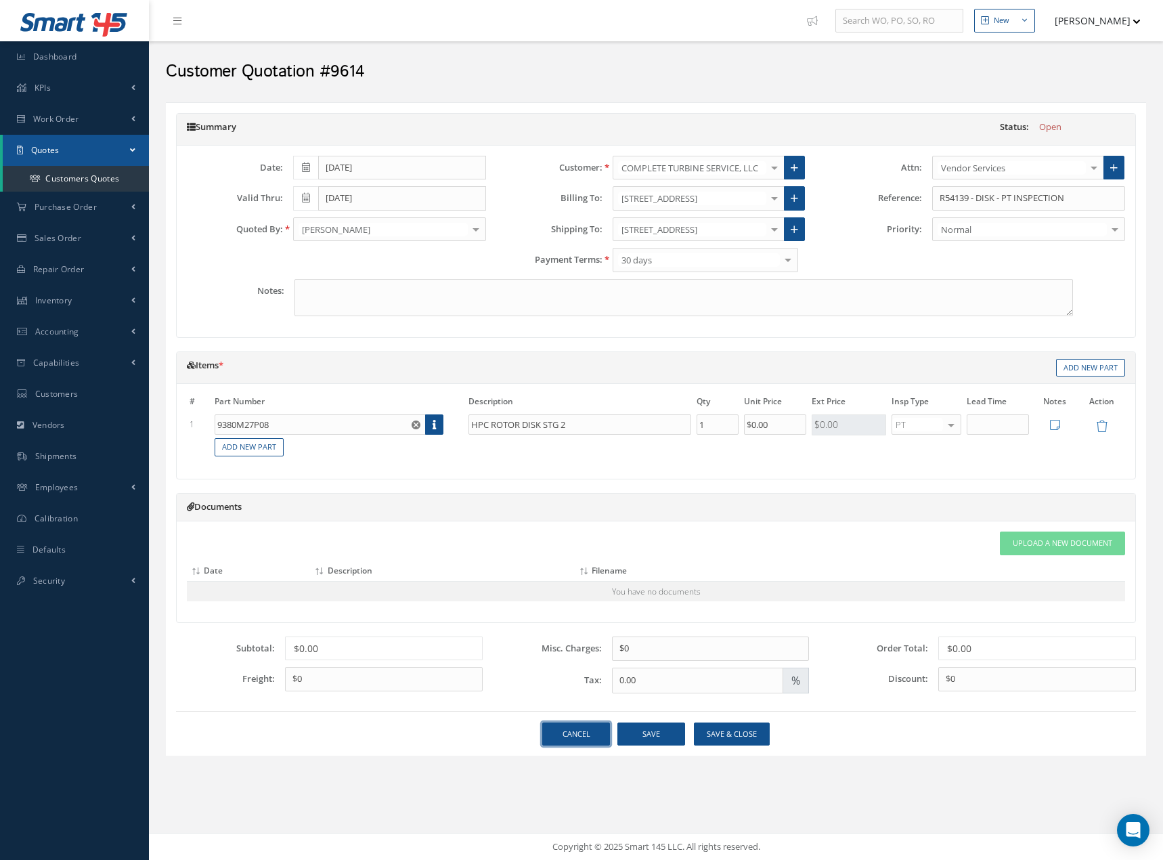
click at [584, 736] on link "Cancel" at bounding box center [576, 734] width 68 height 24
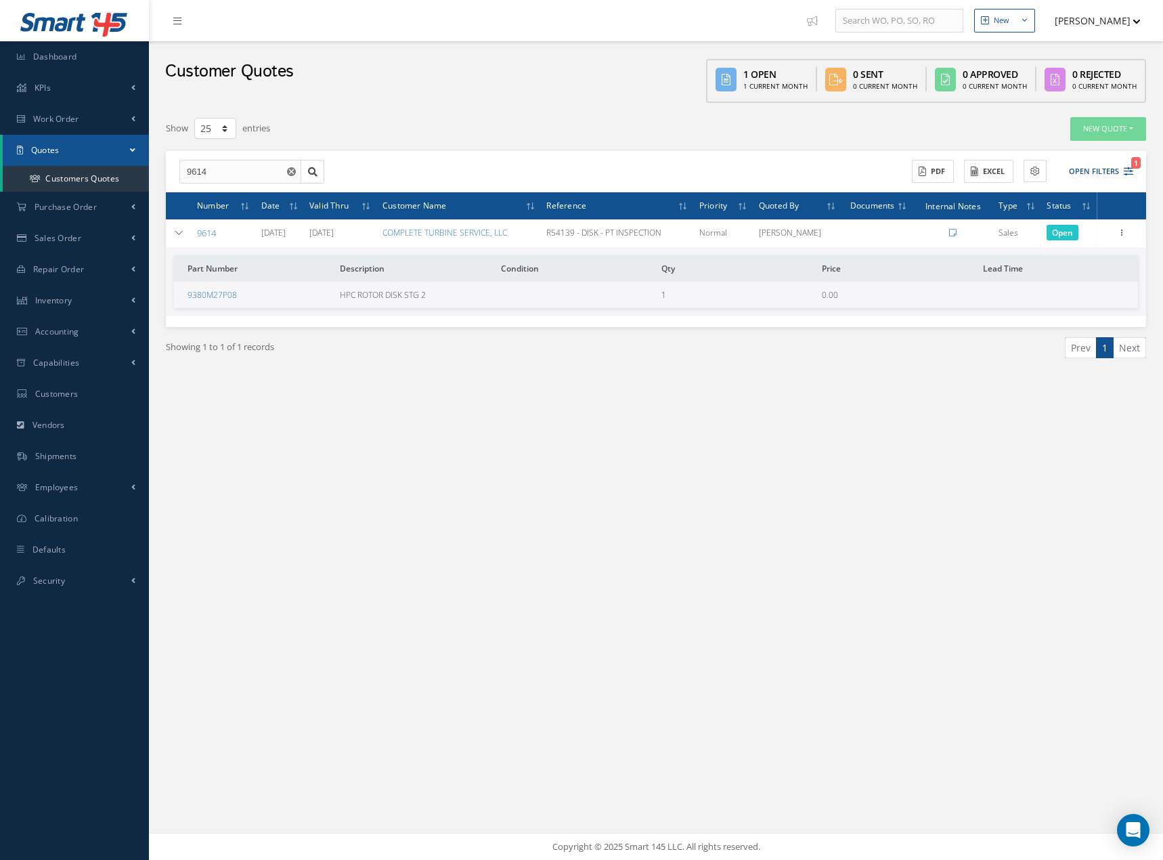
select select "25"
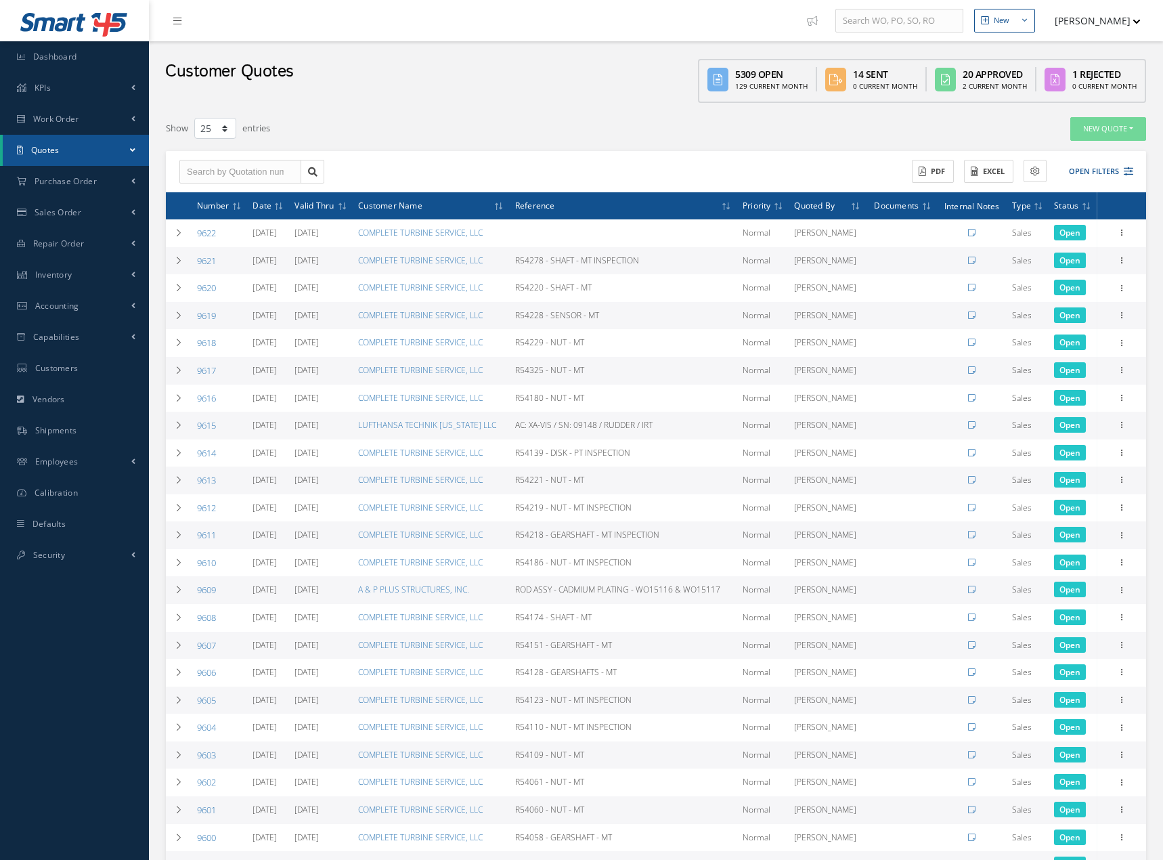
select select "25"
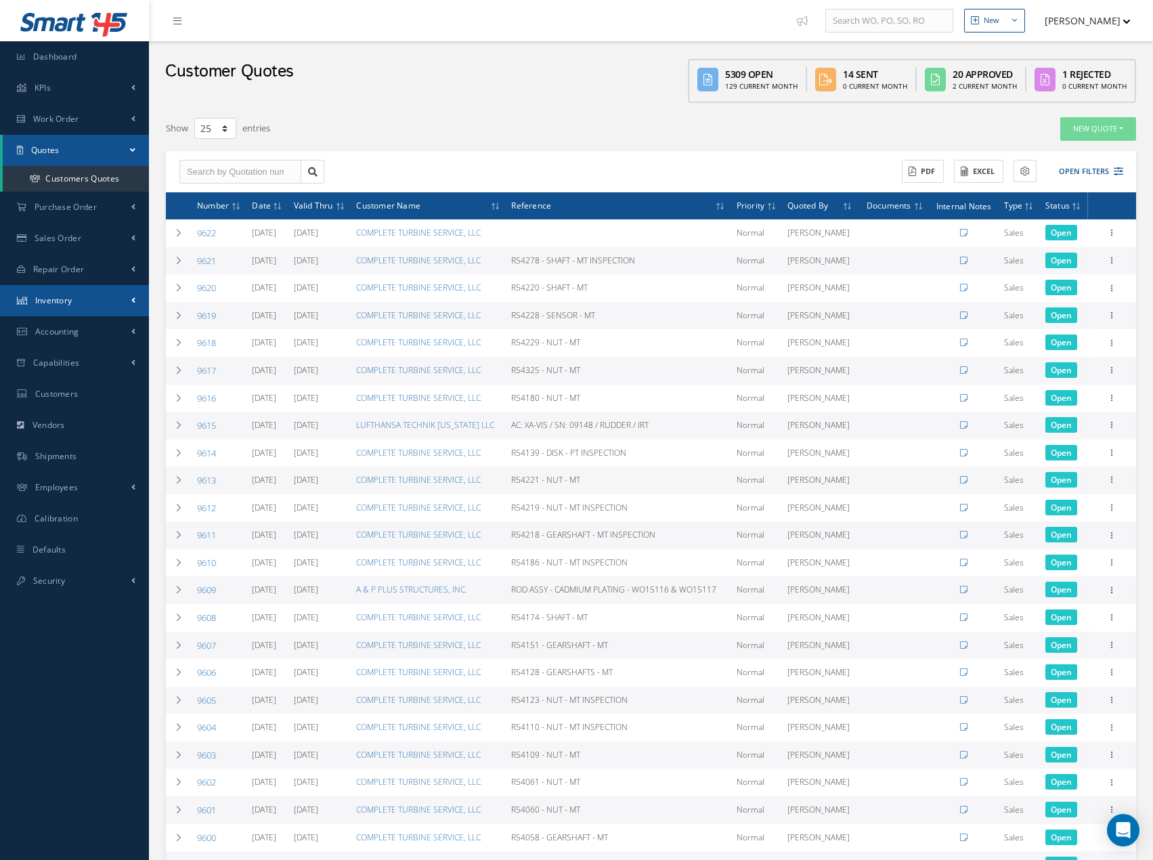
click at [54, 296] on span "Inventory" at bounding box center [53, 301] width 37 height 12
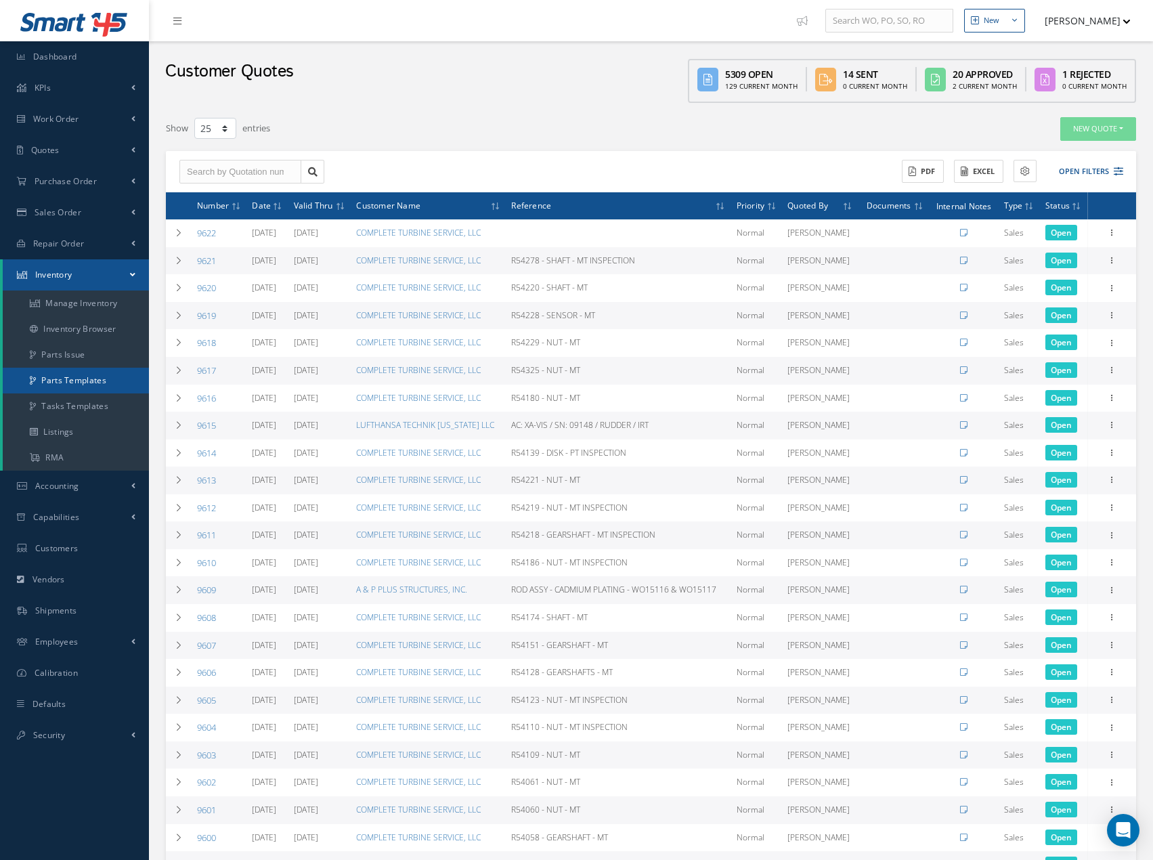
click at [77, 383] on link "Parts Templates" at bounding box center [76, 381] width 146 height 26
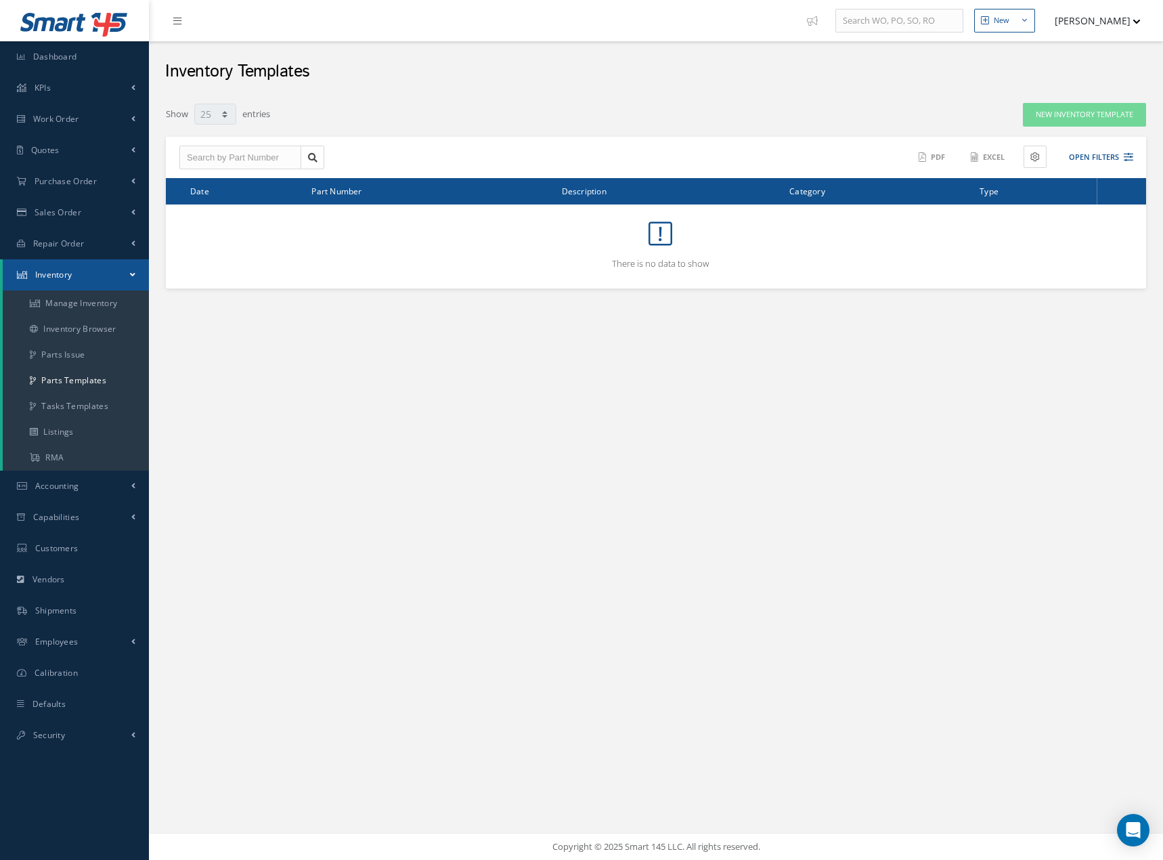
select select "25"
click at [1066, 114] on link "New Inventory Template" at bounding box center [1084, 115] width 123 height 24
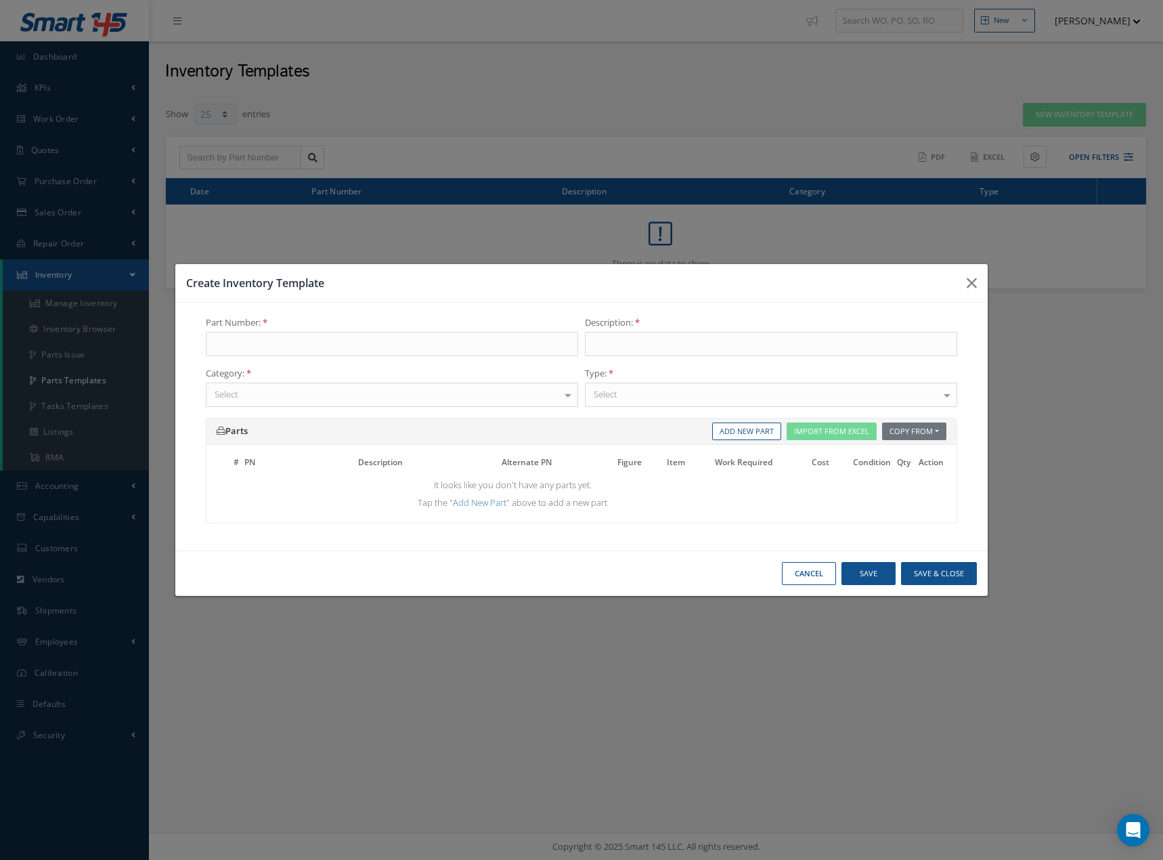
click at [565, 392] on div at bounding box center [568, 394] width 19 height 22
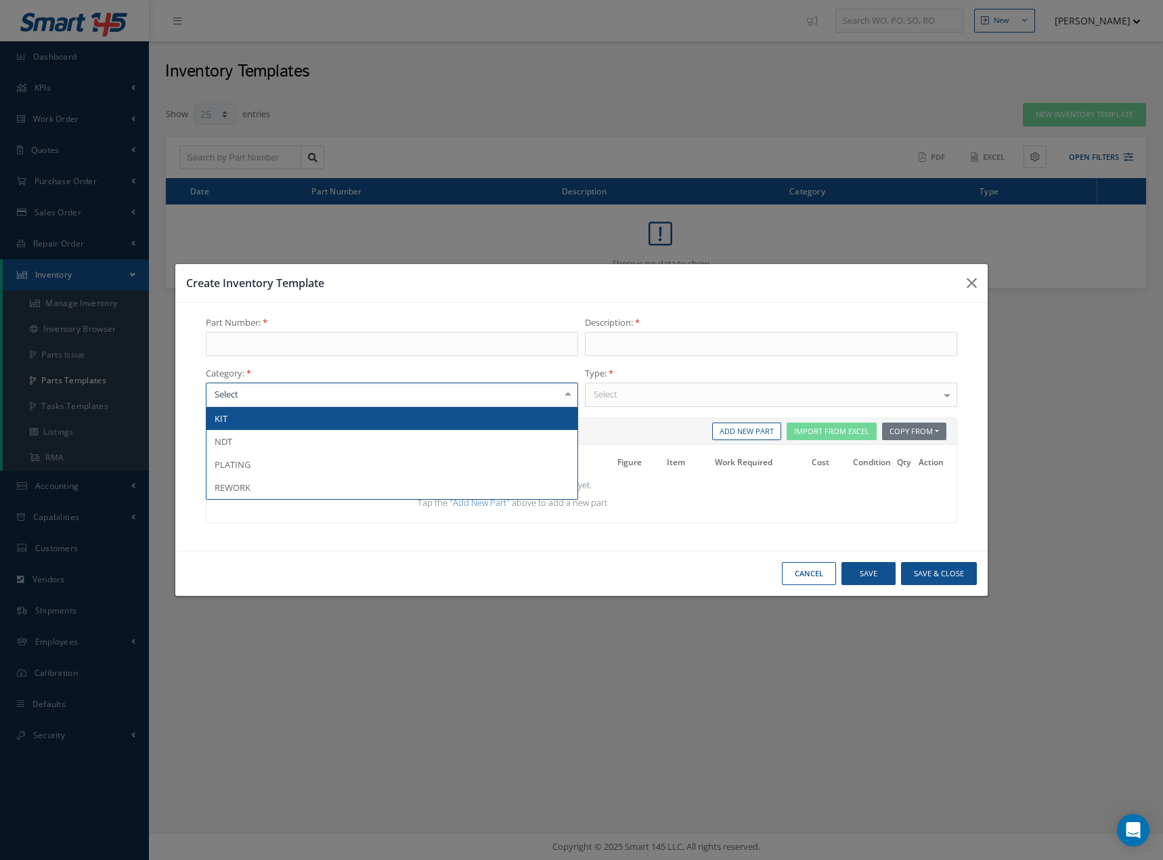
click at [565, 392] on div at bounding box center [568, 394] width 19 height 22
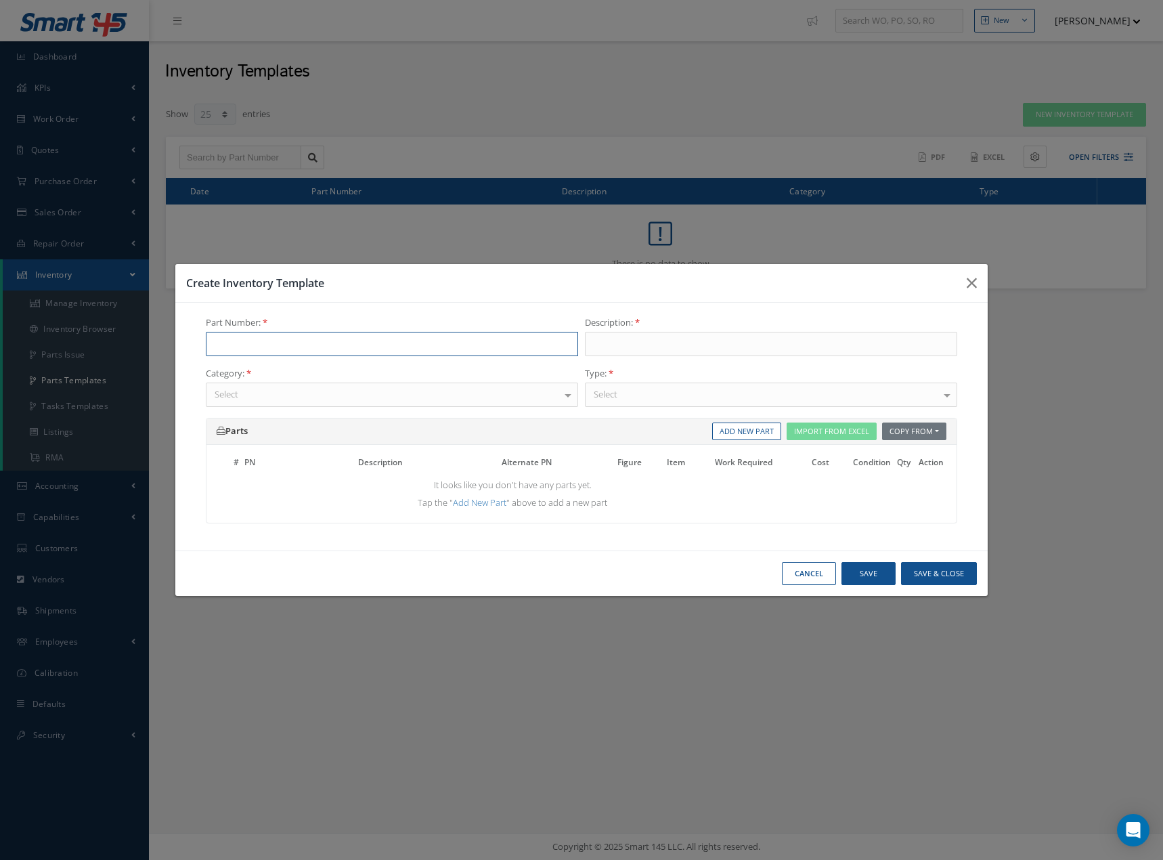
click at [407, 350] on input "text" at bounding box center [392, 344] width 372 height 24
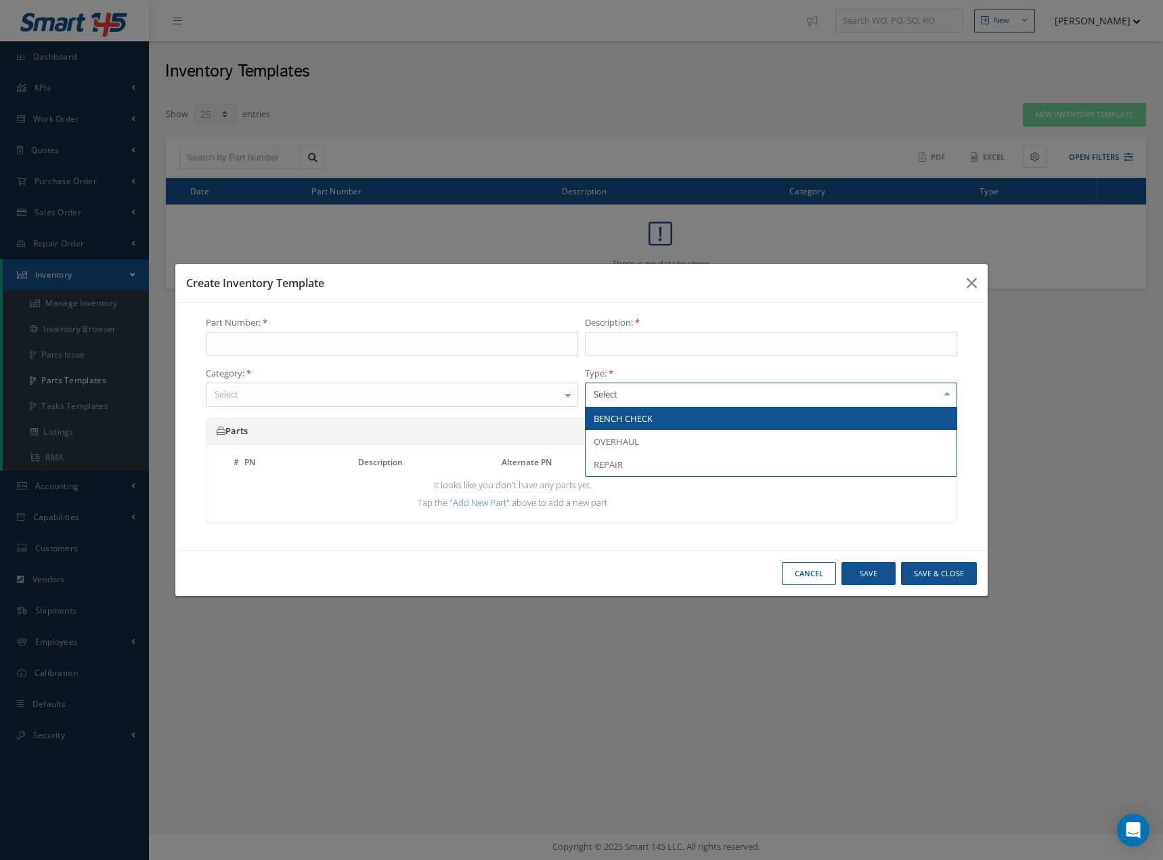
click at [946, 396] on div at bounding box center [947, 394] width 19 height 22
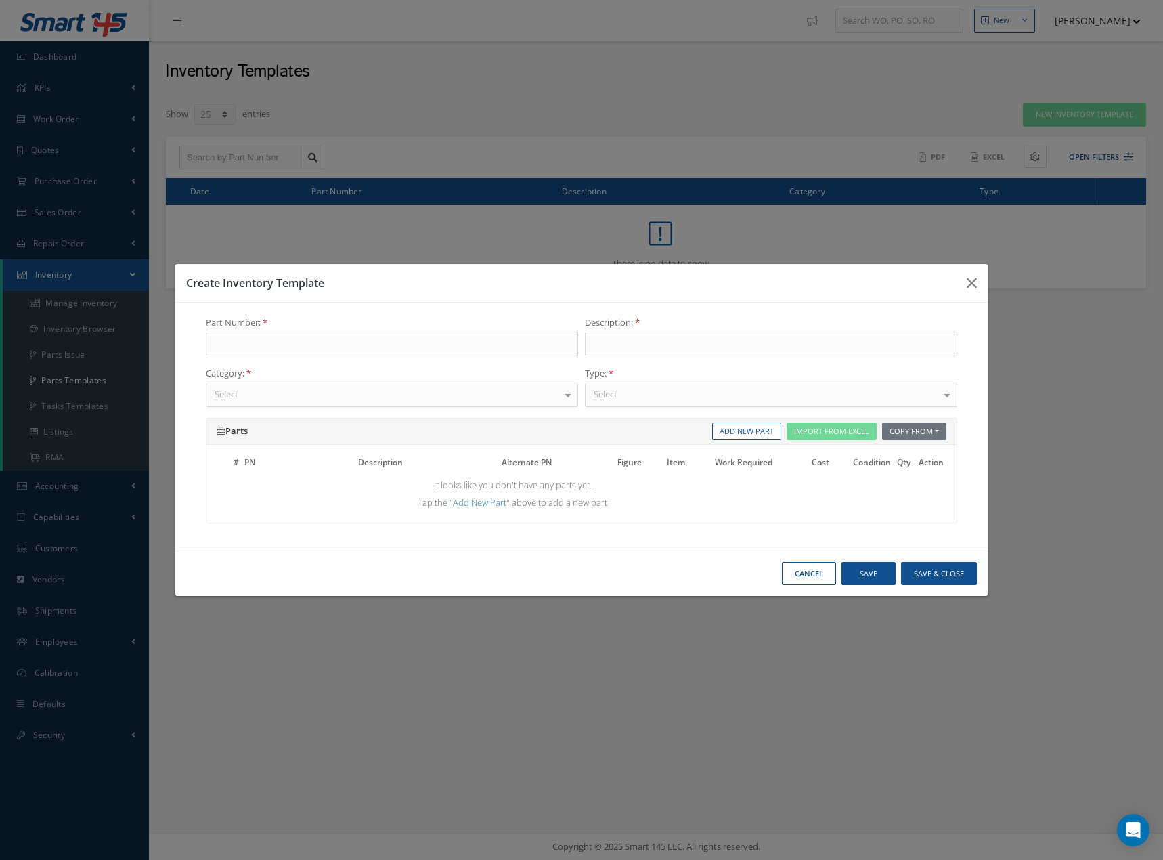
click at [946, 396] on div at bounding box center [947, 394] width 19 height 22
click at [371, 341] on input "text" at bounding box center [392, 344] width 372 height 24
click at [290, 372] on div "9312M66G08" at bounding box center [391, 369] width 357 height 14
type input "9312M66G08"
type input "AGB IDG ADAPTER [PAD 4]"
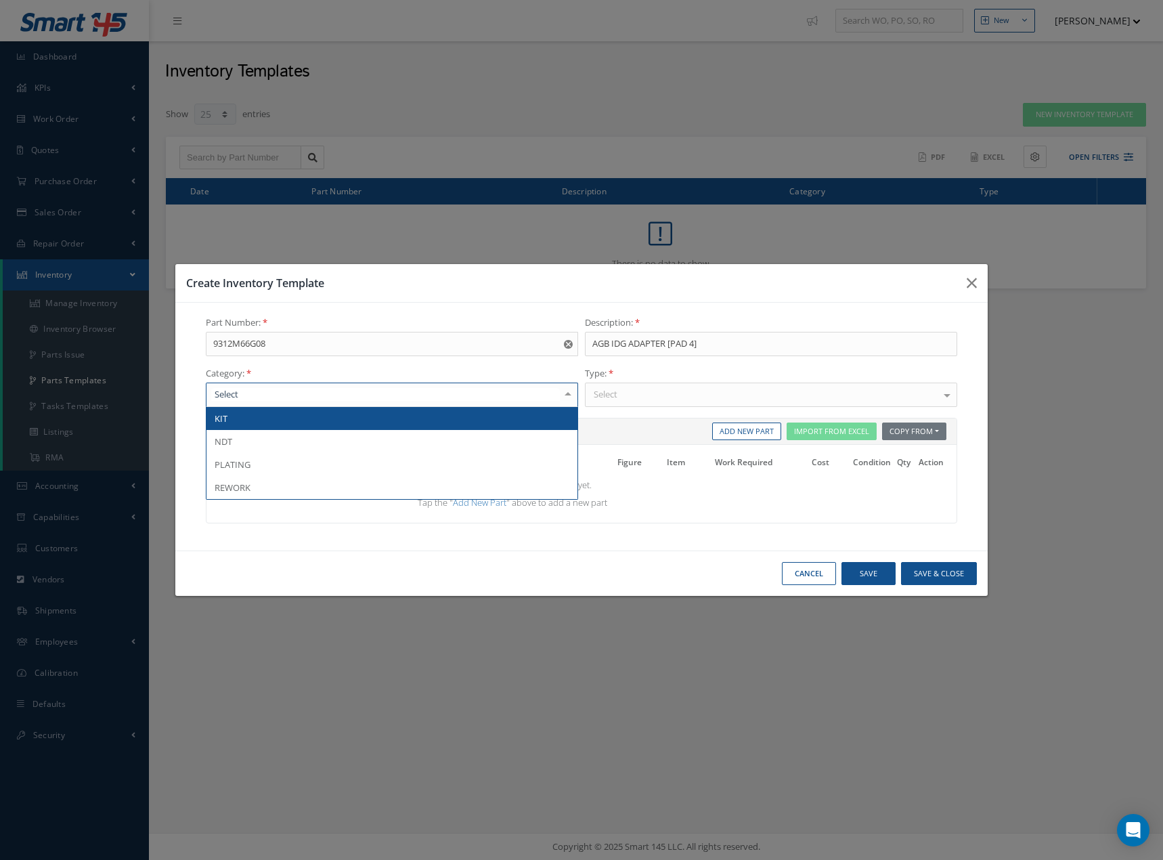
click at [565, 395] on div at bounding box center [568, 394] width 19 height 22
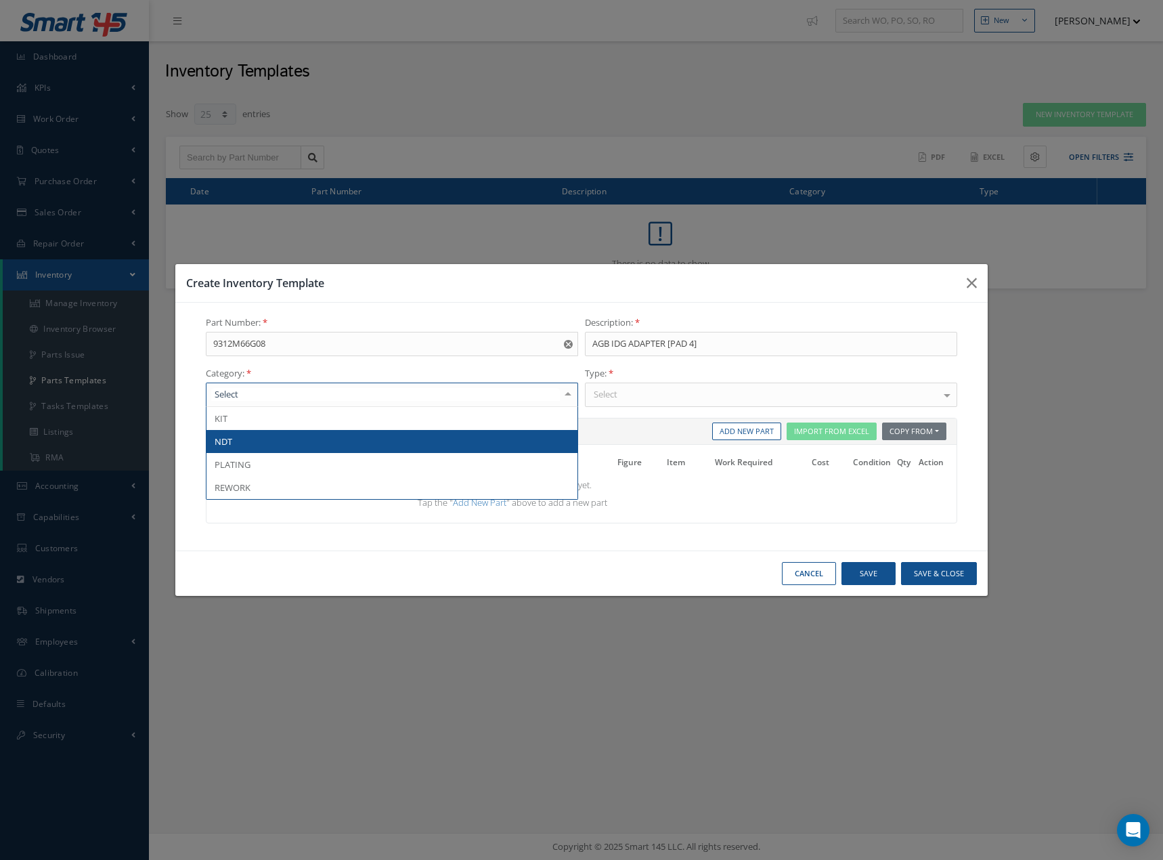
click at [498, 436] on span "NDT" at bounding box center [391, 441] width 371 height 23
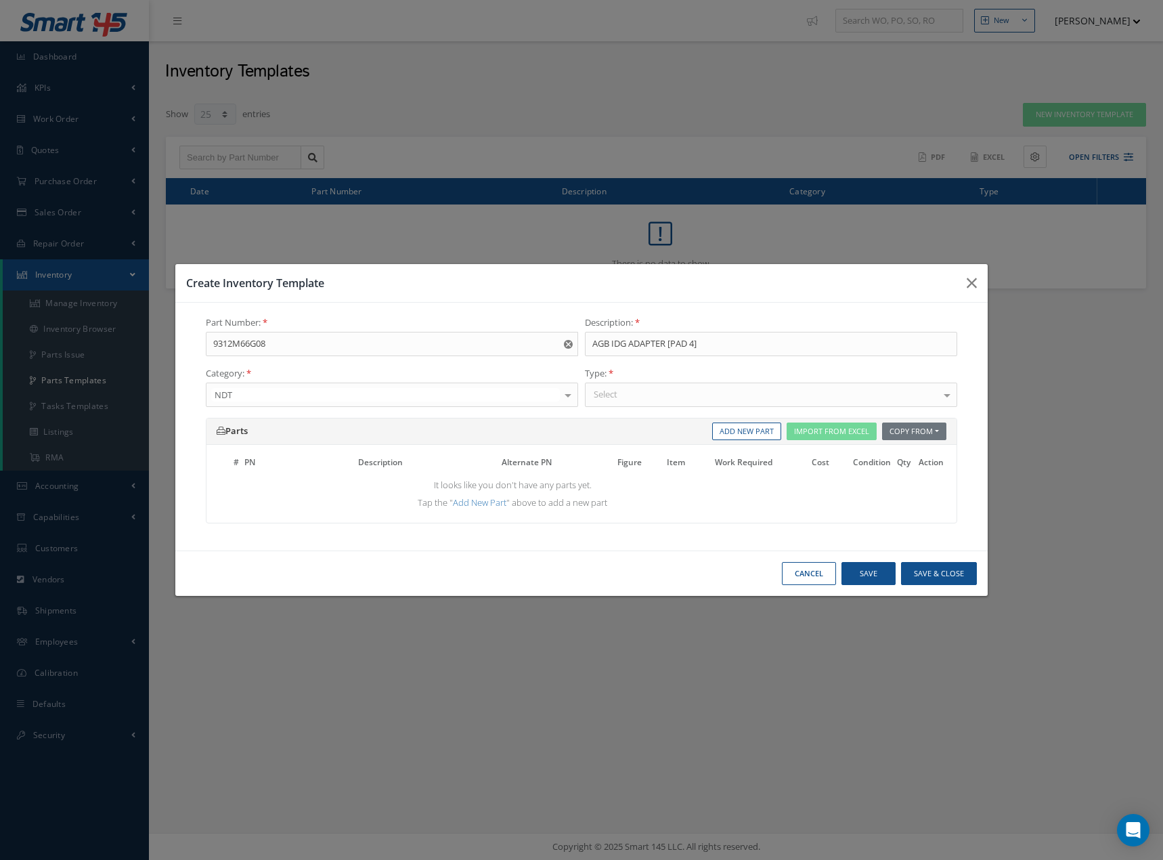
click at [630, 396] on div "Select" at bounding box center [771, 395] width 372 height 24
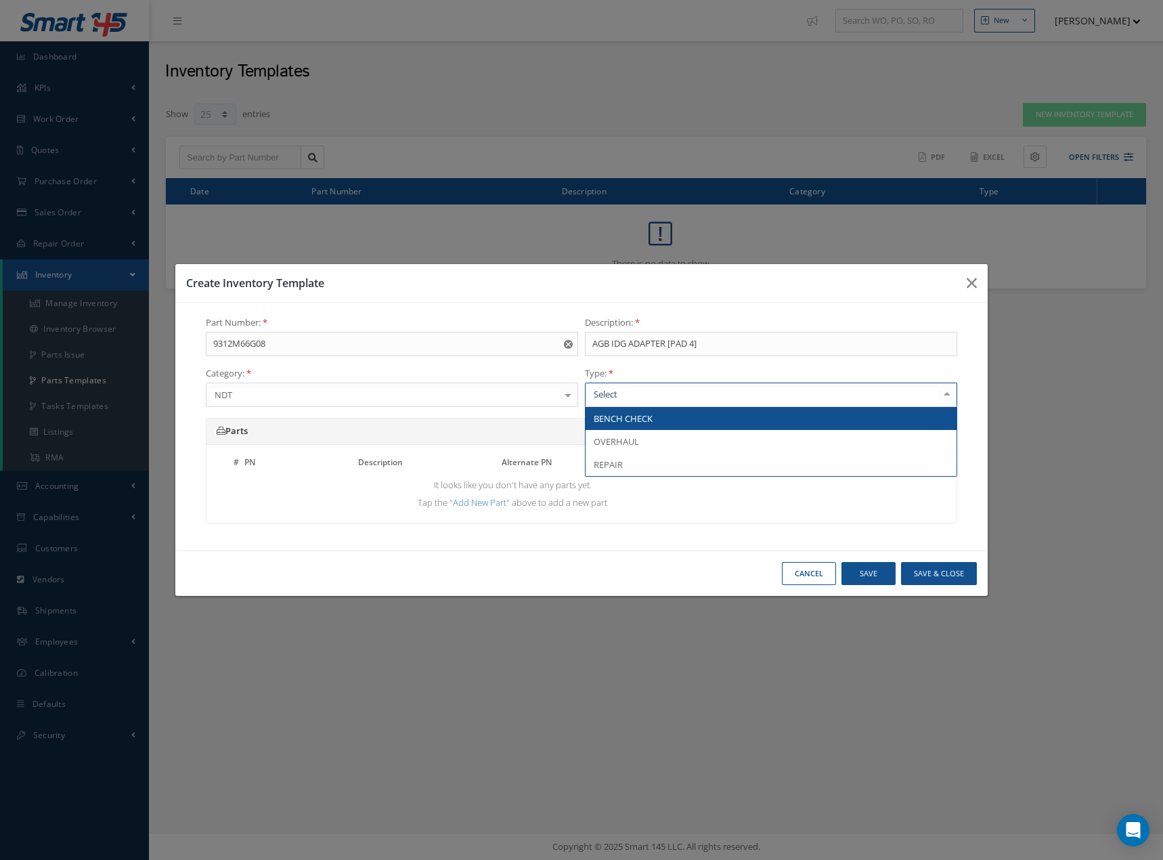
click at [630, 422] on span "BENCH CHECK" at bounding box center [623, 418] width 59 height 12
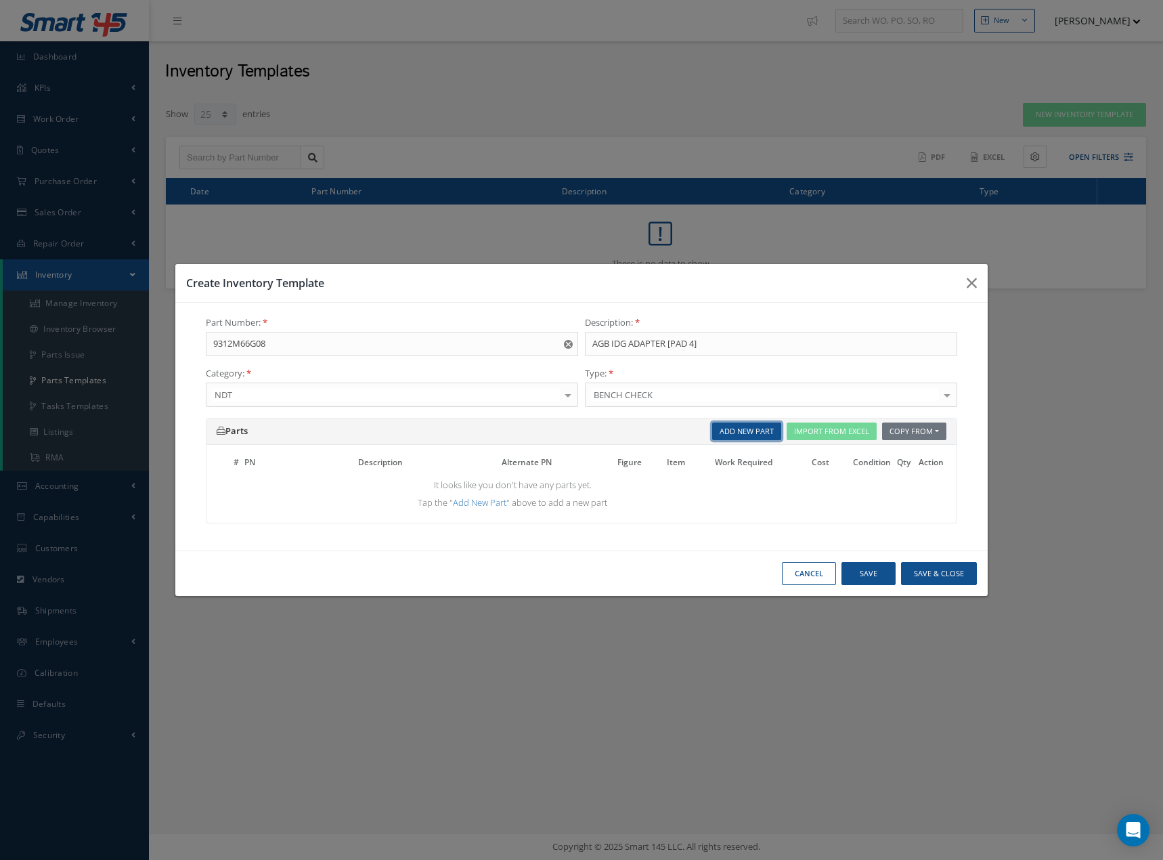
click at [737, 431] on link "Add New Part" at bounding box center [746, 431] width 69 height 18
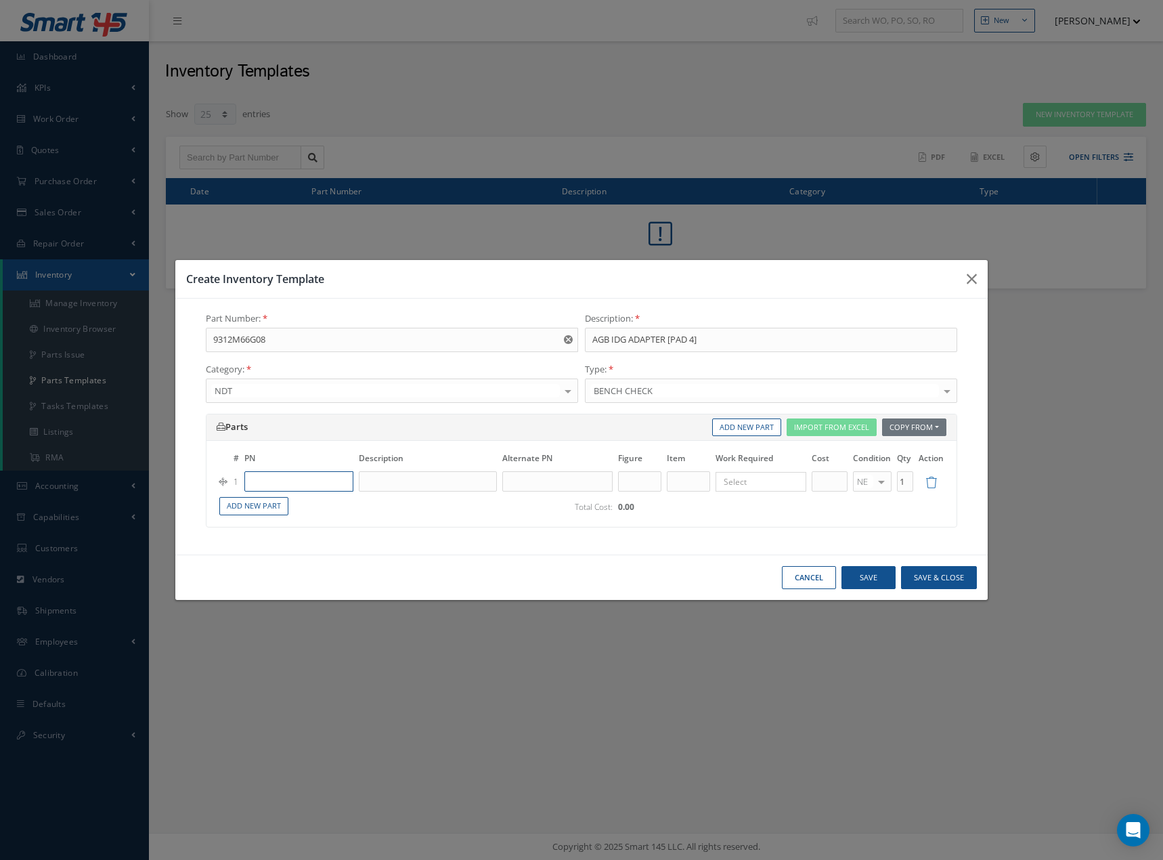
click at [326, 483] on input "text" at bounding box center [298, 481] width 109 height 20
click at [303, 508] on div "9312M66G08" at bounding box center [299, 503] width 94 height 12
type input "9312M66G08"
type input "AGB IDG ADAPTER [PAD 4]"
type input "75"
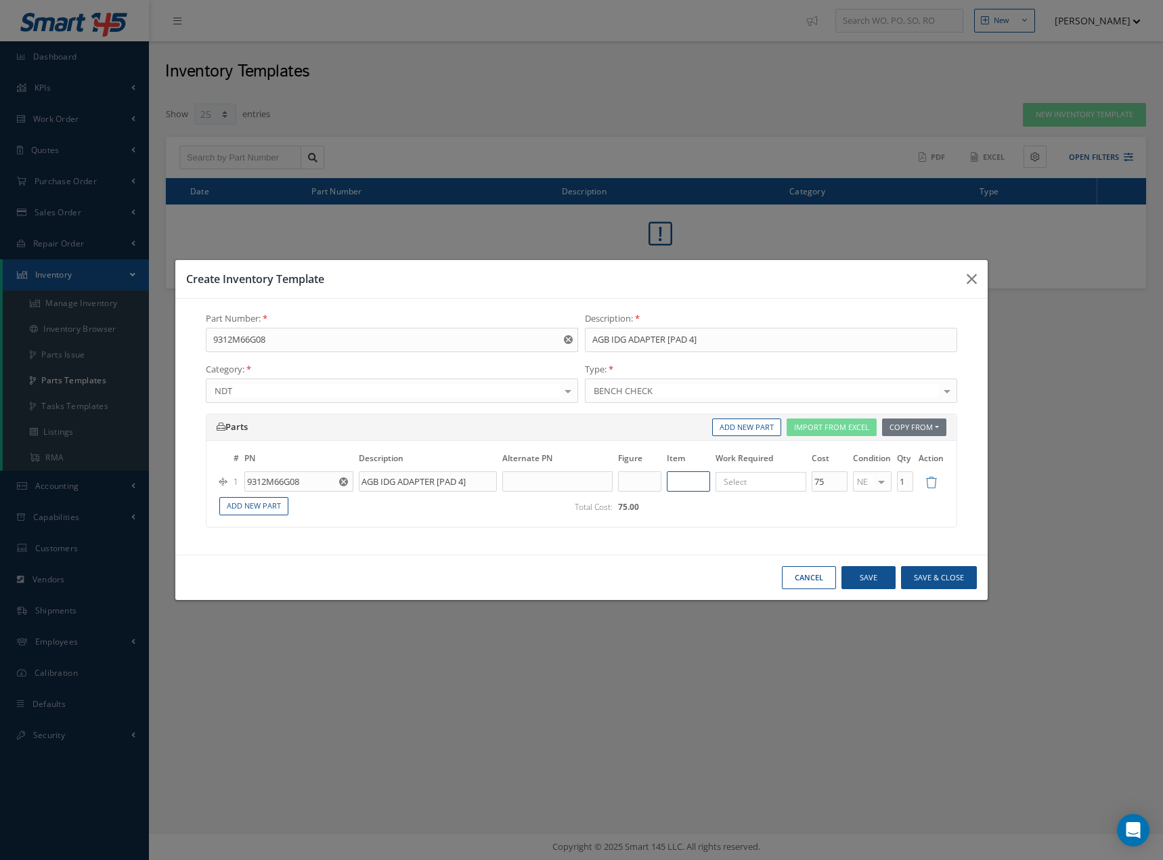
click at [676, 481] on input "text" at bounding box center [688, 481] width 43 height 20
click at [747, 486] on input "Search for option" at bounding box center [758, 481] width 81 height 13
click at [730, 542] on link "PT" at bounding box center [769, 547] width 107 height 21
click at [864, 528] on span "SV" at bounding box center [867, 526] width 10 height 12
click at [863, 578] on button "Save" at bounding box center [869, 578] width 54 height 24
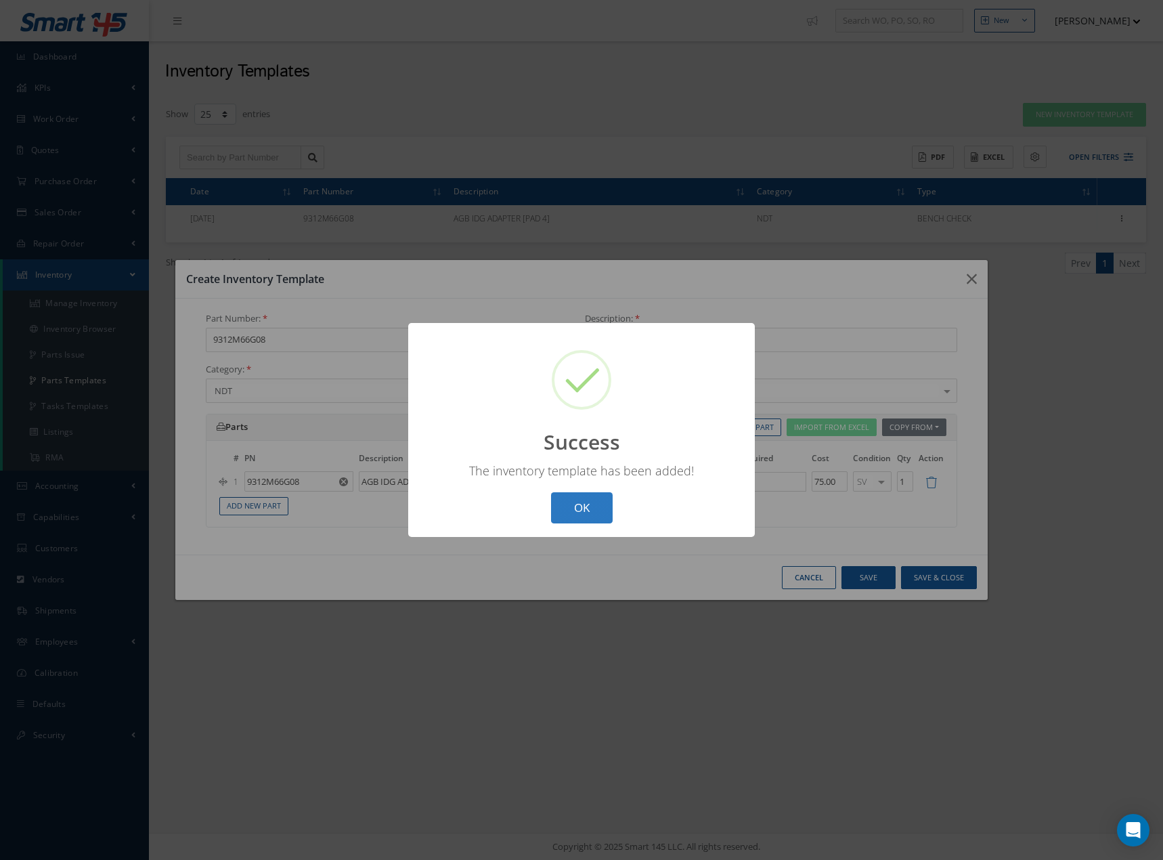
click at [588, 510] on button "OK" at bounding box center [582, 508] width 62 height 32
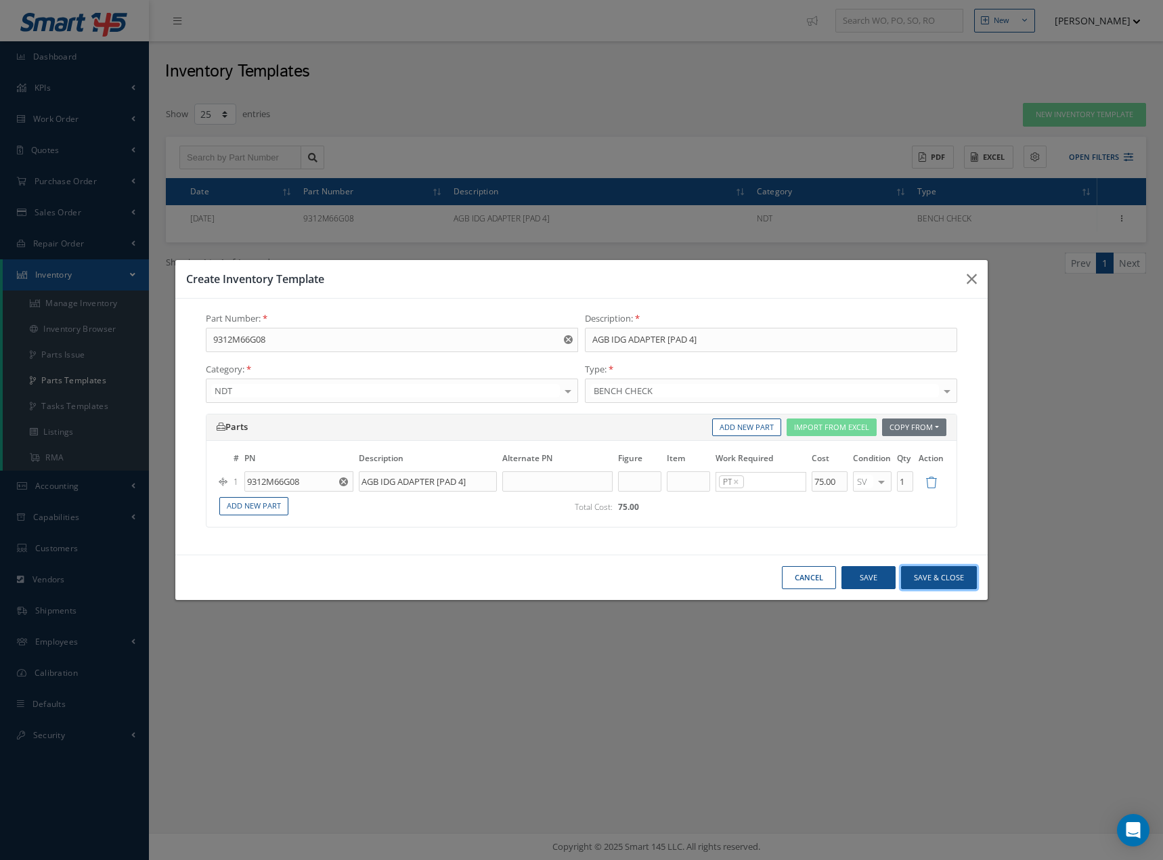
click at [941, 580] on button "Save & Close" at bounding box center [939, 578] width 76 height 24
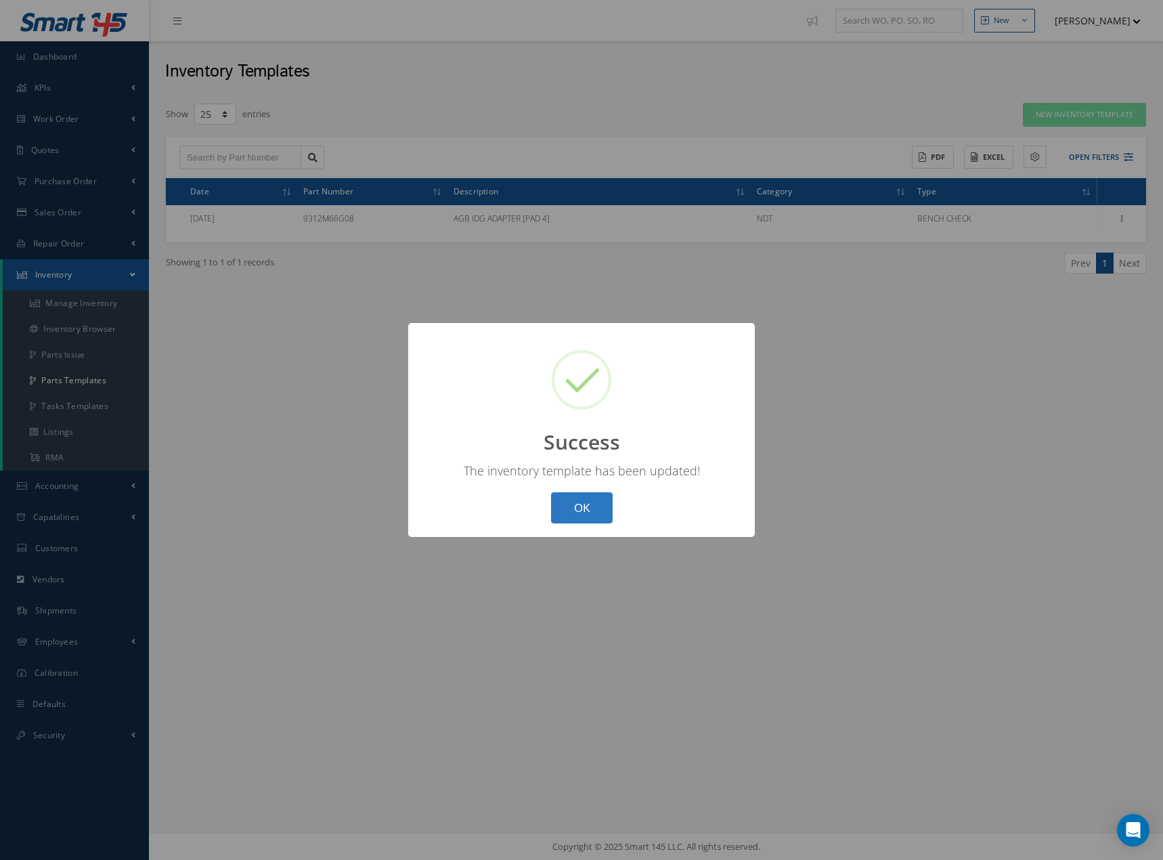
click at [564, 506] on button "OK" at bounding box center [582, 508] width 62 height 32
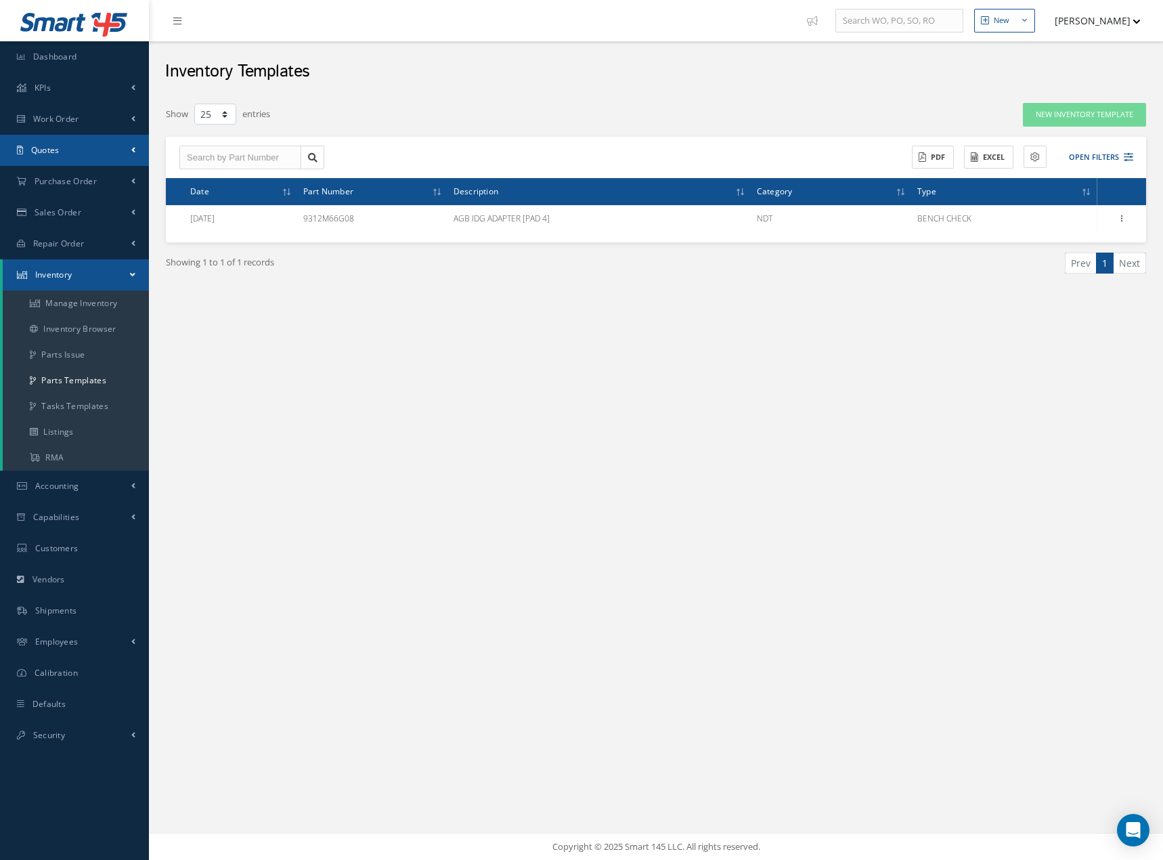
click at [41, 149] on span "Quotes" at bounding box center [45, 150] width 28 height 12
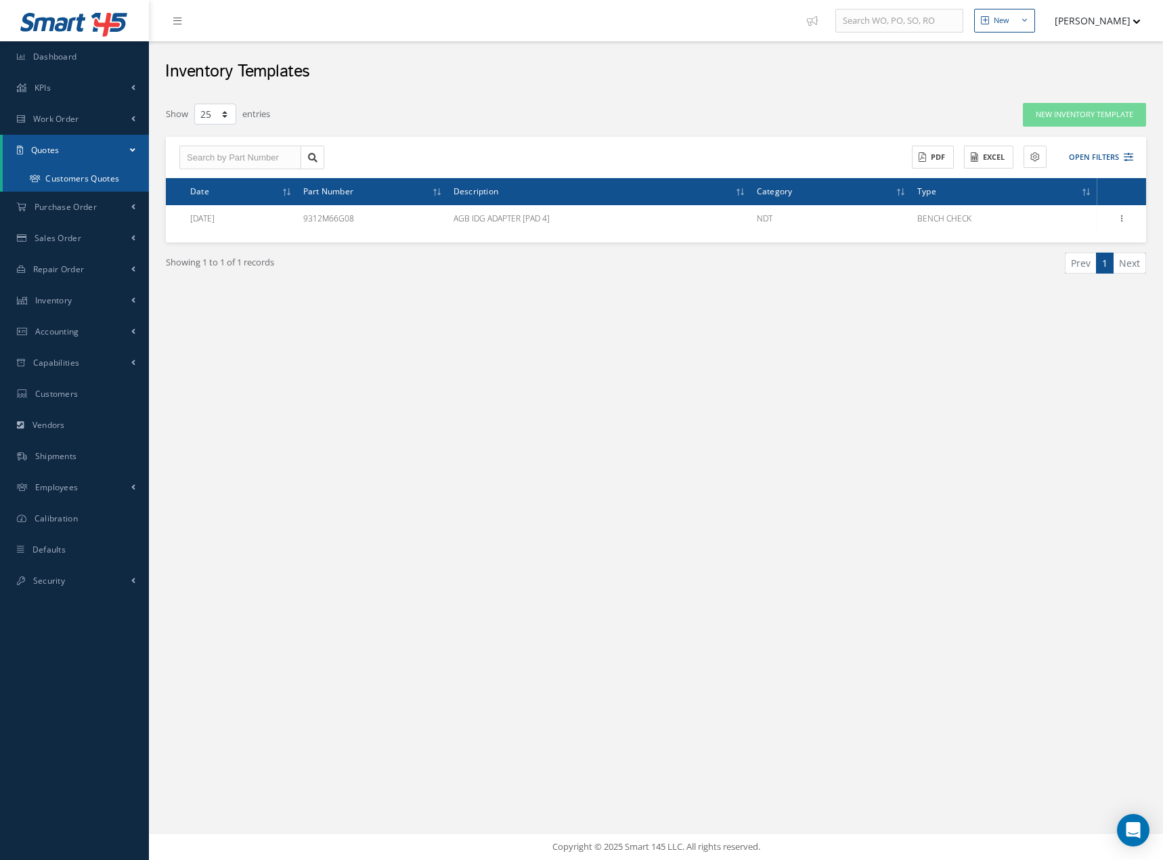
click at [76, 175] on link "Customers Quotes" at bounding box center [76, 179] width 146 height 26
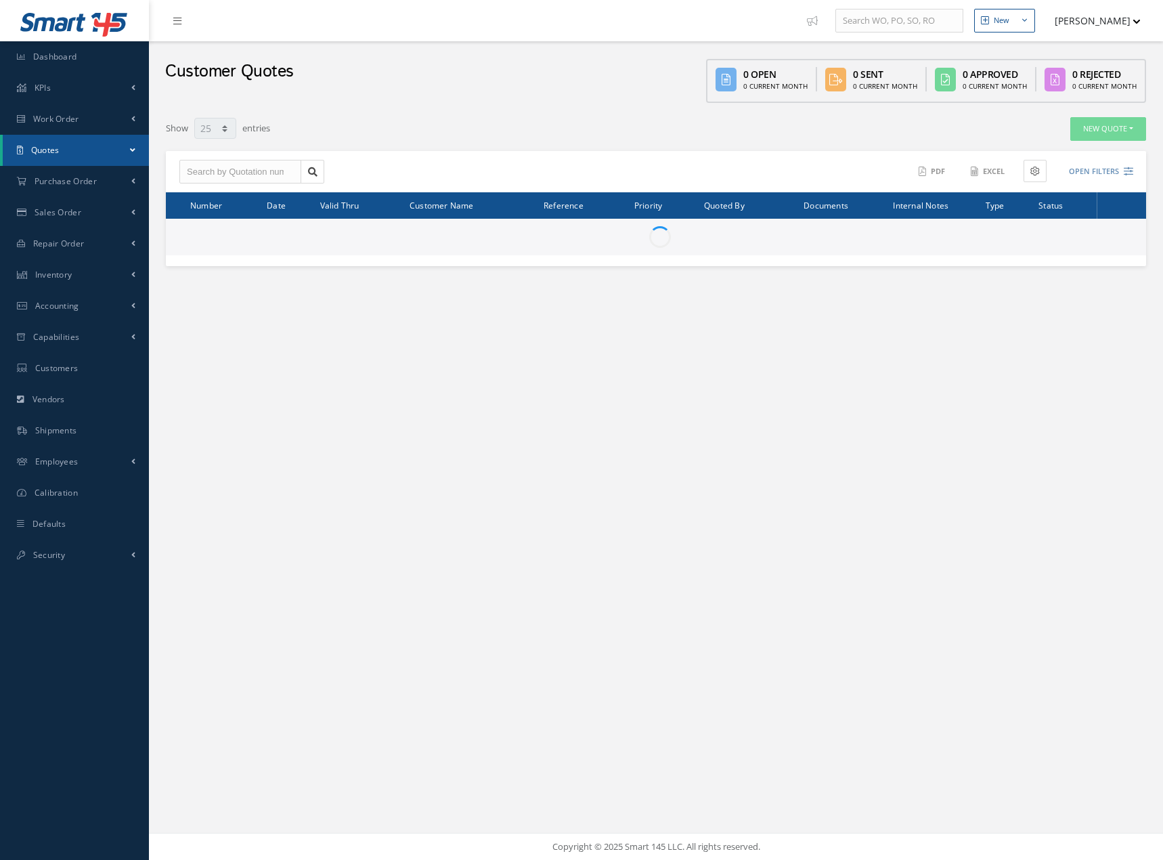
select select "25"
click at [1099, 123] on button "New Quote" at bounding box center [1108, 129] width 76 height 24
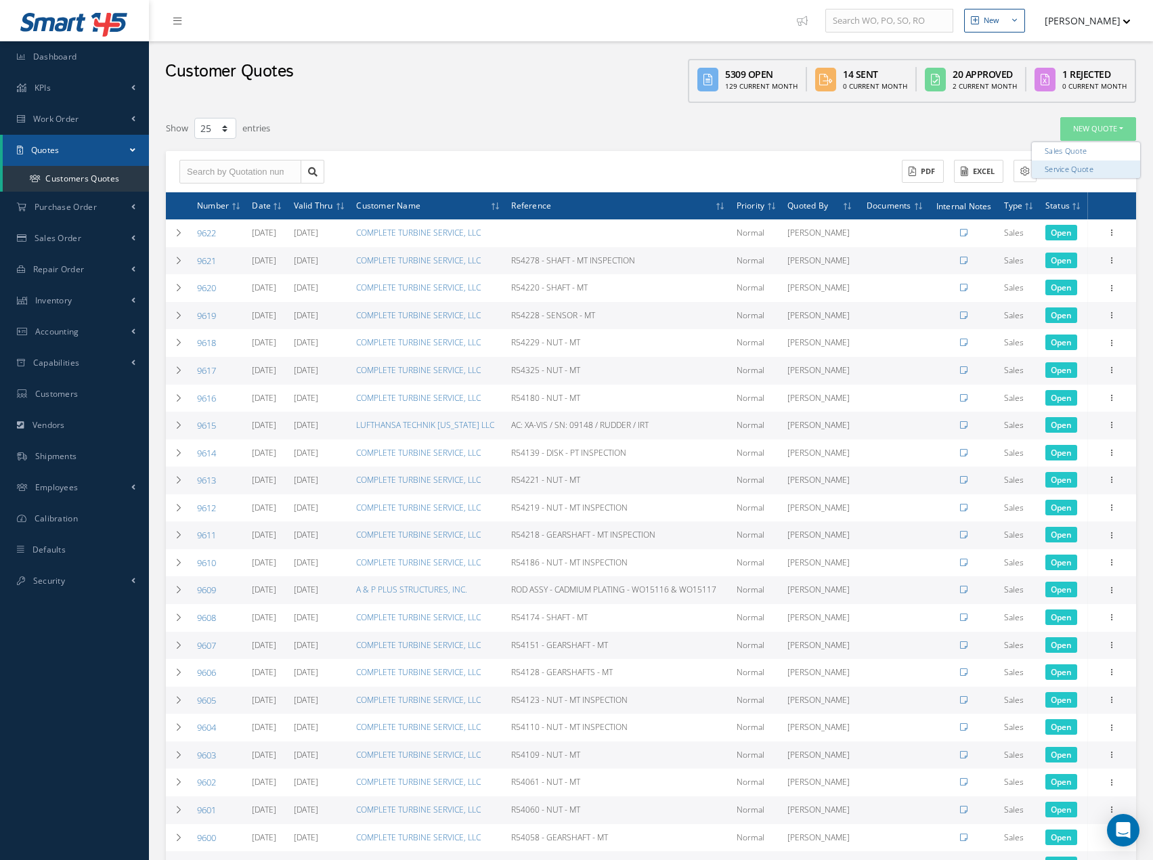
click at [1068, 168] on link "Service Quote" at bounding box center [1086, 169] width 108 height 18
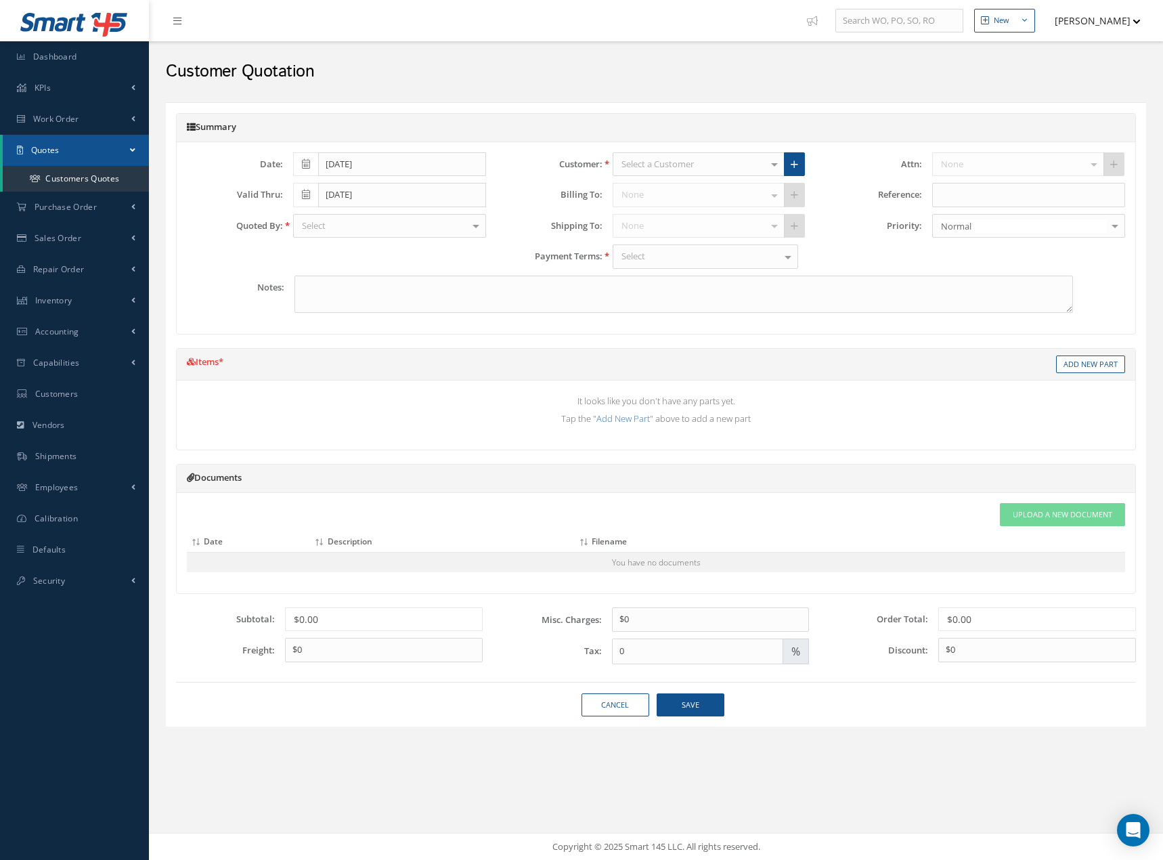
click at [385, 227] on div "Select" at bounding box center [389, 226] width 193 height 24
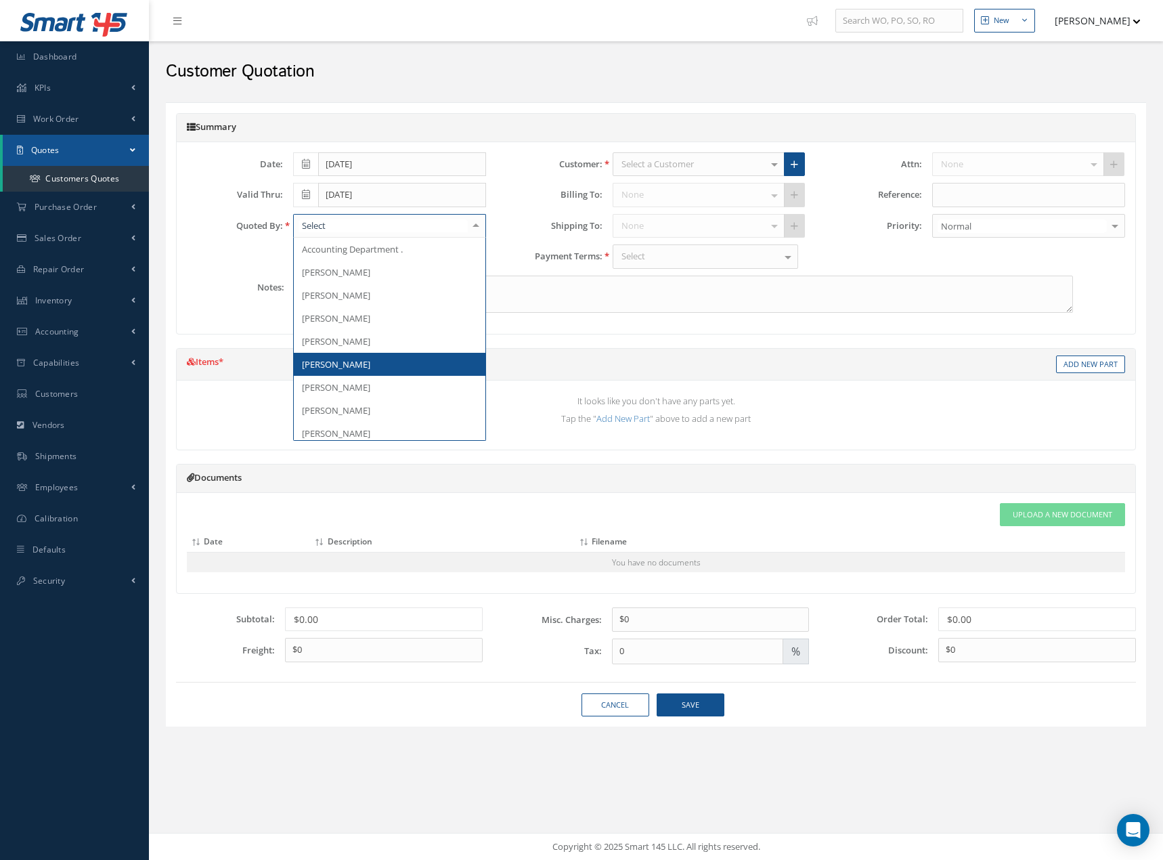
click at [364, 359] on span "[PERSON_NAME]" at bounding box center [390, 364] width 192 height 23
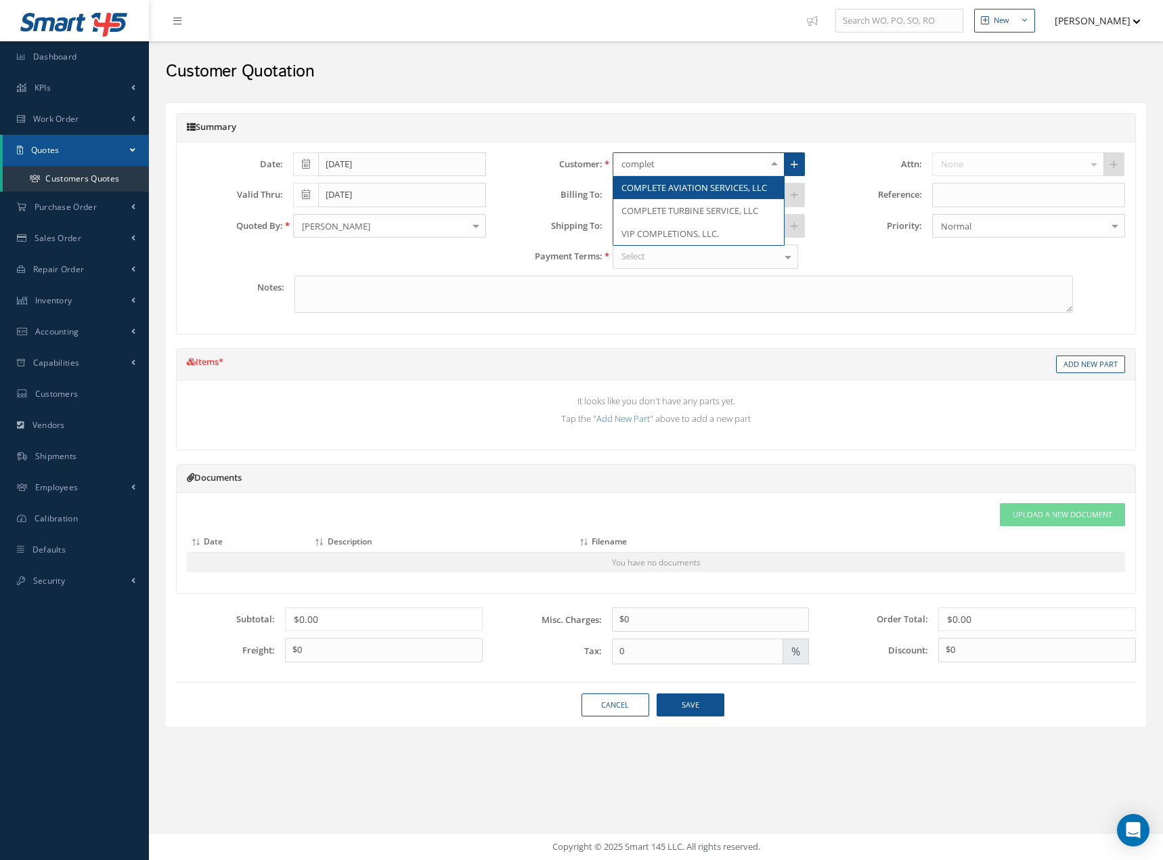
type input "complete"
click at [656, 217] on span "COMPLETE TURBINE SERVICE, LLC" at bounding box center [689, 210] width 137 height 12
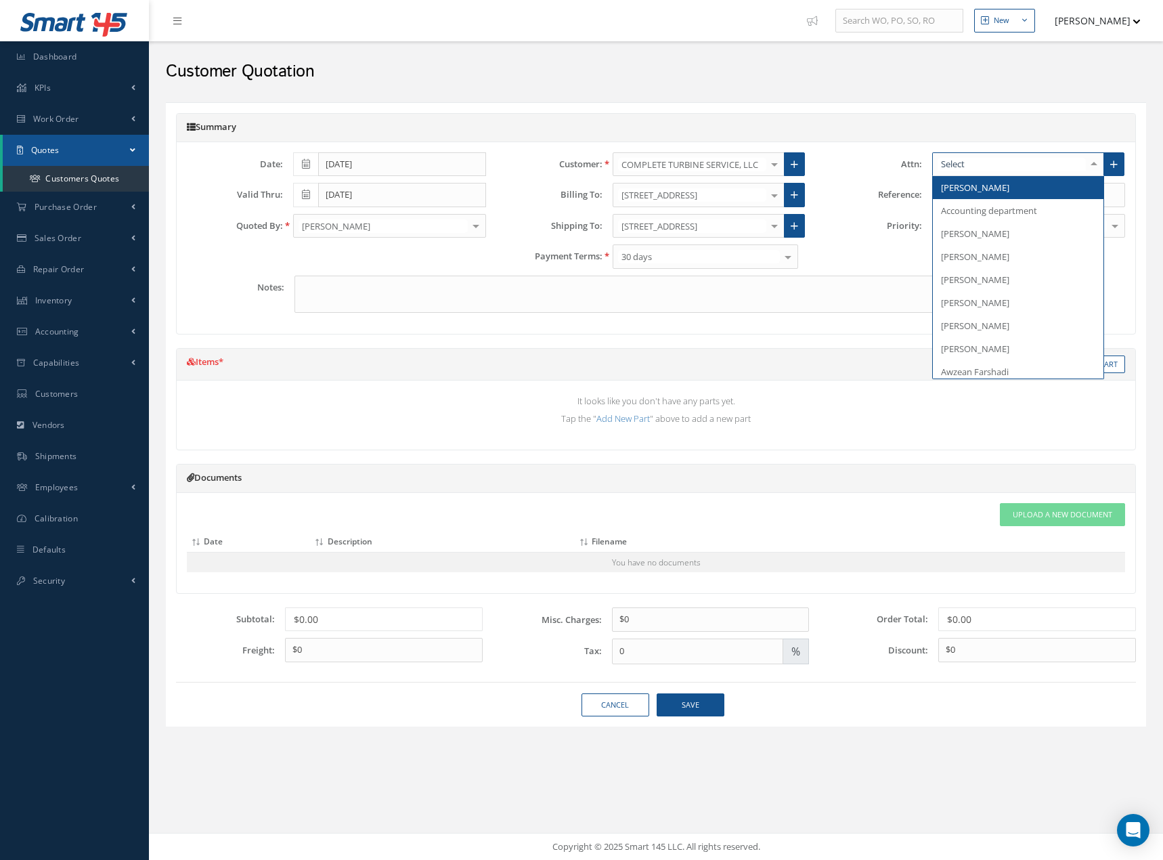
click at [1092, 166] on div at bounding box center [1094, 164] width 19 height 22
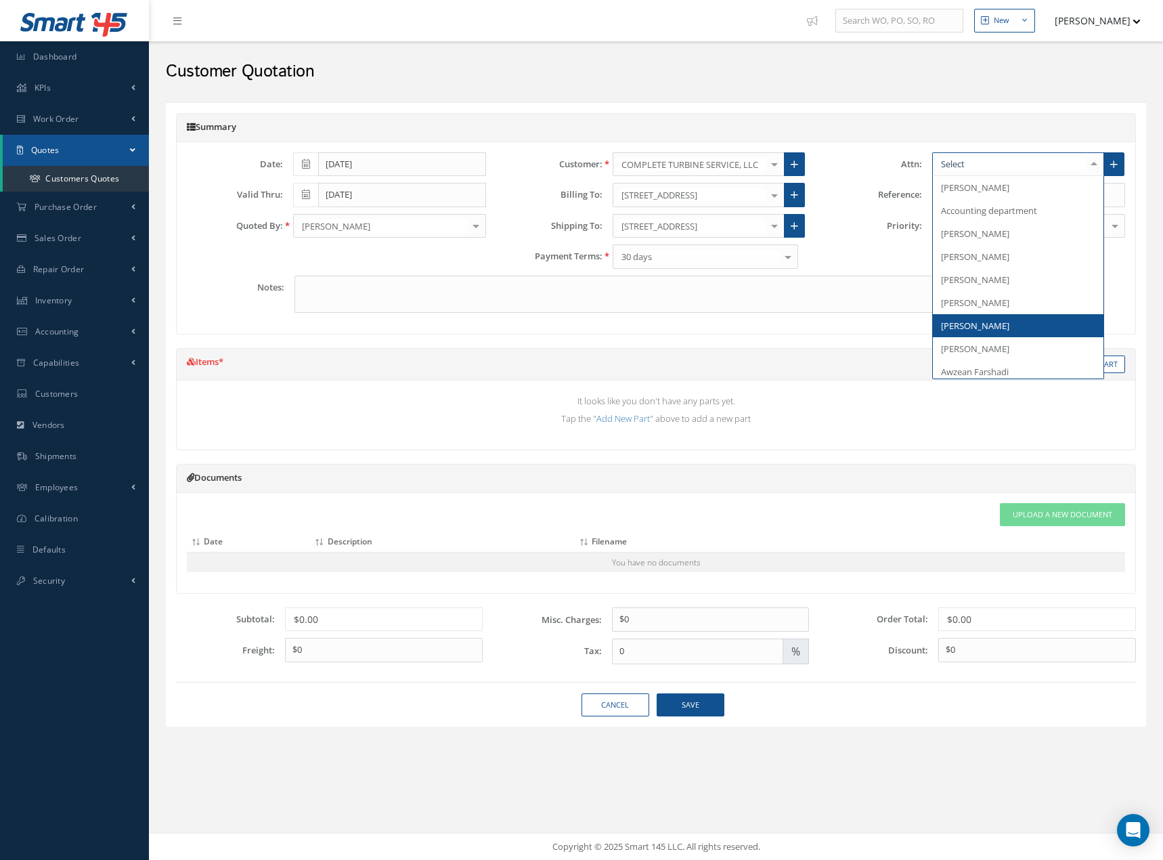
click at [950, 329] on span "Marlon Nieto" at bounding box center [975, 326] width 68 height 12
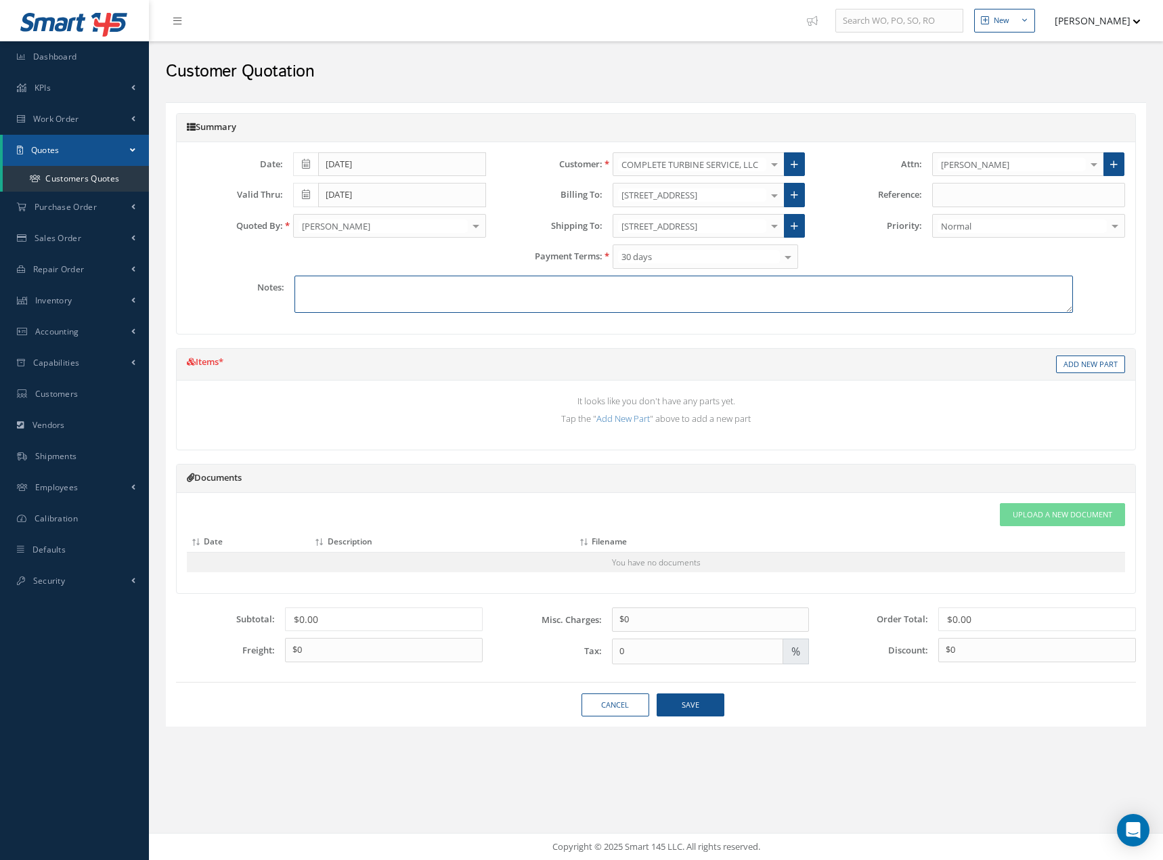
click at [584, 294] on textarea at bounding box center [684, 294] width 779 height 37
type textarea "NDT"
click at [1060, 368] on link "Add New Part" at bounding box center [1090, 364] width 69 height 18
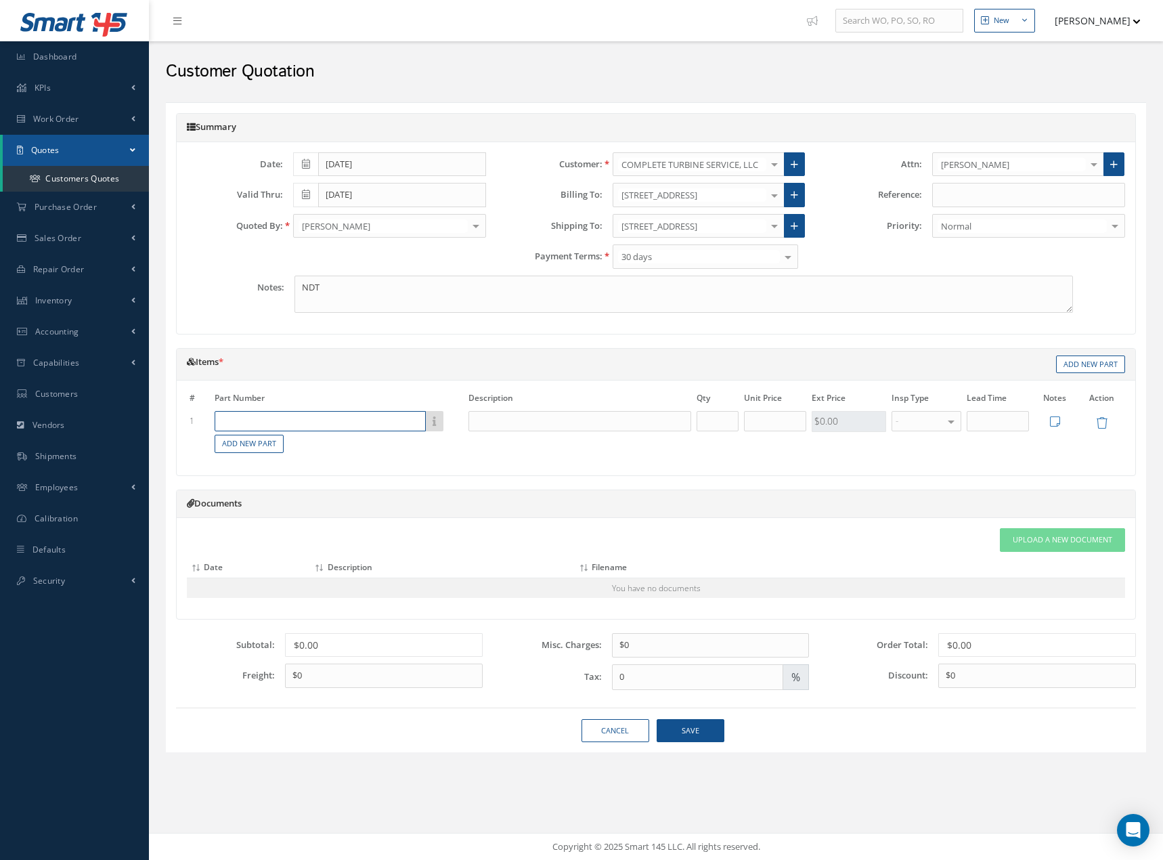
click at [299, 420] on input "text" at bounding box center [320, 421] width 211 height 20
click at [251, 443] on span "9312M66G08" at bounding box center [247, 443] width 51 height 12
type input "9312M66G08"
type input "AGB IDG ADAPTER [PAD 4]"
type input "1"
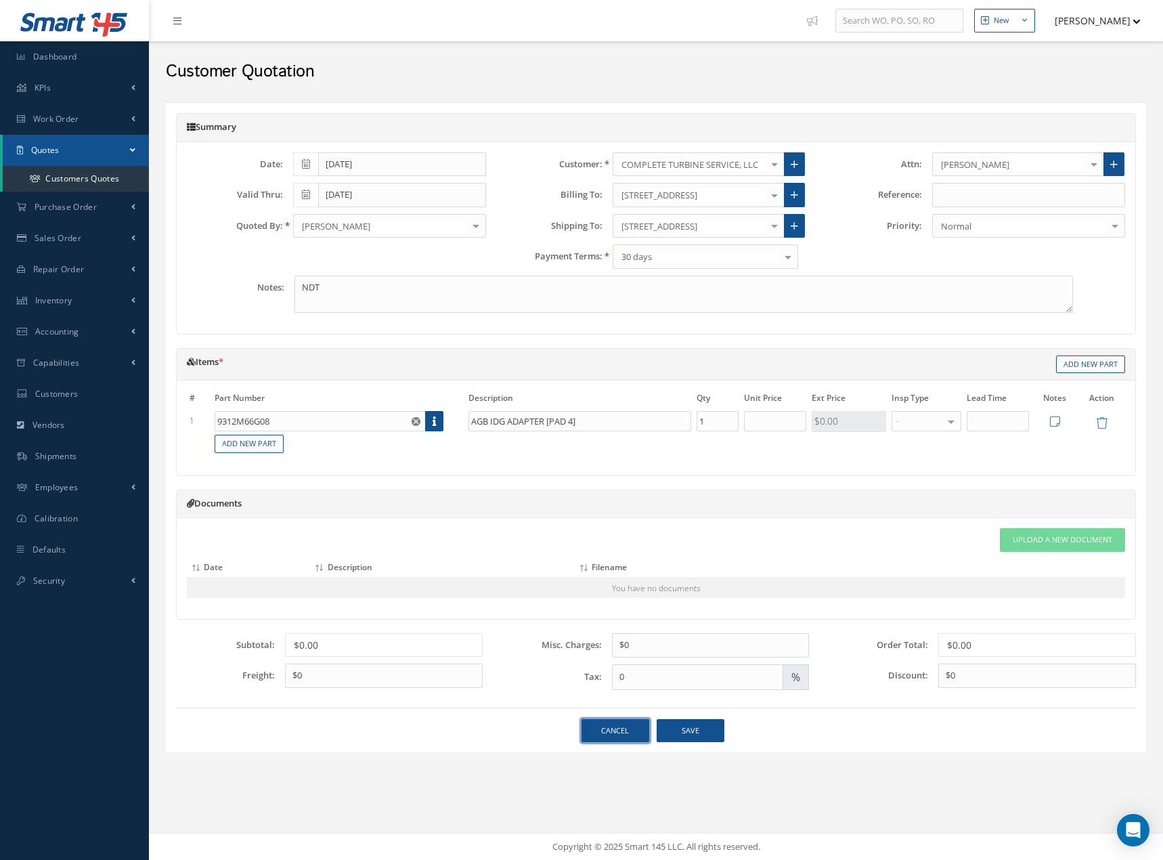
click at [614, 732] on link "Cancel" at bounding box center [616, 731] width 68 height 24
select select "25"
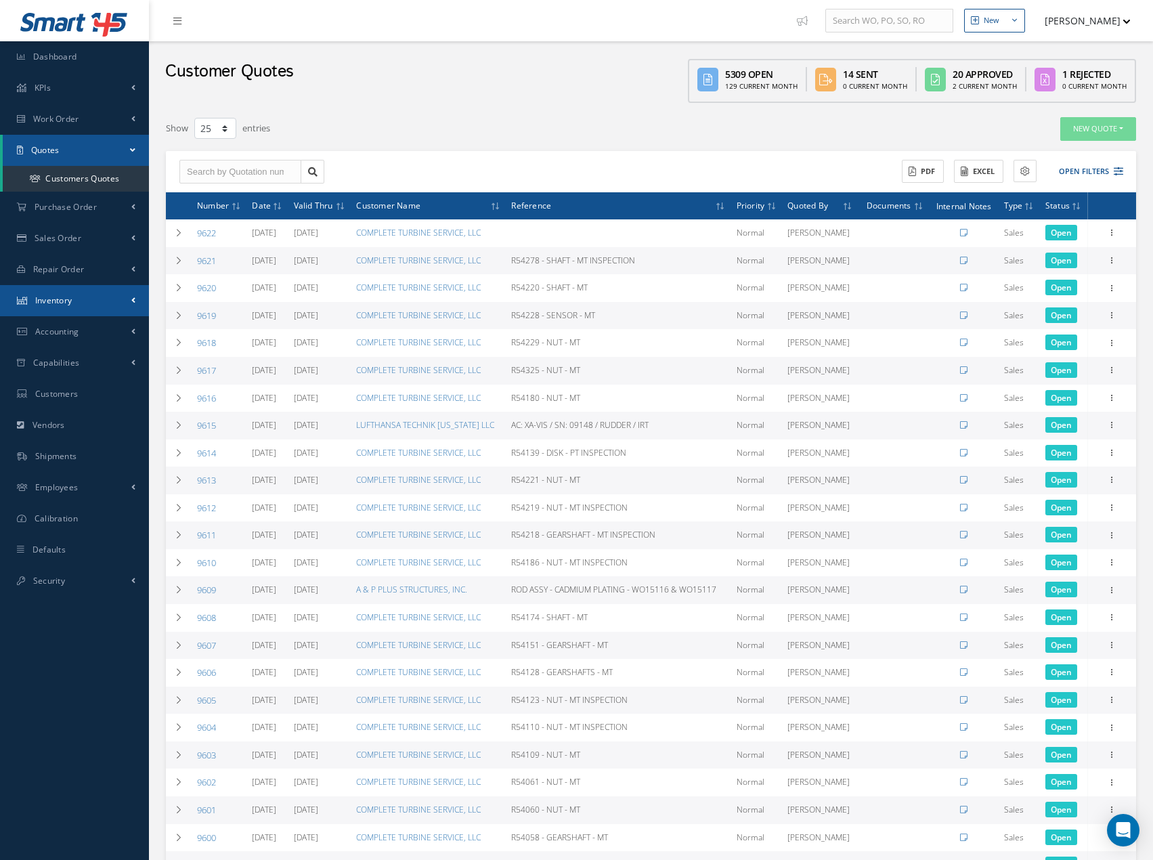
click at [58, 301] on span "Inventory" at bounding box center [53, 301] width 37 height 12
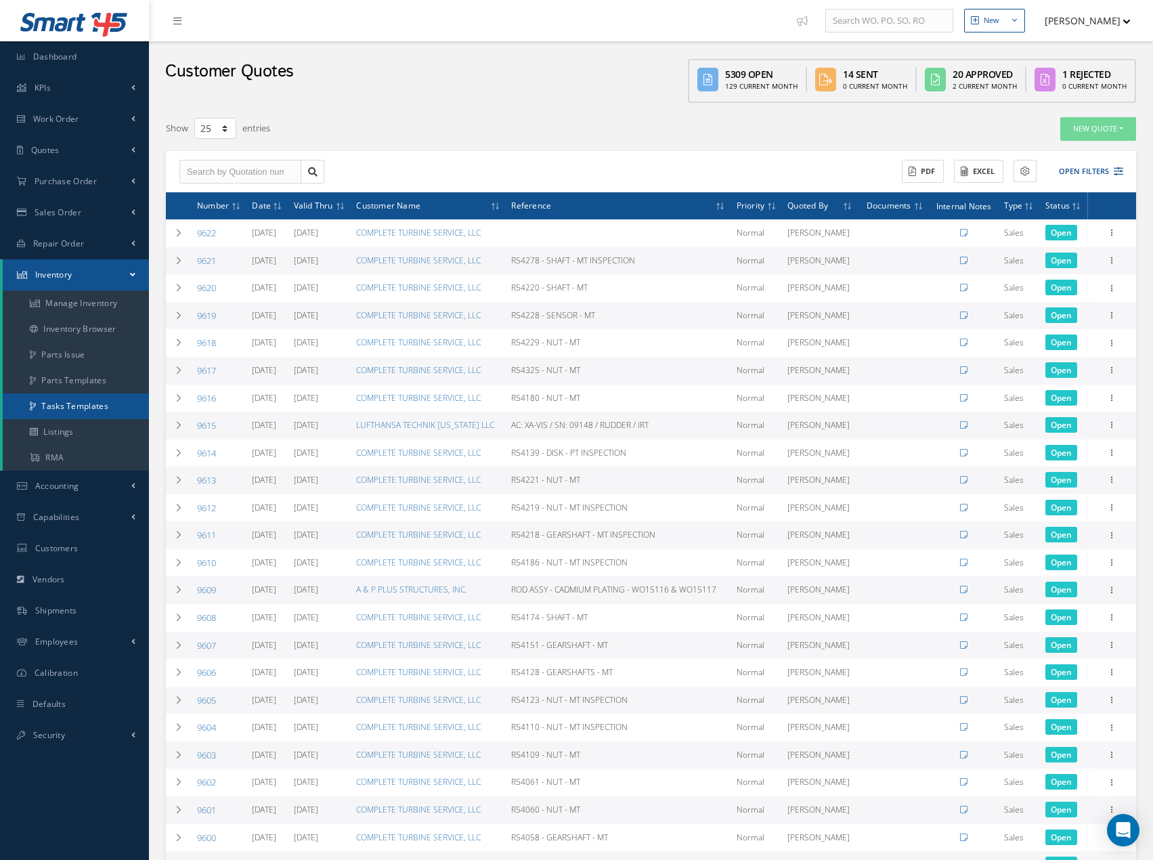
click at [66, 400] on link "Tasks Templates" at bounding box center [76, 406] width 146 height 26
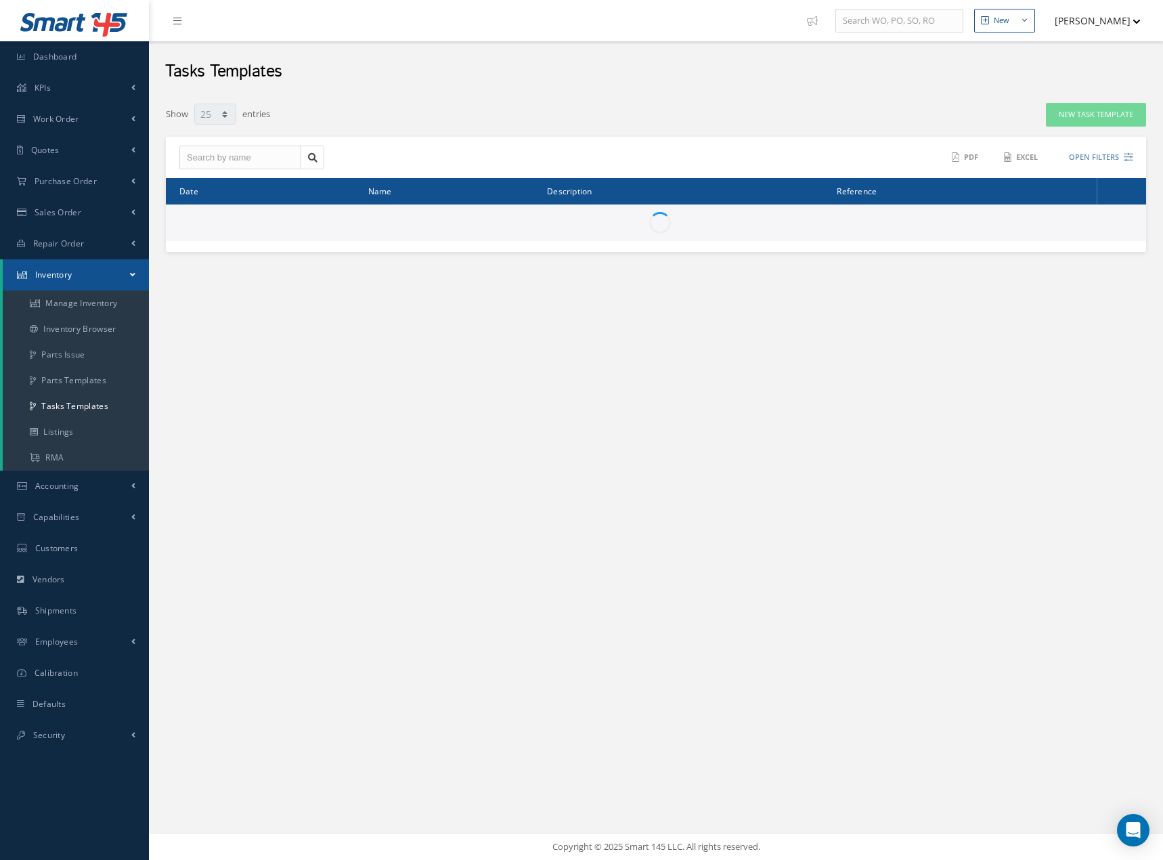
select select "25"
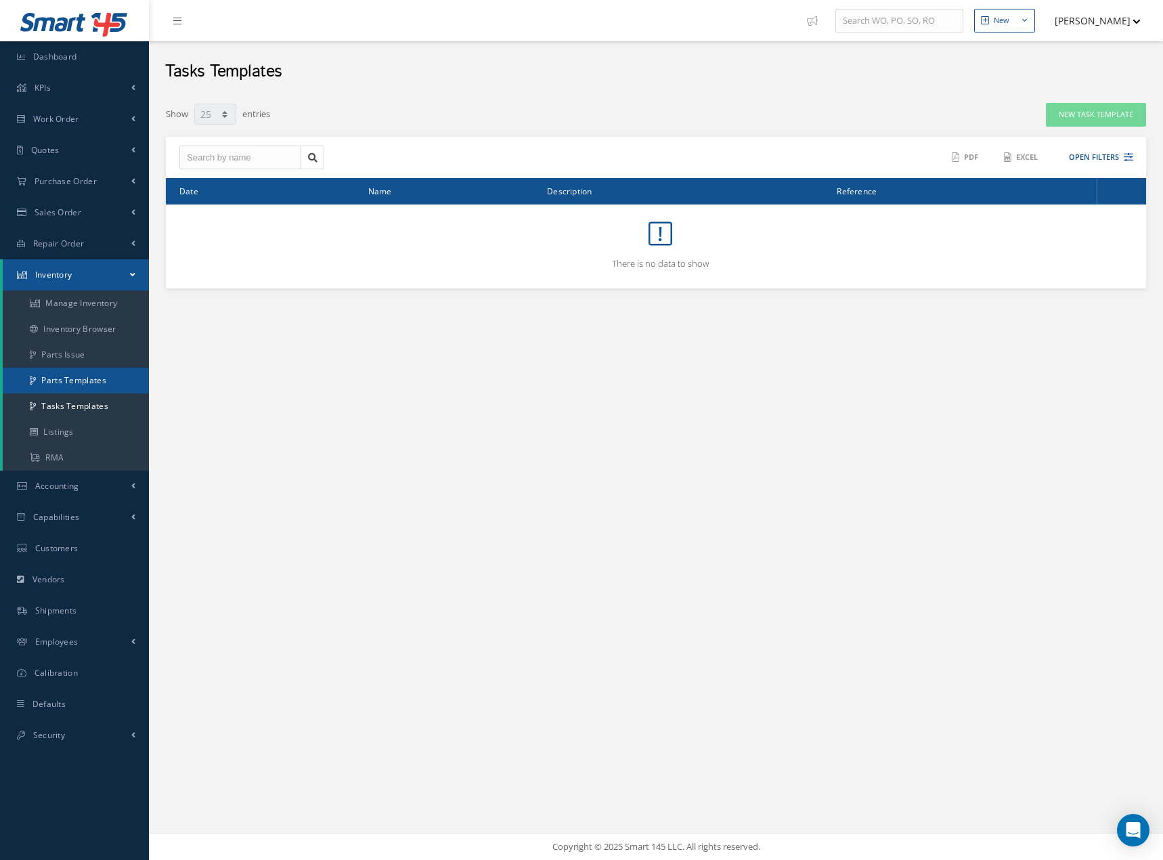
click at [74, 382] on link "Parts Templates" at bounding box center [76, 381] width 146 height 26
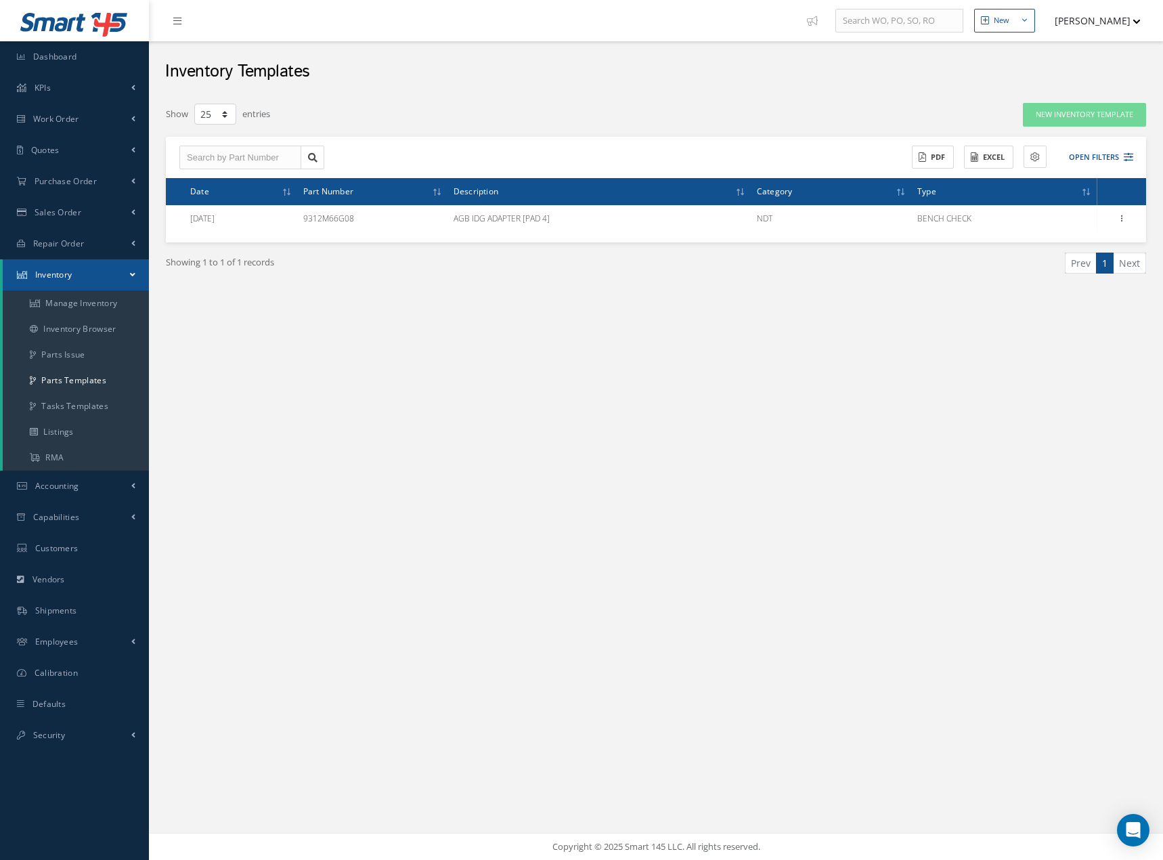
select select "25"
click at [75, 406] on link "Tasks Templates" at bounding box center [76, 406] width 146 height 26
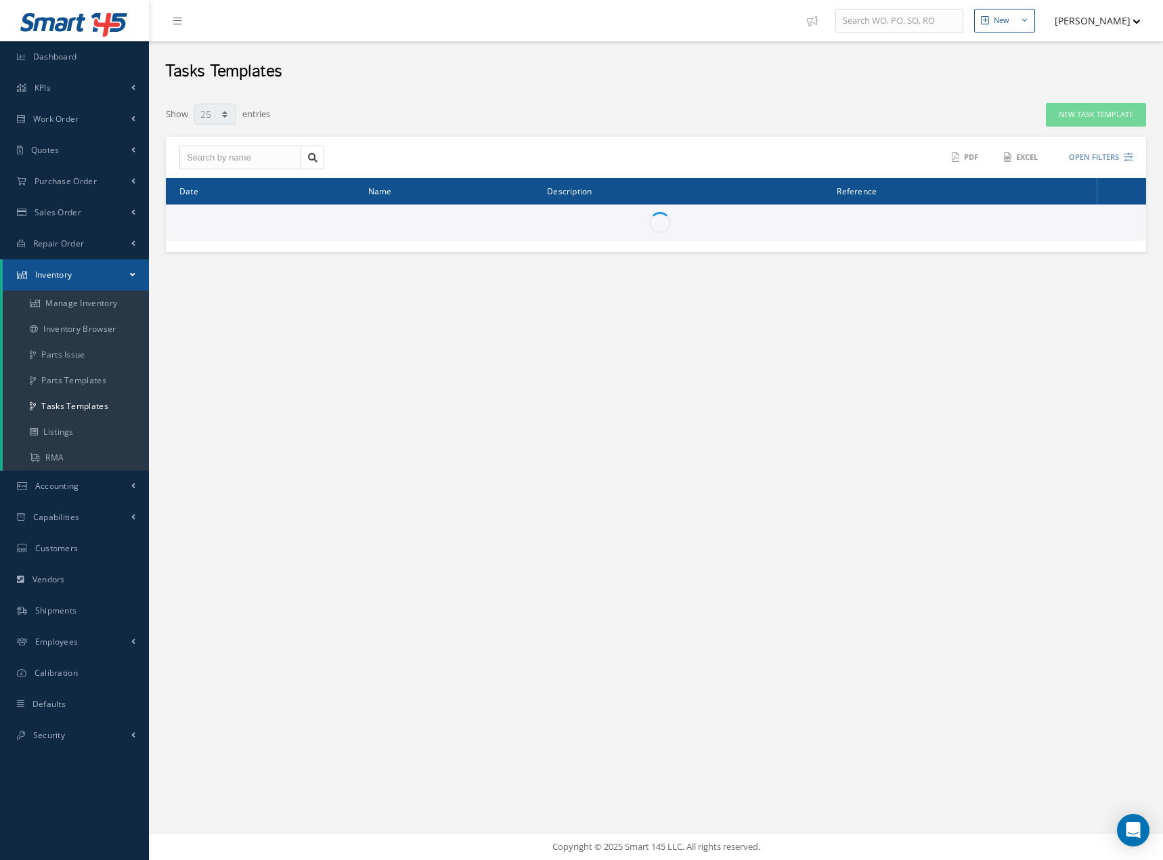
select select "25"
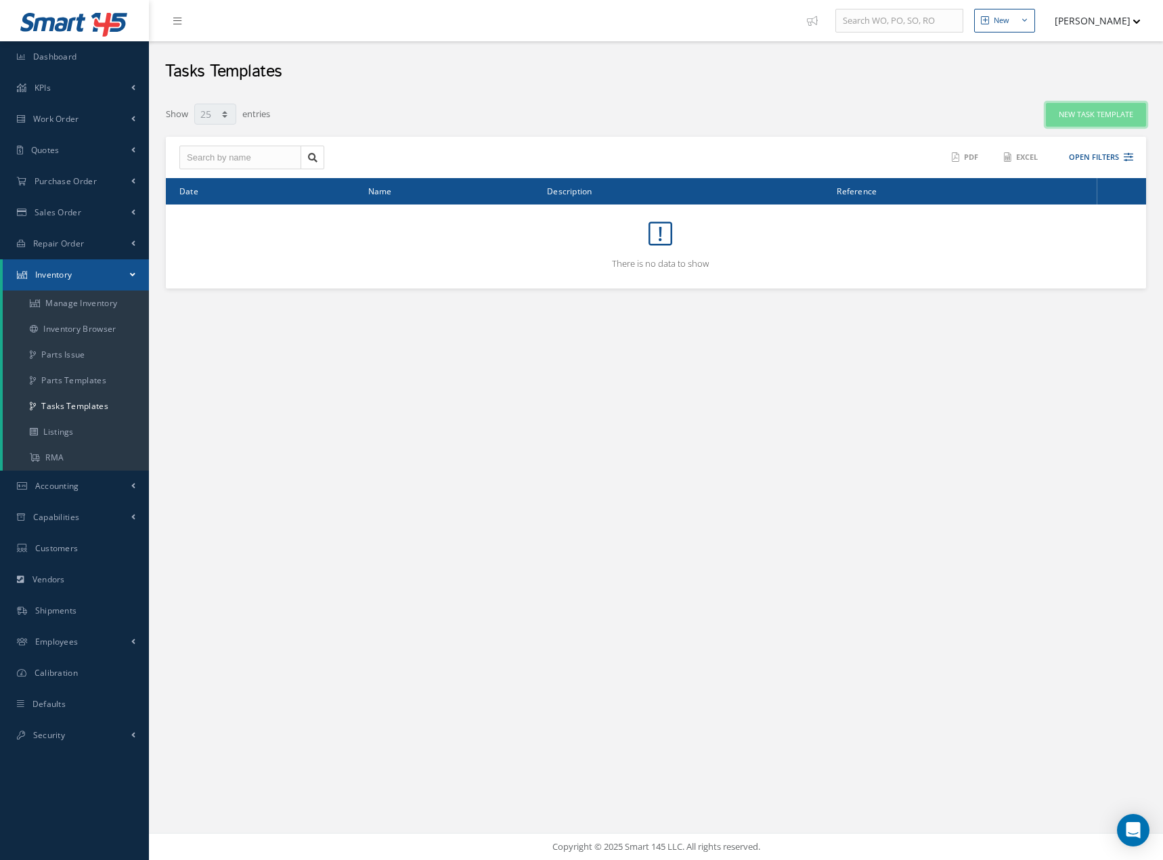
click at [1072, 109] on button "New Task Template" at bounding box center [1096, 115] width 100 height 24
click at [0, 0] on div "Task Template Name: Description: Order Reference: Tasks Parts Details Copy From…" at bounding box center [0, 0] width 0 height 0
click at [1072, 109] on button "New Task Template" at bounding box center [1096, 115] width 100 height 24
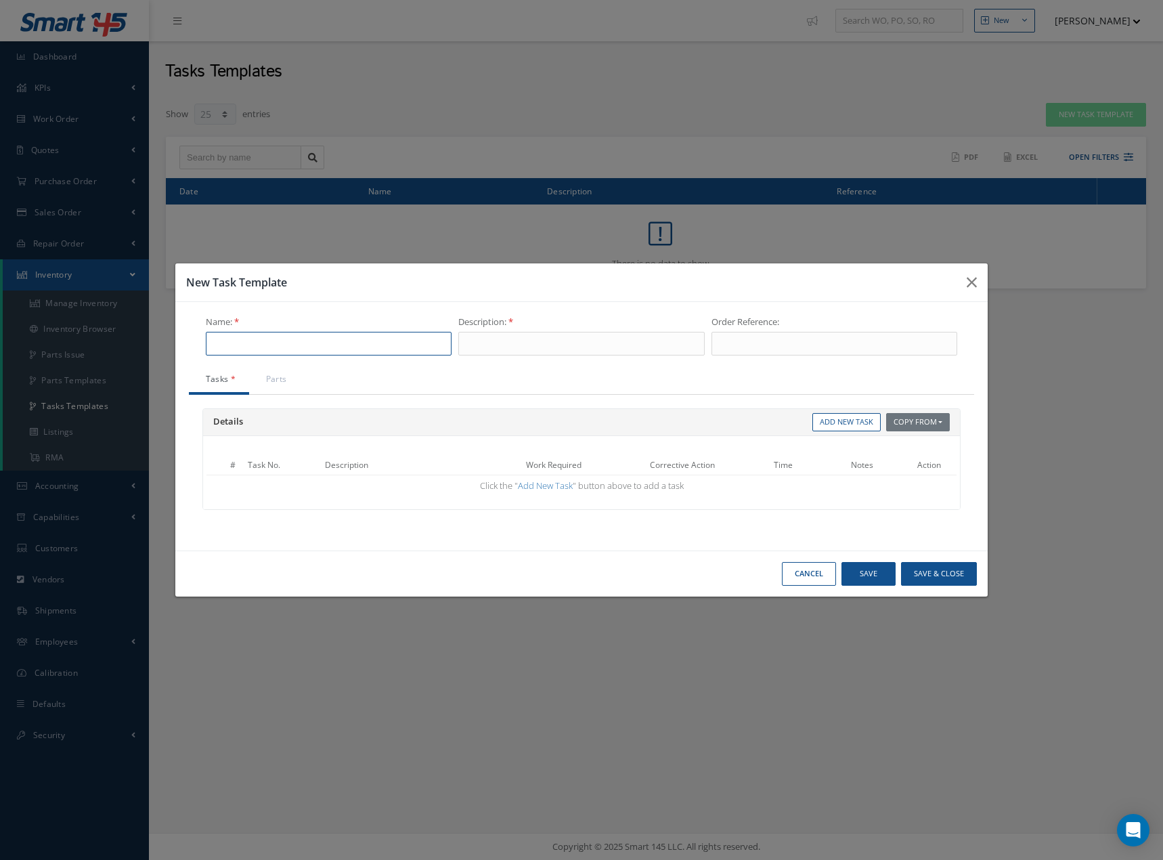
click at [401, 345] on input "text" at bounding box center [329, 344] width 246 height 24
type input "9312M66G08"
type input "AGB IDG ADAPTER (PAD 4)"
click at [849, 425] on link "Add New Task" at bounding box center [846, 422] width 68 height 18
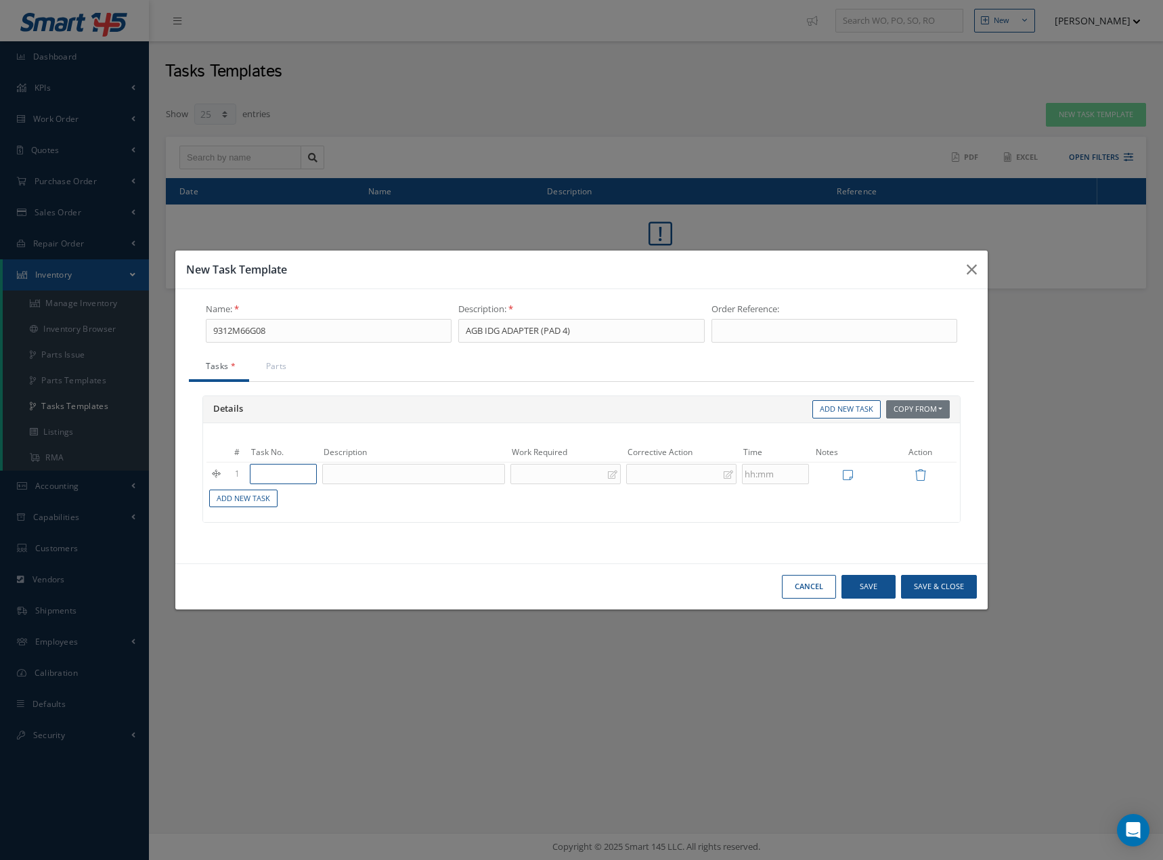
click at [286, 474] on input "text" at bounding box center [283, 474] width 67 height 20
click at [0, 0] on button "Cancel" at bounding box center [0, 0] width 0 height 0
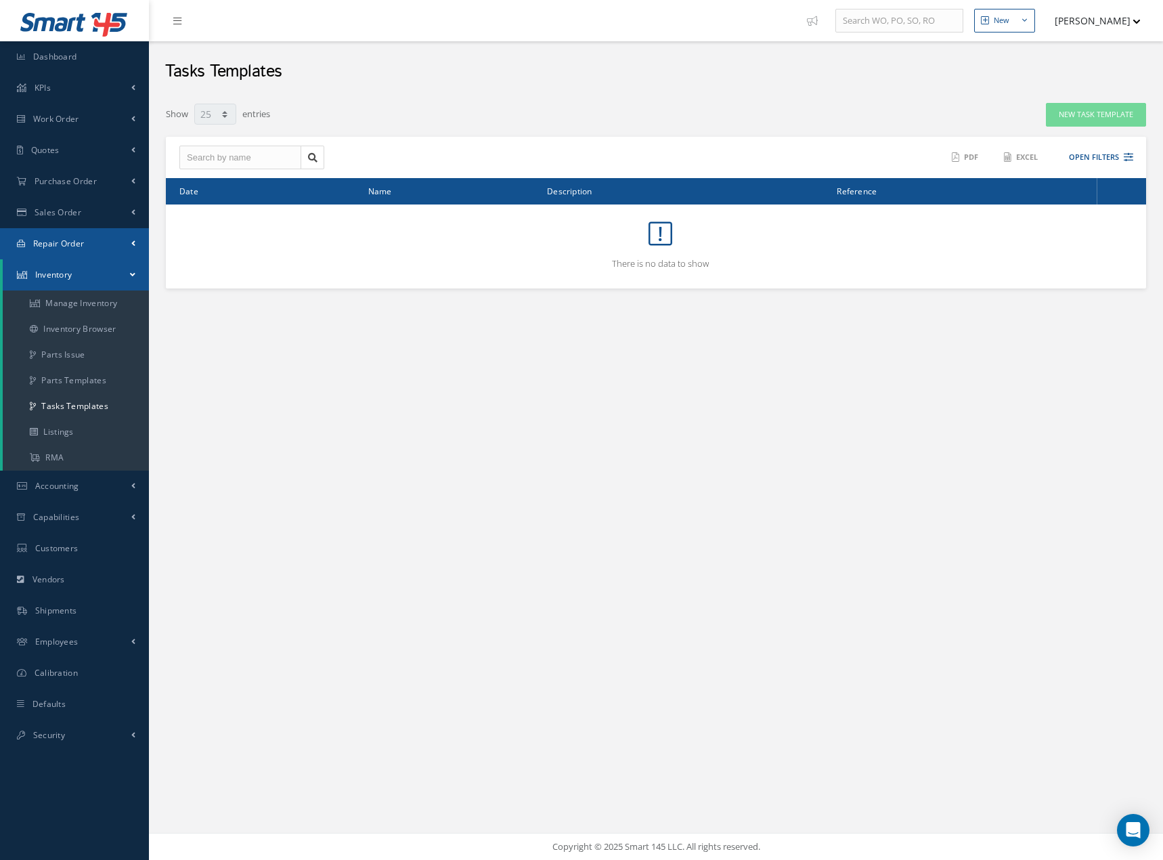
click at [131, 242] on span at bounding box center [133, 244] width 4 height 12
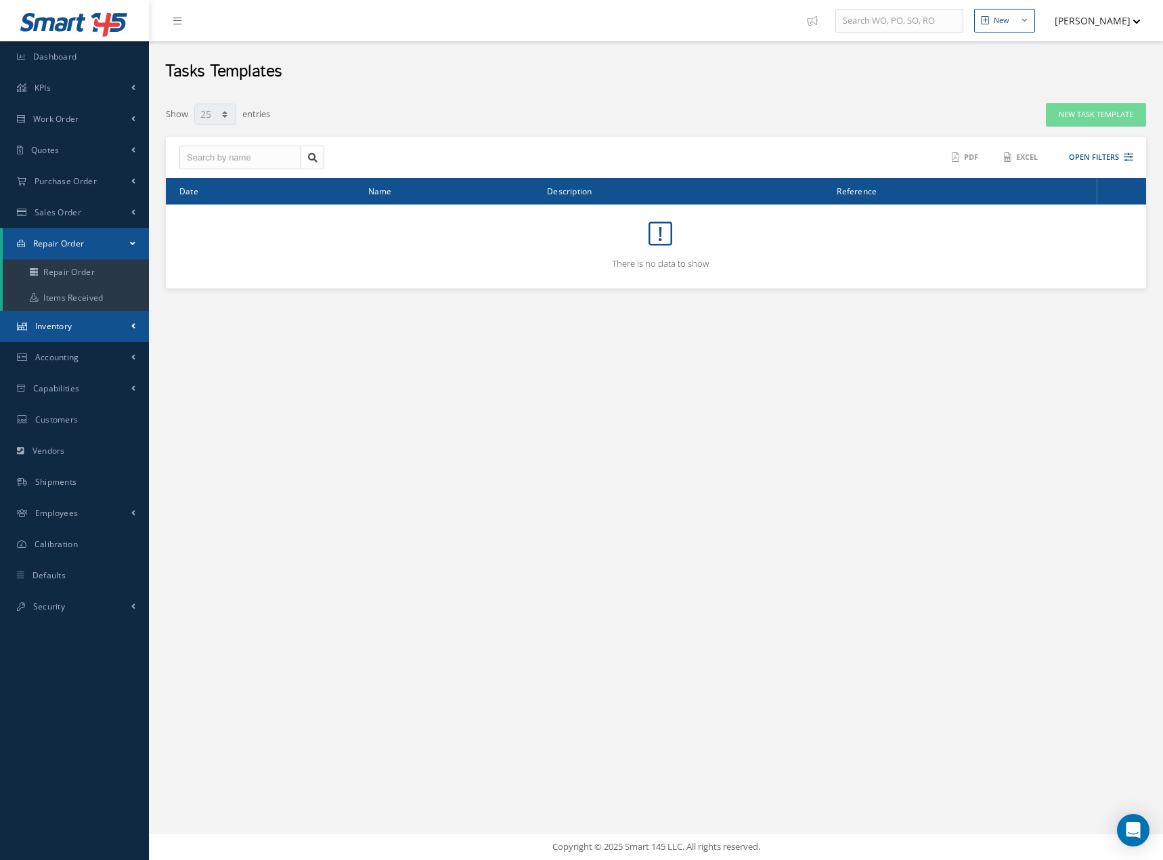
click at [133, 324] on span at bounding box center [133, 326] width 4 height 12
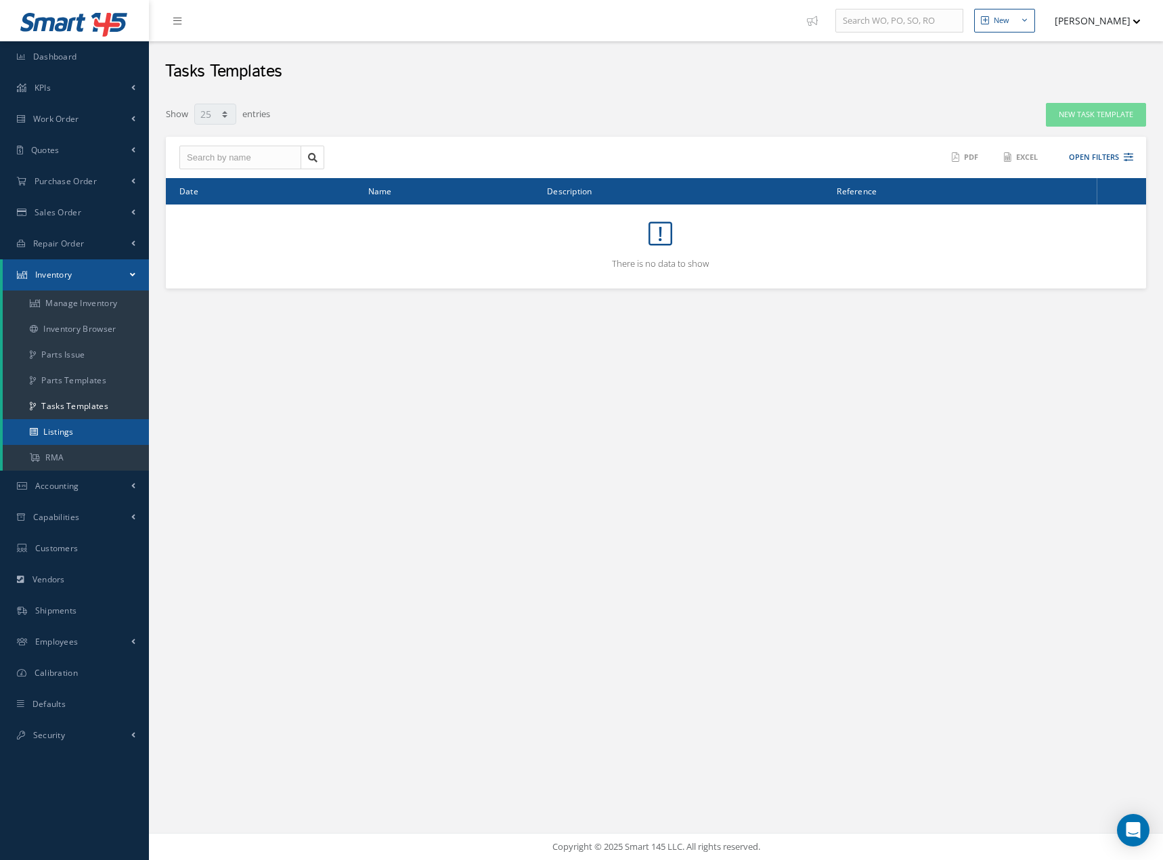
click at [57, 427] on link "Listings" at bounding box center [76, 432] width 146 height 26
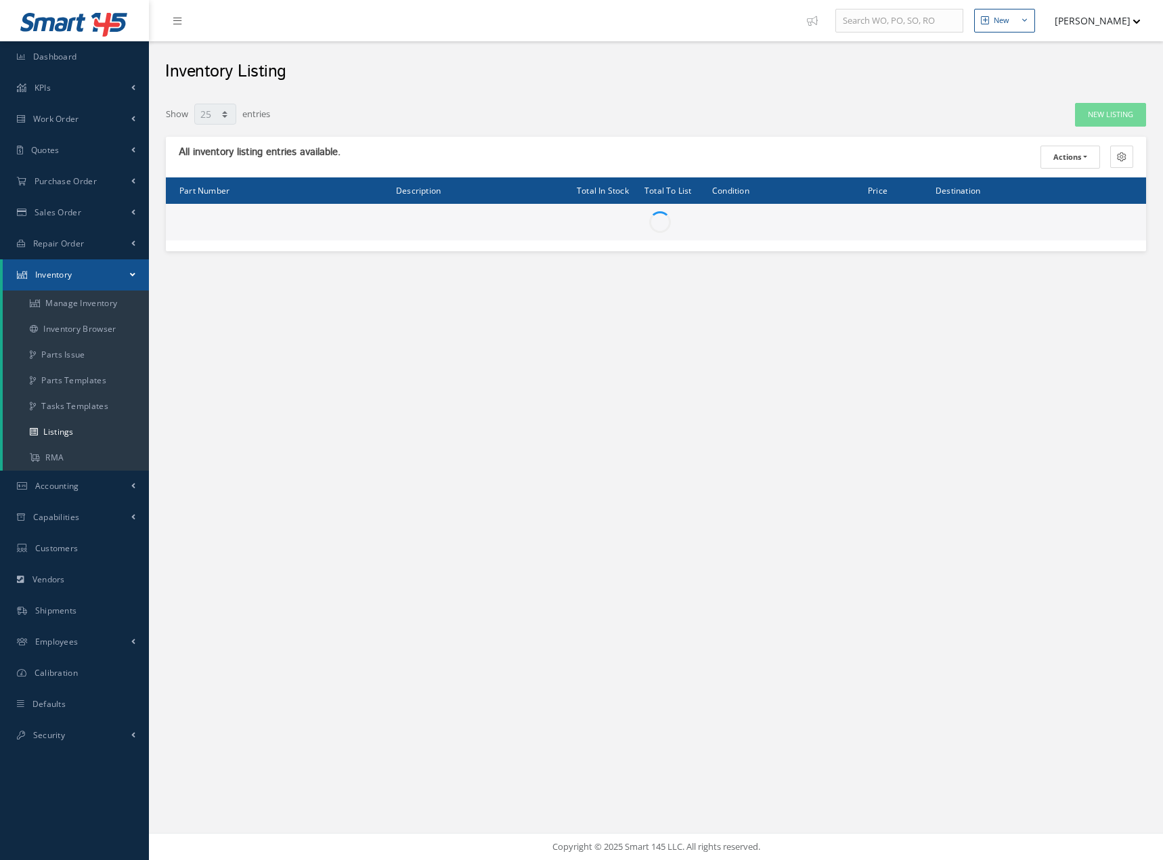
select select "25"
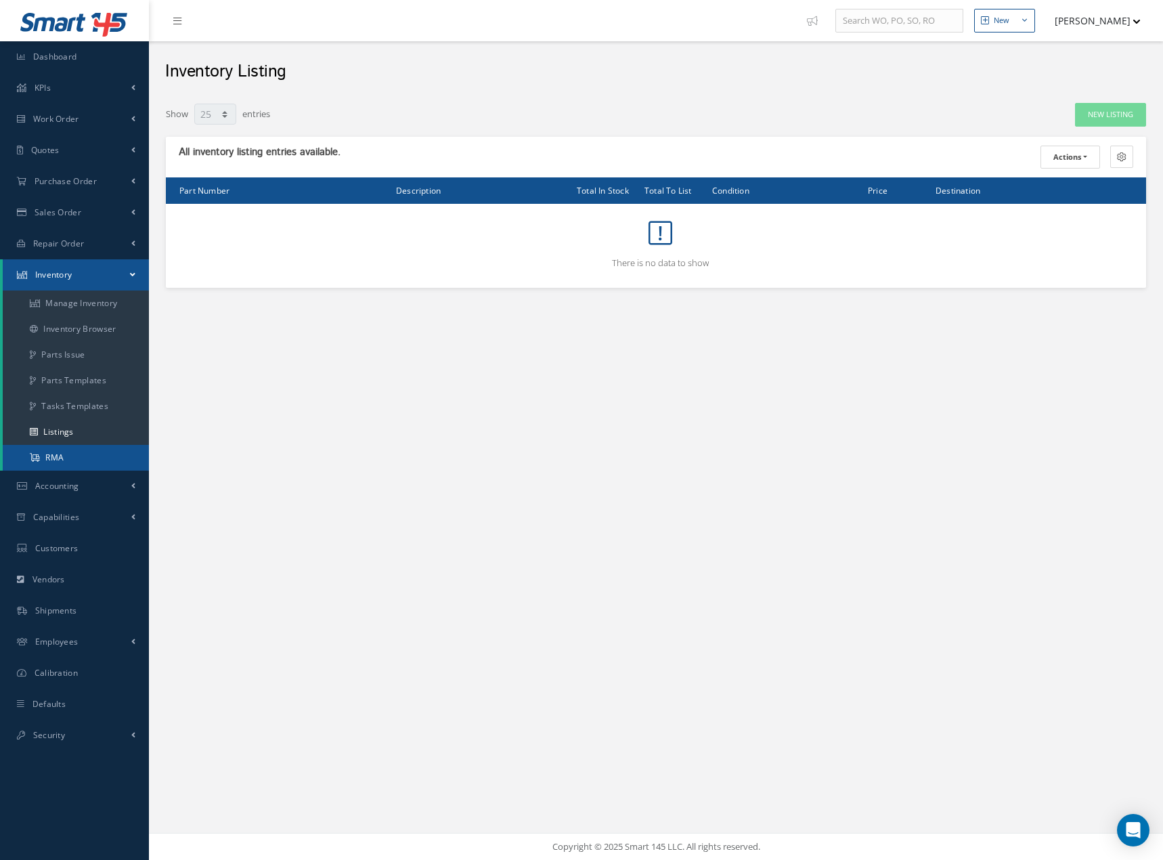
click at [52, 455] on link "RMA" at bounding box center [76, 458] width 146 height 26
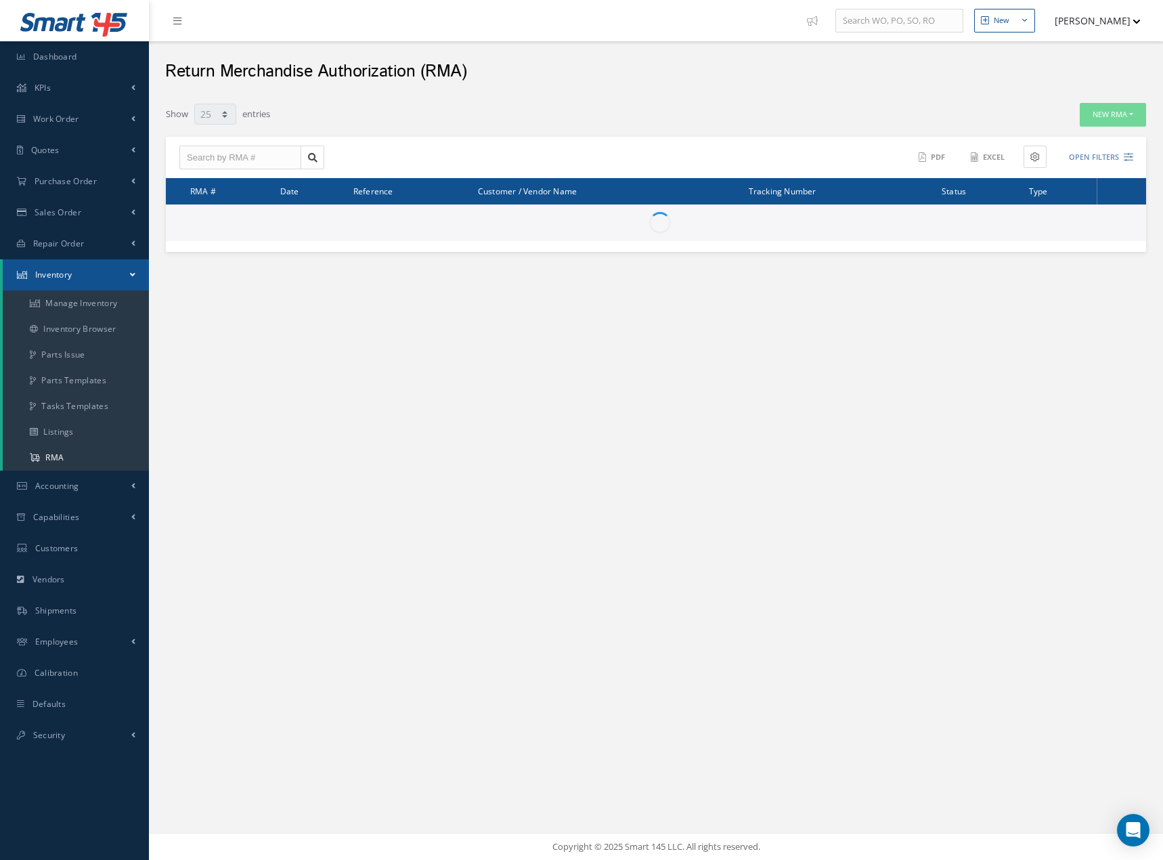
select select "25"
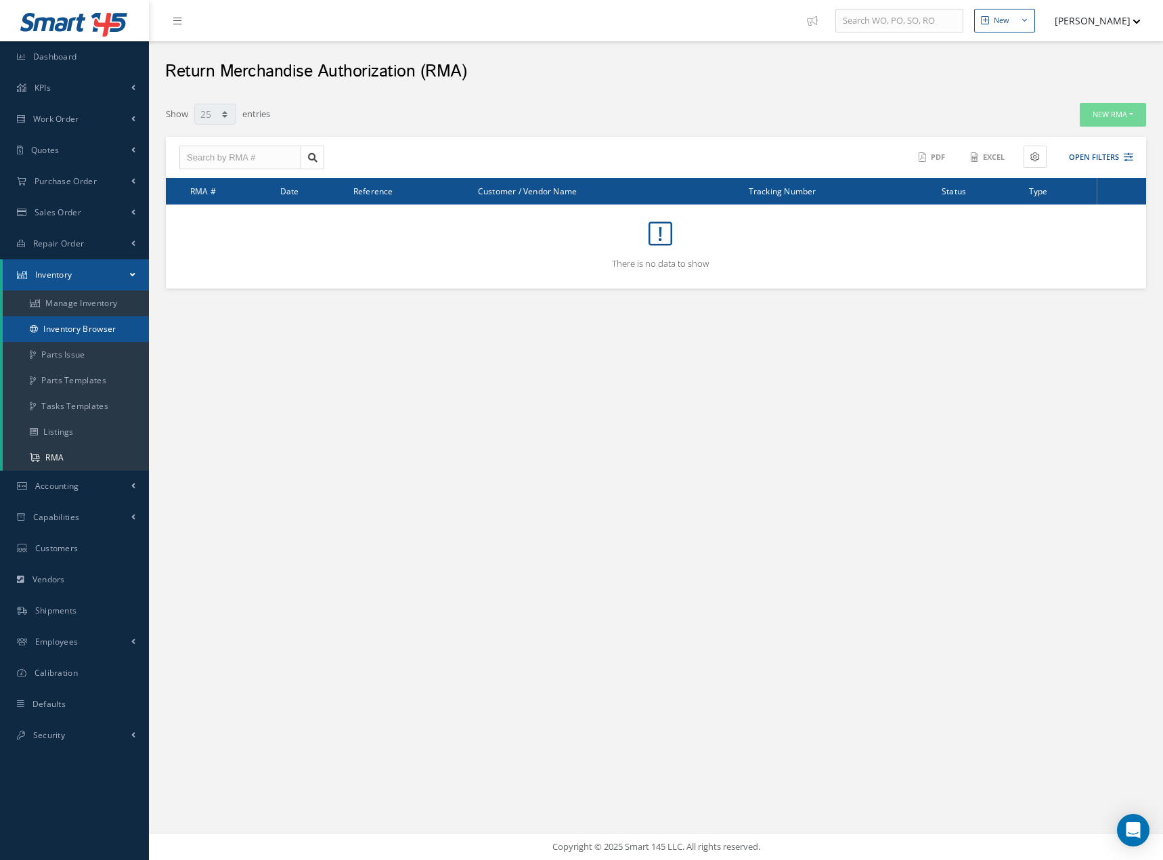
click at [74, 324] on link "Inventory Browser" at bounding box center [76, 329] width 146 height 26
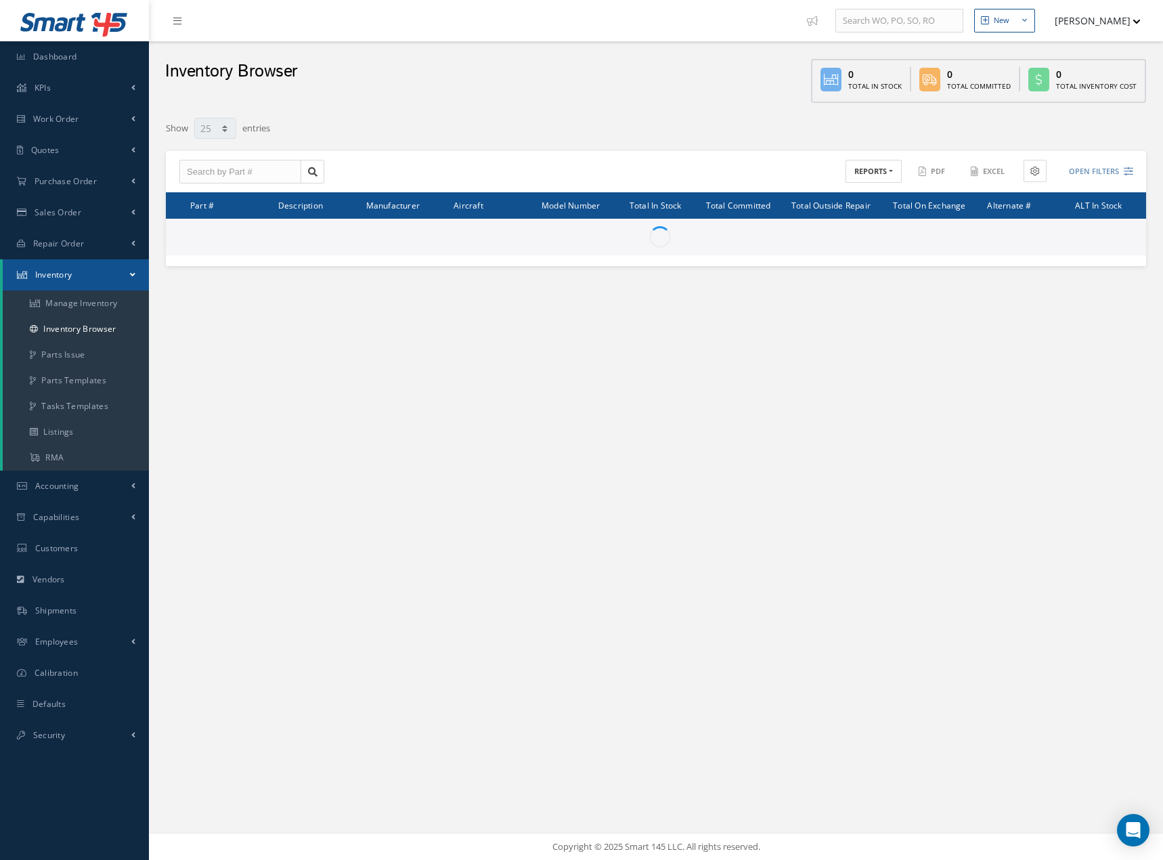
select select "25"
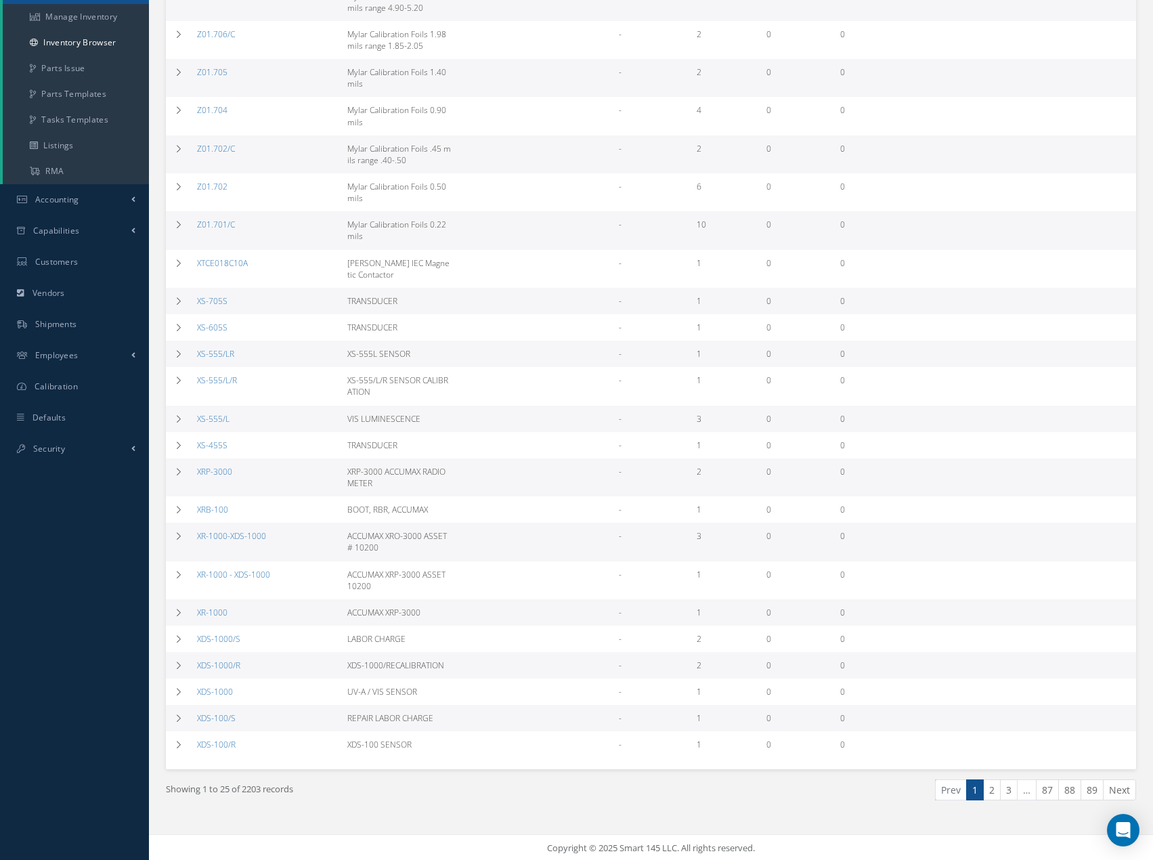
scroll to position [288, 0]
click at [1094, 791] on link "89" at bounding box center [1092, 787] width 23 height 21
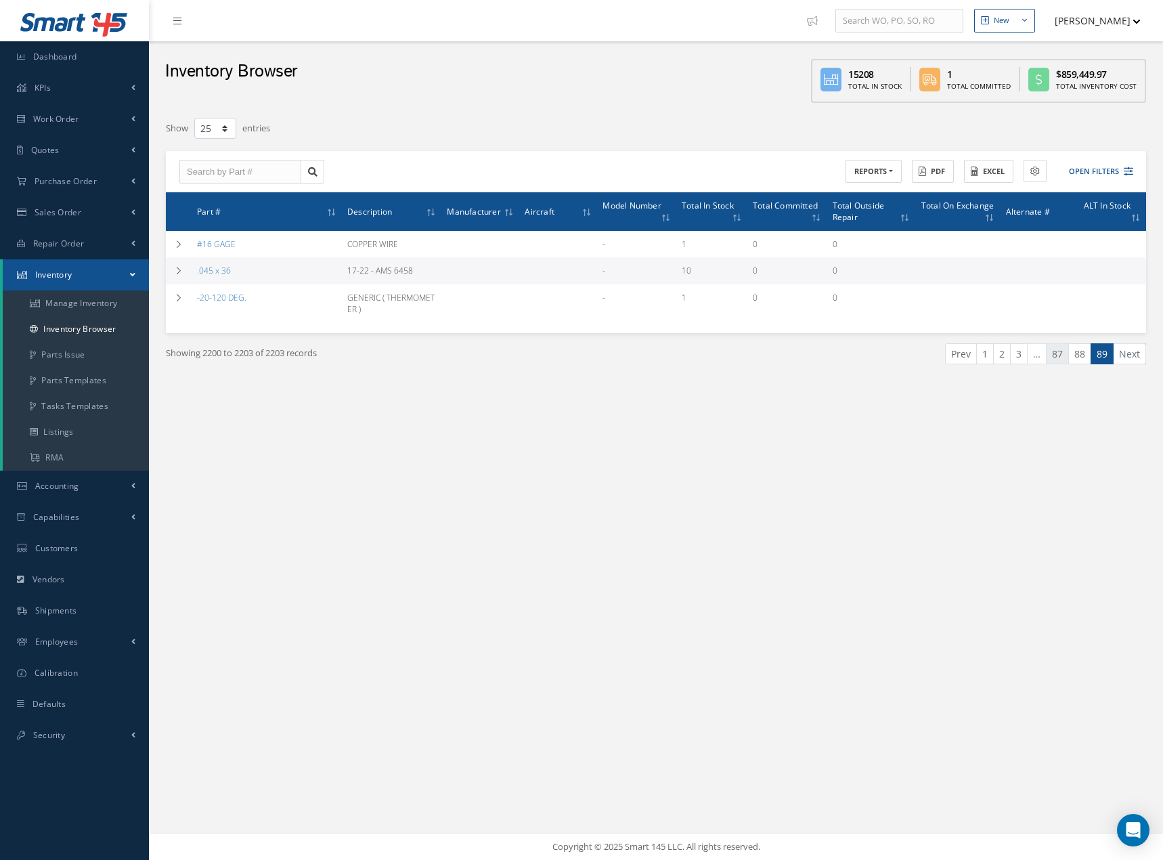
click at [1061, 355] on link "87" at bounding box center [1057, 353] width 23 height 21
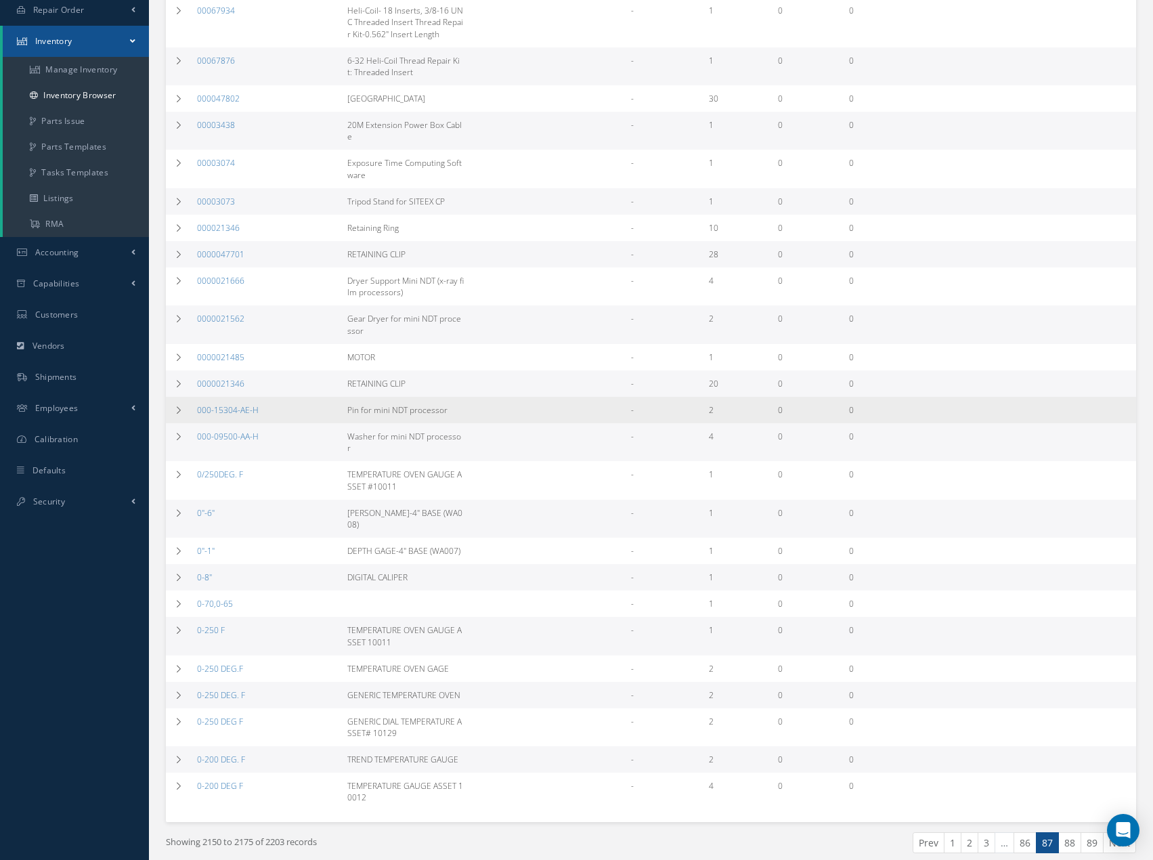
scroll to position [265, 0]
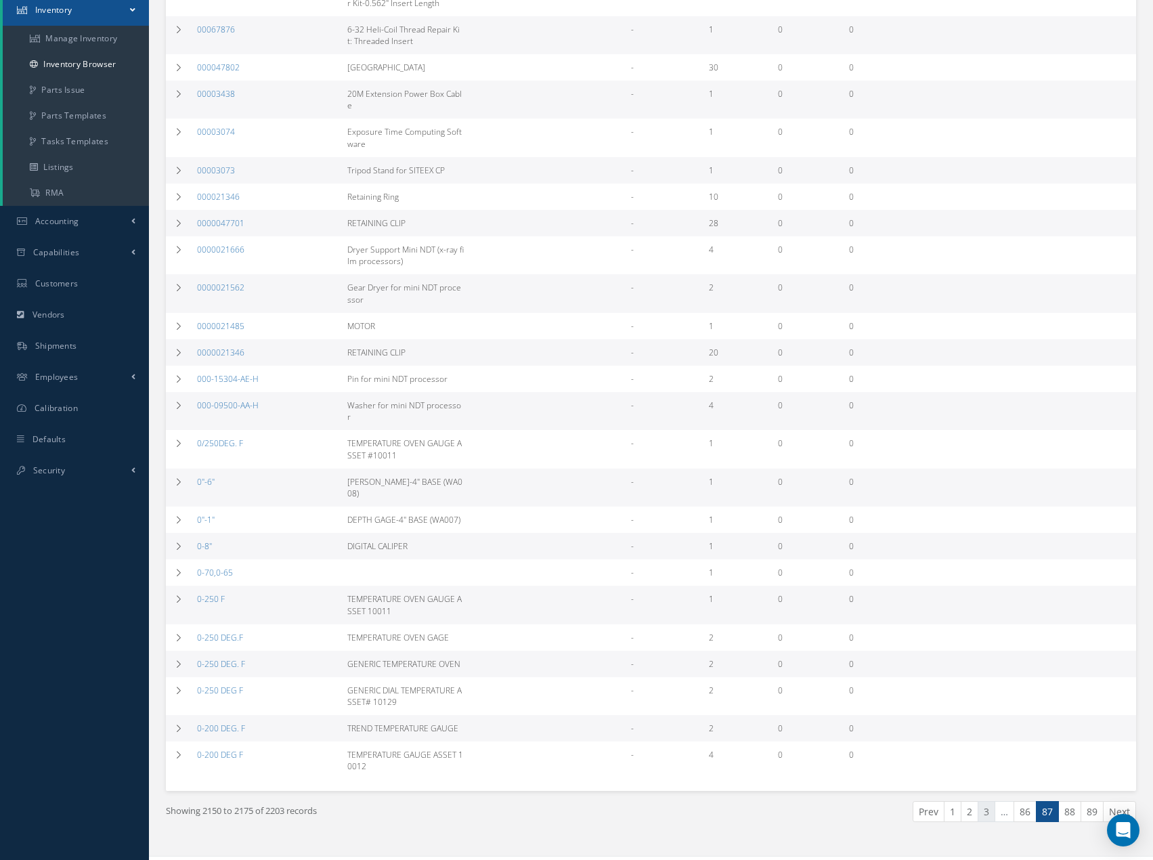
click at [987, 801] on link "3" at bounding box center [987, 811] width 18 height 21
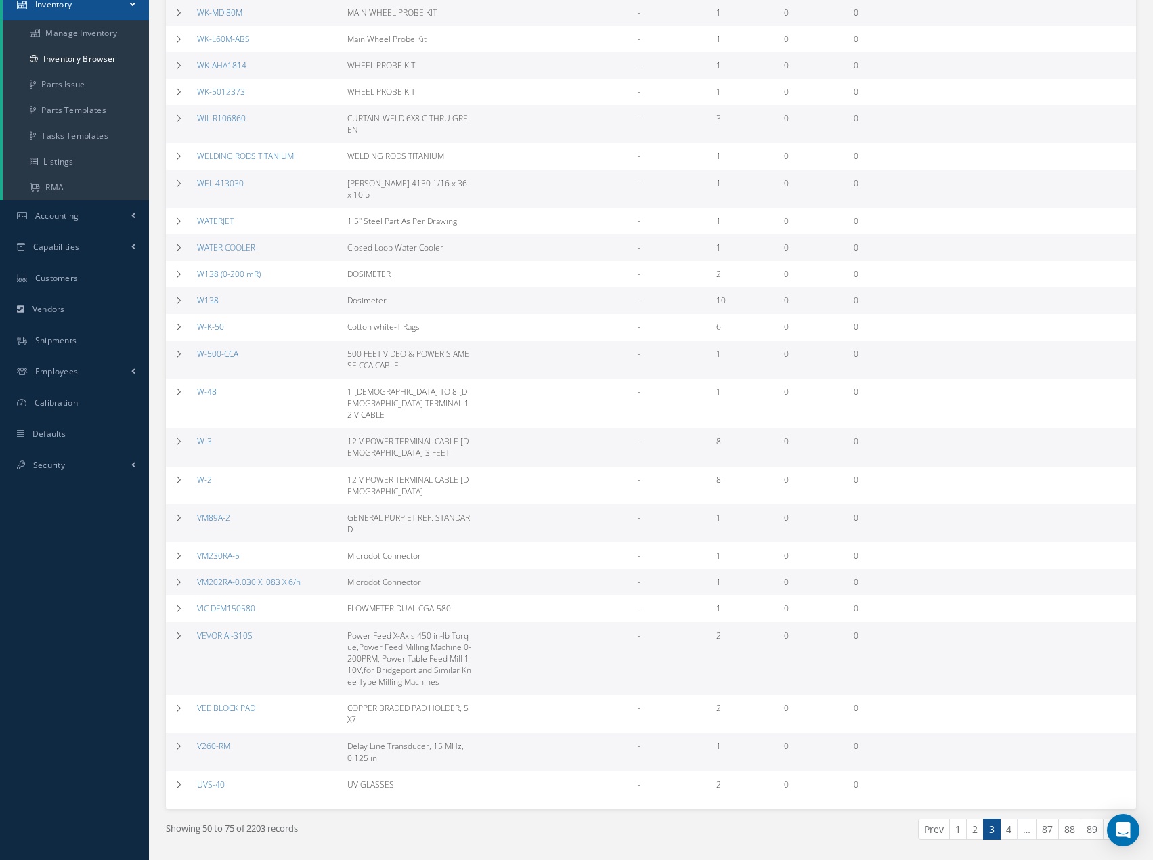
scroll to position [288, 0]
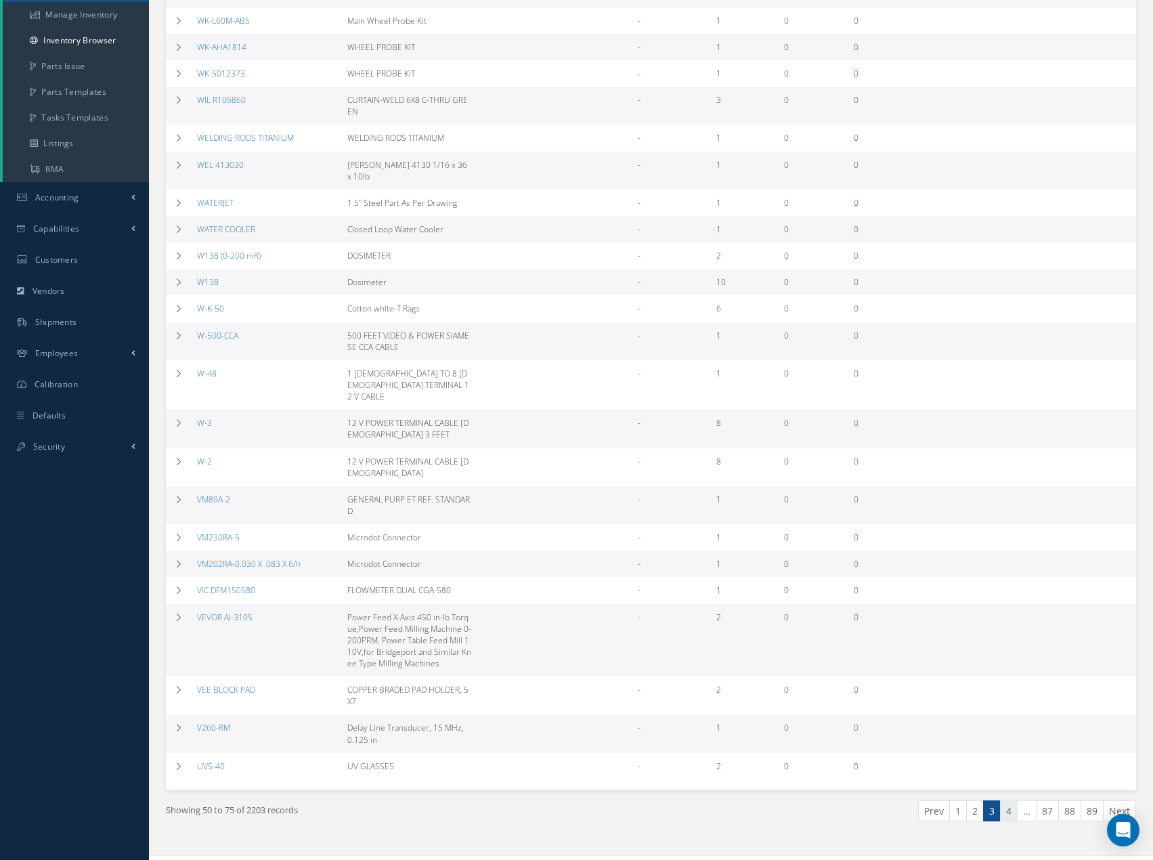
click at [1006, 800] on link "4" at bounding box center [1009, 810] width 18 height 21
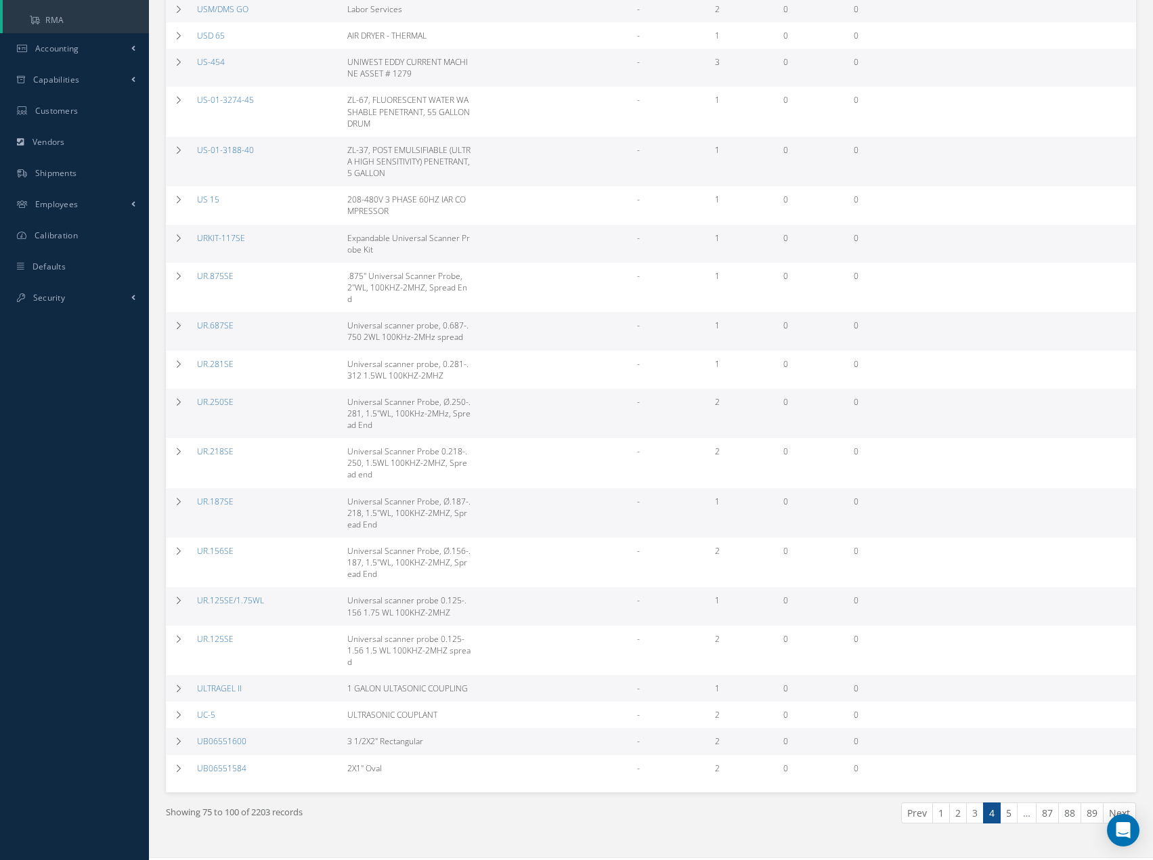
scroll to position [439, 0]
click at [1004, 801] on link "5" at bounding box center [1009, 811] width 18 height 21
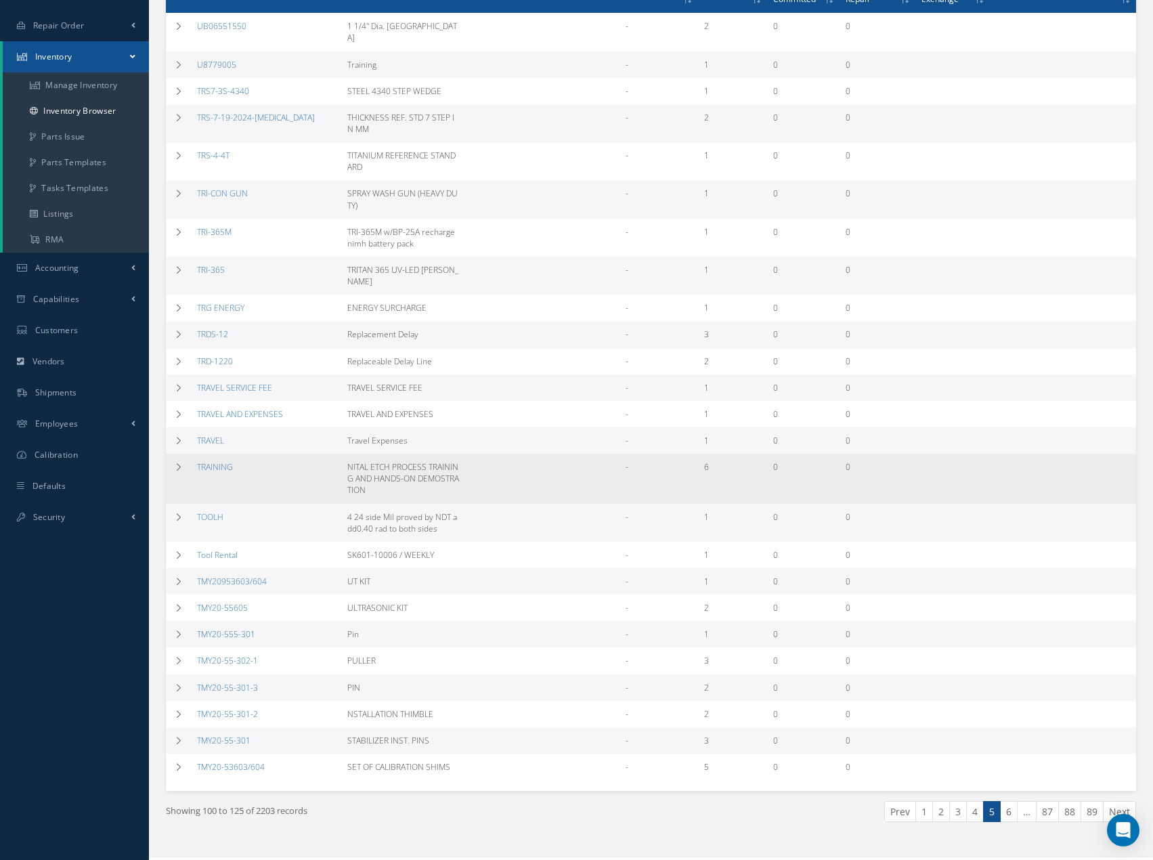
scroll to position [219, 0]
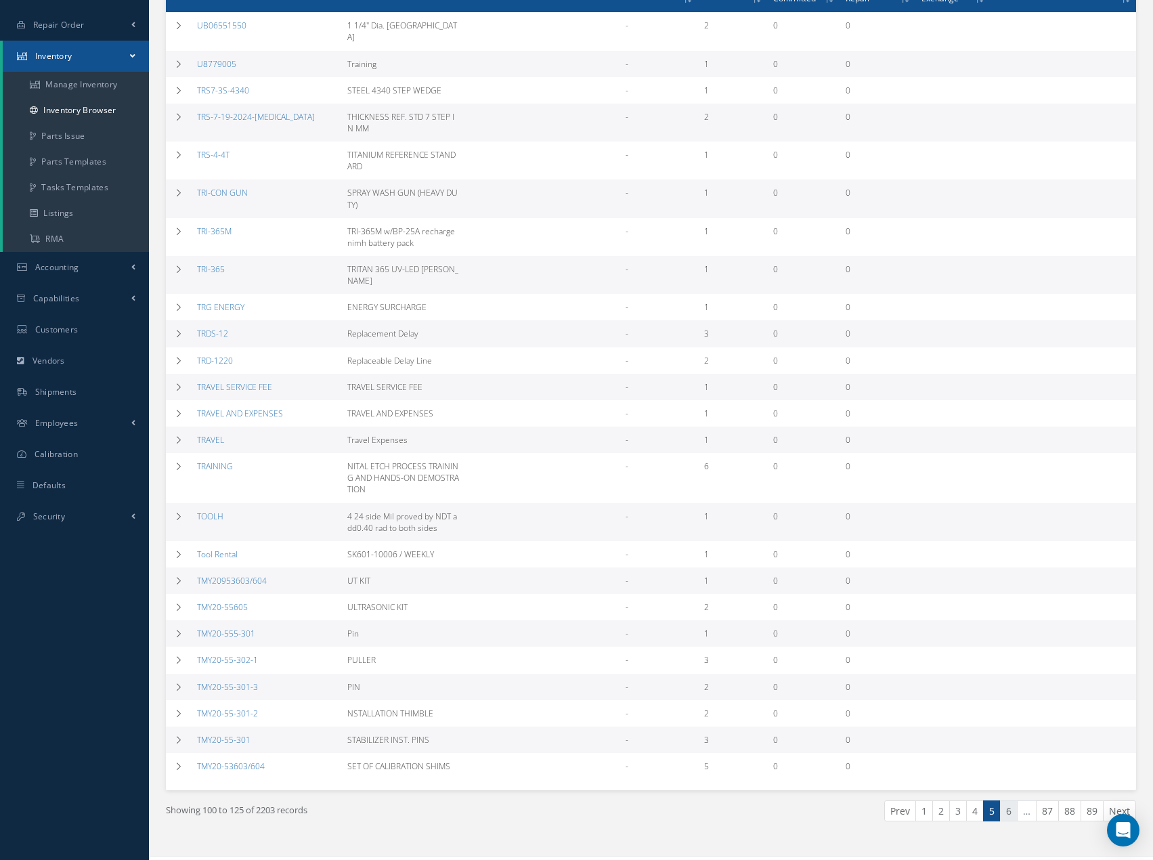
click at [1003, 800] on link "6" at bounding box center [1009, 810] width 18 height 21
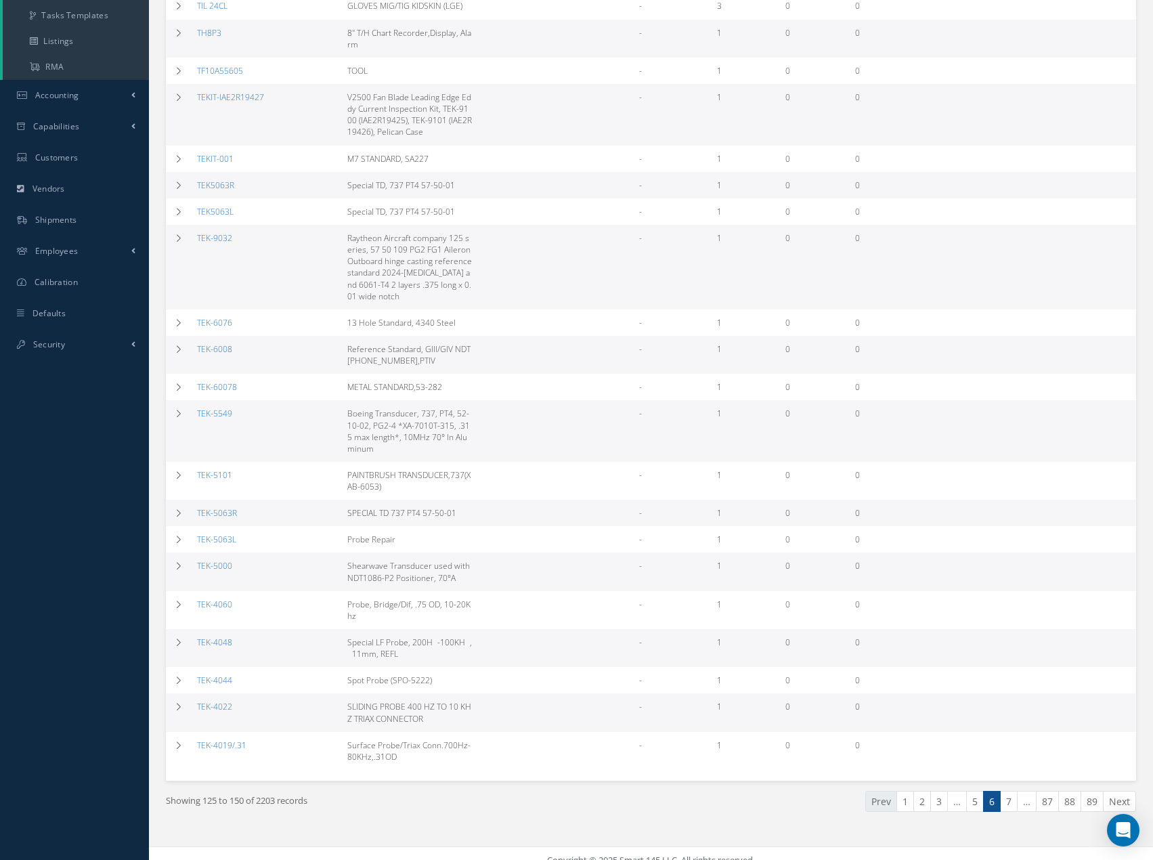
scroll to position [393, 0]
click at [1005, 795] on link "7" at bounding box center [1009, 799] width 18 height 21
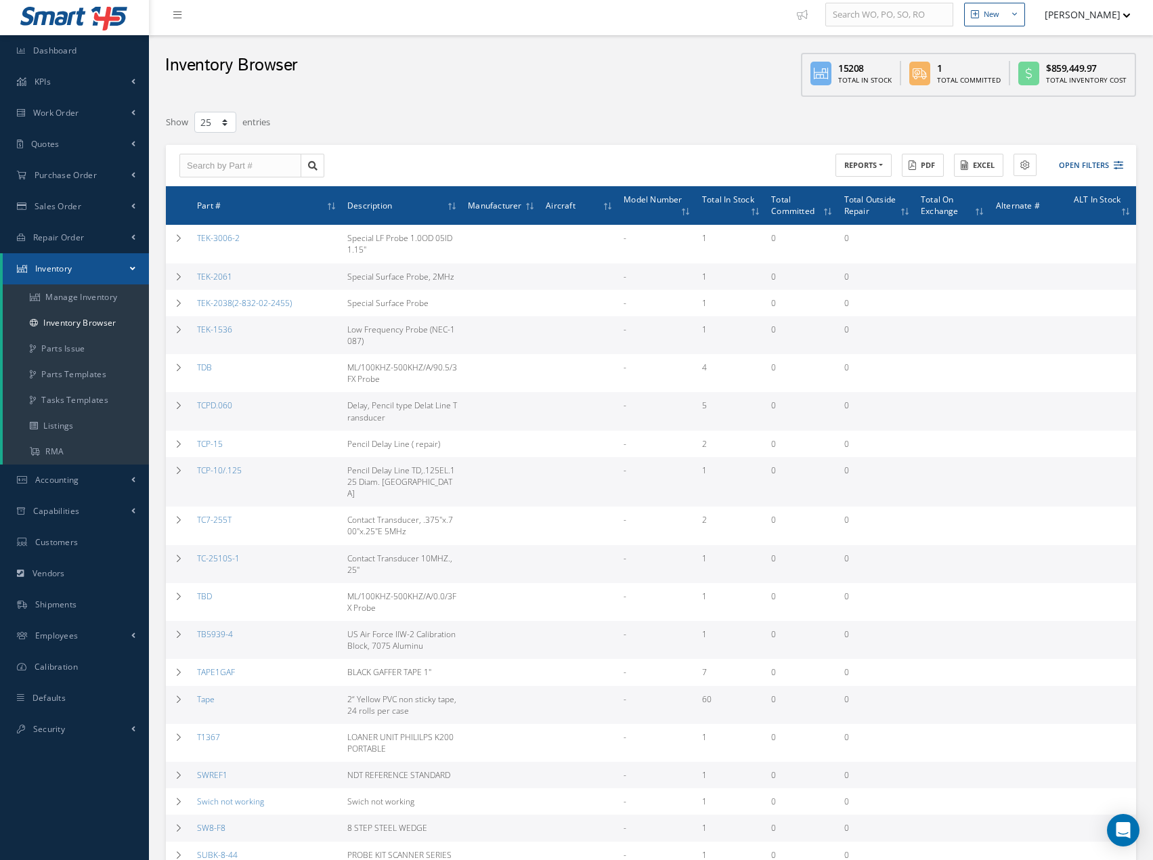
scroll to position [0, 0]
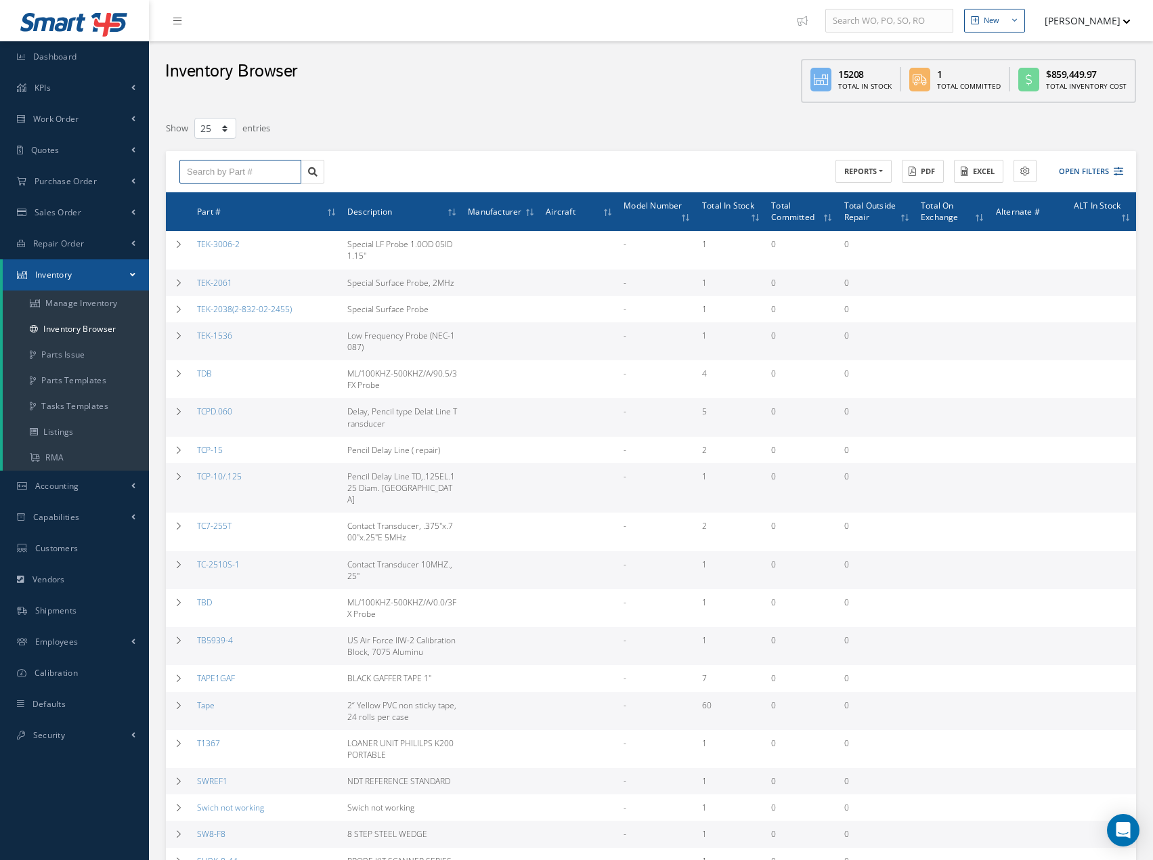
click at [263, 171] on input "text" at bounding box center [240, 172] width 122 height 24
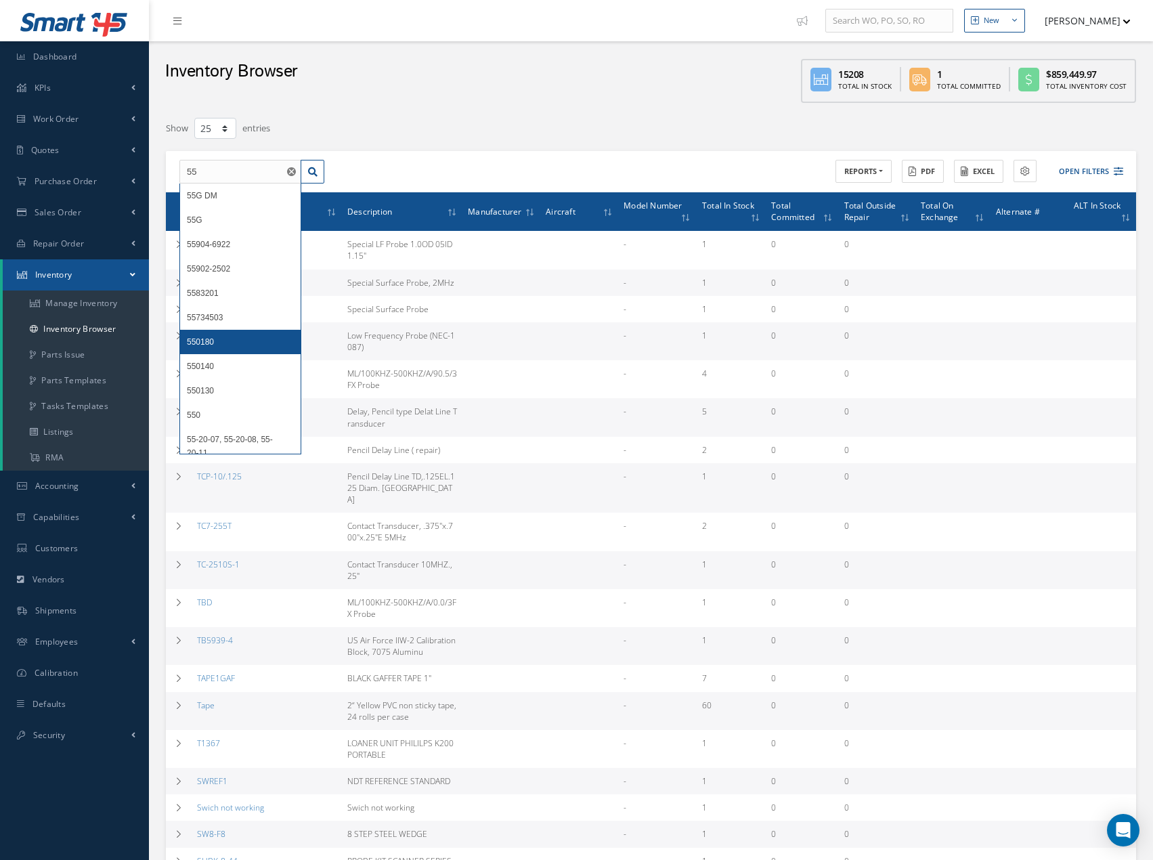
click at [211, 343] on span "550180" at bounding box center [200, 341] width 27 height 9
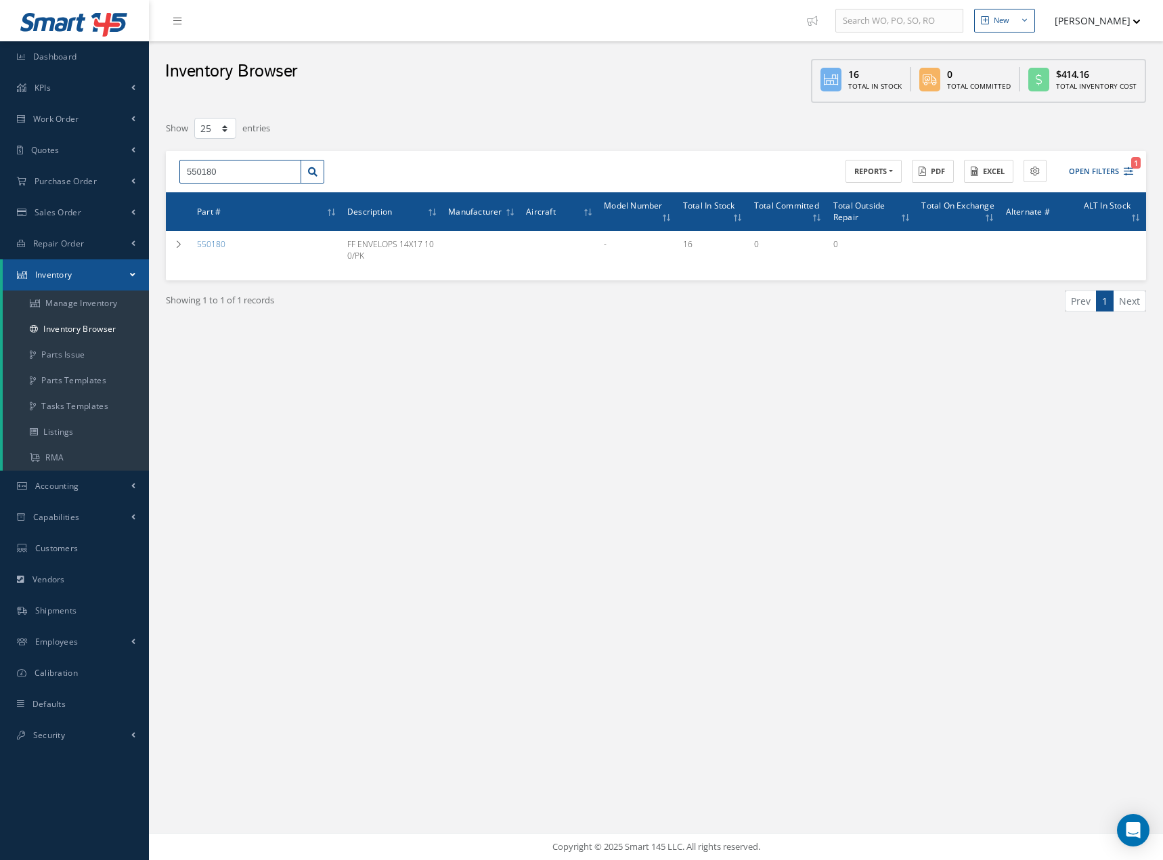
click at [230, 168] on input "550180" at bounding box center [240, 172] width 122 height 24
click at [235, 199] on span "55-20-07, 55-20-08, 55-20-11" at bounding box center [230, 202] width 86 height 23
type input "55-20-07, 55-20-08, 55-20-11"
click at [235, 199] on th "Part #" at bounding box center [267, 211] width 150 height 39
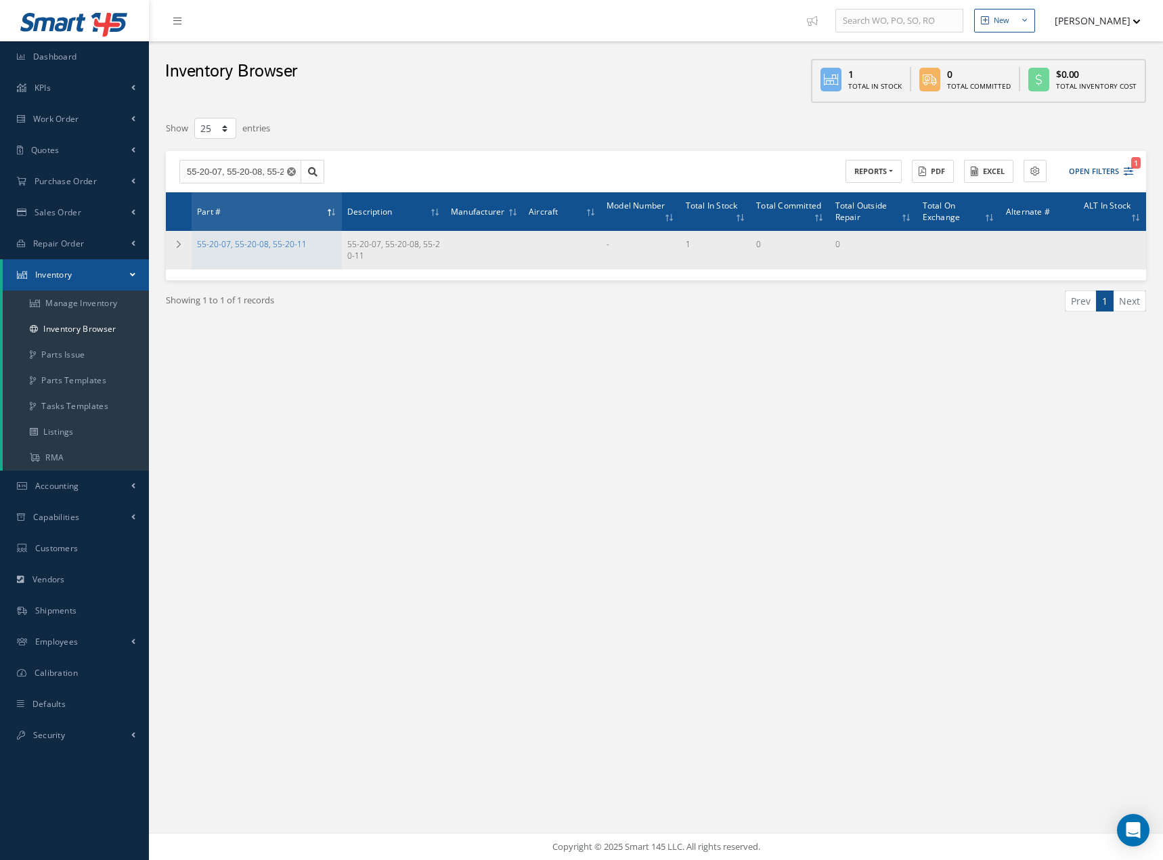
click at [240, 245] on link "55-20-07, 55-20-08, 55-20-11" at bounding box center [252, 244] width 110 height 12
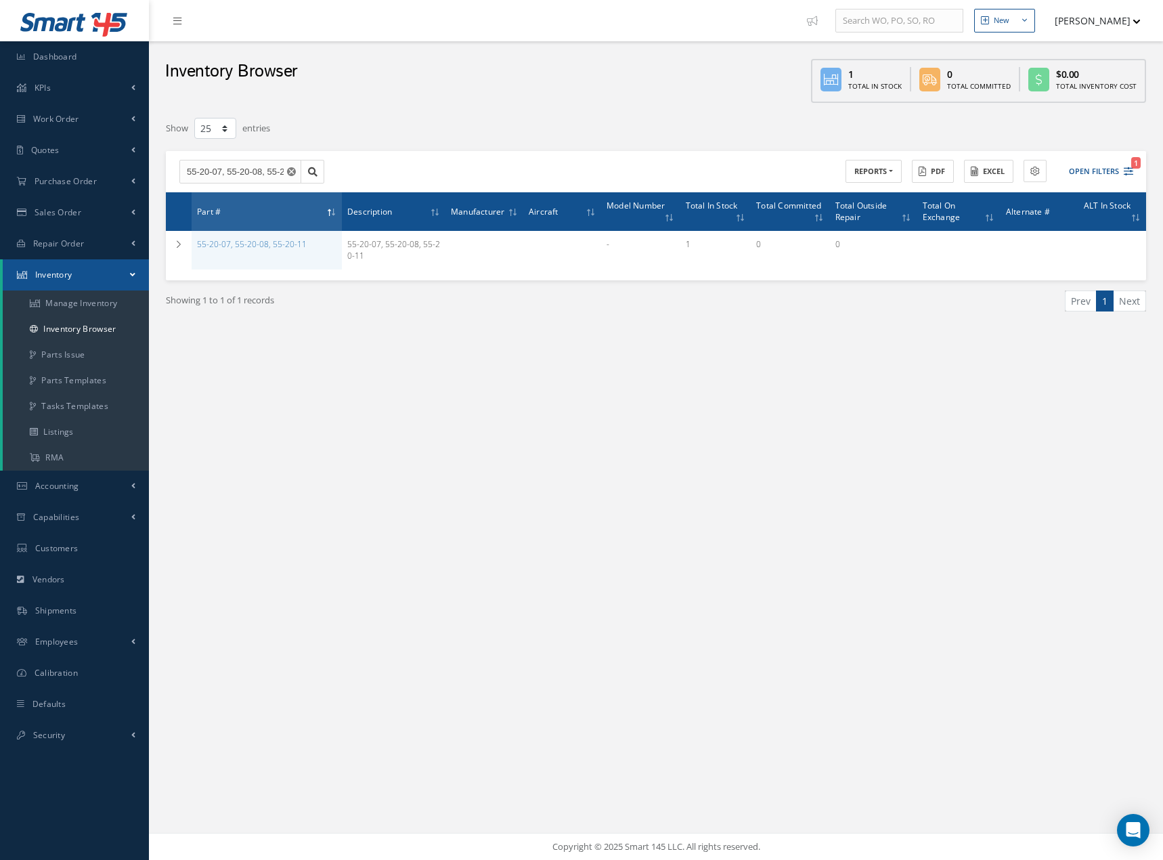
click at [290, 173] on icon "Reset" at bounding box center [291, 171] width 9 height 9
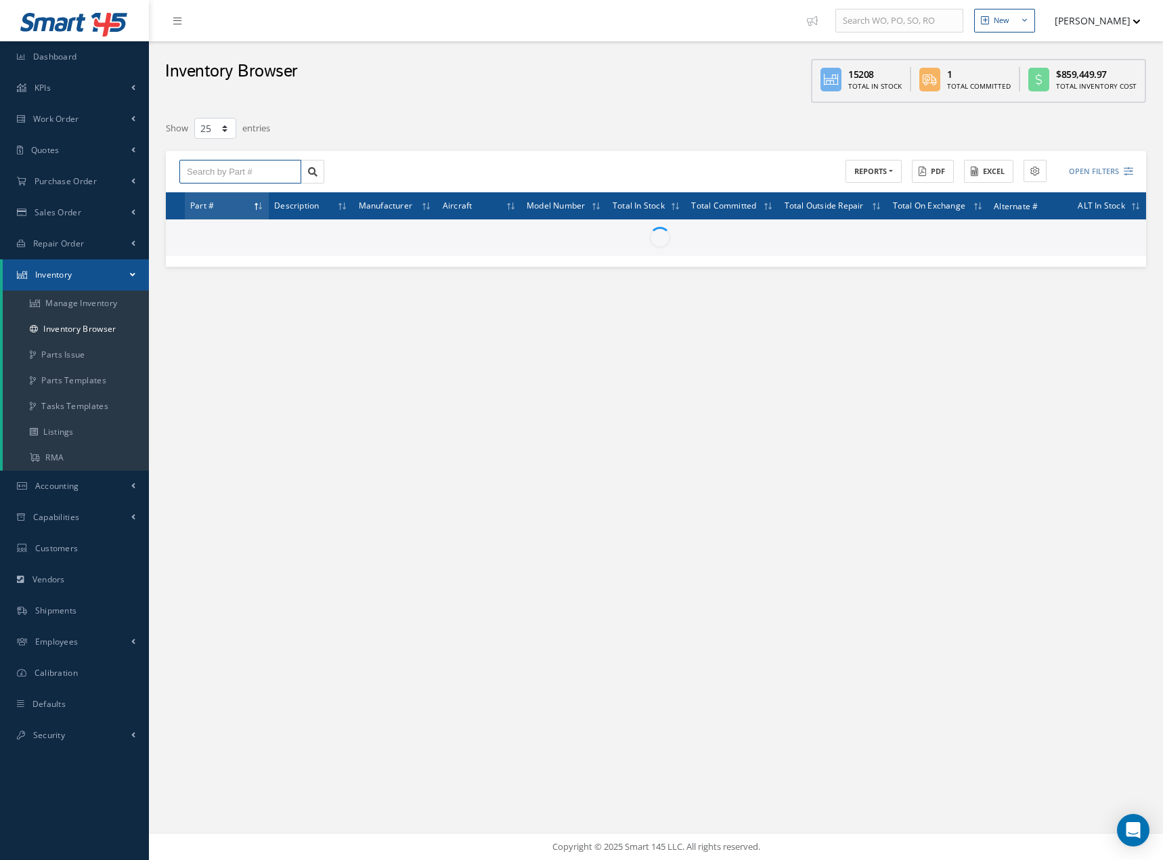
click at [267, 168] on input "text" at bounding box center [240, 172] width 122 height 24
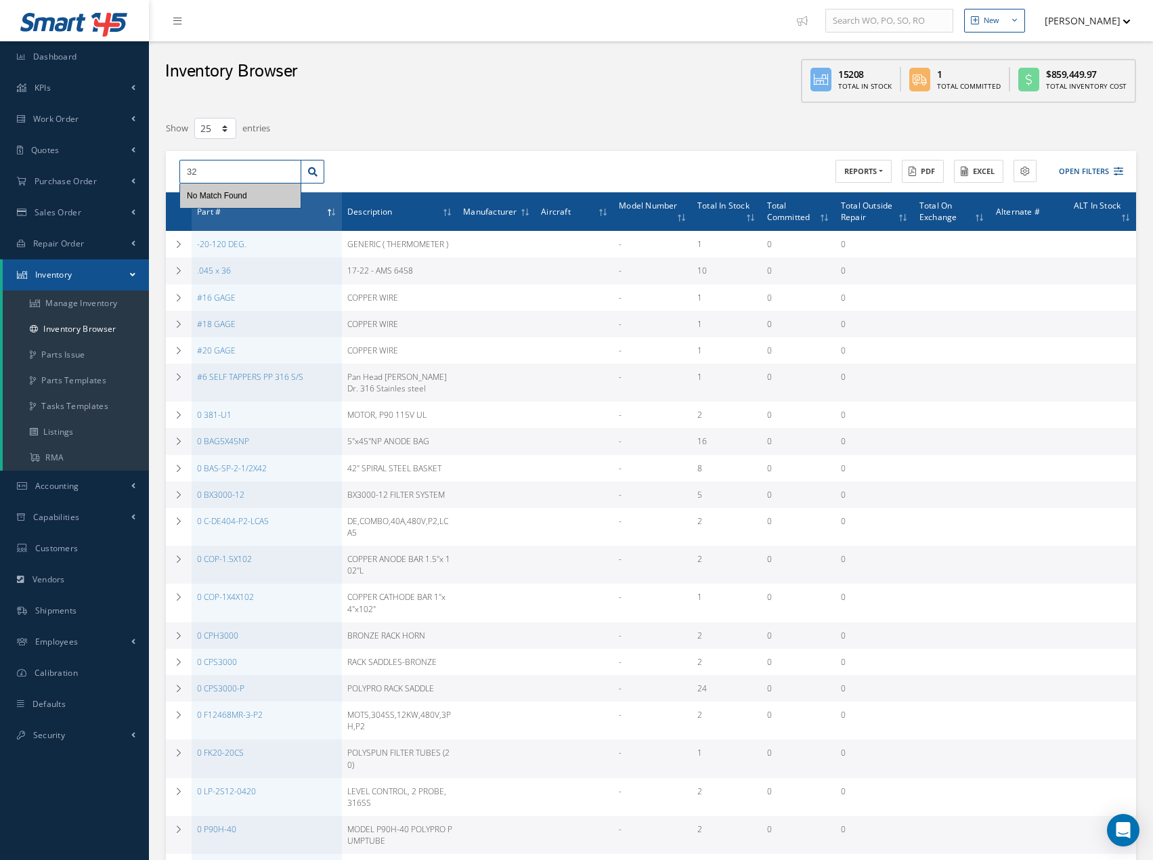
type input "3"
type input "7"
type input "5"
click at [75, 298] on link "Manage Inventory" at bounding box center [76, 303] width 146 height 26
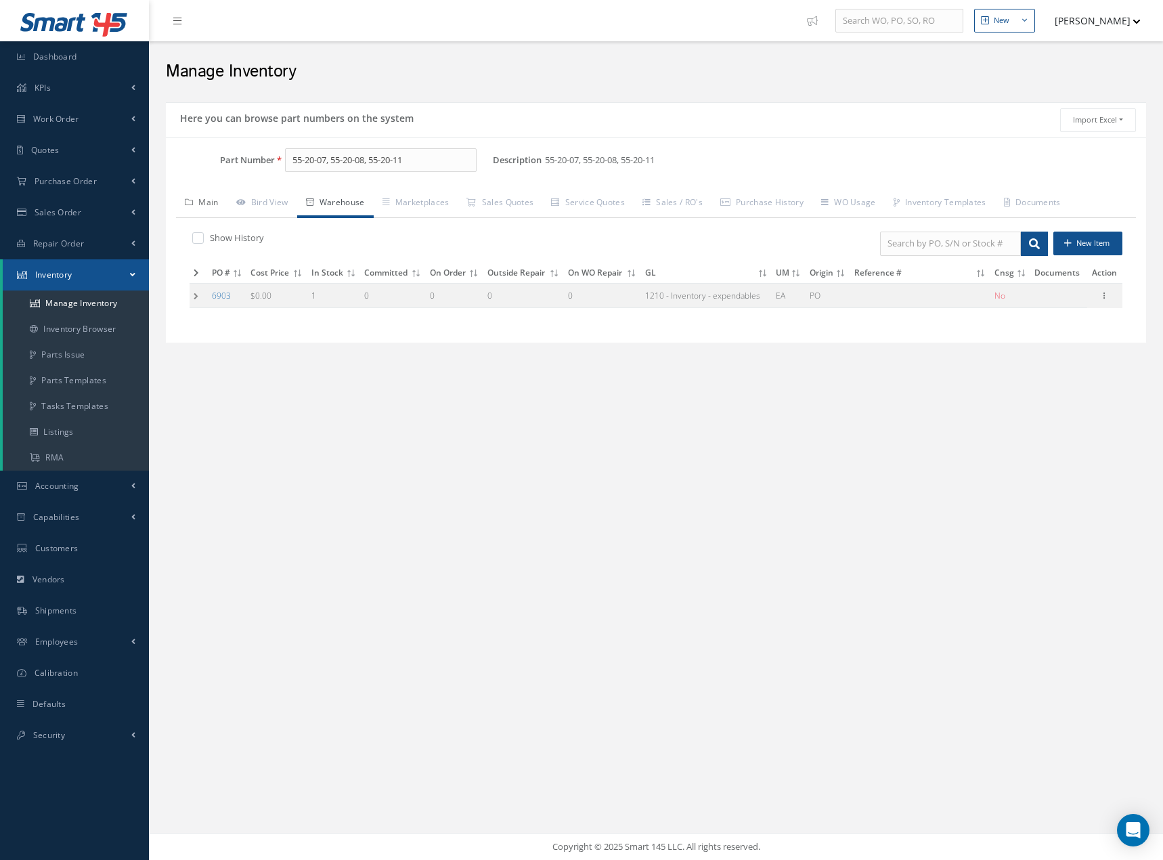
click at [203, 200] on link "Main" at bounding box center [201, 204] width 51 height 28
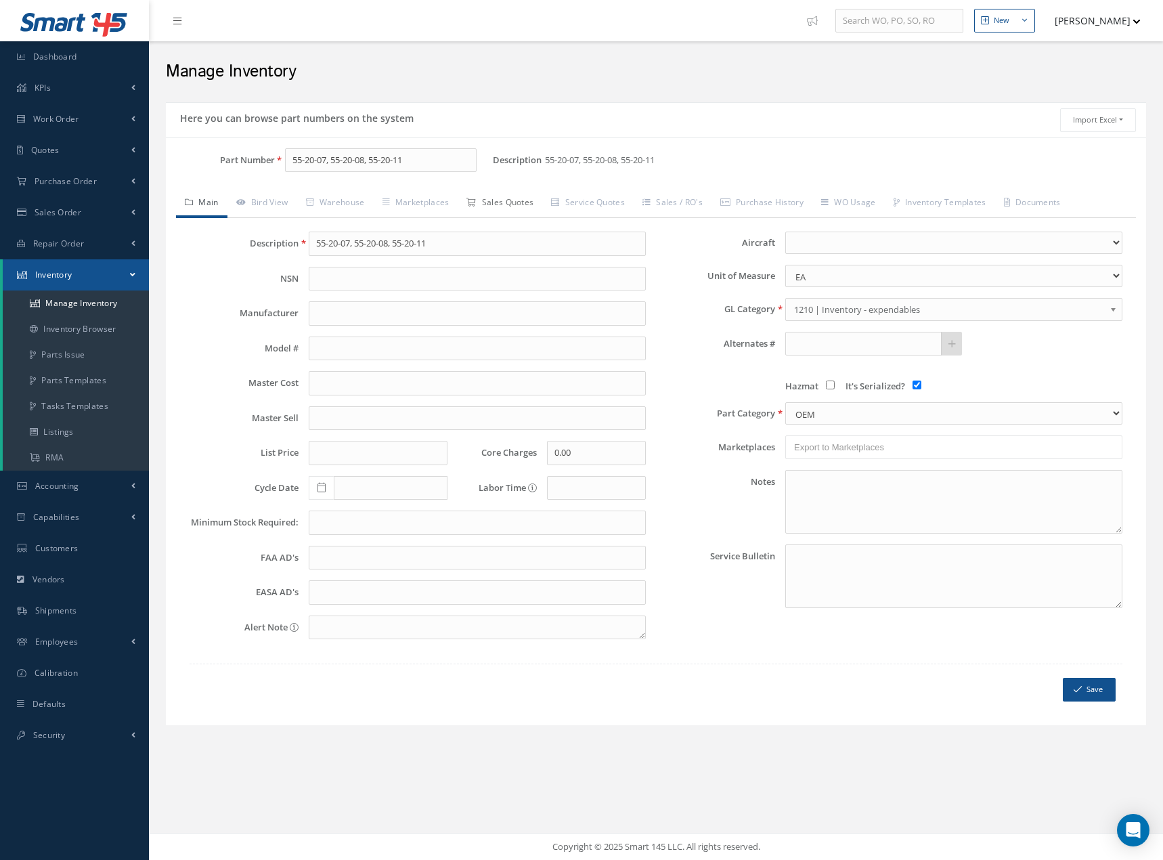
click at [510, 202] on link "Sales Quotes" at bounding box center [500, 204] width 85 height 28
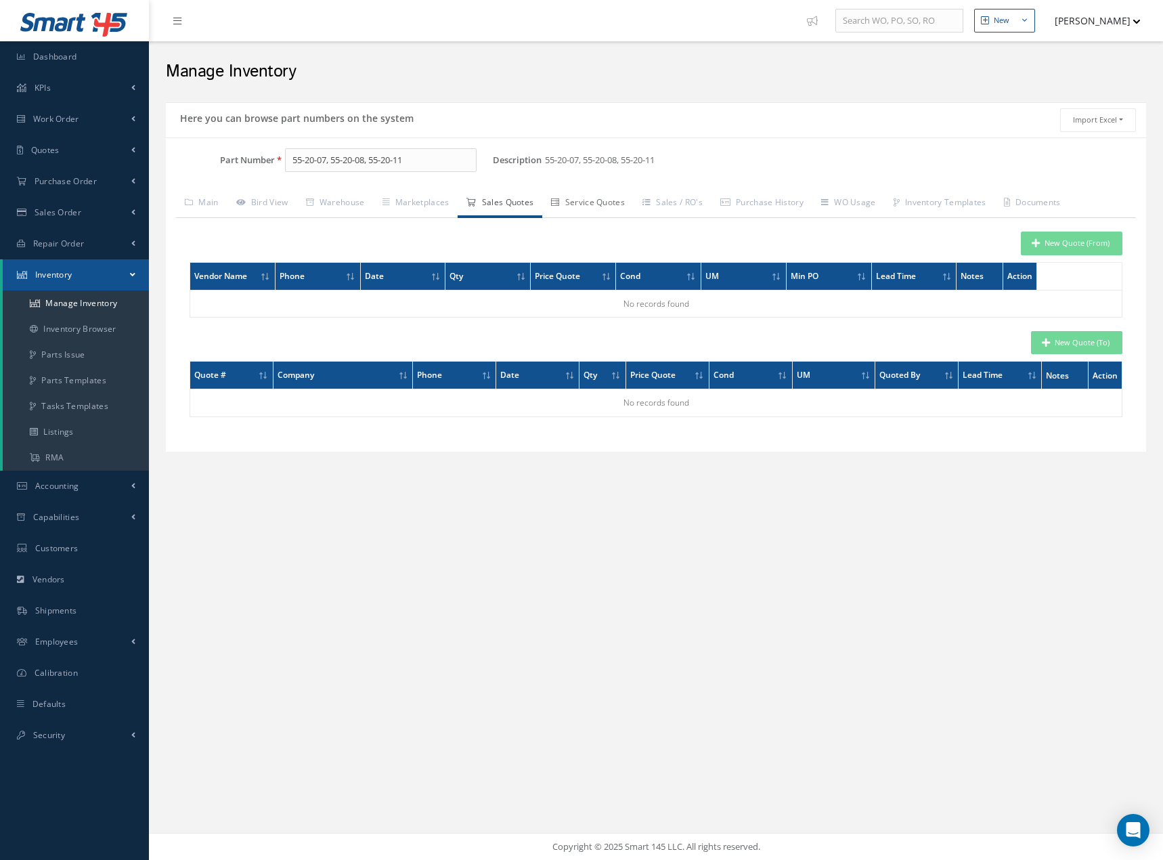
click at [610, 198] on link "Service Quotes" at bounding box center [587, 204] width 91 height 28
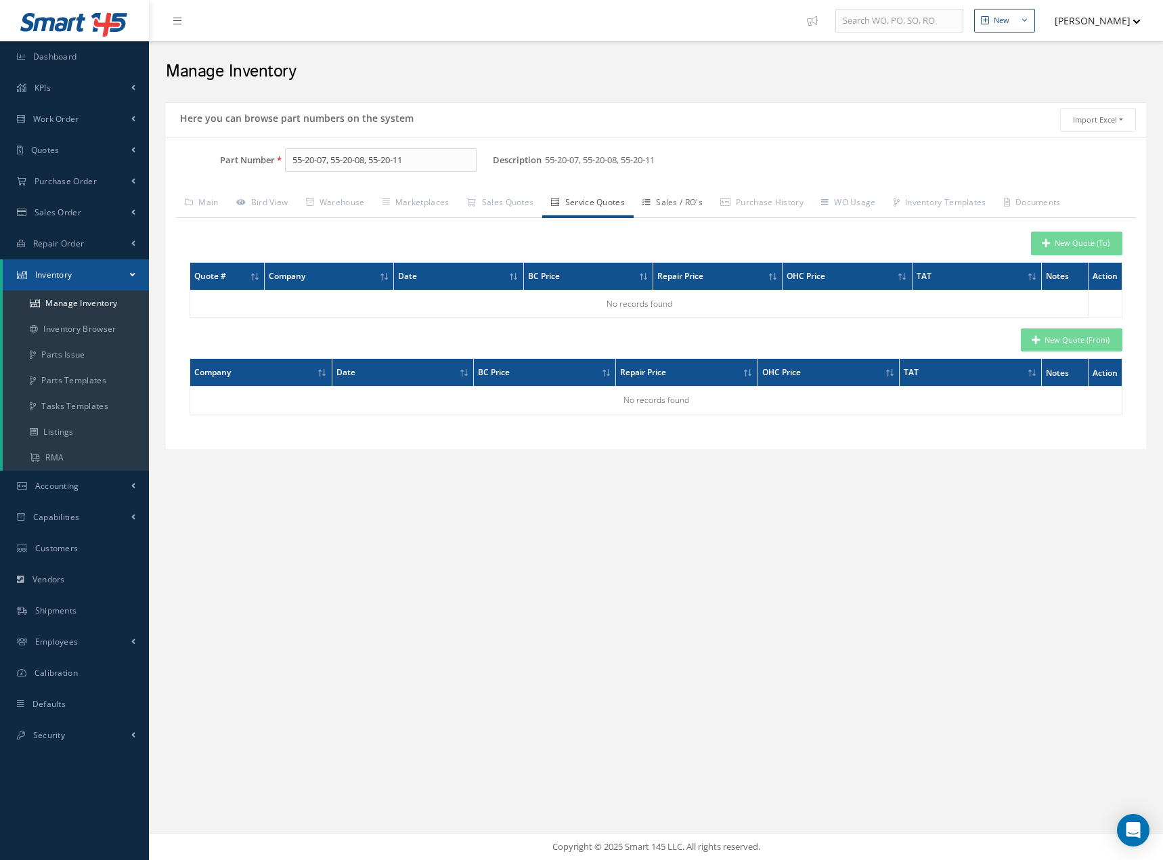
click at [674, 200] on link "Sales / RO's" at bounding box center [673, 204] width 78 height 28
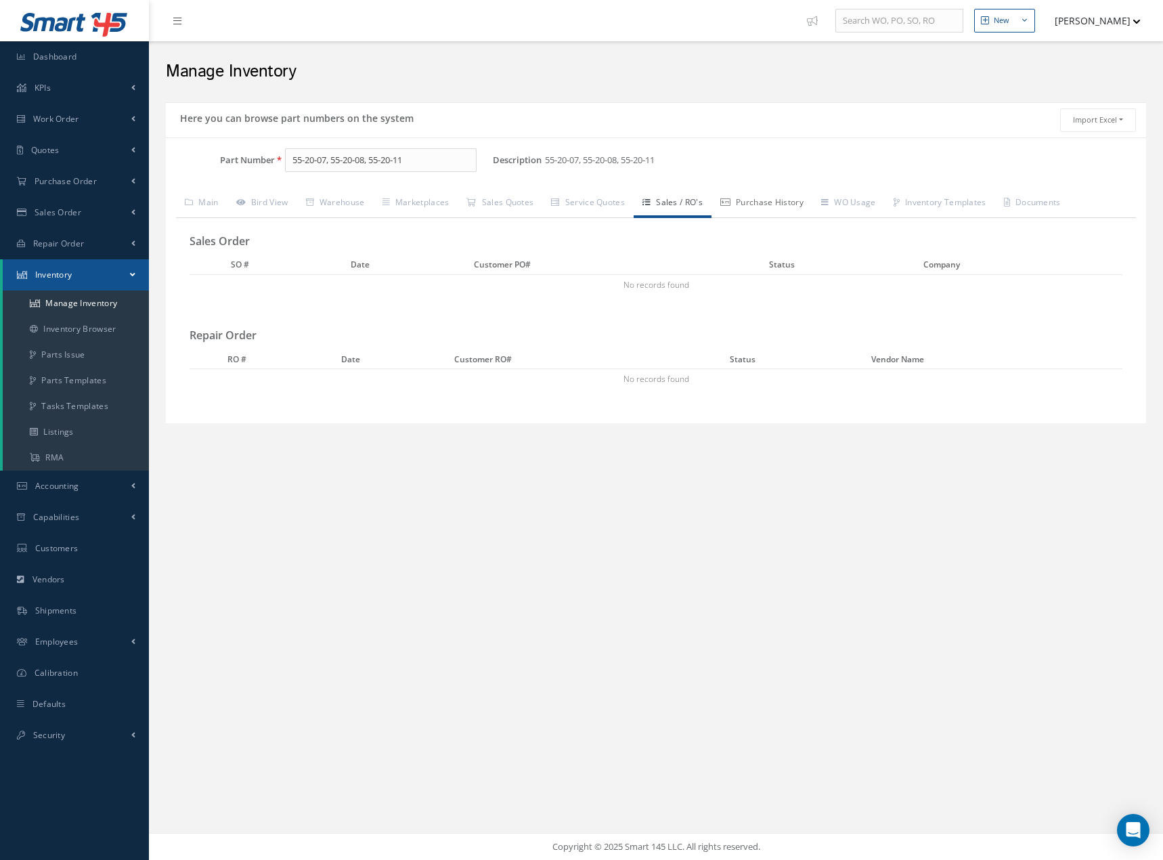
click at [784, 203] on link "Purchase History" at bounding box center [762, 204] width 101 height 28
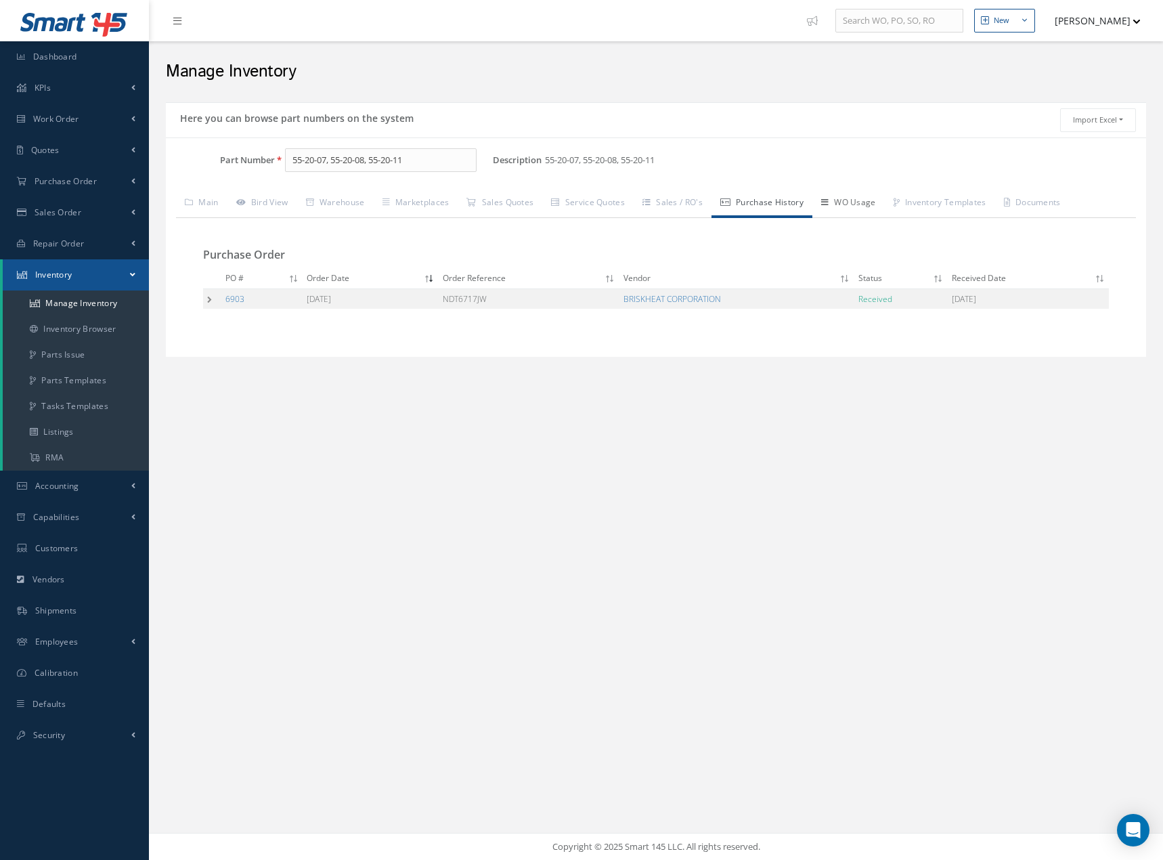
click at [856, 200] on link "WO Usage" at bounding box center [848, 204] width 72 height 28
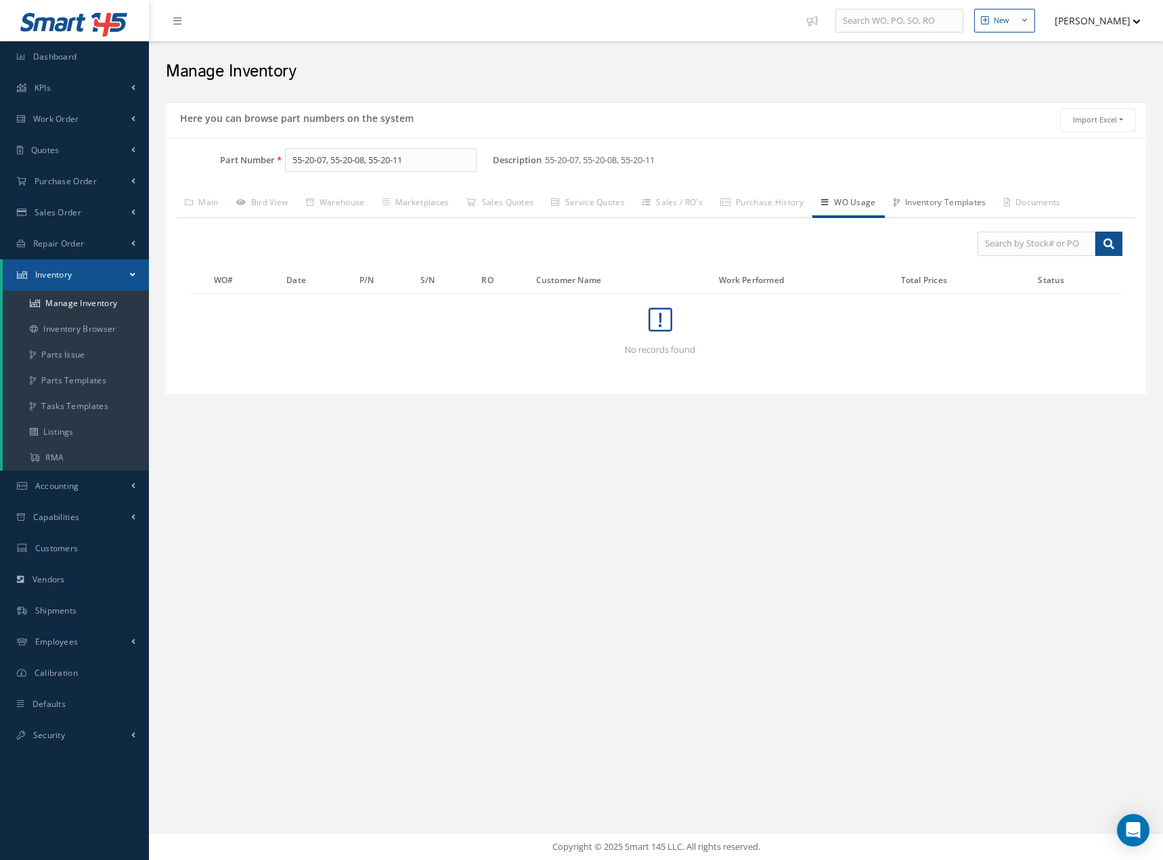
click at [954, 206] on link "Inventory Templates" at bounding box center [940, 204] width 110 height 28
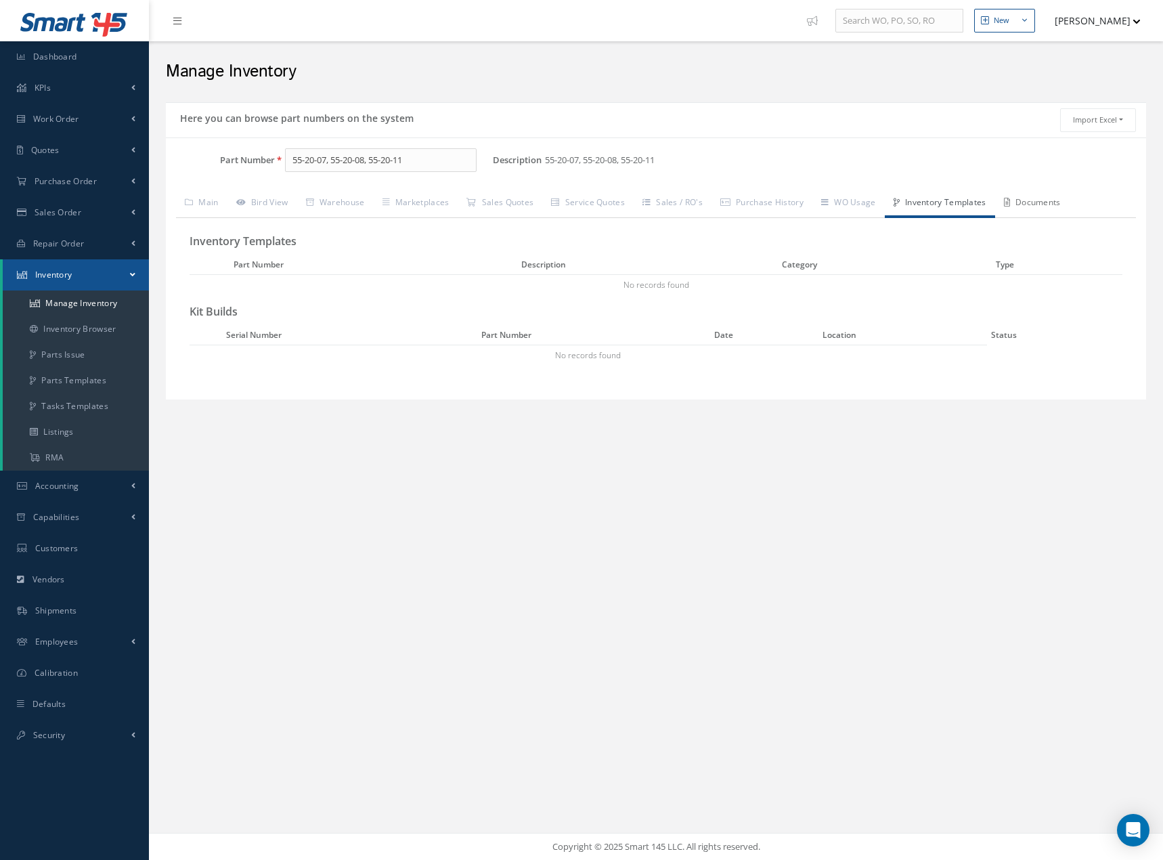
click at [1068, 202] on link "Documents" at bounding box center [1032, 204] width 74 height 28
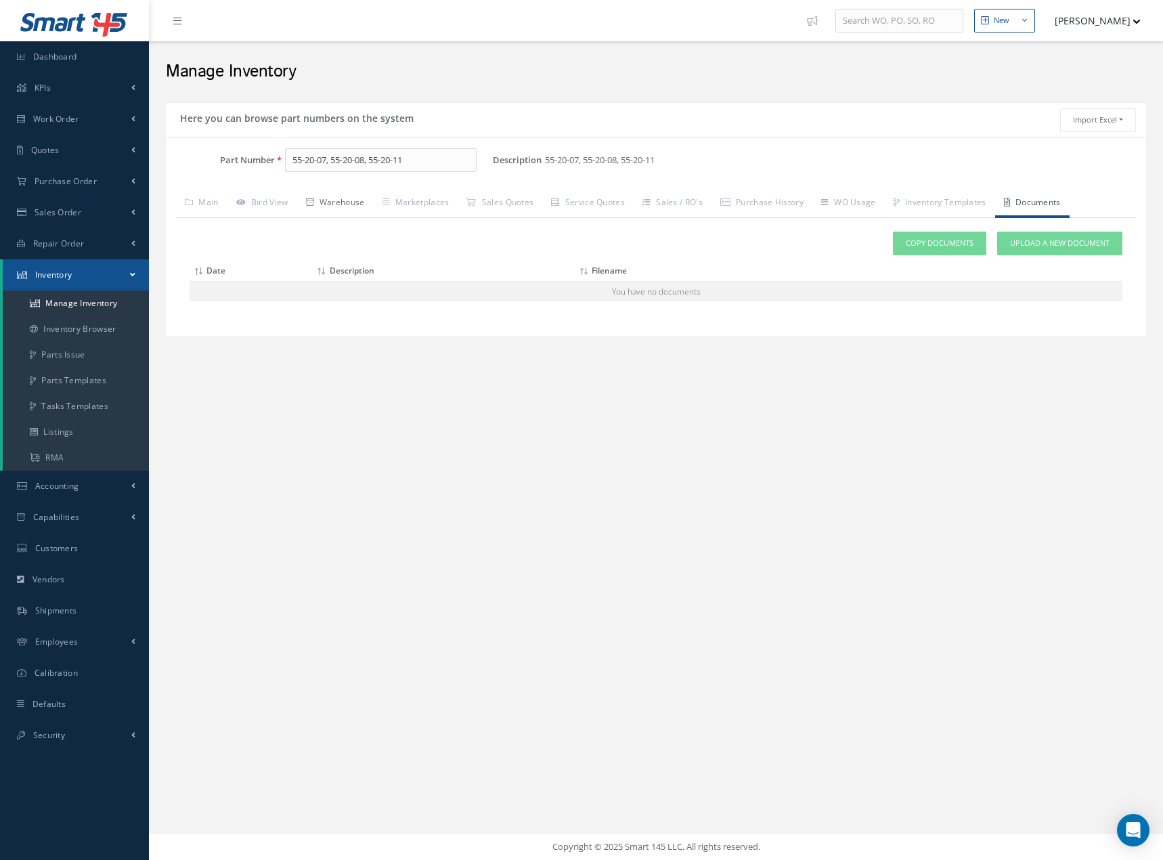
click at [339, 200] on link "Warehouse" at bounding box center [335, 204] width 77 height 28
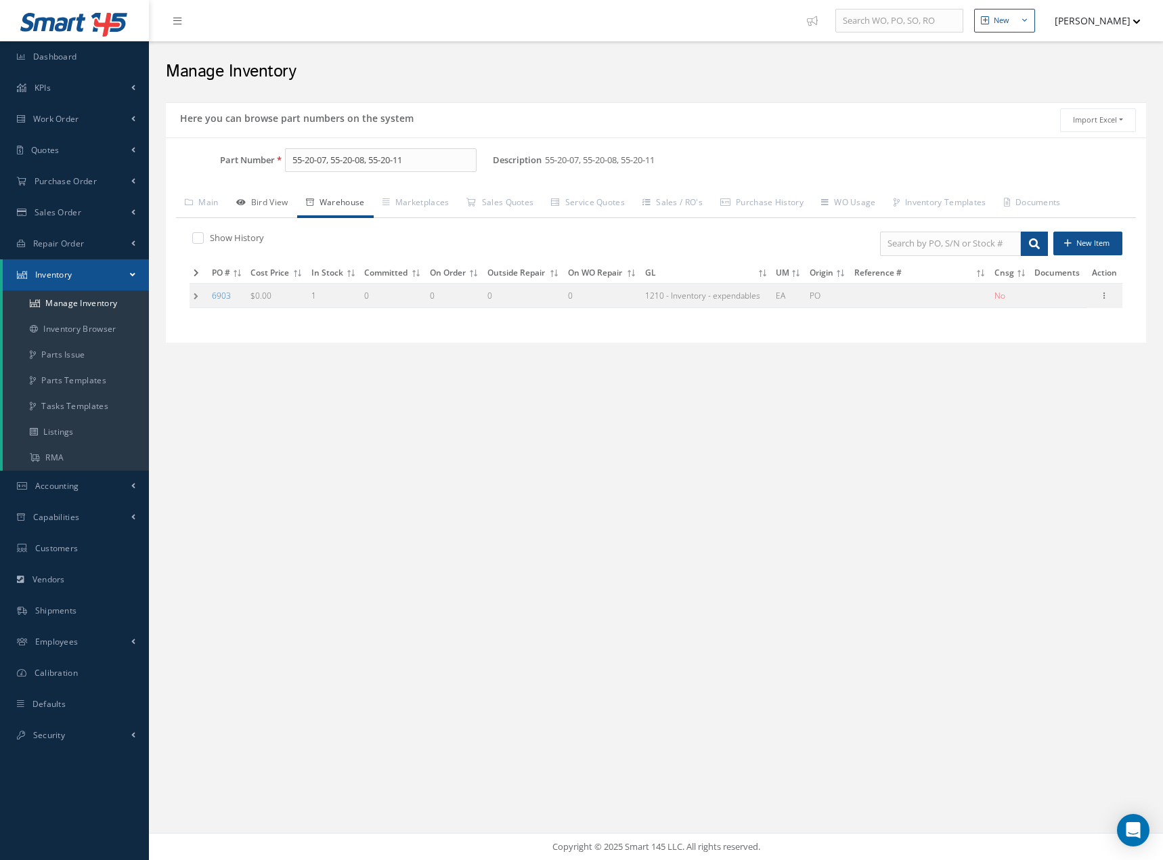
click at [269, 200] on link "Bird View" at bounding box center [262, 204] width 70 height 28
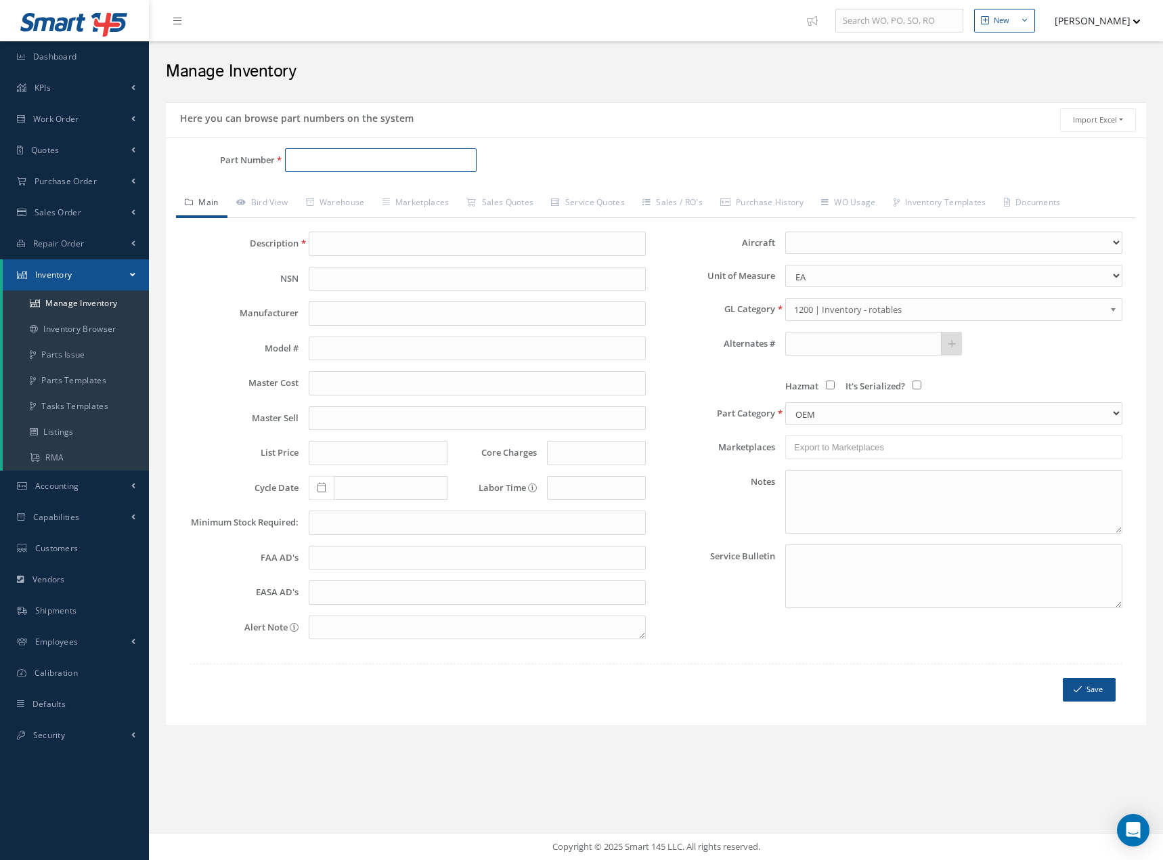
click at [327, 157] on input "Part Number" at bounding box center [381, 160] width 192 height 24
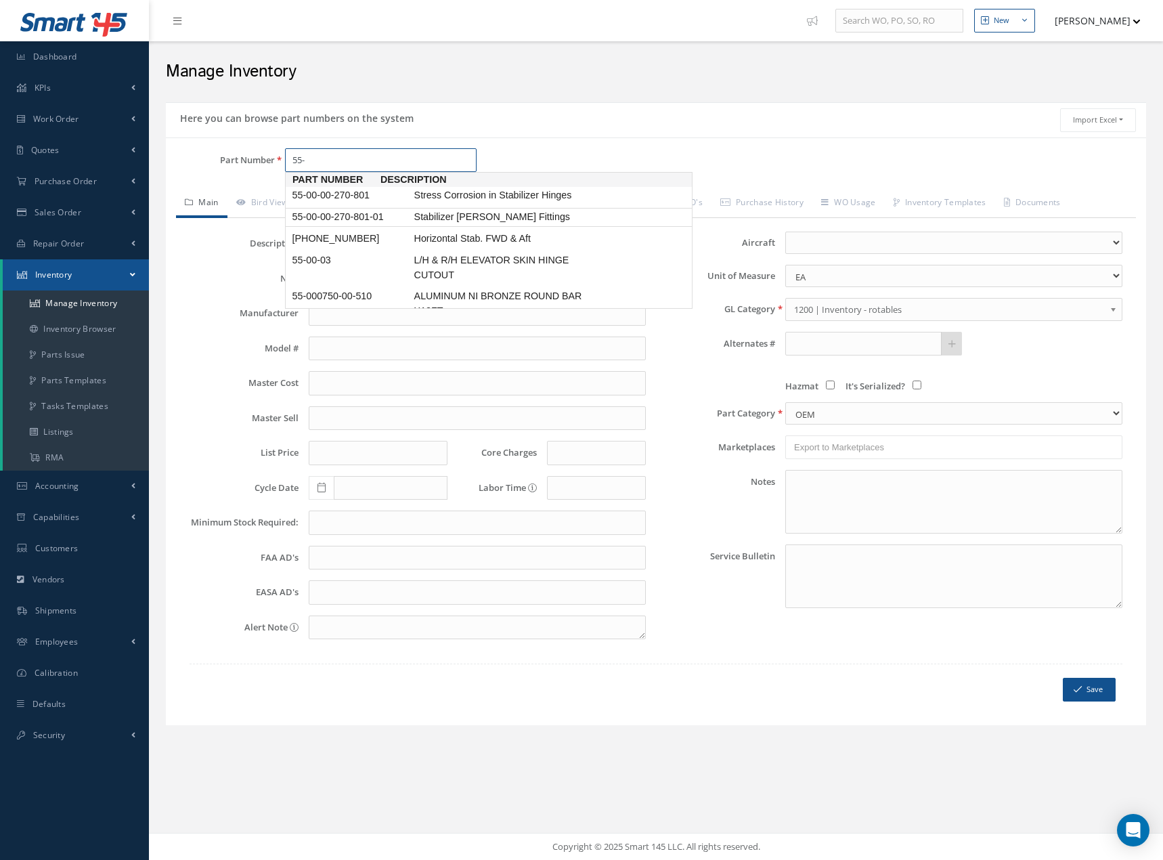
click at [308, 221] on span "55-00-00-270-801-01" at bounding box center [351, 217] width 122 height 14
type input "55-00-00-270-801-01"
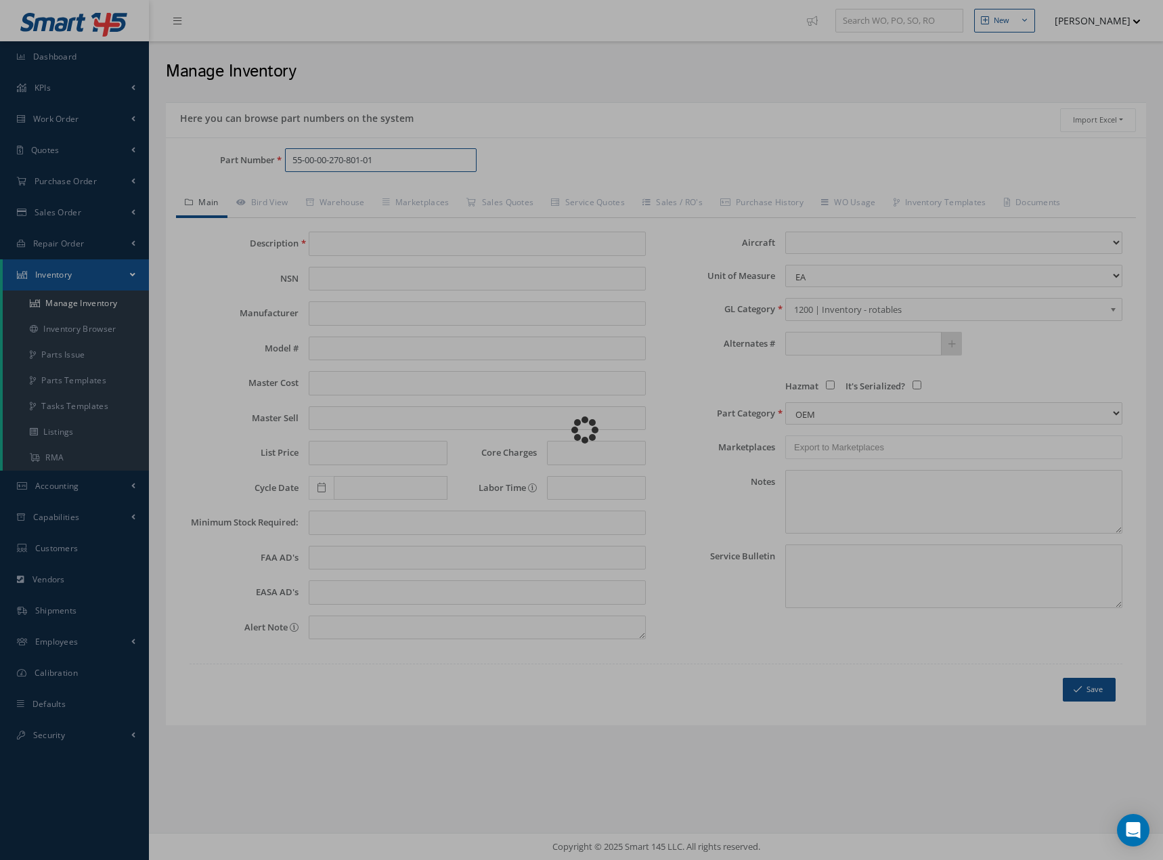
type input "Stabilizer [PERSON_NAME] Fittings"
type input "0.00"
select select
type textarea "Kit Rental is included. Kit cost is $1500"
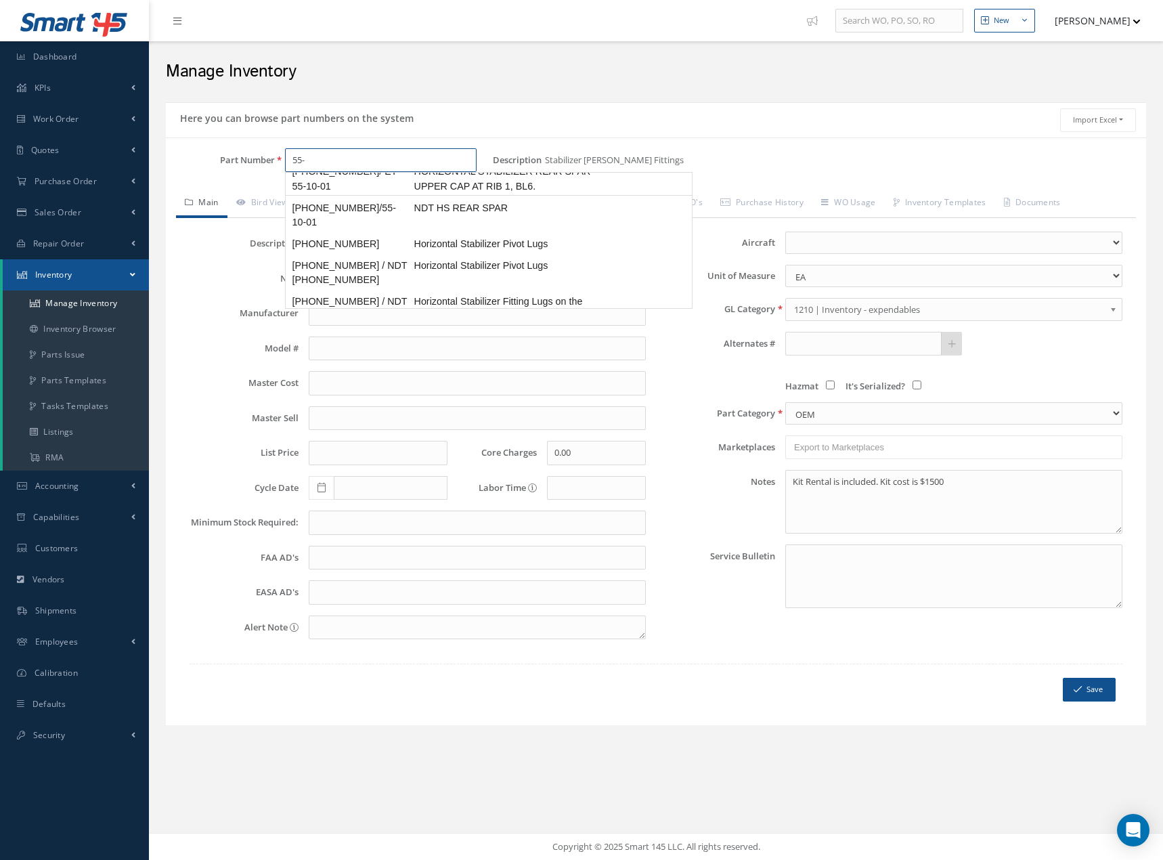
scroll to position [339, 0]
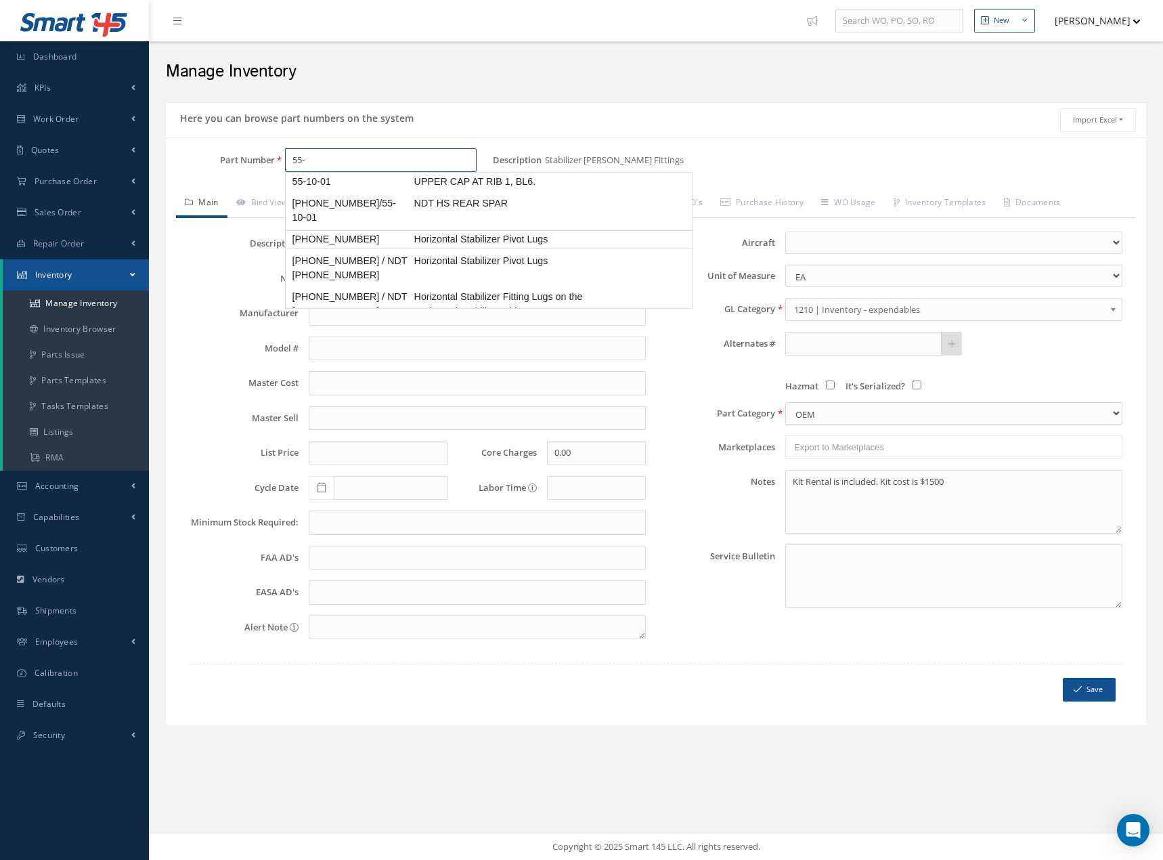
click at [332, 235] on span "55-10-00-106" at bounding box center [351, 239] width 122 height 14
type input "55-10-00-106"
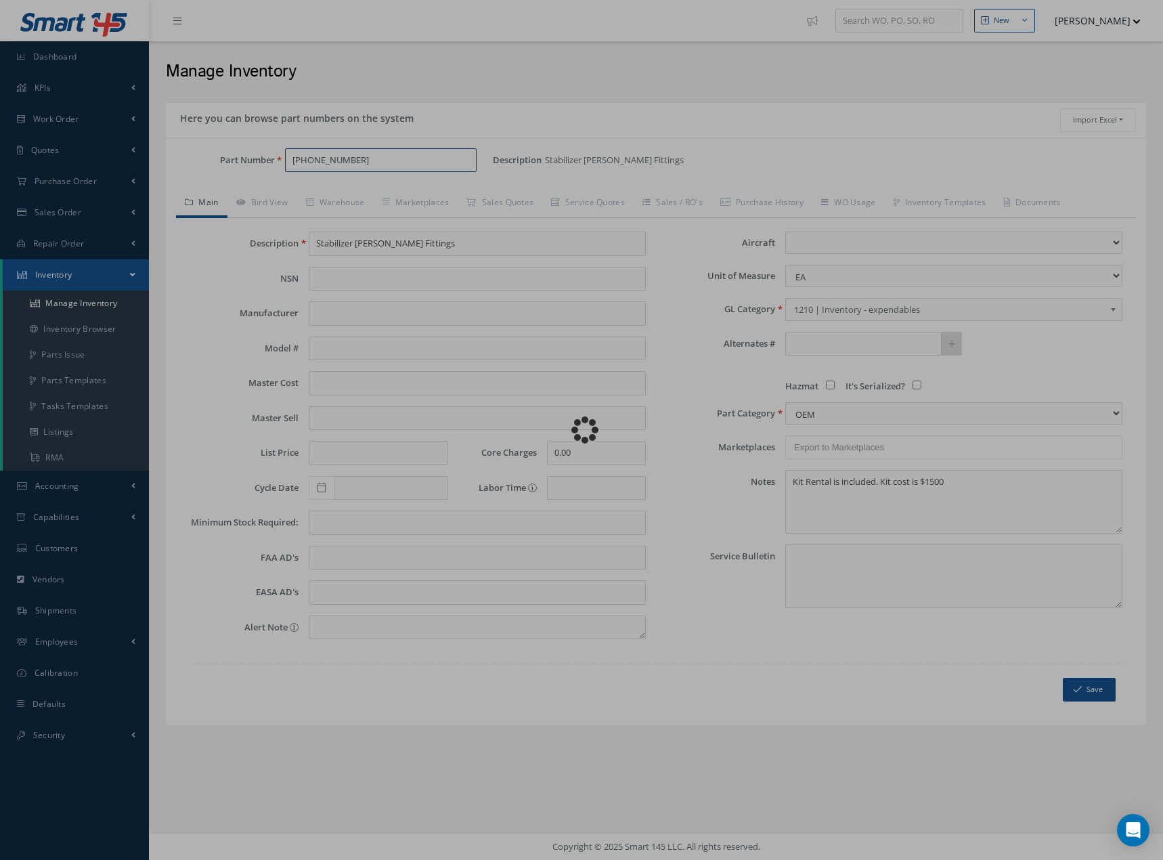
type input "Horizontal Stabilizer Pivot Lugs"
type input "CHALLENGER"
type input "0.00"
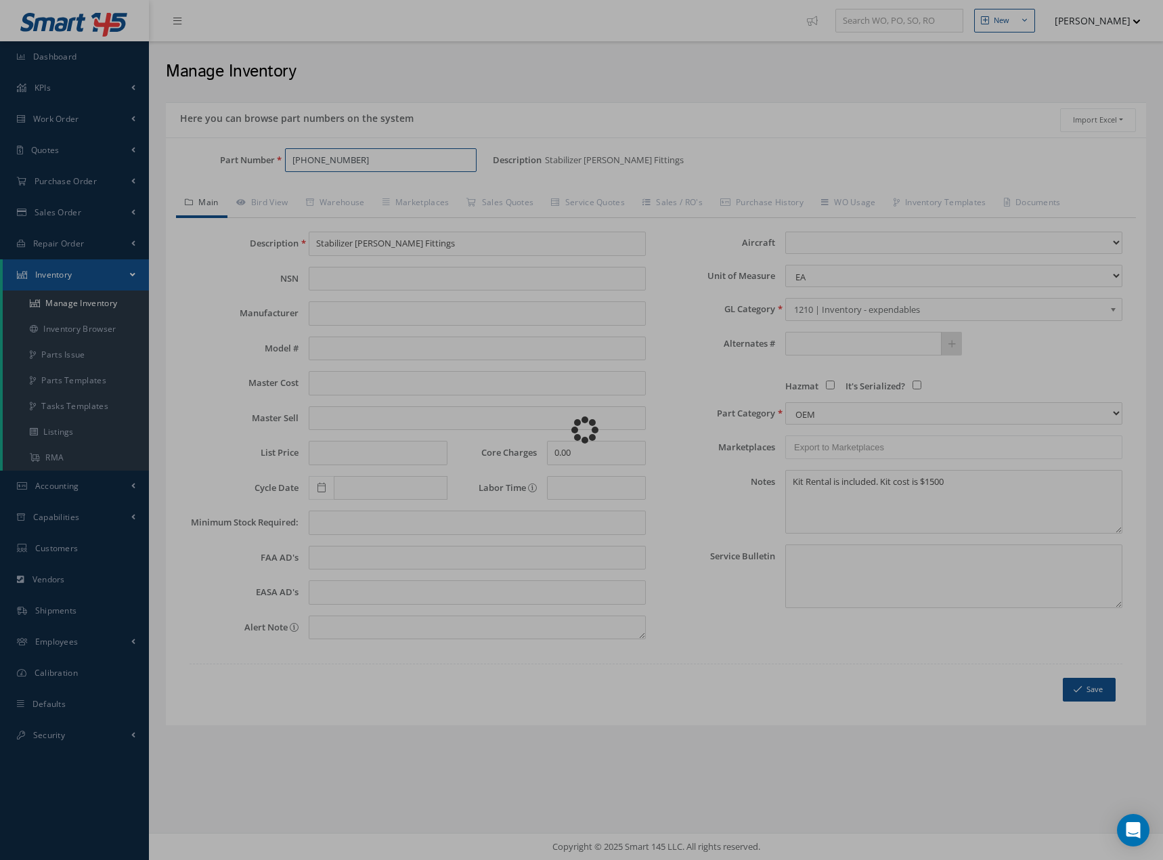
select select
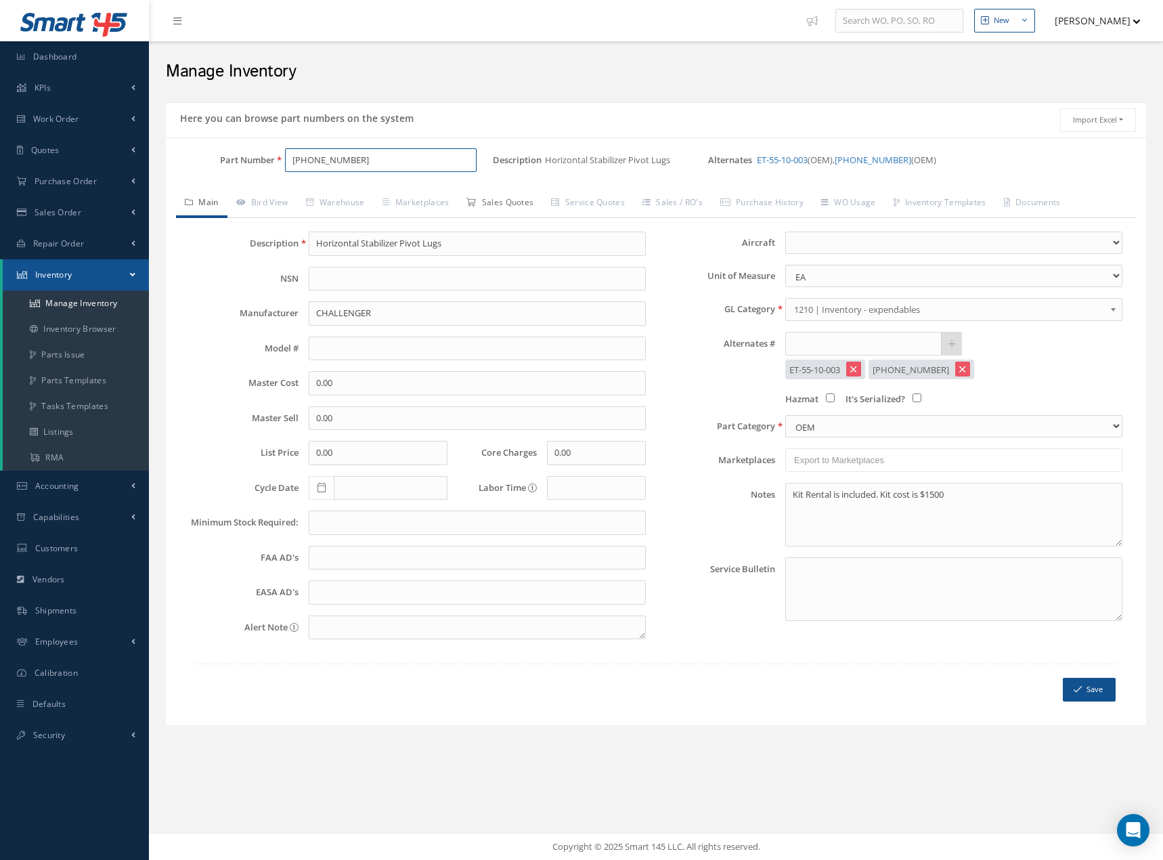
type input "55-10-00-106"
click at [522, 202] on link "Sales Quotes" at bounding box center [500, 204] width 85 height 28
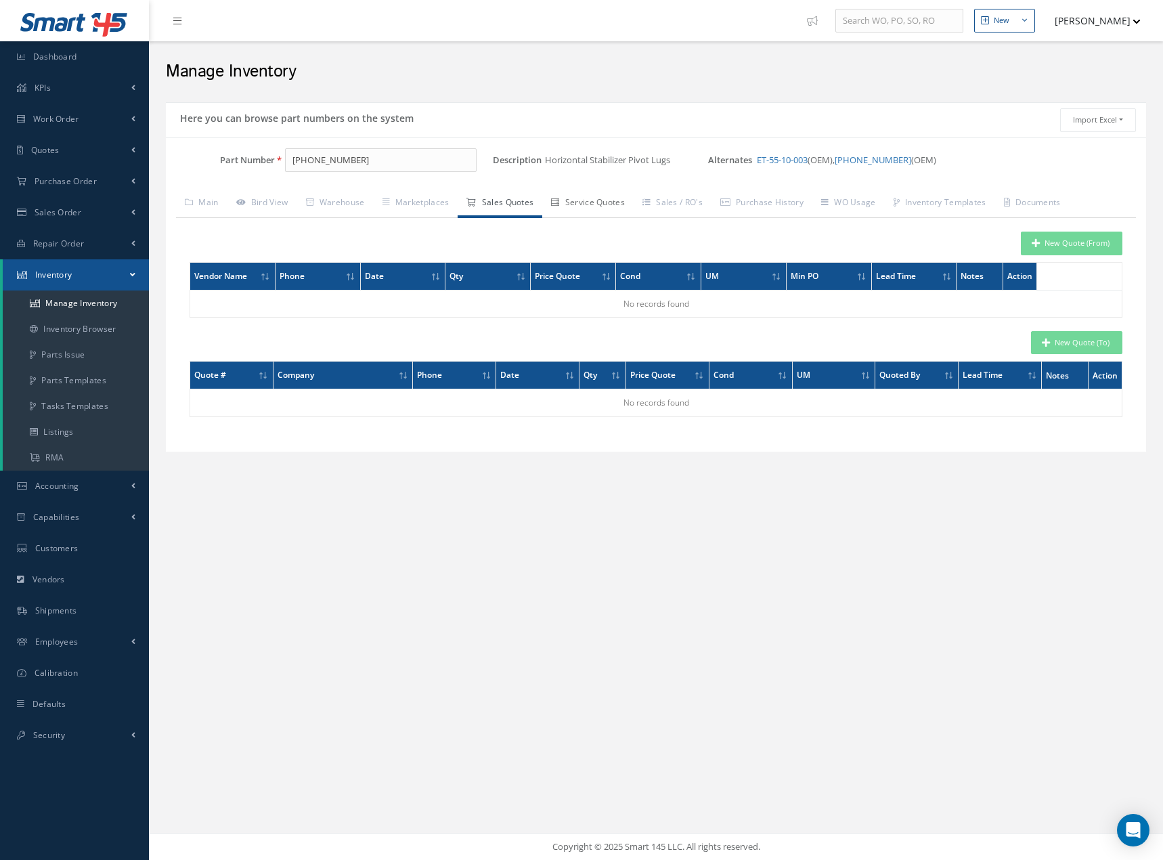
click at [599, 202] on link "Service Quotes" at bounding box center [587, 204] width 91 height 28
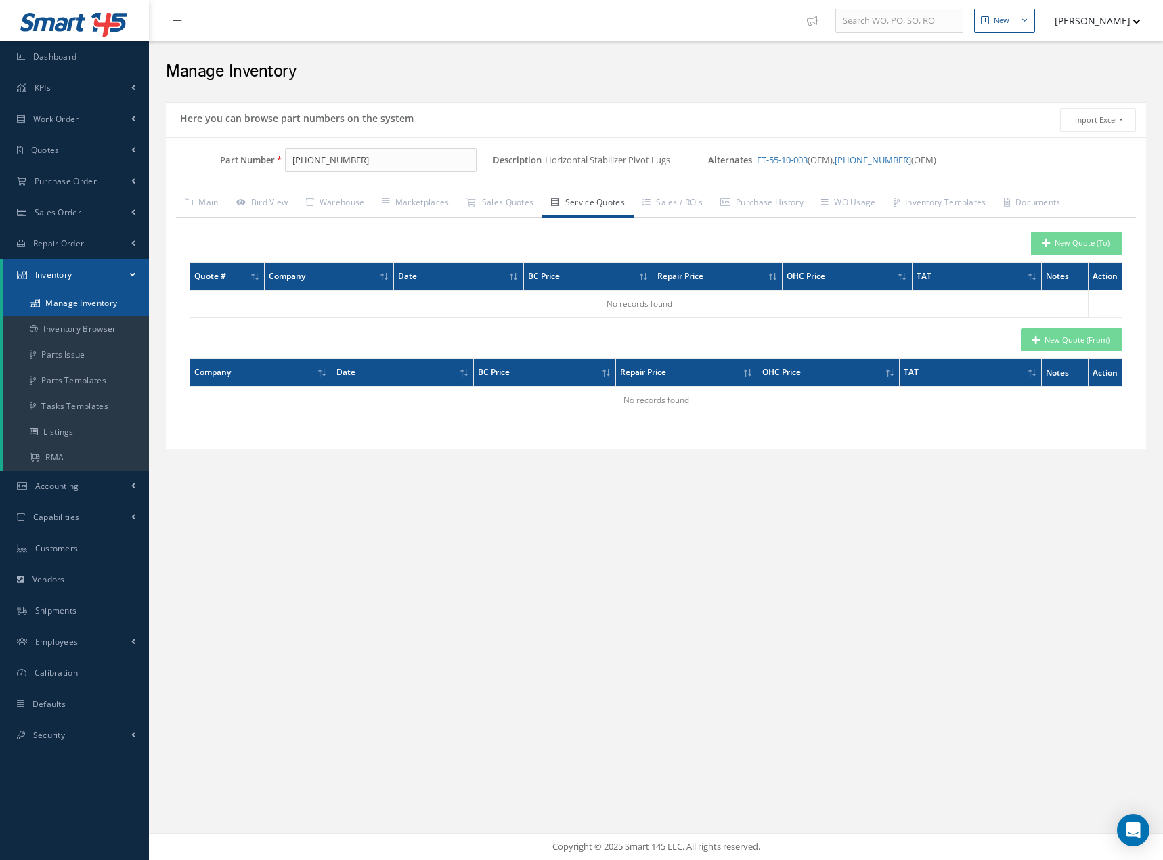
click at [76, 303] on link "Manage Inventory" at bounding box center [76, 303] width 146 height 26
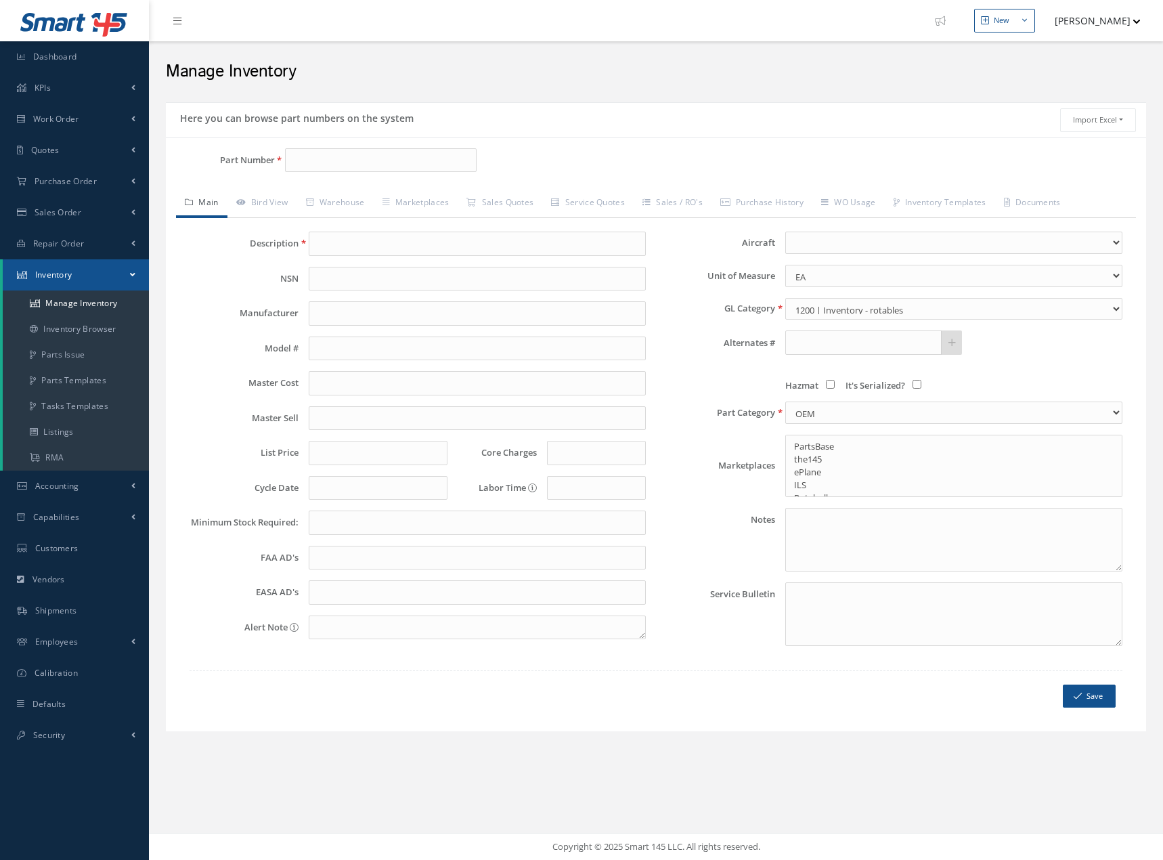
select select
click at [329, 198] on link "Warehouse" at bounding box center [335, 204] width 77 height 28
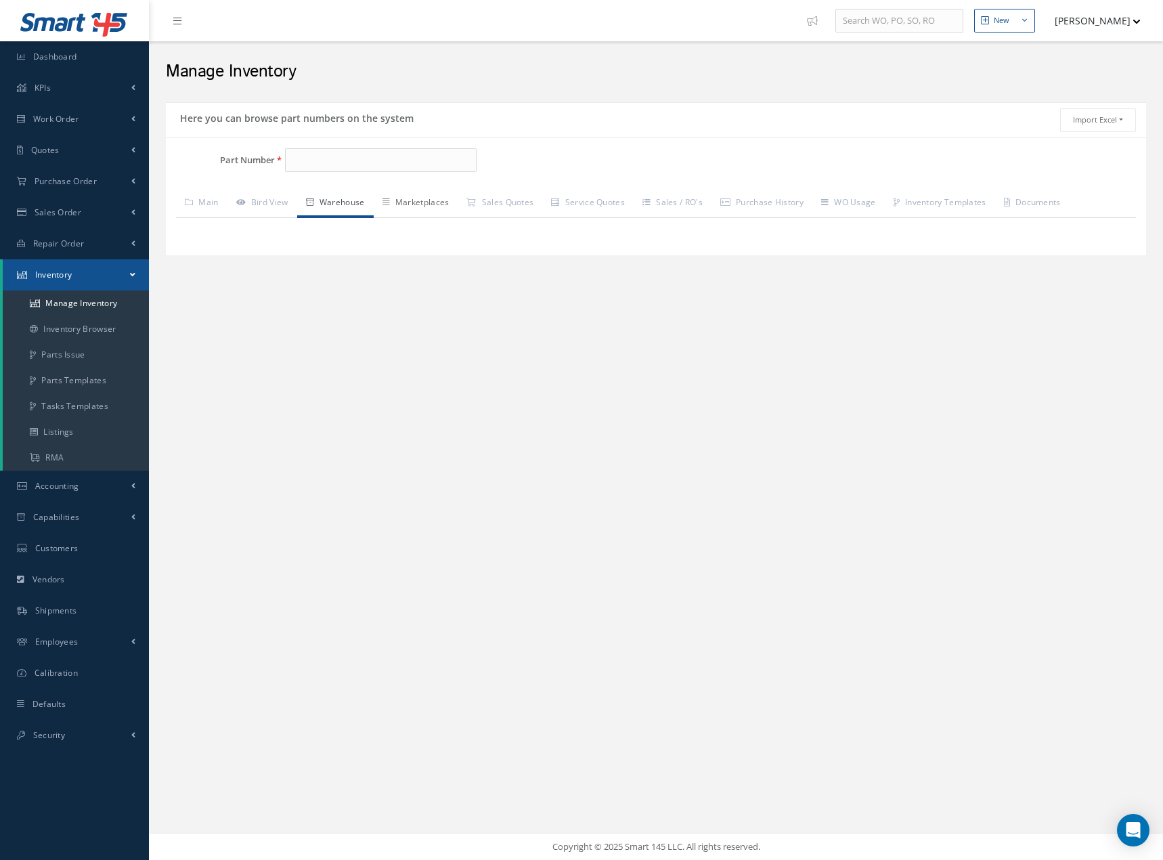
click at [431, 205] on link "Marketplaces" at bounding box center [416, 204] width 85 height 28
click at [519, 202] on link "Sales Quotes" at bounding box center [500, 204] width 85 height 28
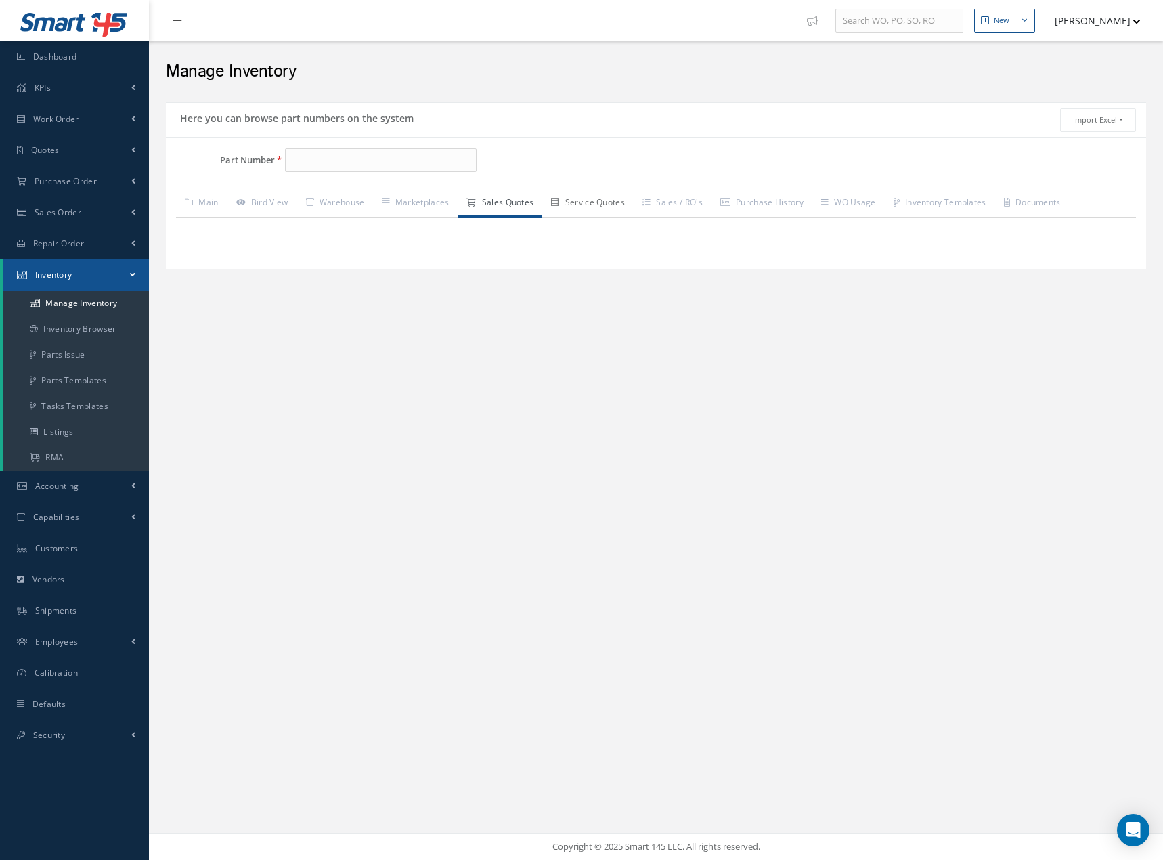
click at [599, 201] on link "Service Quotes" at bounding box center [587, 204] width 91 height 28
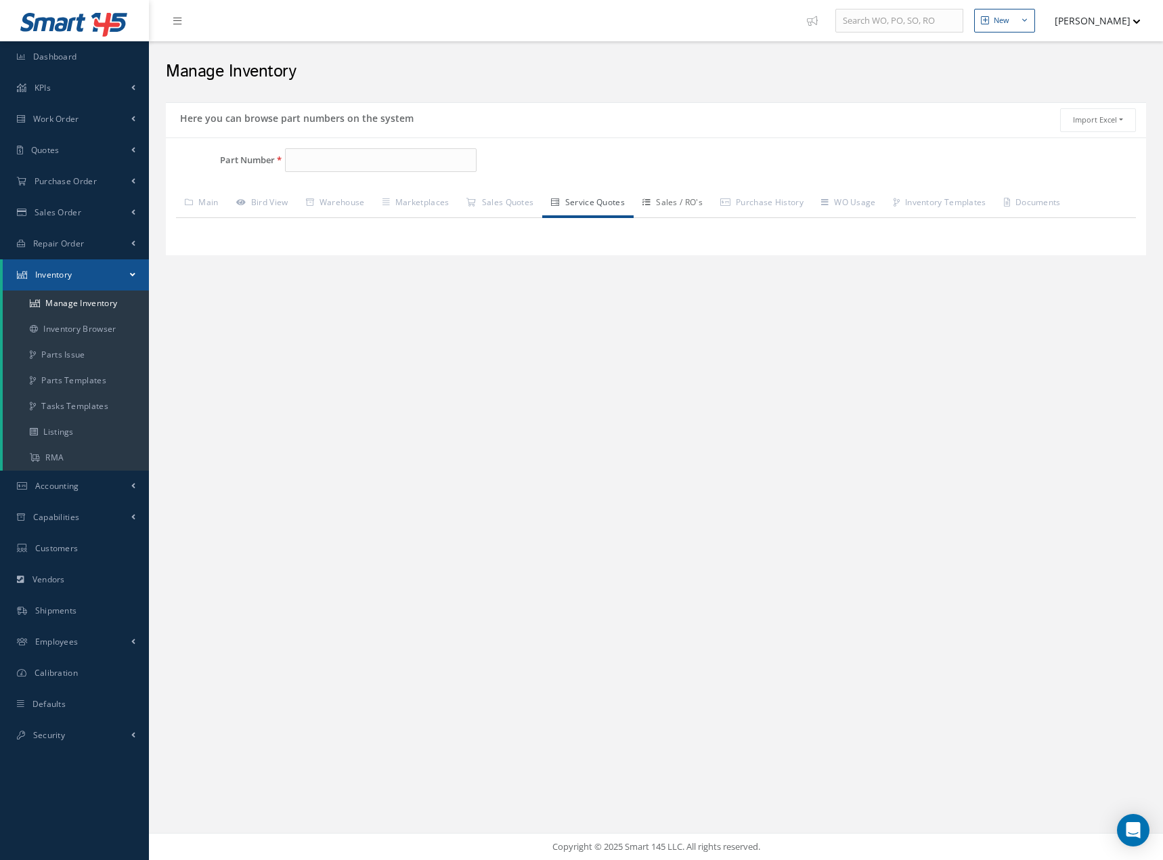
click at [672, 202] on link "Sales / RO's" at bounding box center [673, 204] width 78 height 28
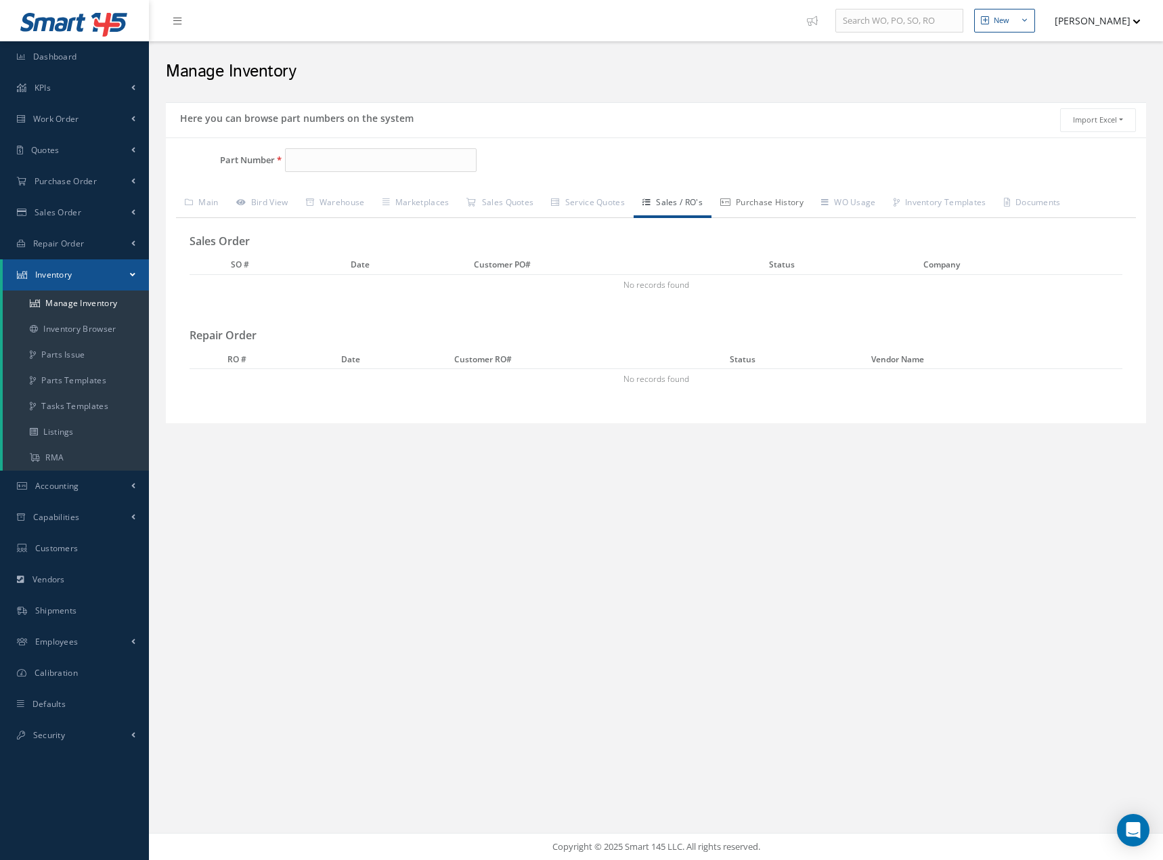
click at [768, 202] on link "Purchase History" at bounding box center [762, 204] width 101 height 28
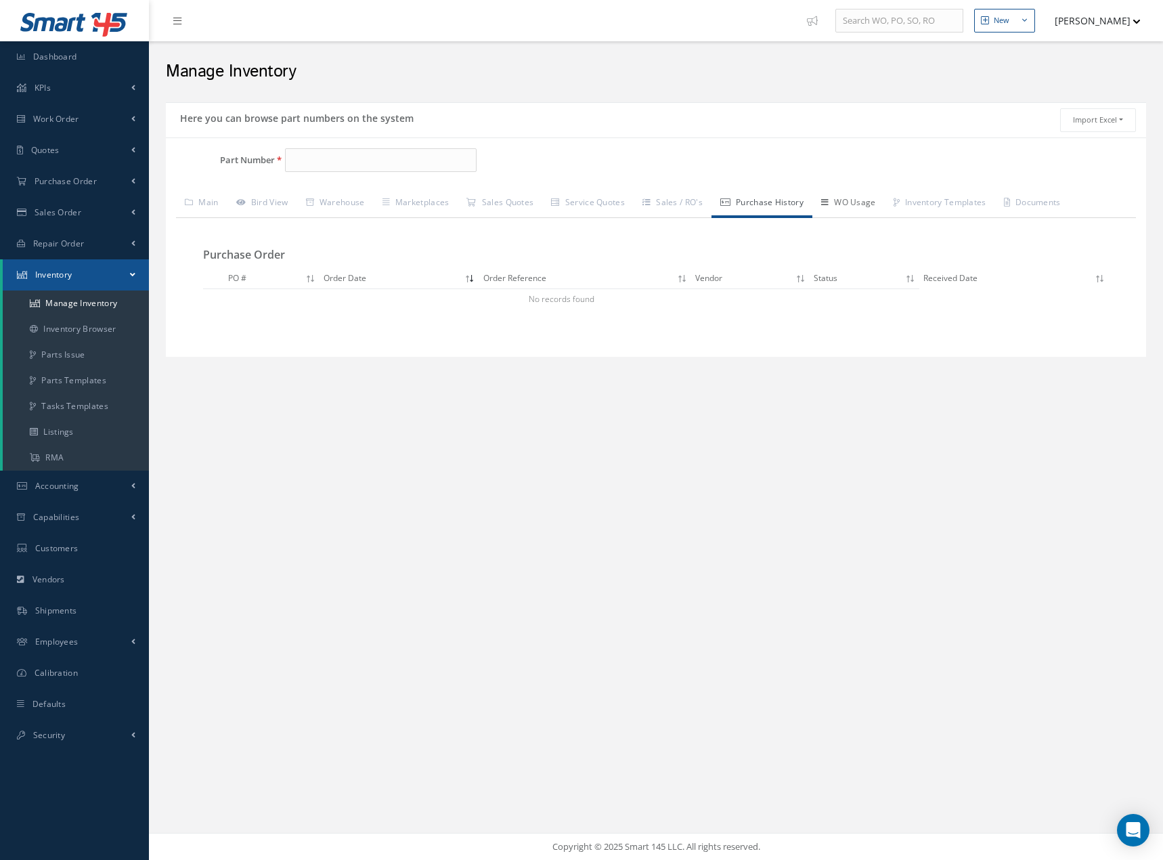
click at [871, 202] on link "WO Usage" at bounding box center [848, 204] width 72 height 28
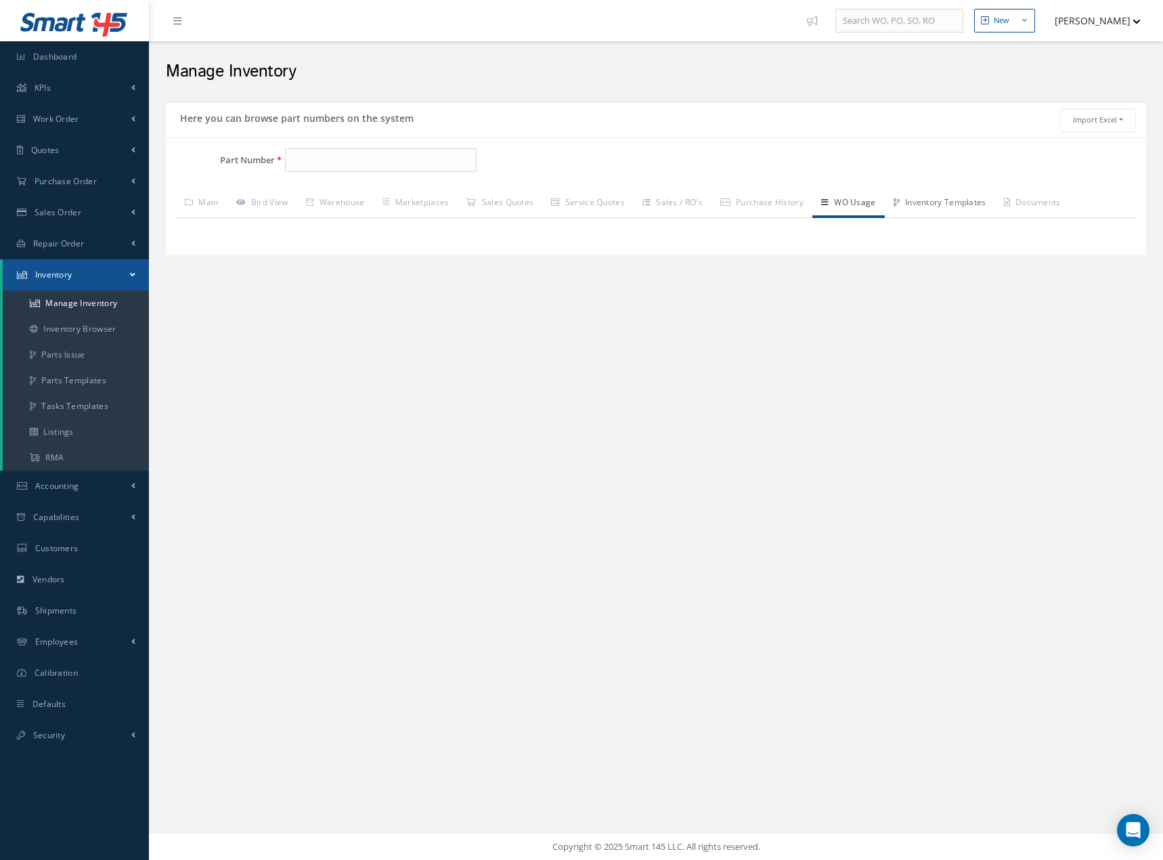
click at [969, 203] on link "Inventory Templates" at bounding box center [940, 204] width 110 height 28
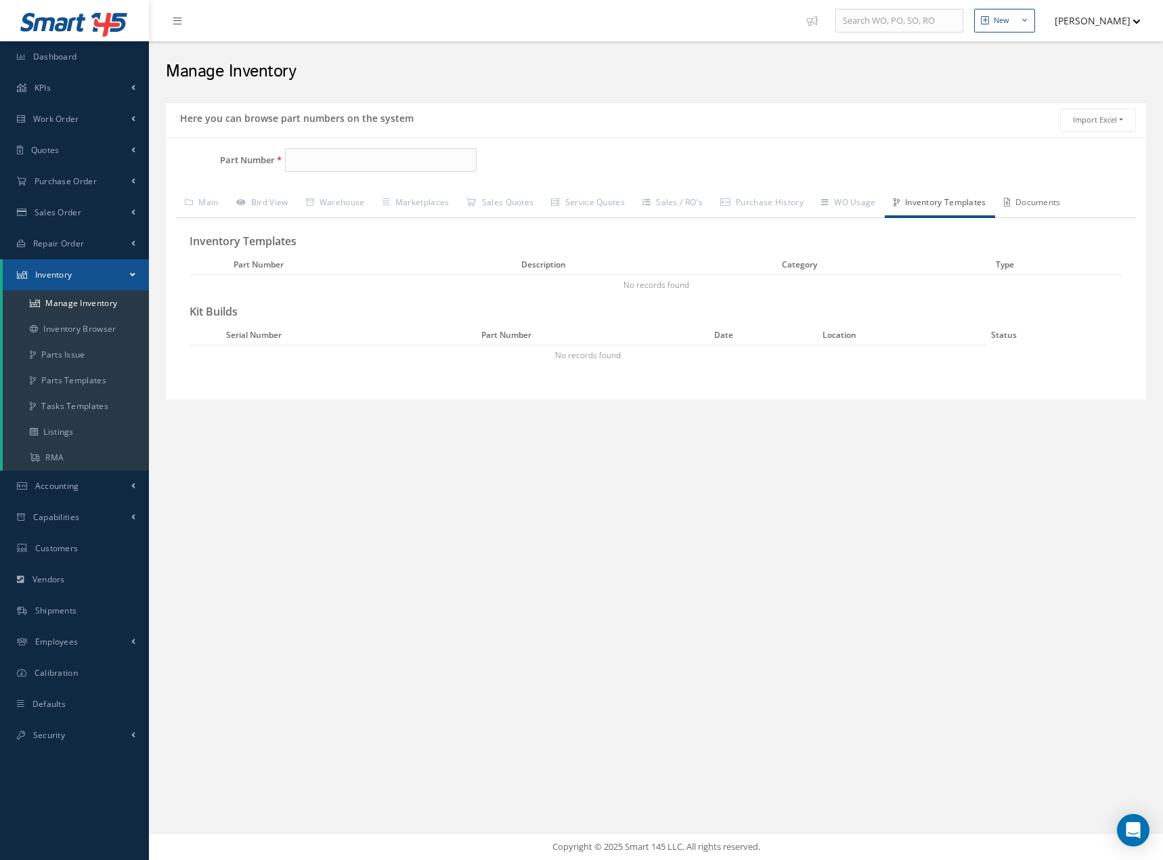
click at [1061, 203] on link "Documents" at bounding box center [1032, 204] width 74 height 28
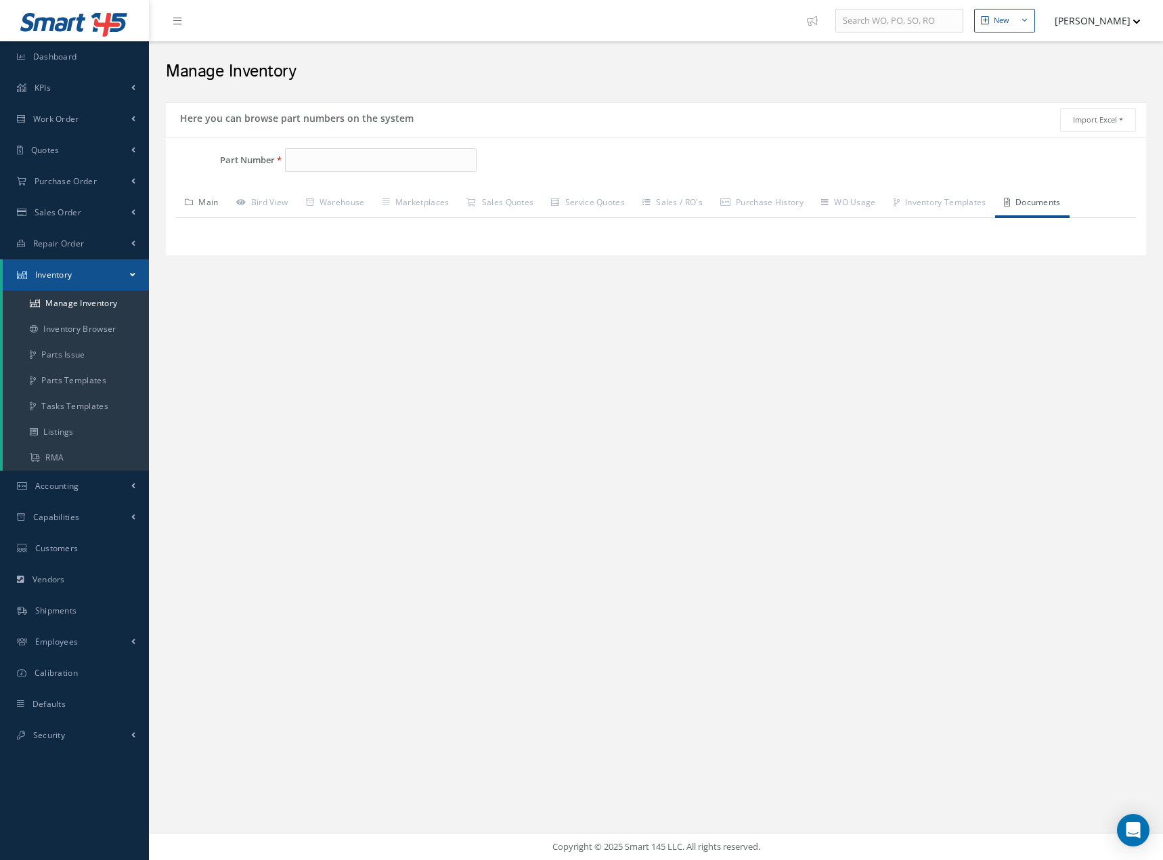
click at [213, 200] on link "Main" at bounding box center [201, 204] width 51 height 28
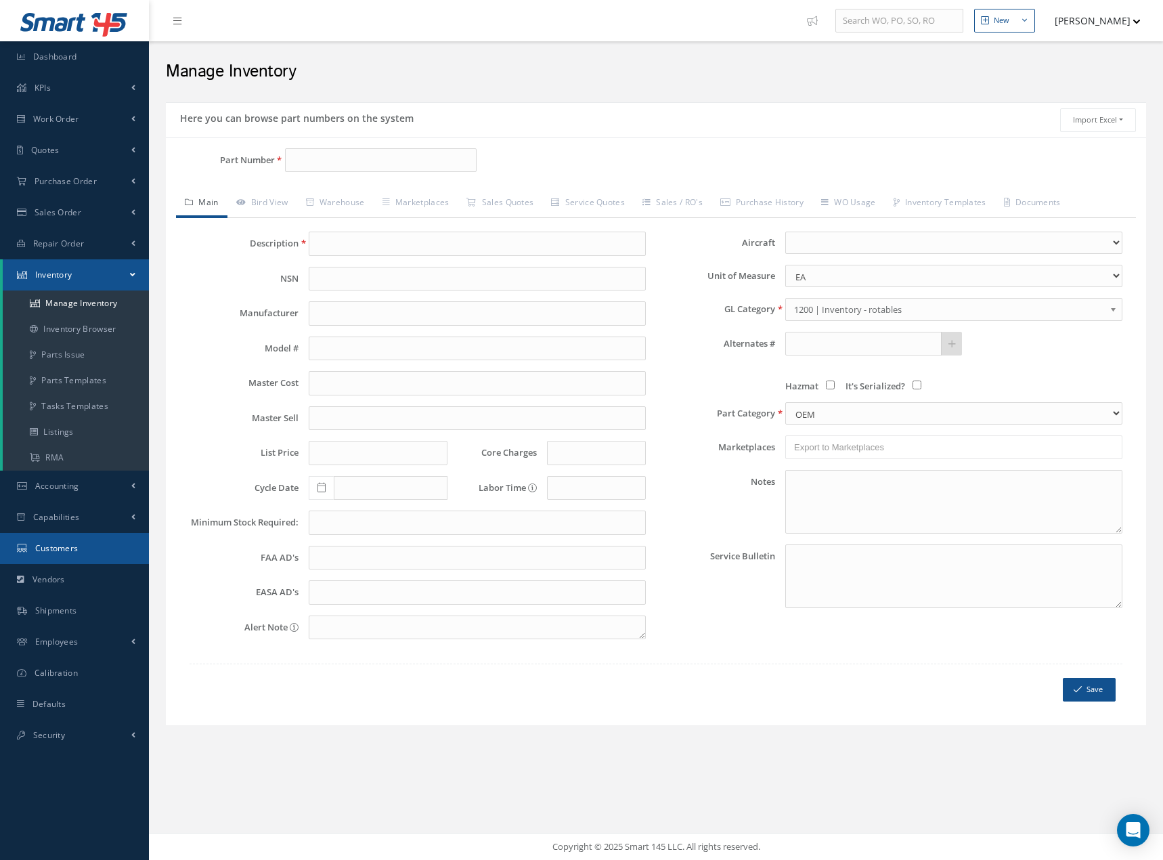
click at [56, 549] on span "Customers" at bounding box center [56, 548] width 43 height 12
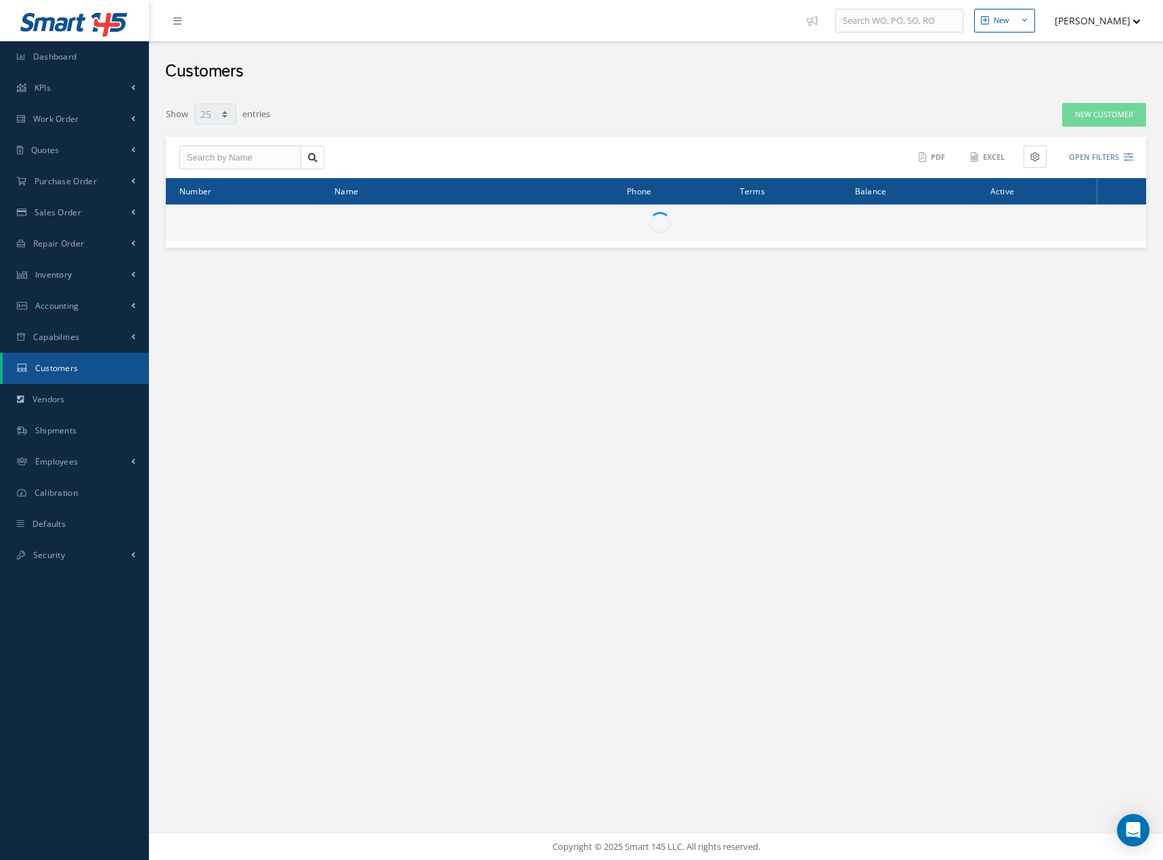
select select "25"
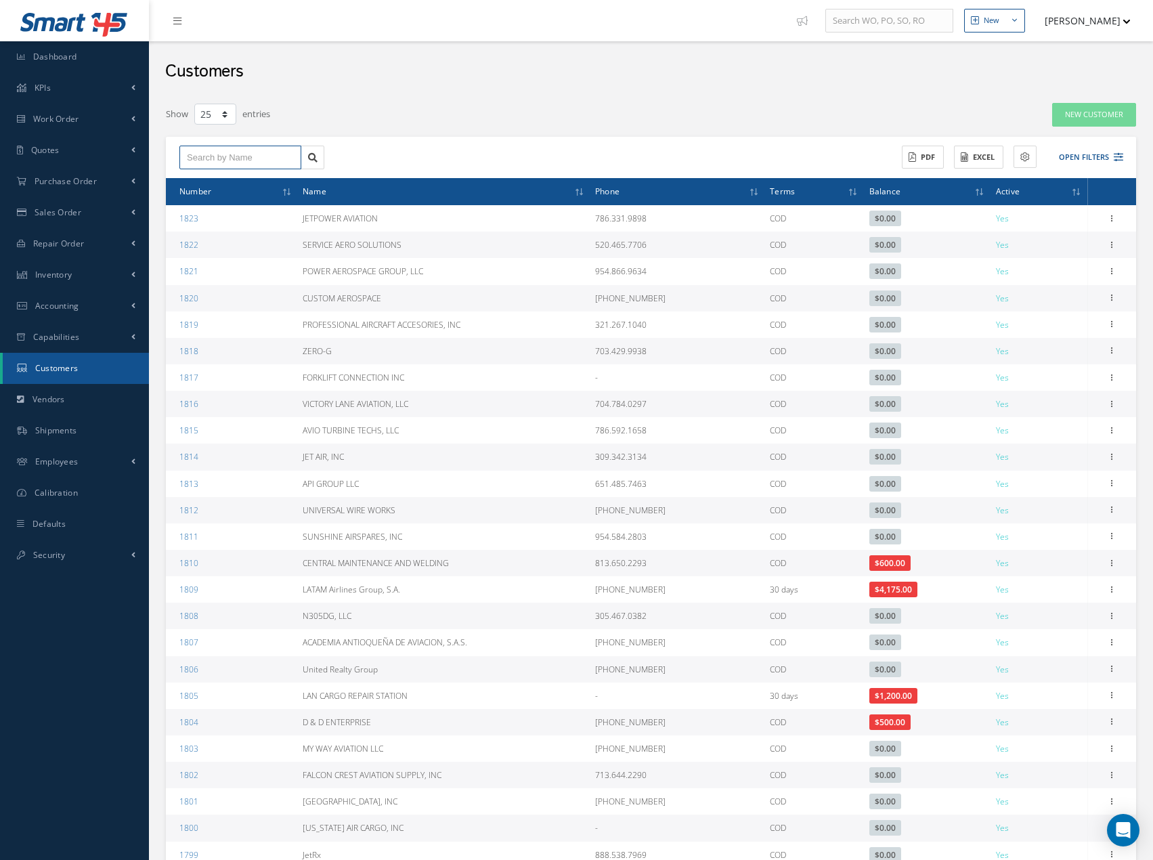
click at [224, 157] on input "text" at bounding box center [240, 158] width 122 height 24
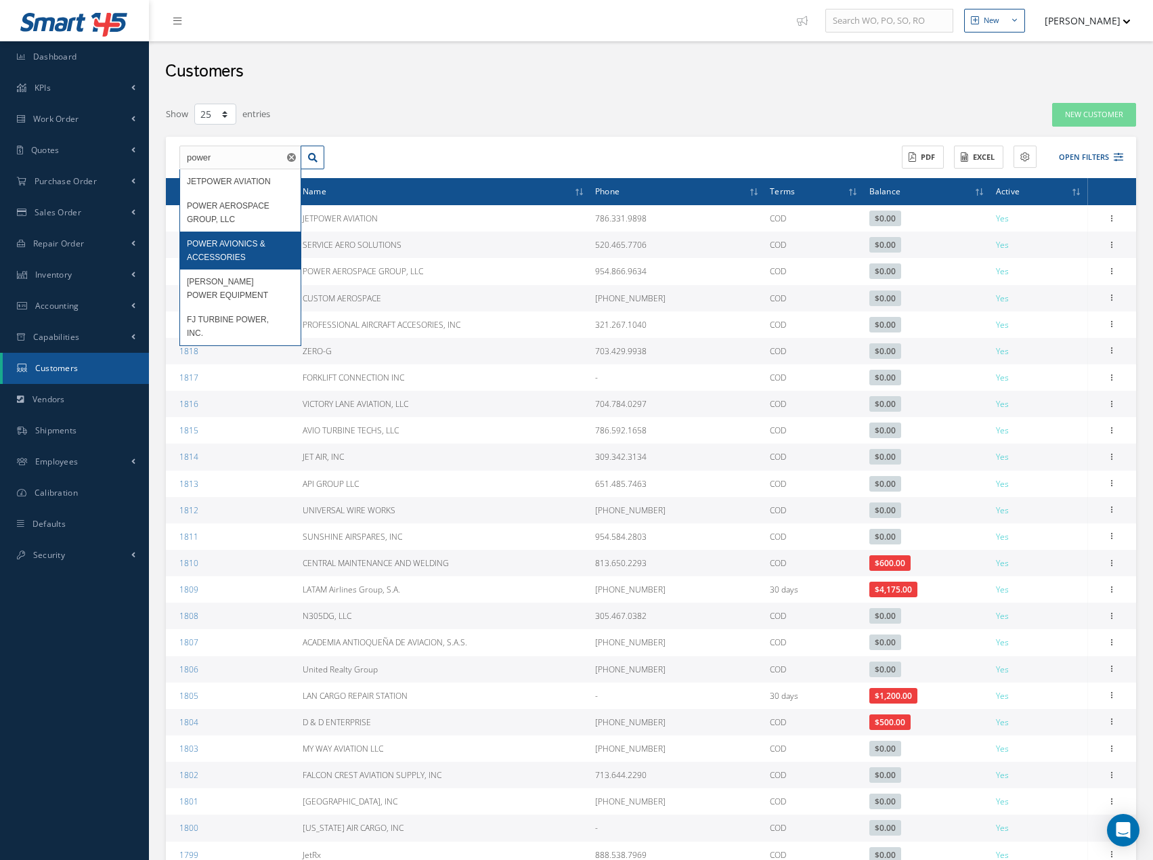
click at [205, 237] on div "POWER AVIONICS & ACCESSORIES" at bounding box center [240, 250] width 107 height 27
type input "POWER AVIONICS & ACCESSORIES"
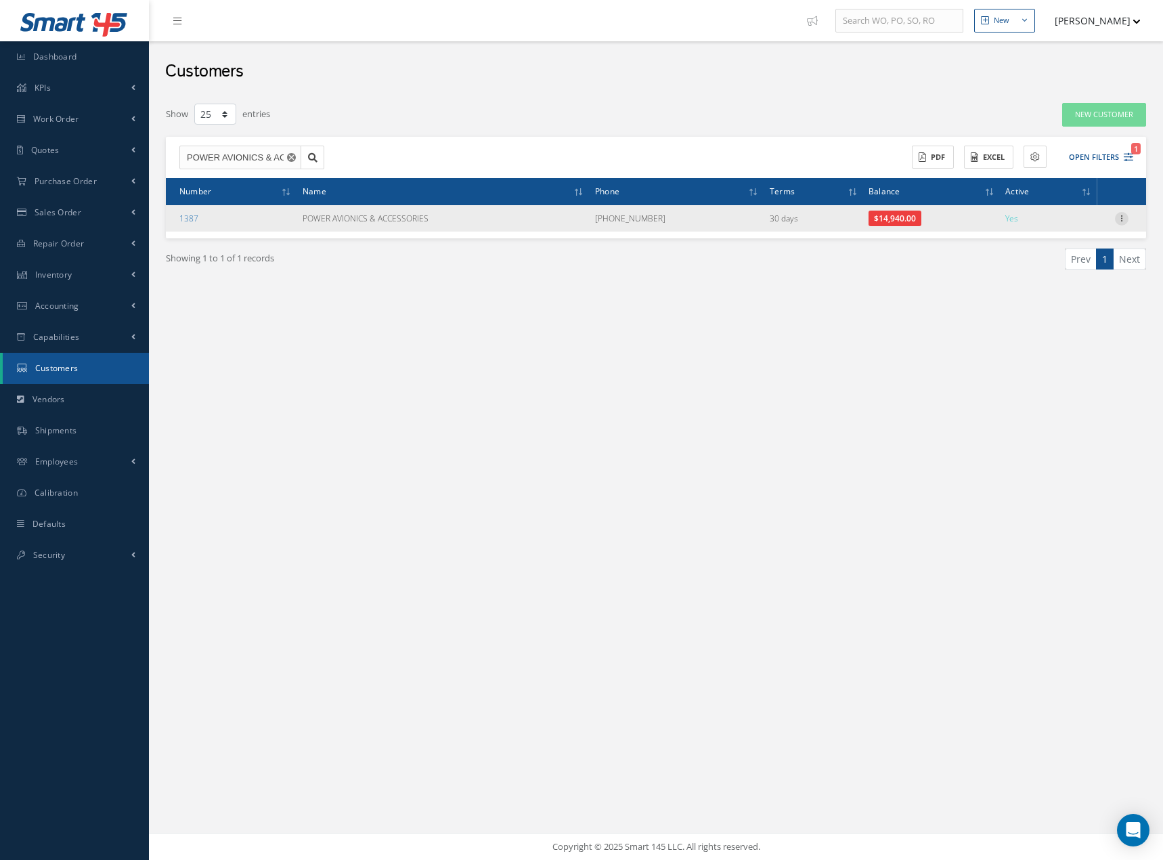
click at [1122, 219] on icon at bounding box center [1122, 217] width 14 height 11
click at [945, 385] on link "Current Statement" at bounding box center [960, 391] width 102 height 38
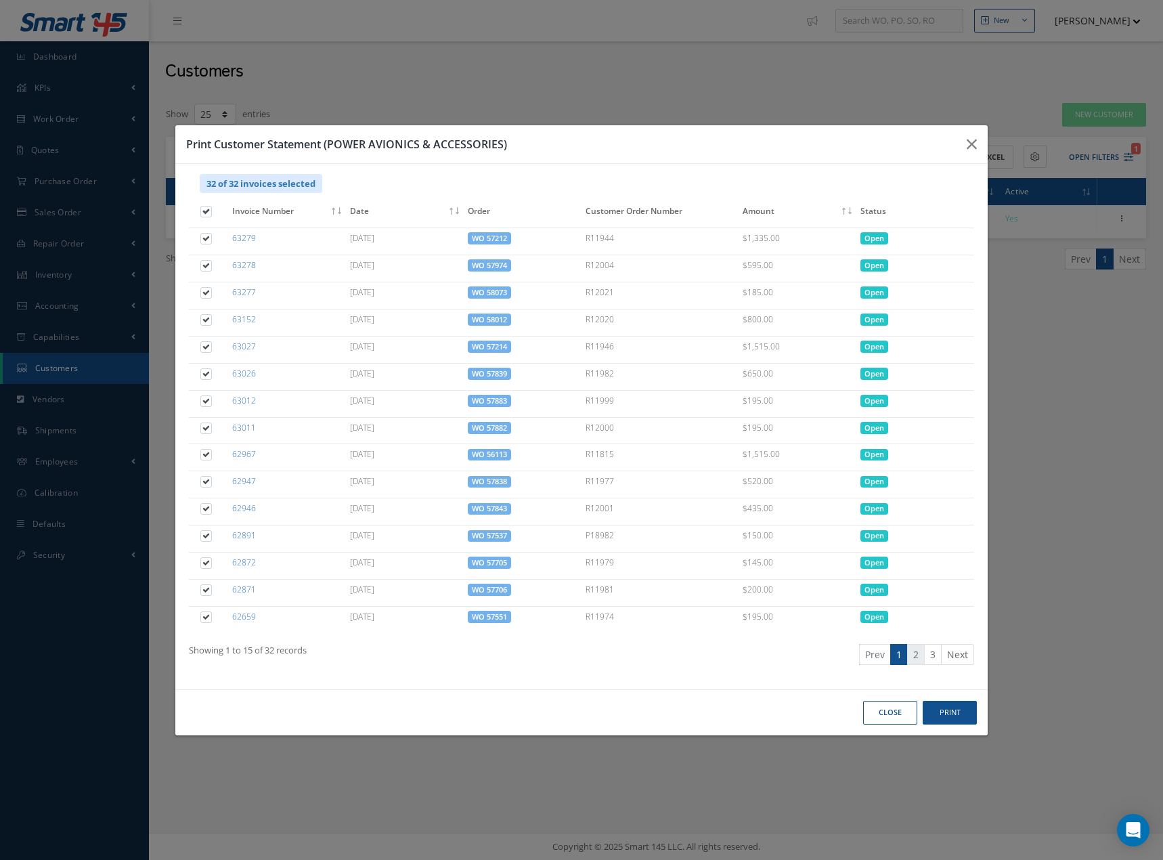
click at [919, 651] on link "2" at bounding box center [916, 654] width 18 height 21
click at [928, 648] on link "3" at bounding box center [933, 654] width 18 height 21
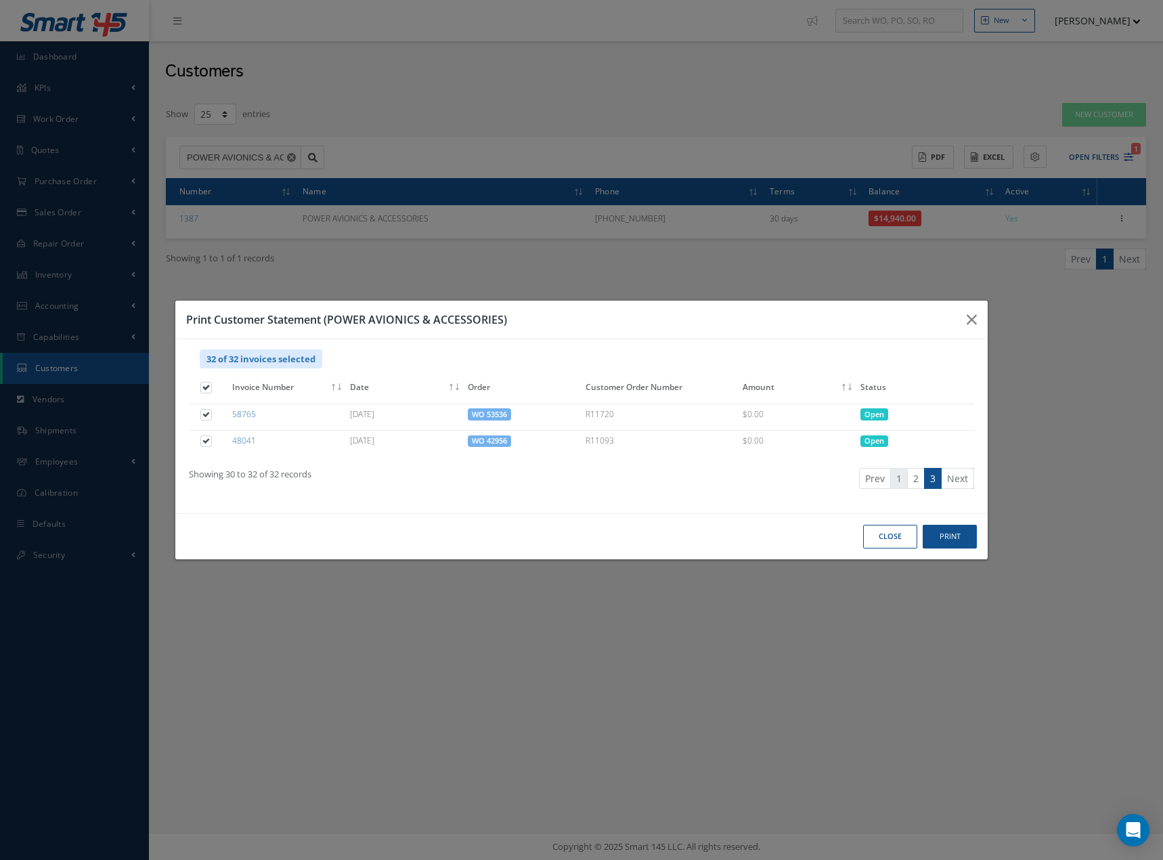
click at [898, 473] on link "1" at bounding box center [899, 478] width 18 height 21
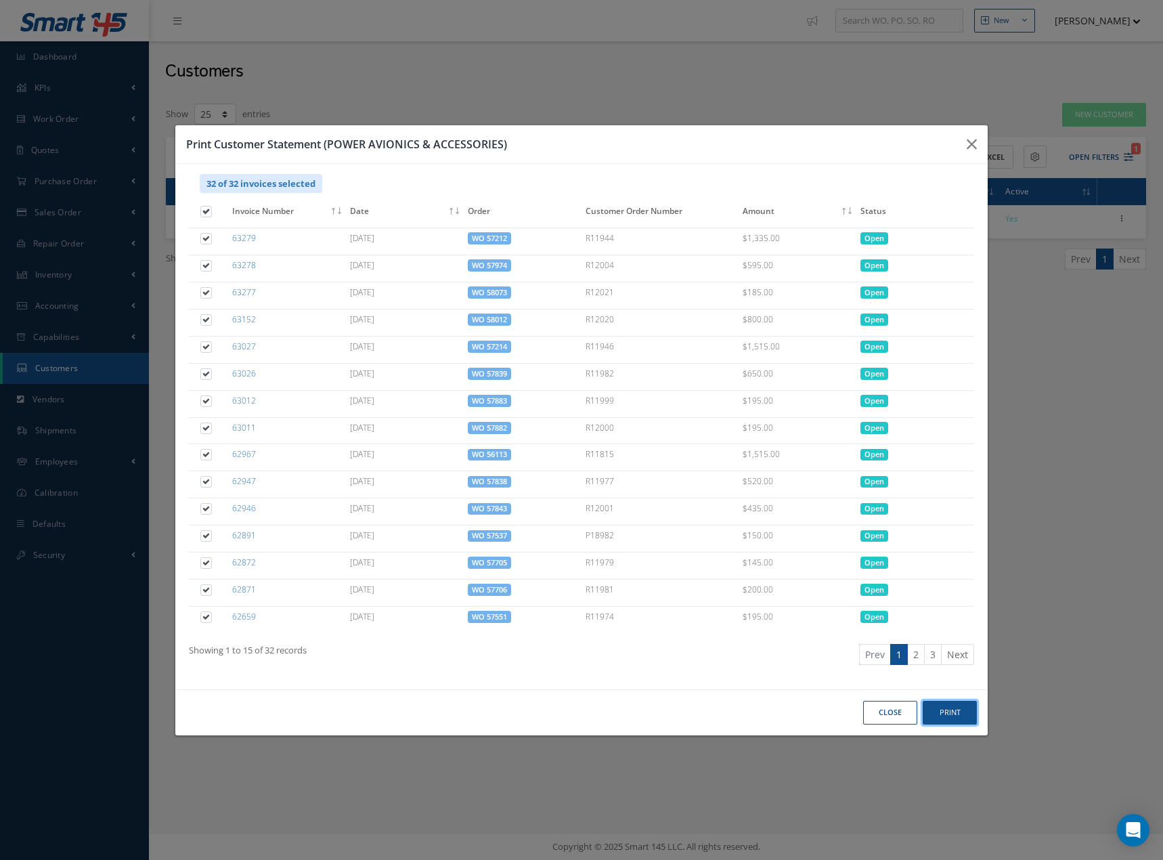
click at [0, 0] on button "Print" at bounding box center [0, 0] width 0 height 0
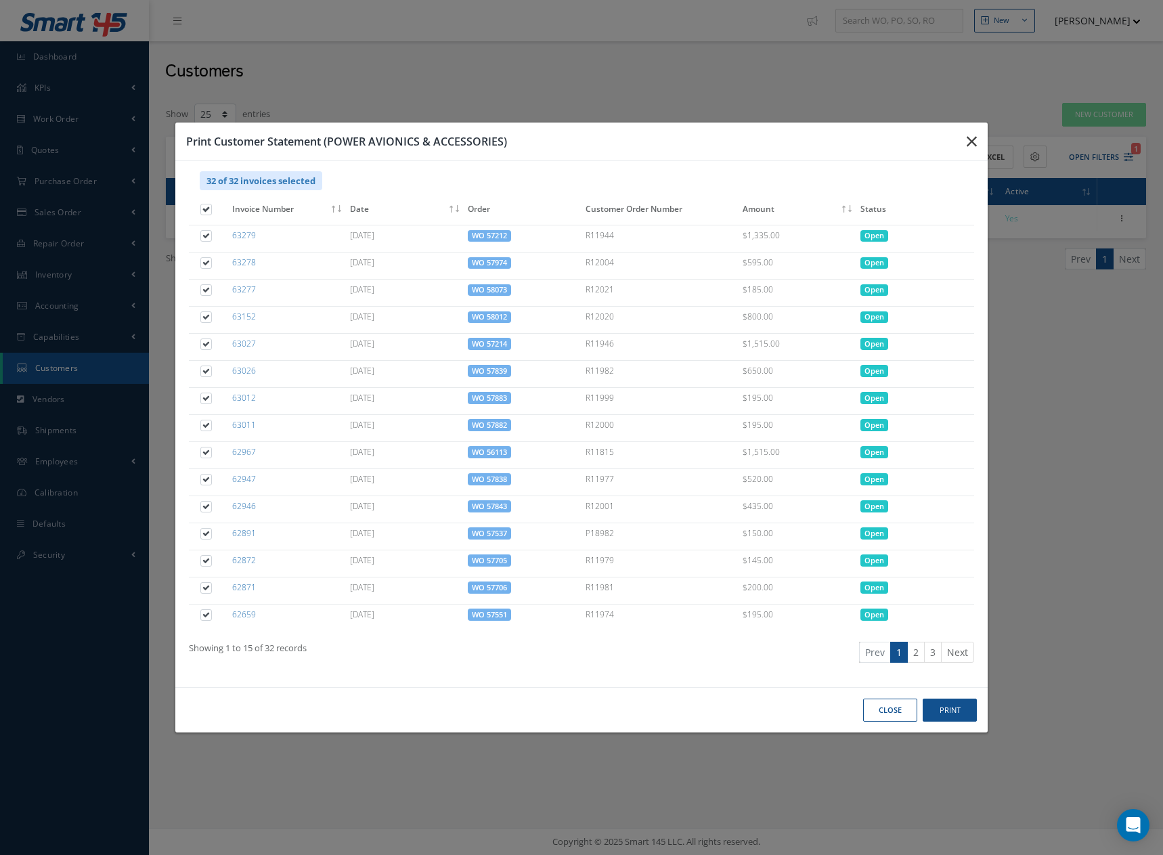
click at [0, 0] on icon "button" at bounding box center [0, 0] width 0 height 0
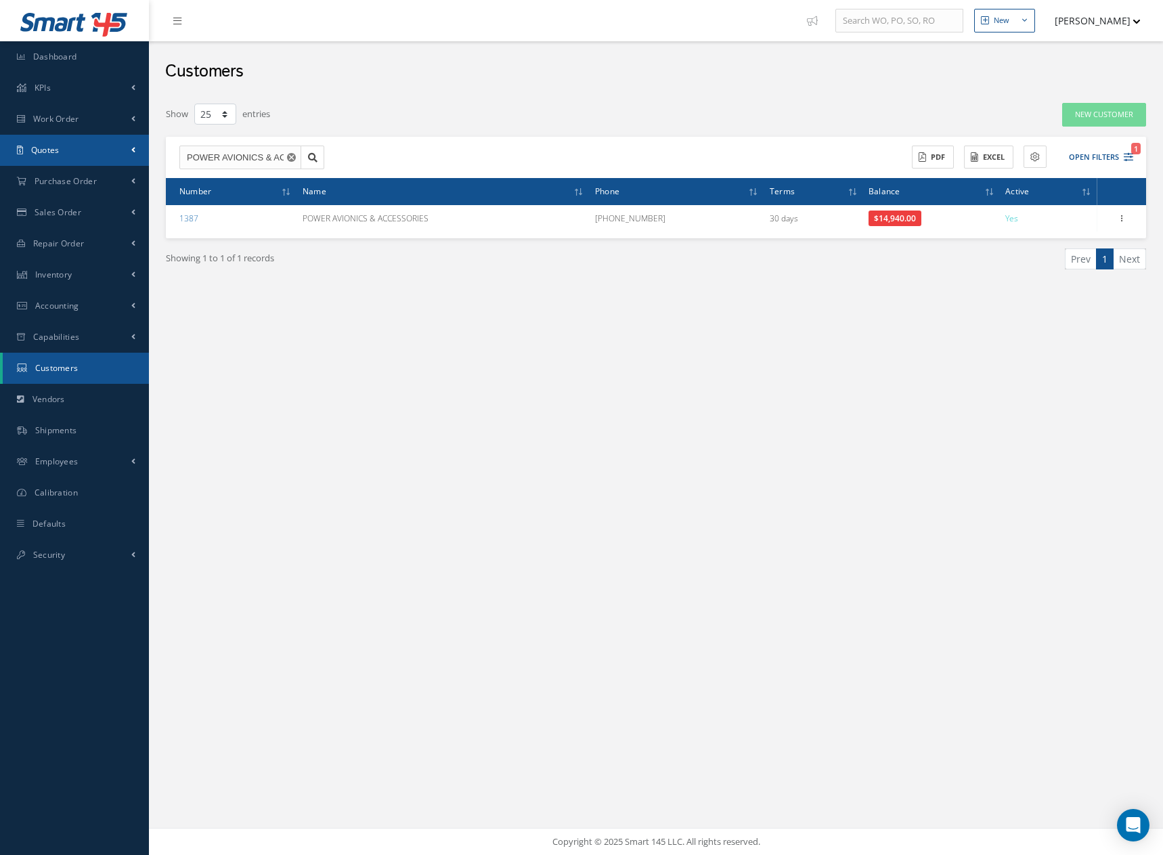
click at [49, 147] on span "Quotes" at bounding box center [45, 150] width 28 height 12
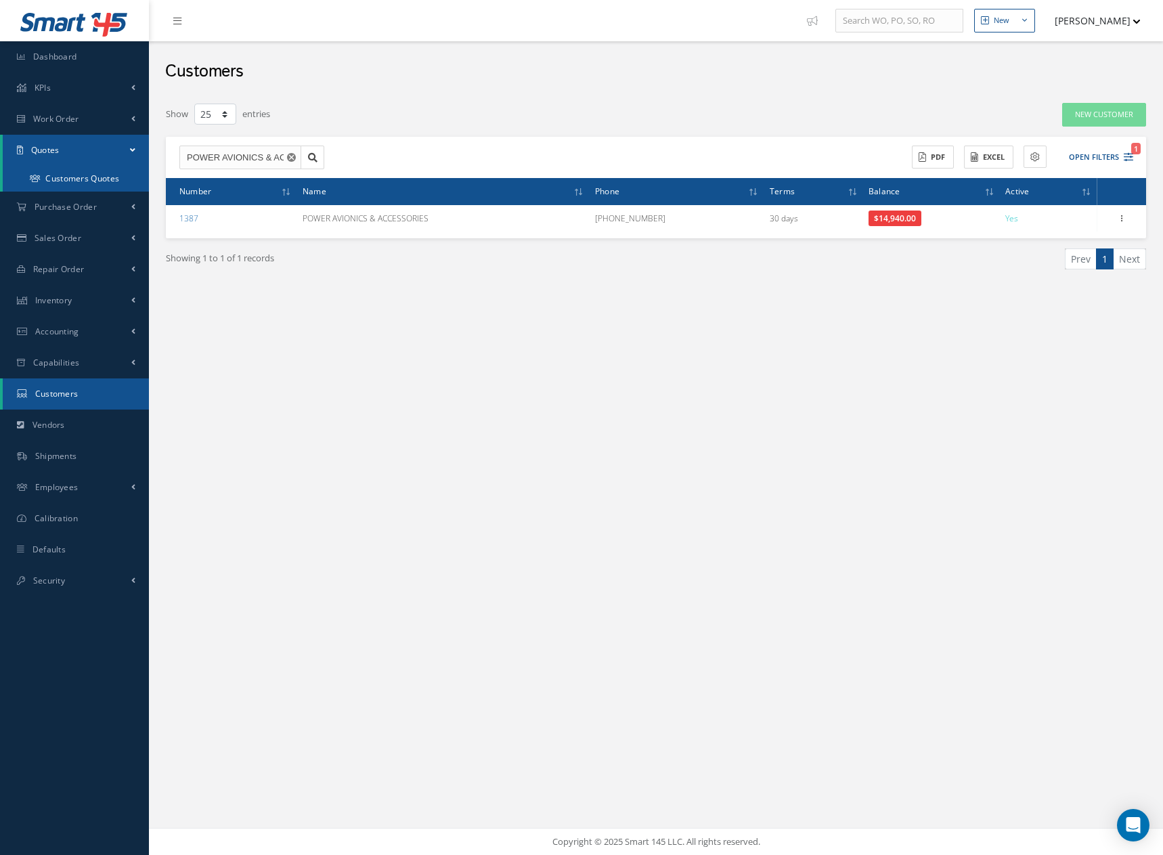
click at [79, 179] on link "Customers Quotes" at bounding box center [76, 179] width 146 height 26
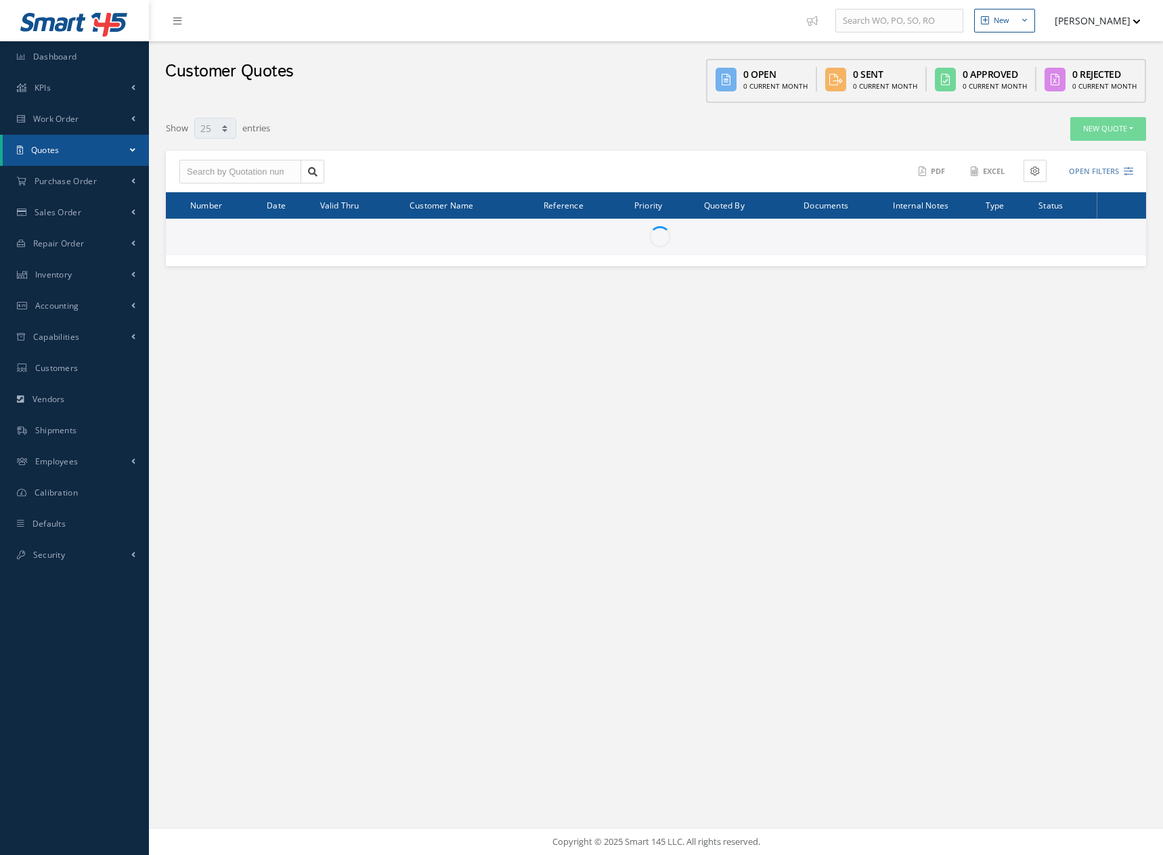
select select "25"
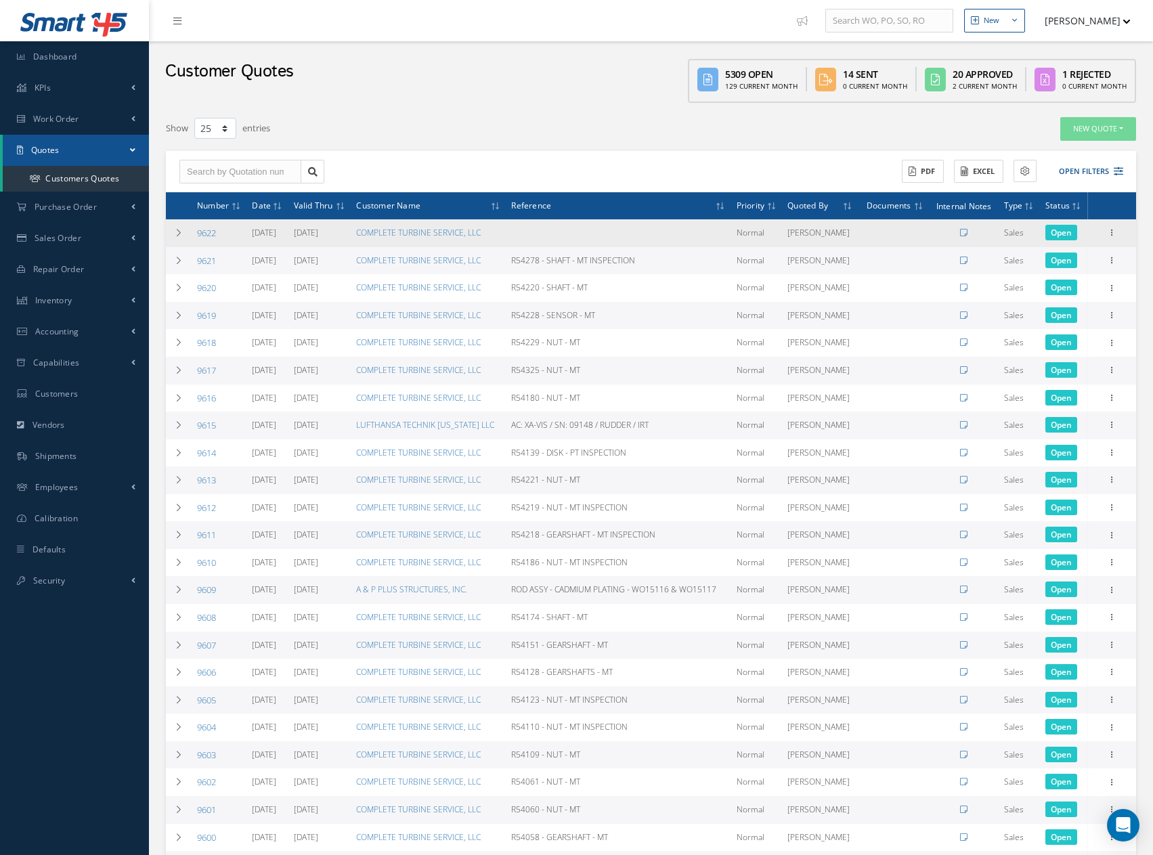
click at [212, 239] on link "9622" at bounding box center [206, 233] width 19 height 12
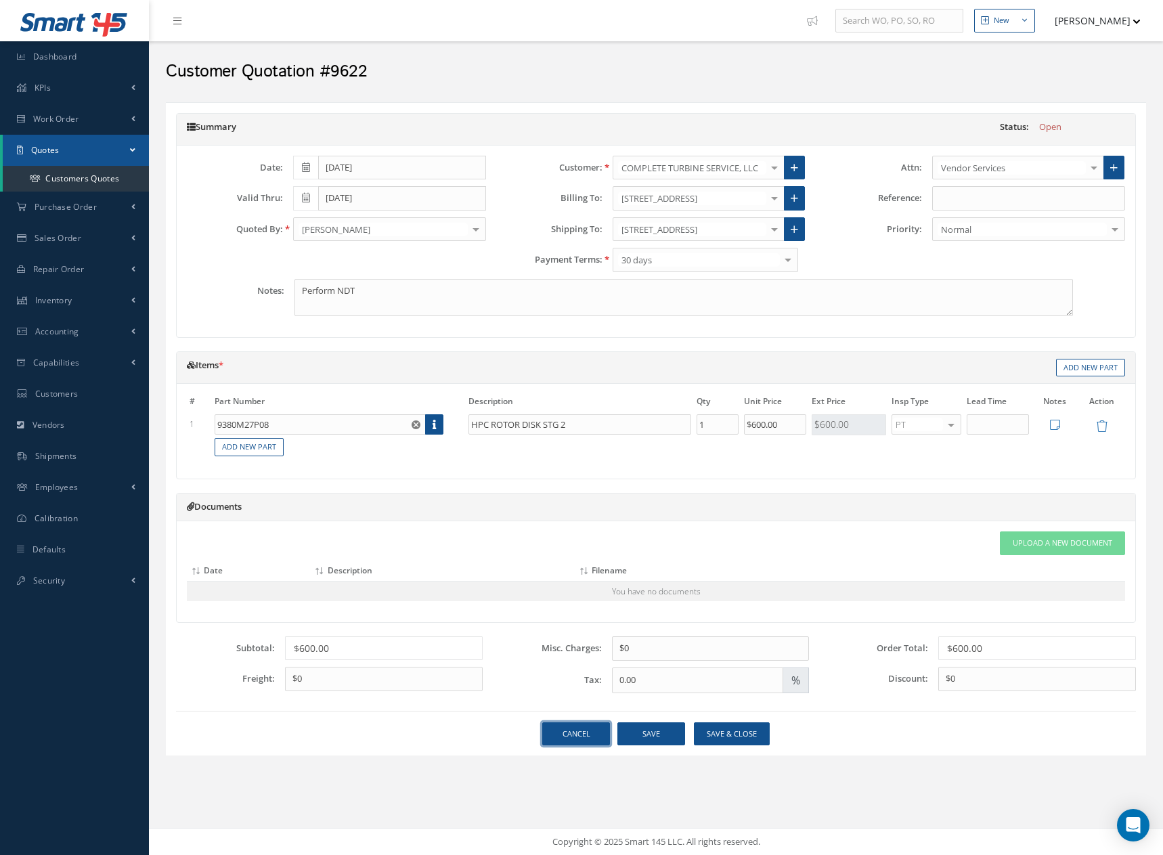
click at [580, 737] on link "Cancel" at bounding box center [576, 734] width 68 height 24
select select "25"
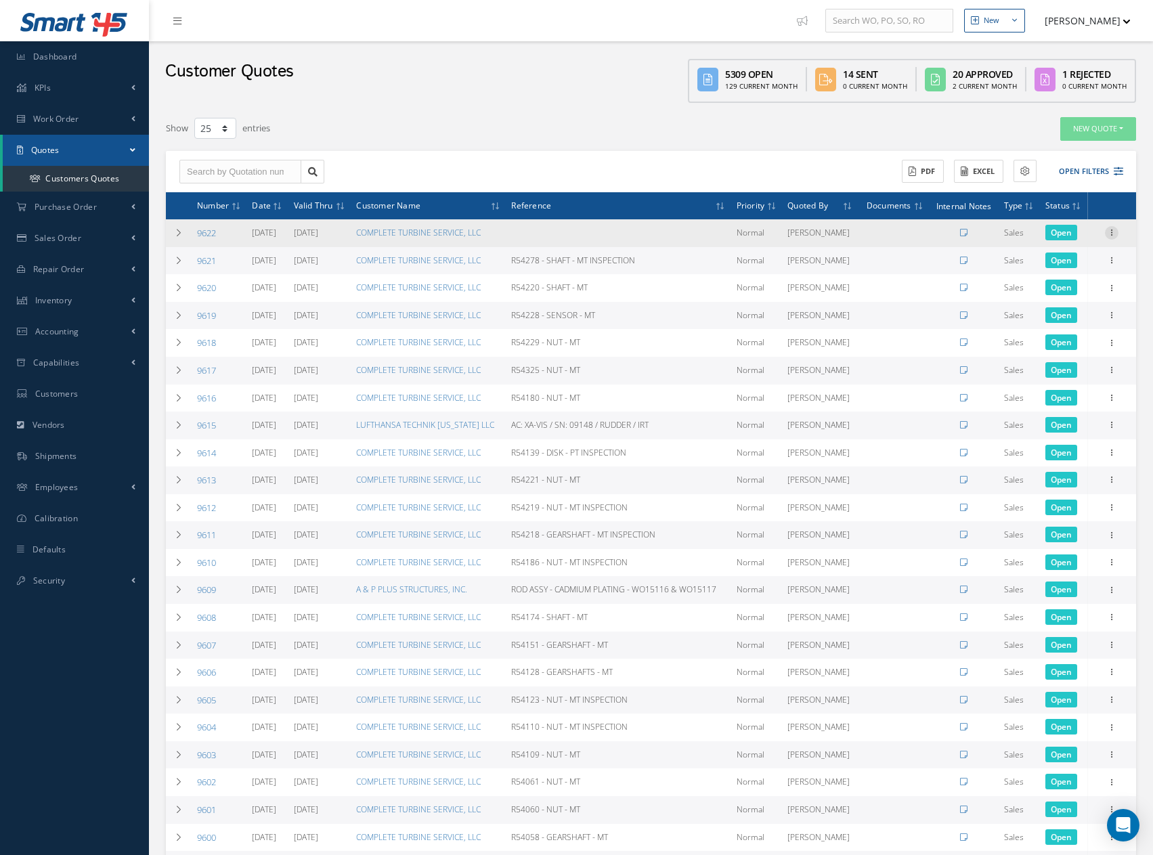
click at [1110, 237] on icon at bounding box center [1112, 231] width 14 height 11
click at [1031, 268] on link "Delete" at bounding box center [1049, 259] width 107 height 18
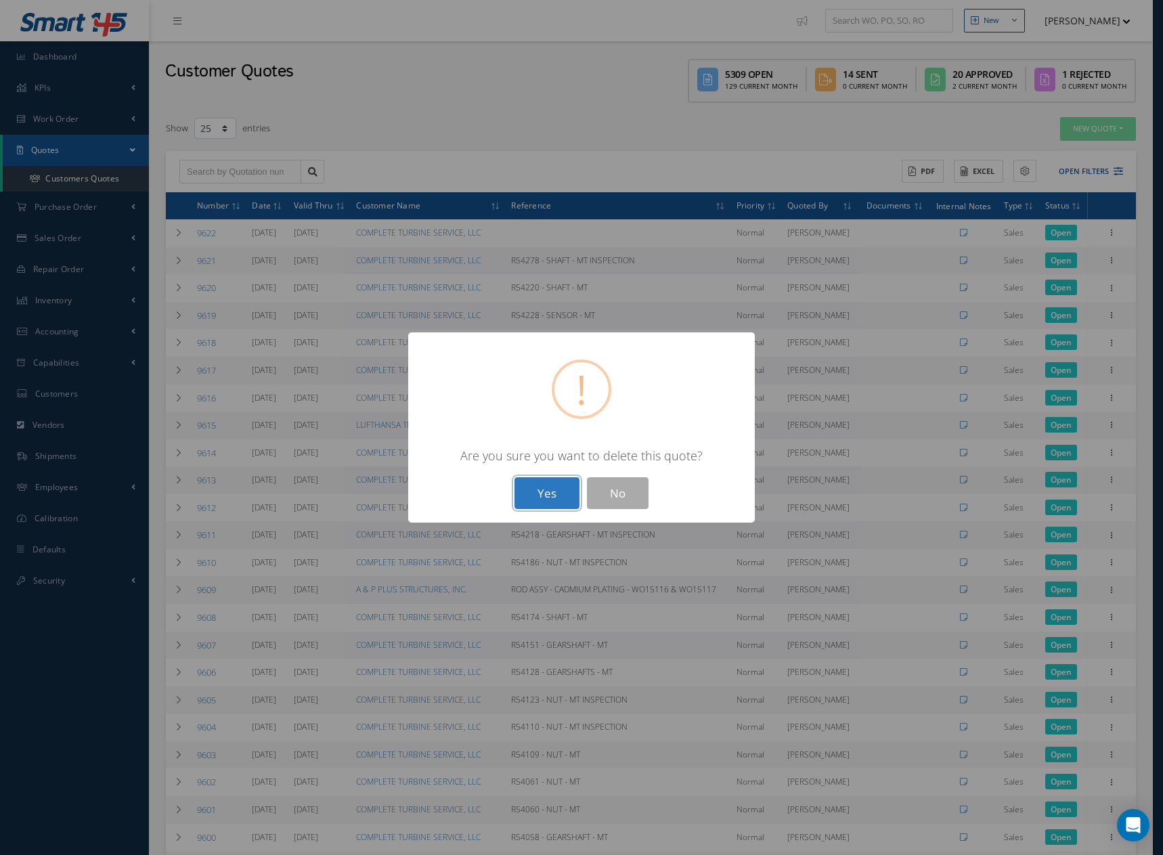
click at [543, 499] on button "Yes" at bounding box center [547, 493] width 65 height 32
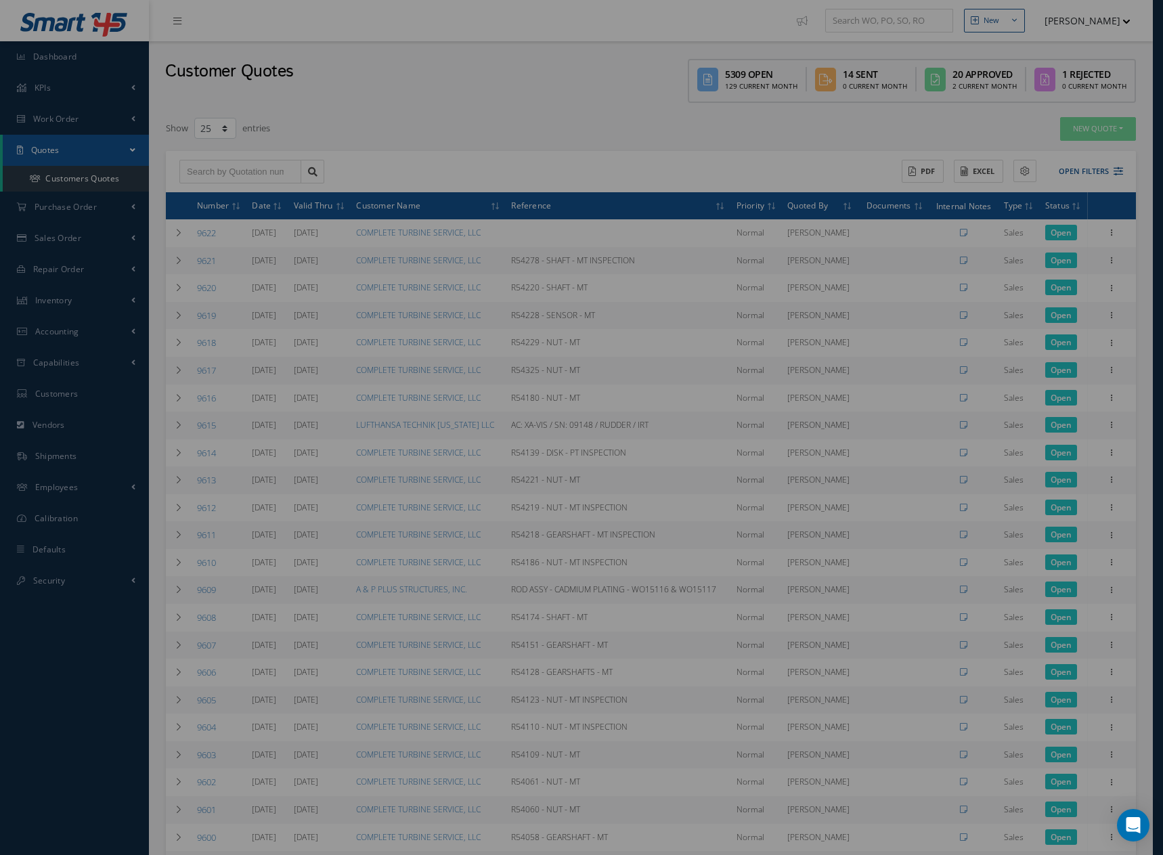
click at [543, 499] on div "? ! i × Are you sure you want to delete this quote? Yes No" at bounding box center [581, 427] width 1163 height 855
click at [543, 439] on td "AC: XA-VIS / SN: 09148 / RUDDER / IRT" at bounding box center [613, 426] width 222 height 28
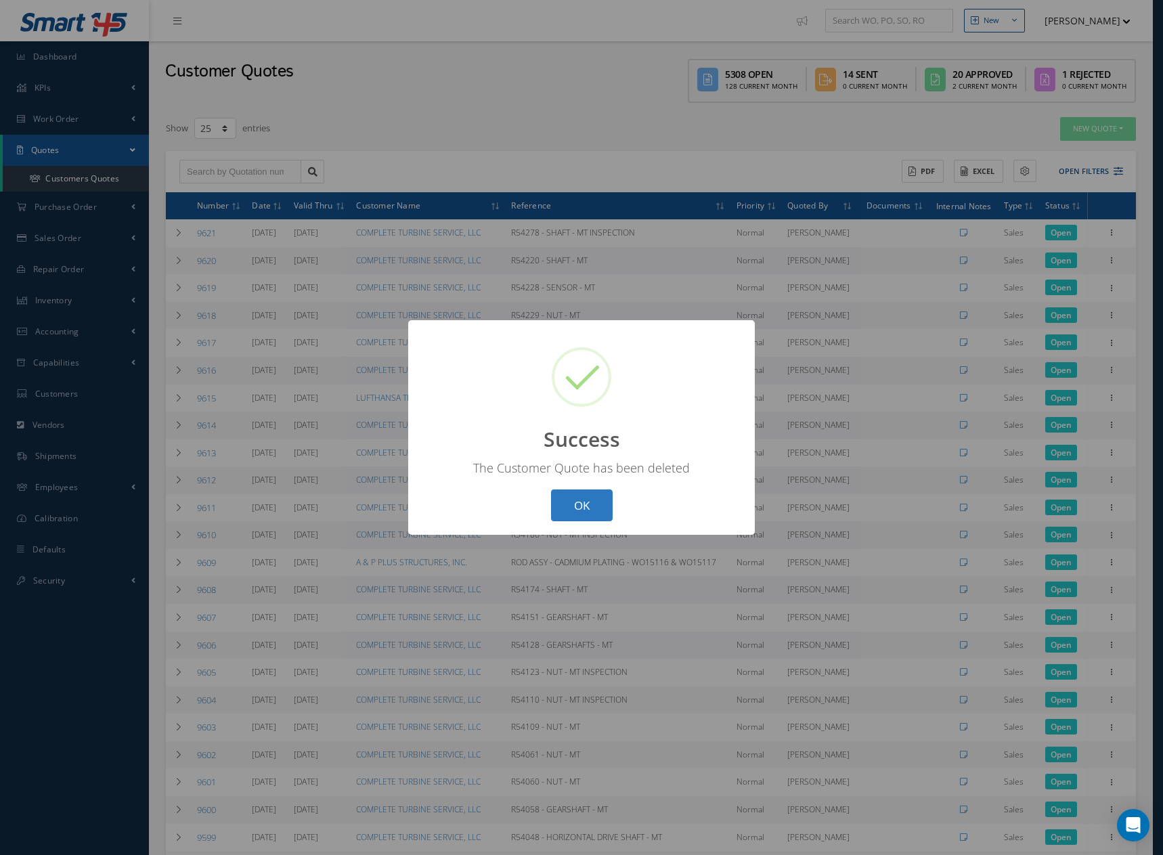
click at [579, 497] on button "OK" at bounding box center [582, 505] width 62 height 32
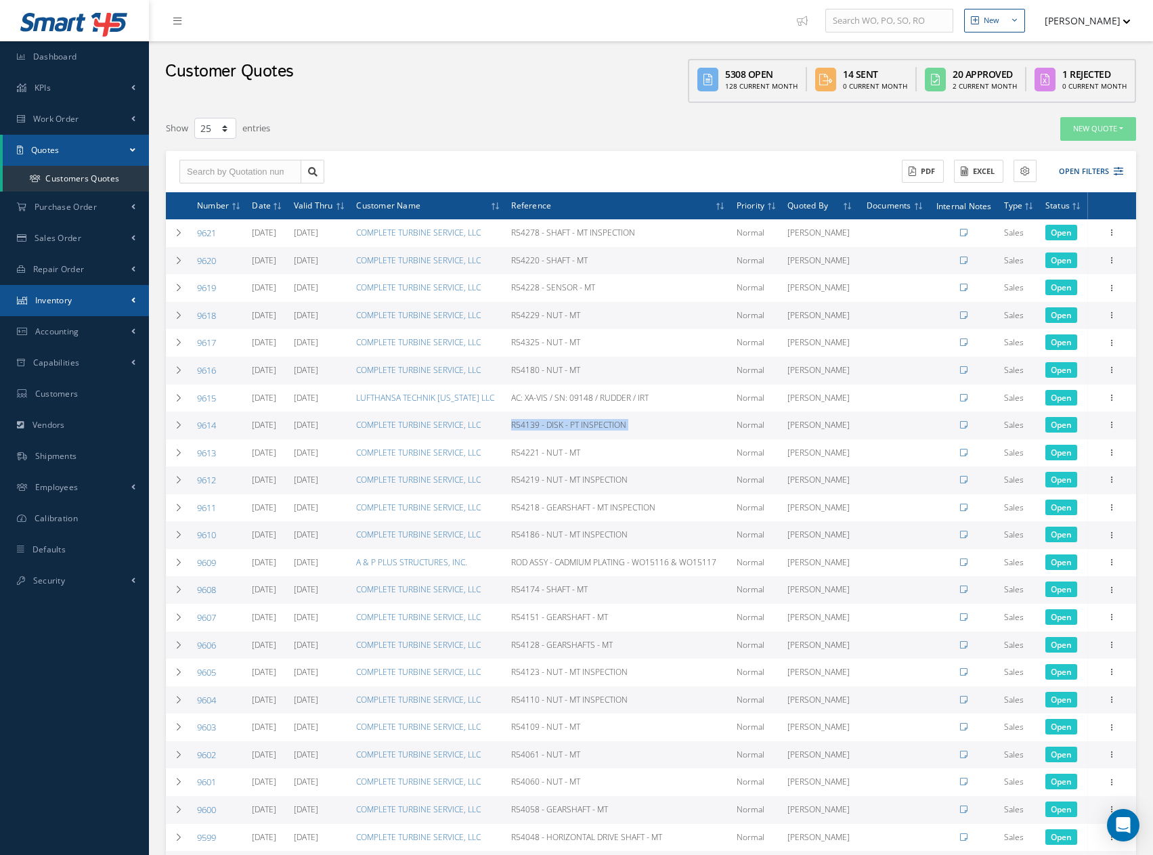
click at [61, 299] on span "Inventory" at bounding box center [53, 301] width 37 height 12
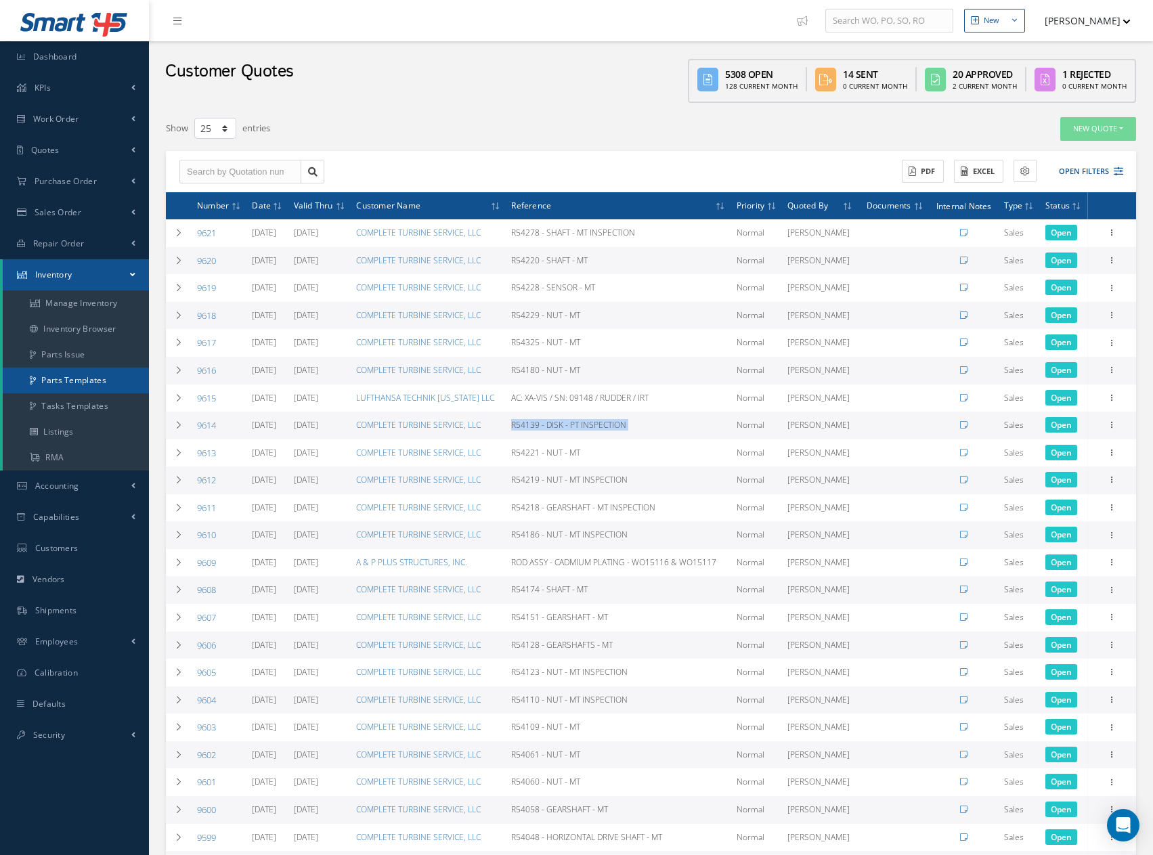
click at [75, 376] on link "Parts Templates" at bounding box center [76, 381] width 146 height 26
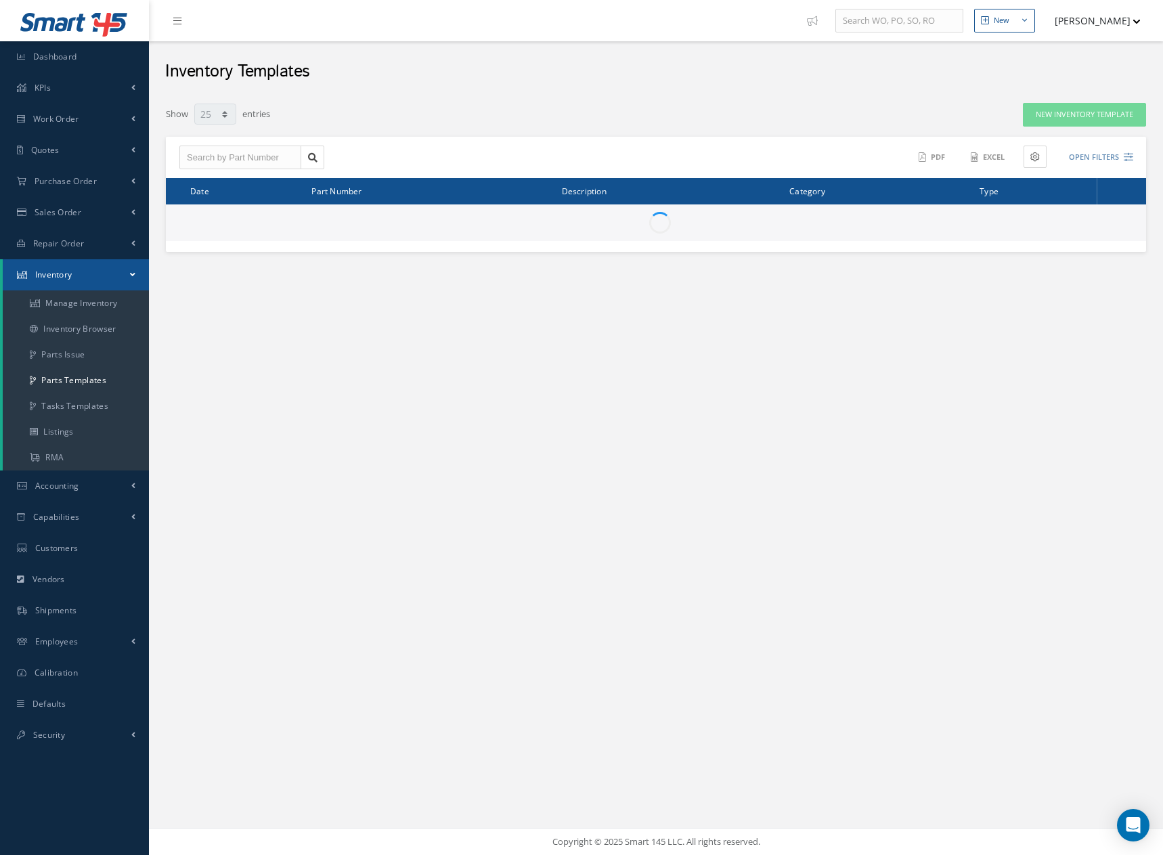
select select "25"
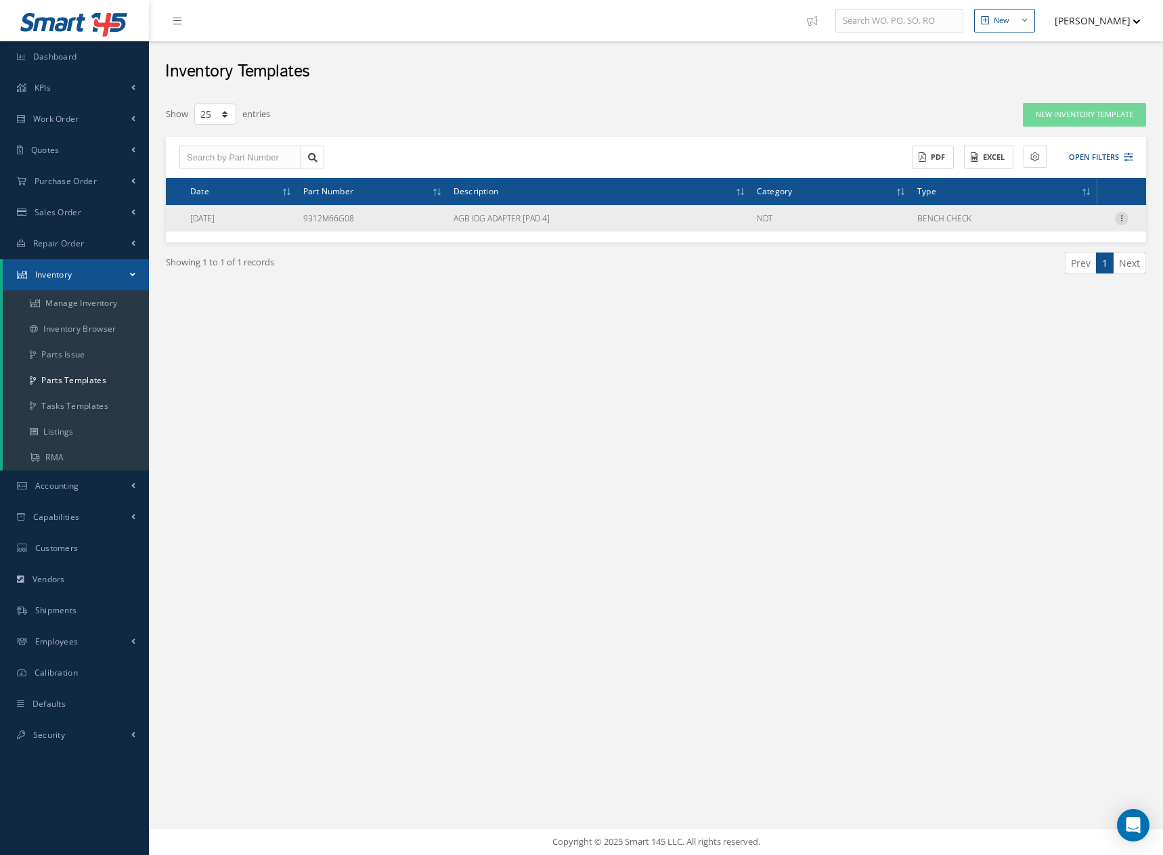
click at [1122, 217] on icon at bounding box center [1122, 217] width 14 height 11
click at [1049, 223] on link "Edit" at bounding box center [1059, 228] width 107 height 18
type input "9312M66G08"
type input "AGB IDG ADAPTER [PAD 4]"
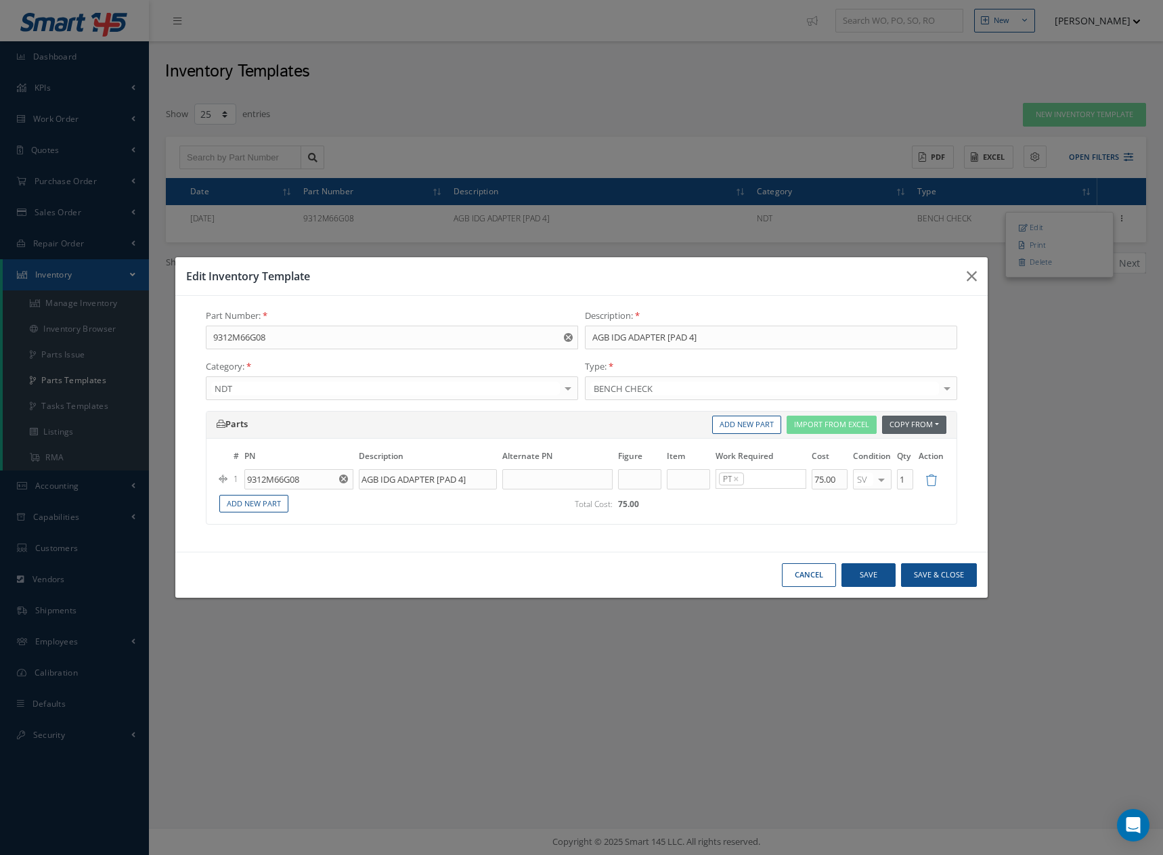
click at [907, 424] on button "Copy From" at bounding box center [914, 425] width 64 height 18
click at [832, 427] on button "Import From Excel" at bounding box center [832, 425] width 90 height 18
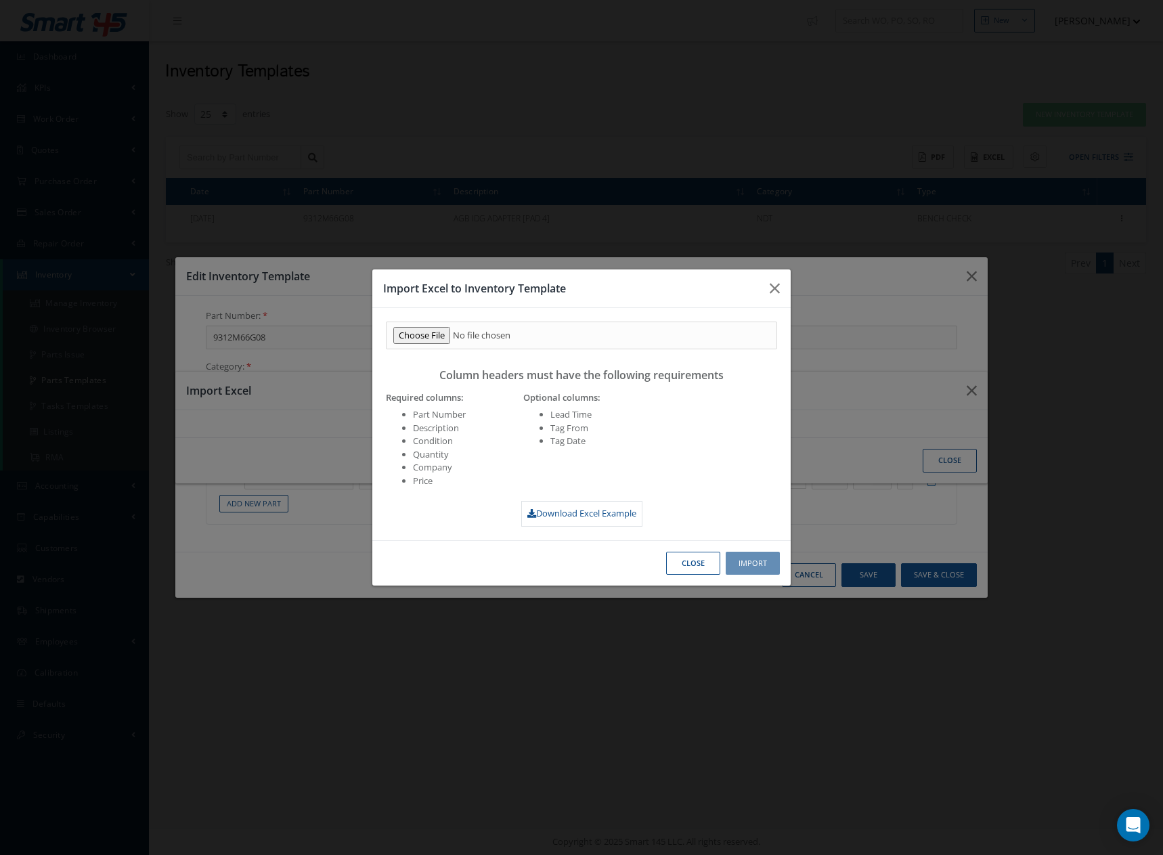
click at [575, 511] on link "Download Excel Example" at bounding box center [581, 514] width 121 height 26
click at [694, 565] on button "Close" at bounding box center [693, 564] width 54 height 24
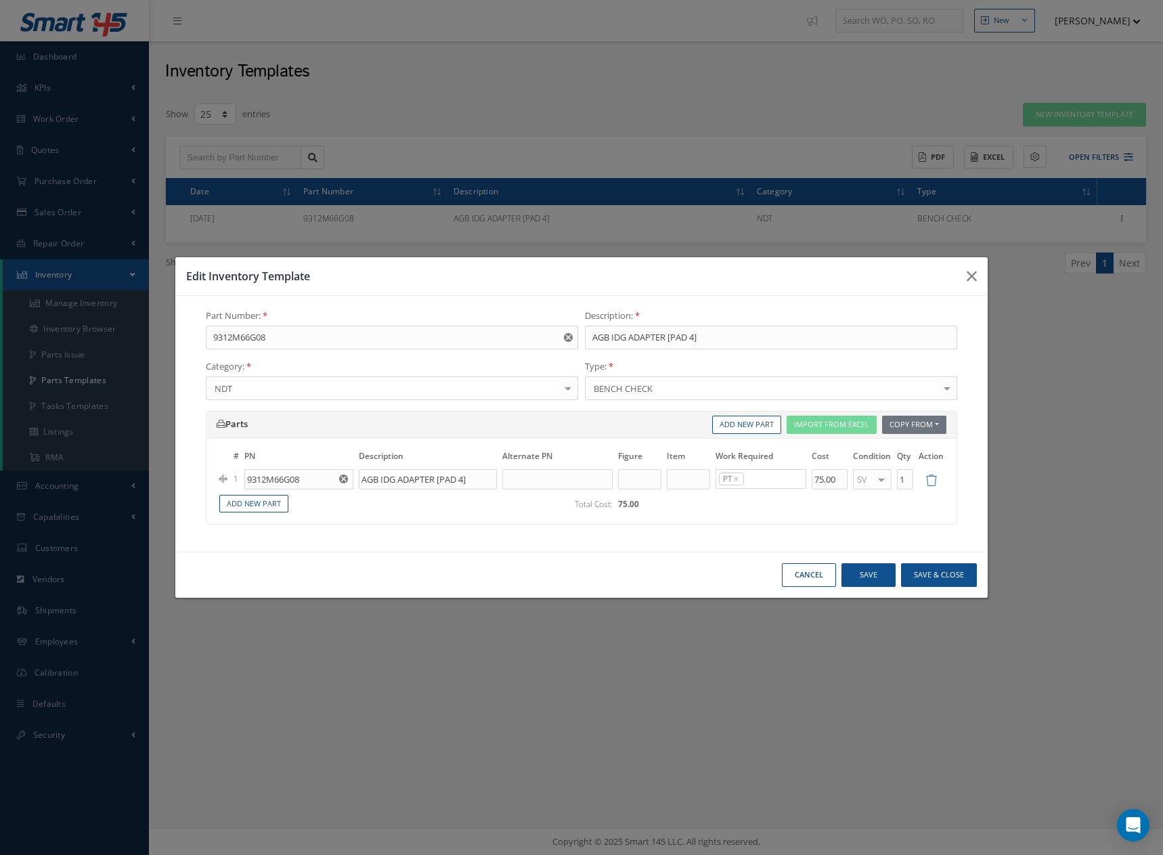
click at [800, 573] on button "Cancel" at bounding box center [809, 575] width 54 height 24
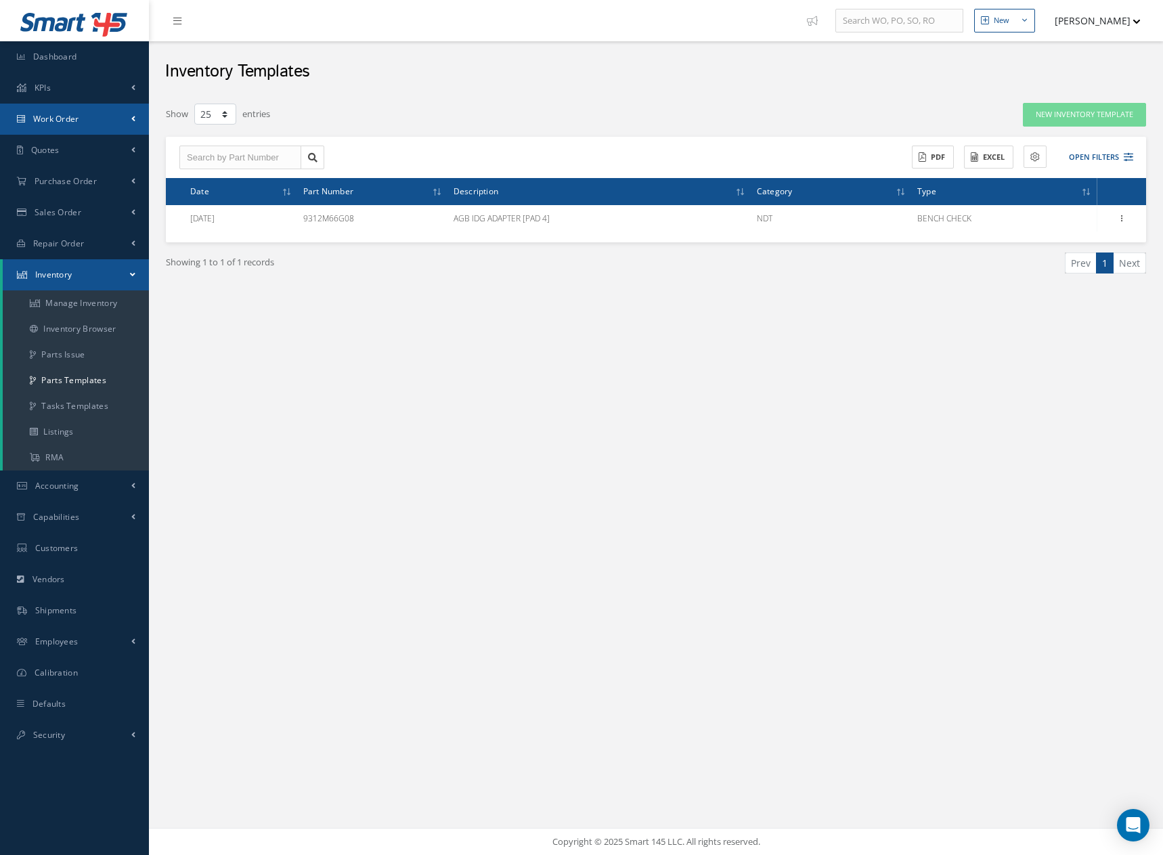
click at [58, 118] on span "Work Order" at bounding box center [56, 119] width 46 height 12
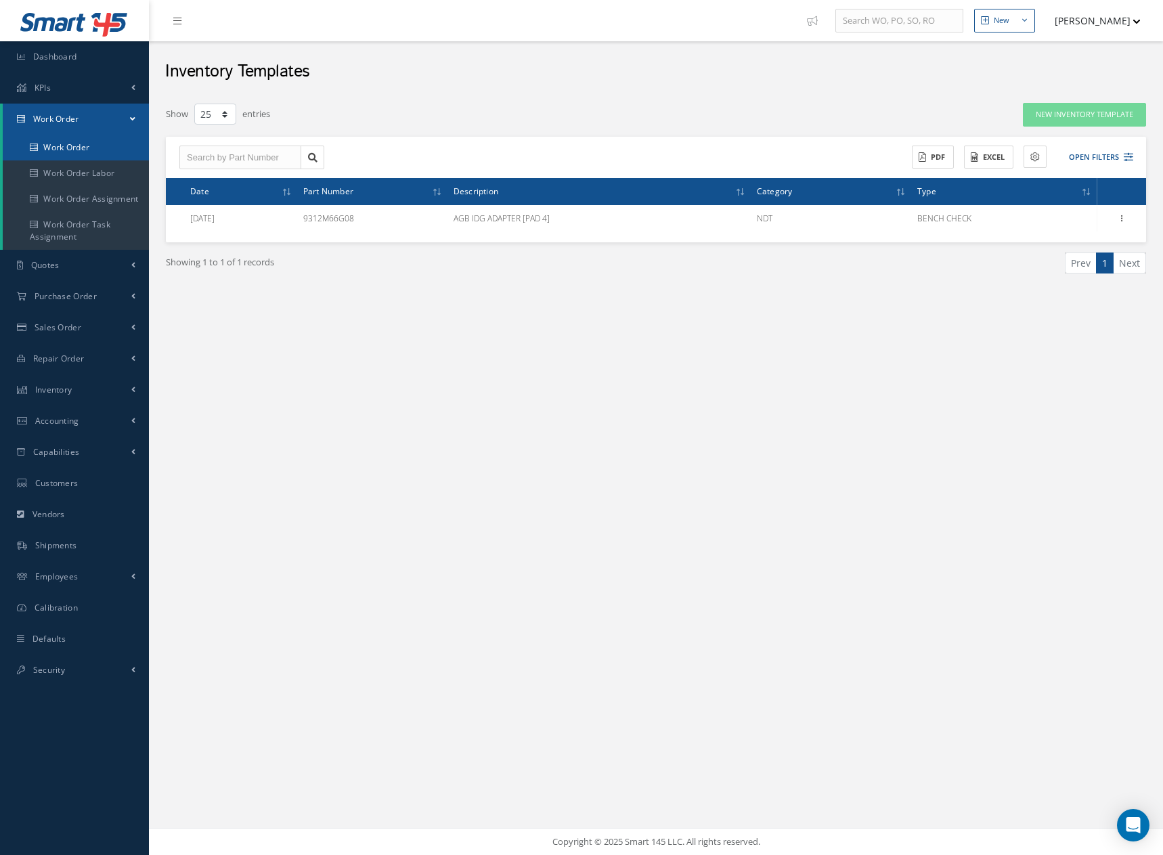
click at [59, 144] on link "Work Order" at bounding box center [76, 148] width 146 height 26
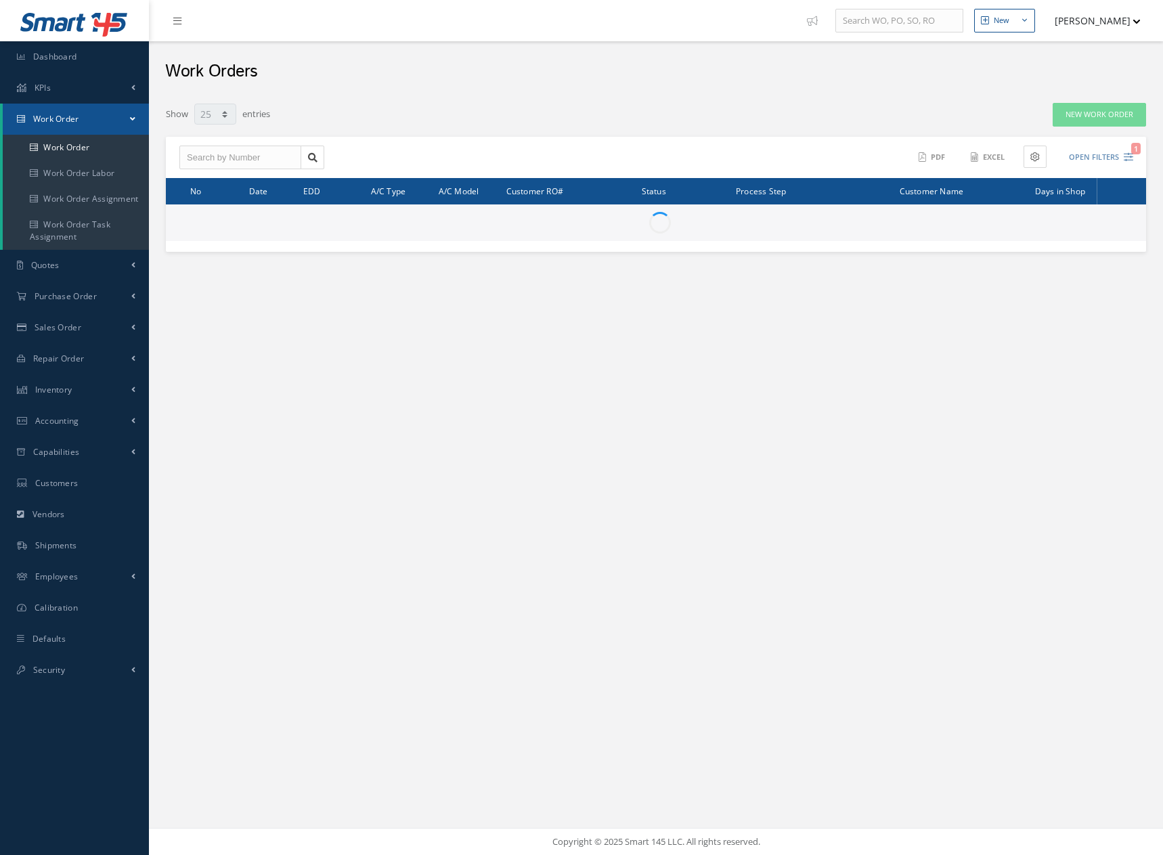
select select "25"
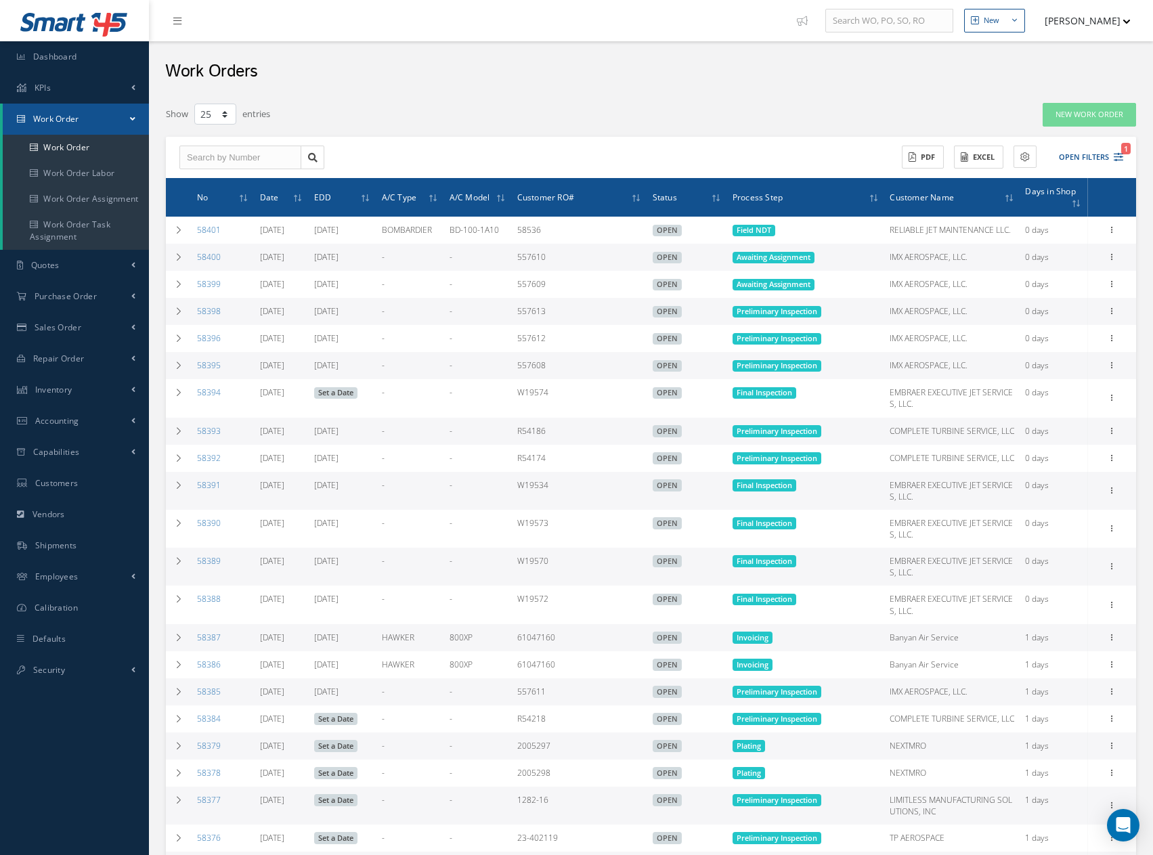
click at [654, 57] on div "Work Orders" at bounding box center [651, 68] width 1004 height 54
